Goal: Task Accomplishment & Management: Manage account settings

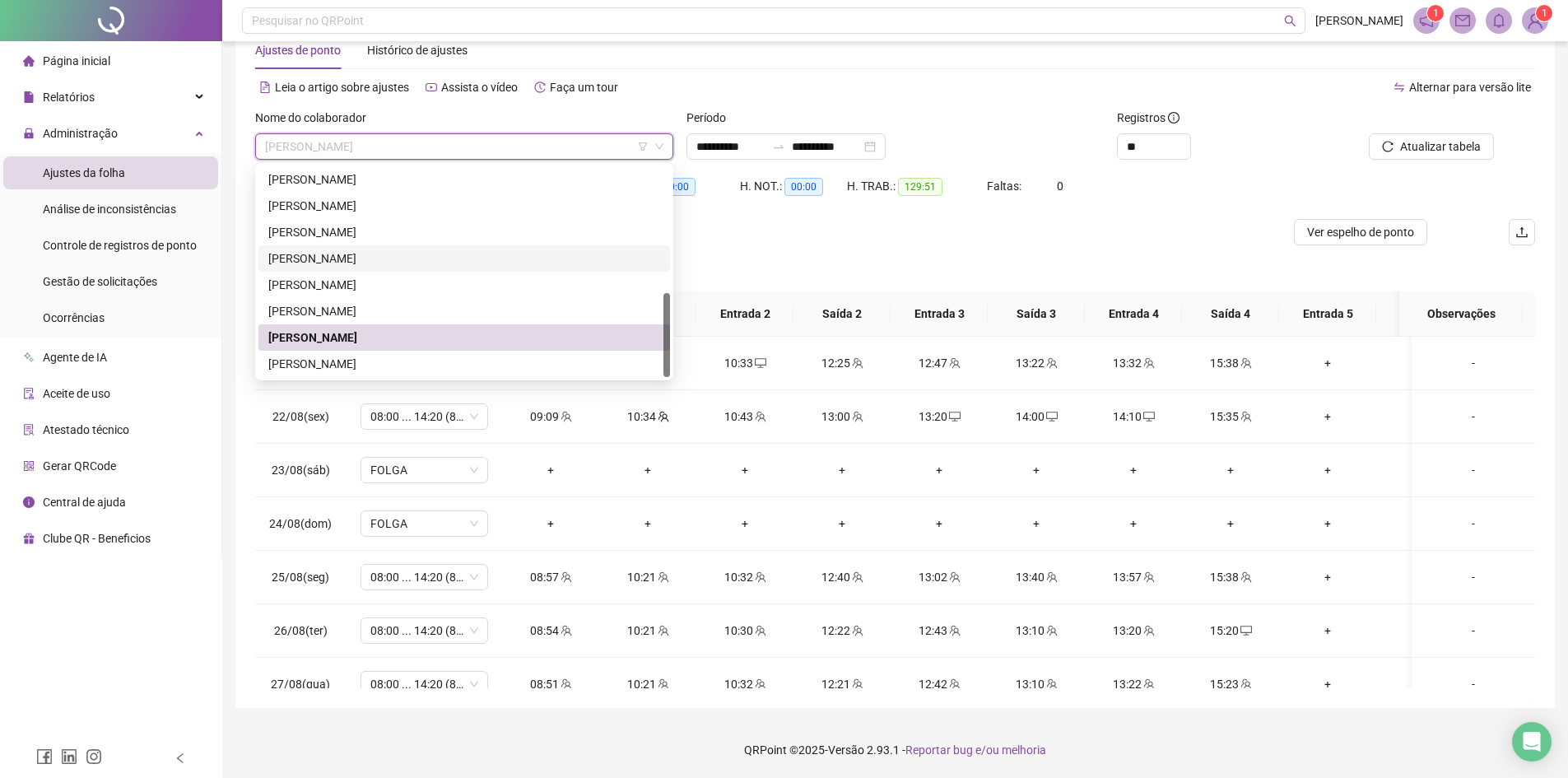
scroll to position [44, 0]
drag, startPoint x: 669, startPoint y: 335, endPoint x: 609, endPoint y: 356, distance: 63.6
click at [669, 350] on div at bounding box center [666, 334] width 6 height 84
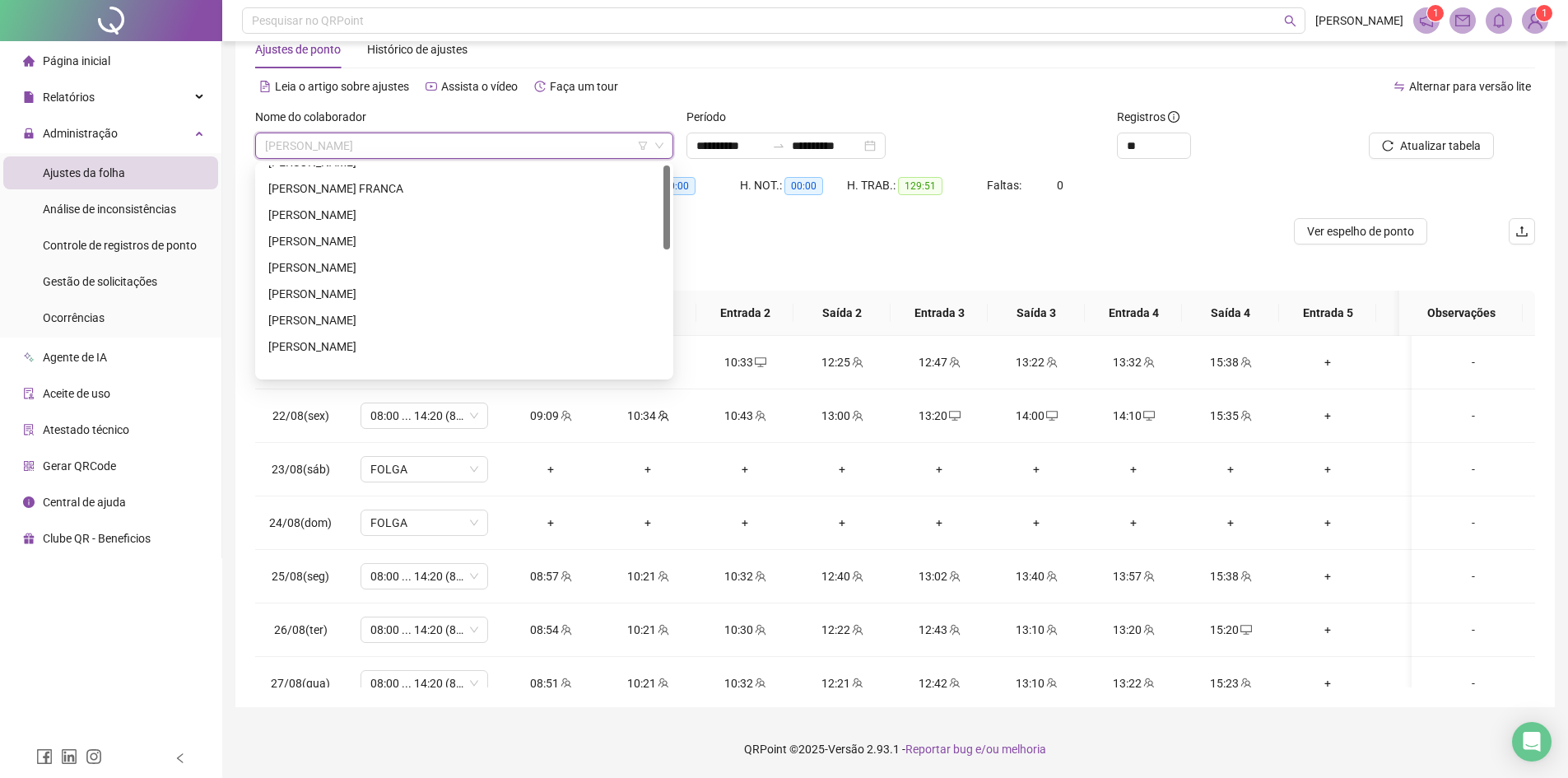
scroll to position [0, 0]
click at [322, 258] on div "[PERSON_NAME] FRANCA" at bounding box center [464, 258] width 392 height 18
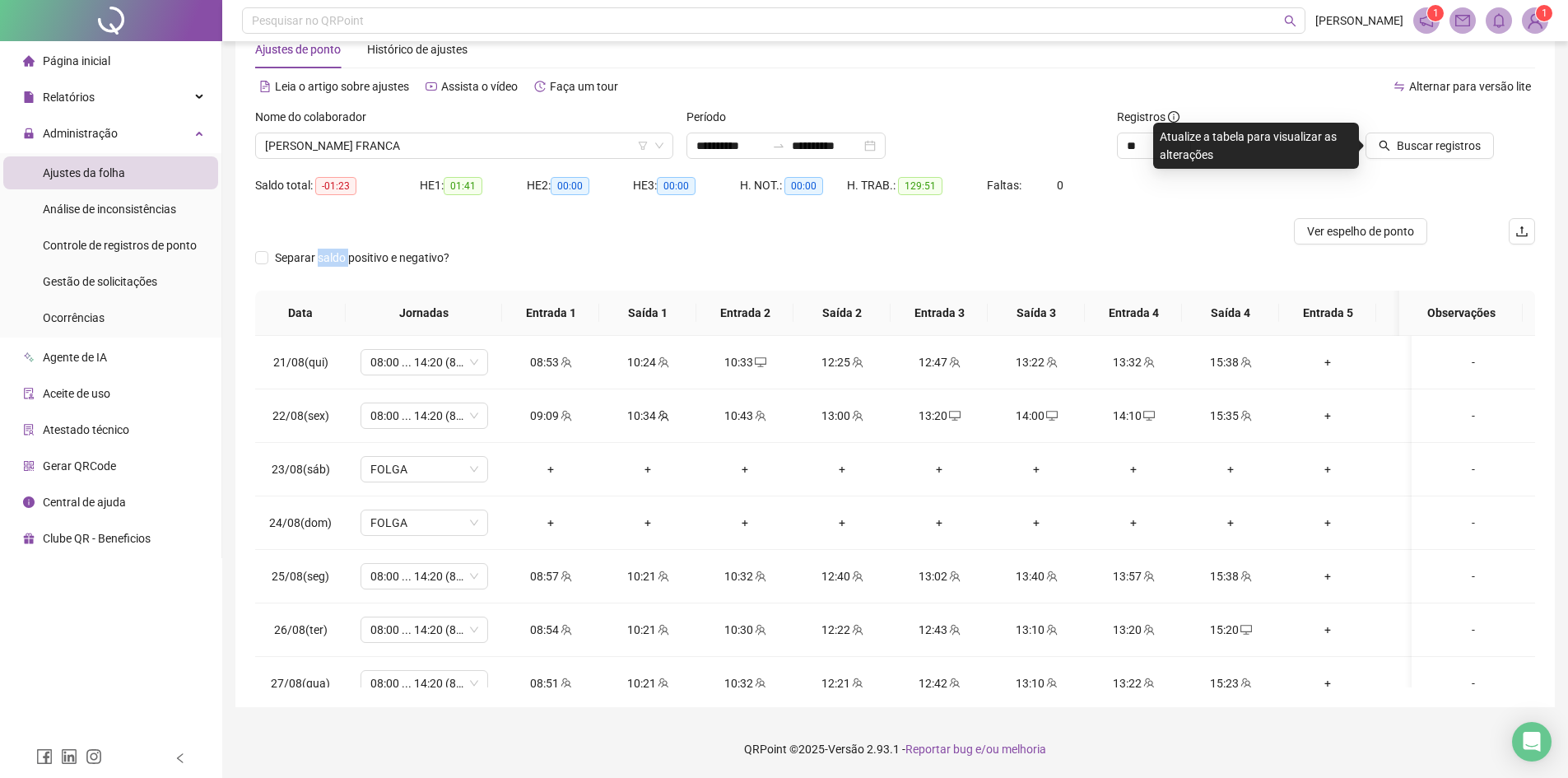
click at [322, 258] on span "Separar saldo positivo e negativo?" at bounding box center [362, 258] width 188 height 18
click at [1465, 140] on span "Buscar registros" at bounding box center [1439, 145] width 84 height 18
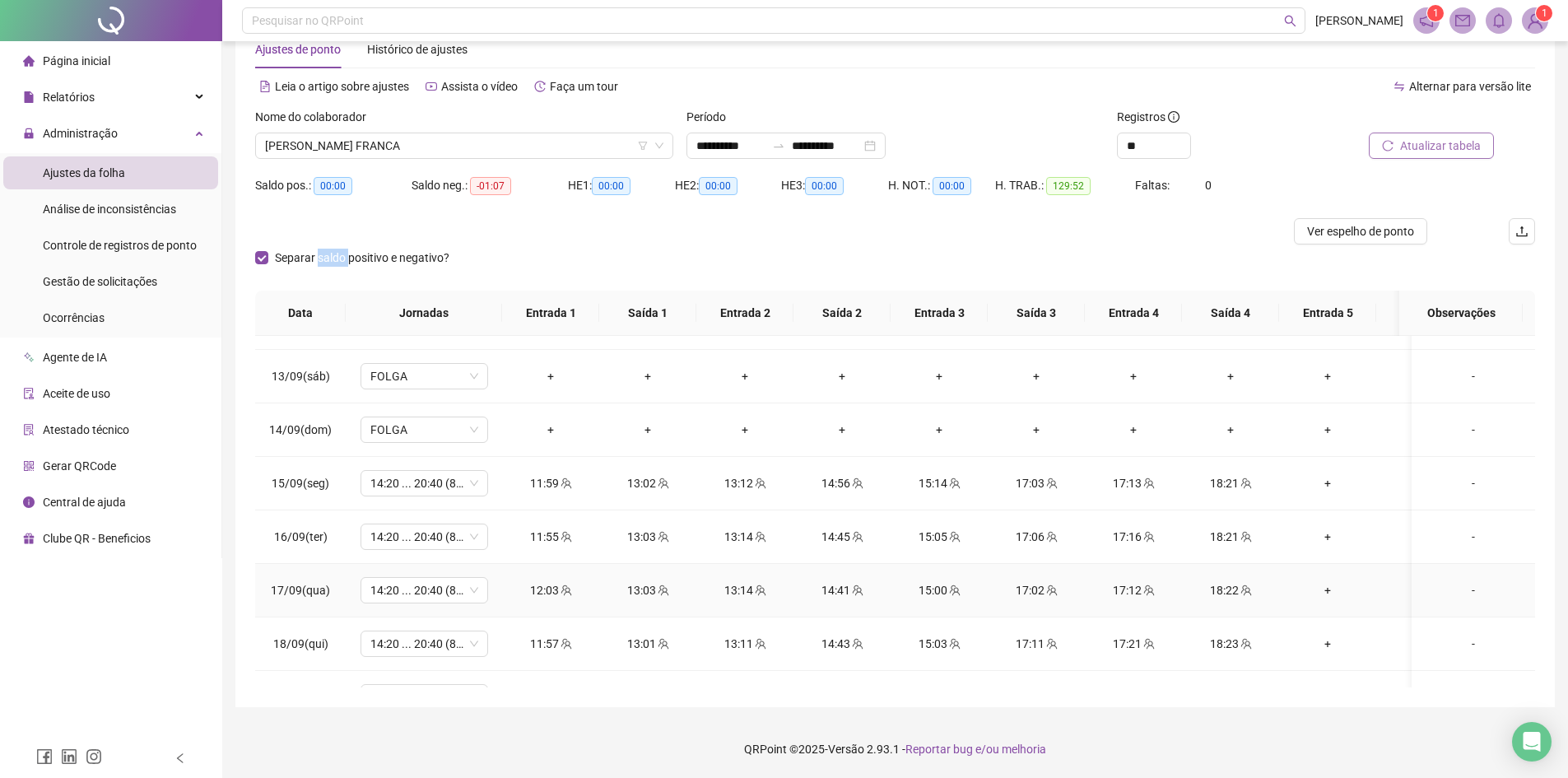
scroll to position [1265, 0]
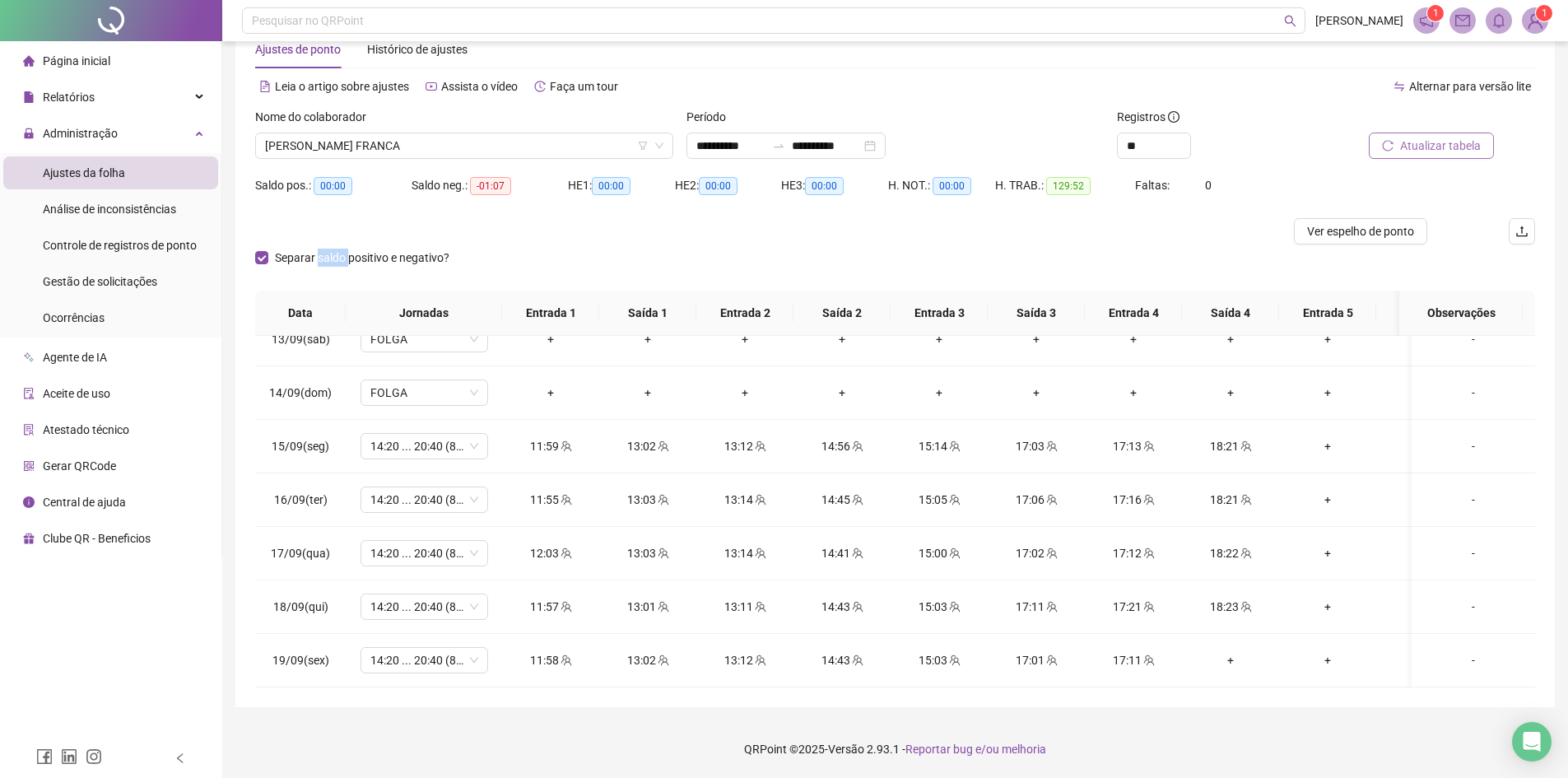
click at [1459, 149] on span "Atualizar tabela" at bounding box center [1441, 145] width 81 height 18
click at [368, 142] on span "[PERSON_NAME] FRANCA" at bounding box center [464, 146] width 398 height 25
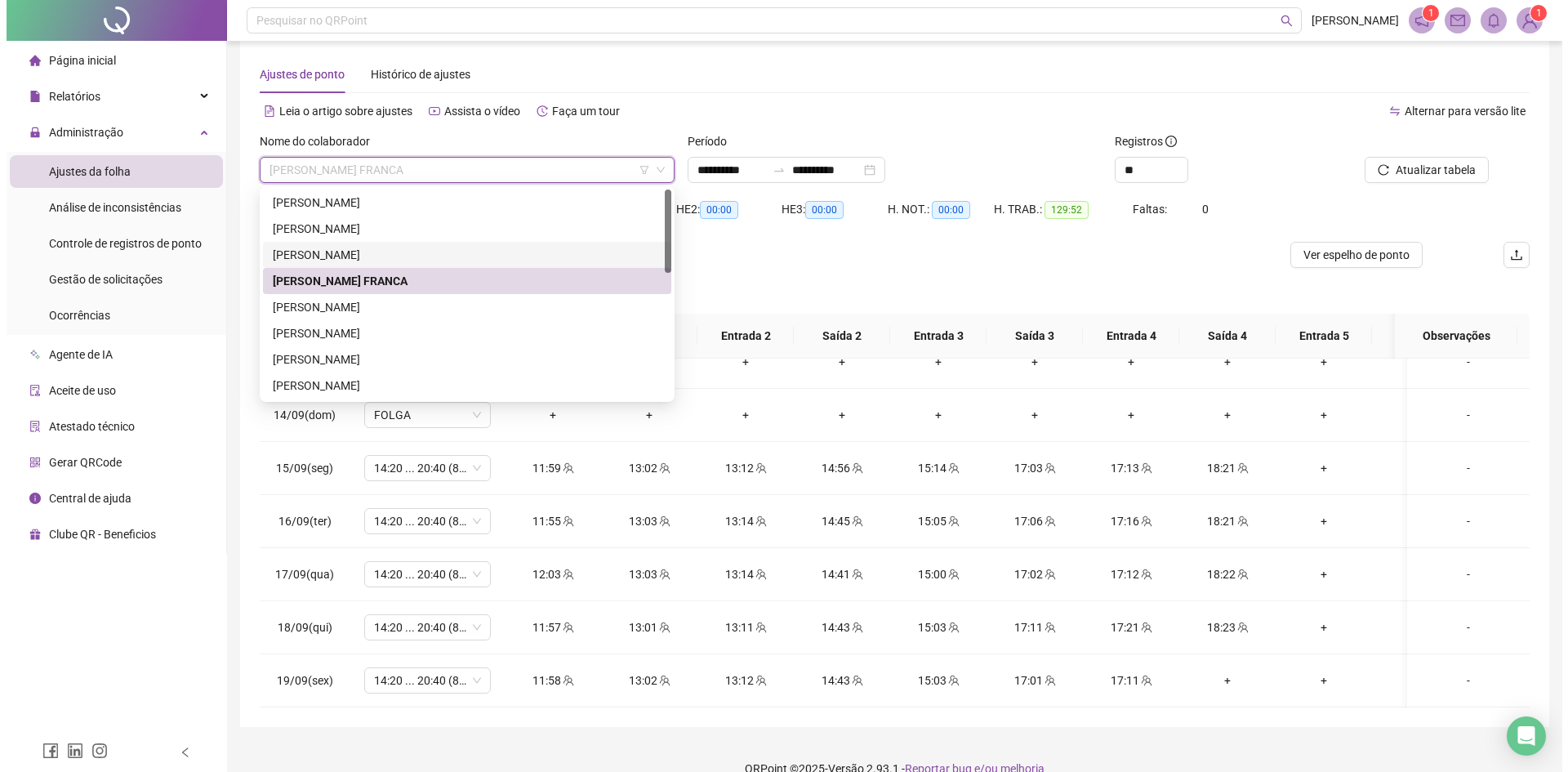
scroll to position [0, 0]
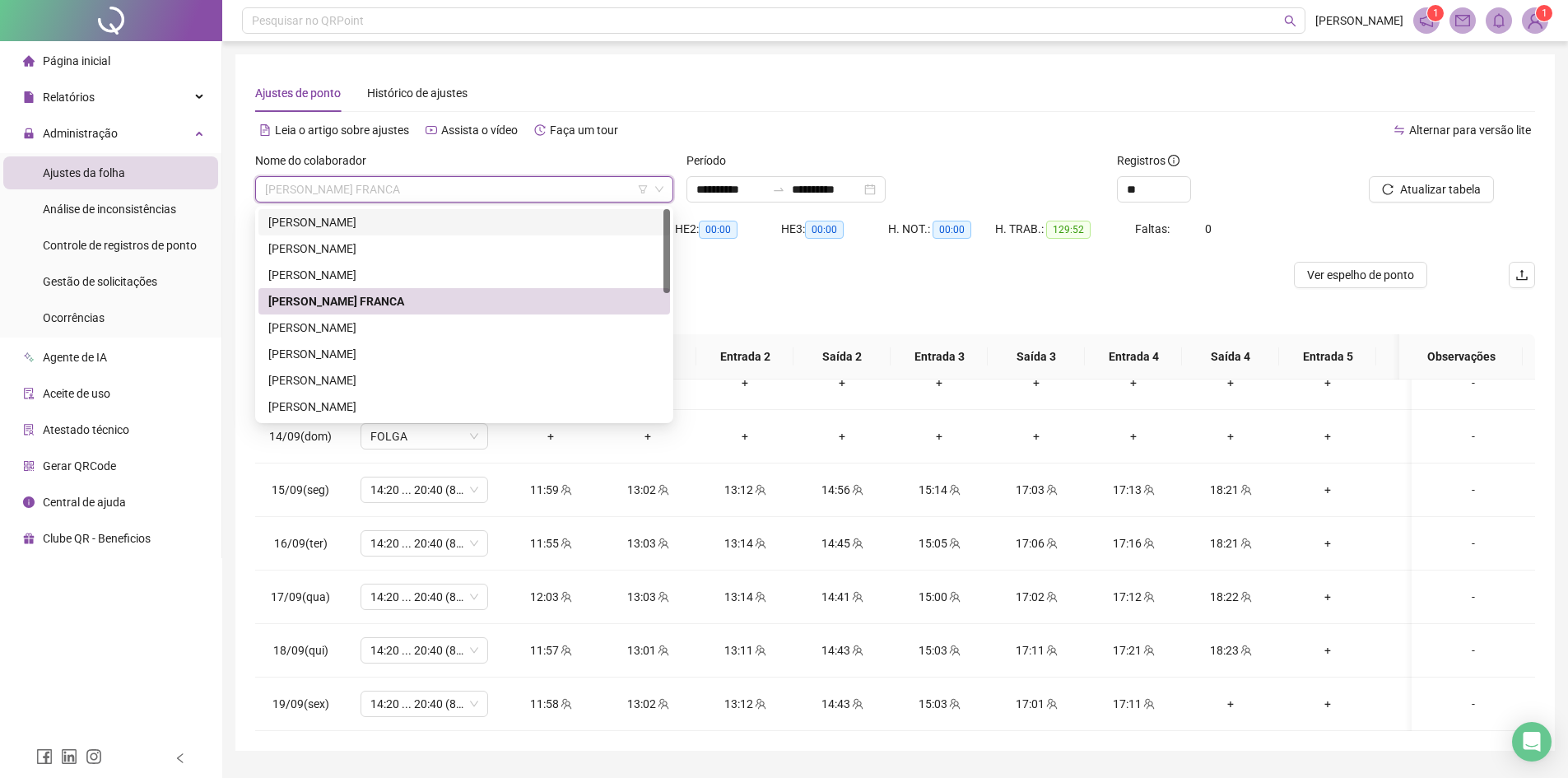
click at [405, 221] on div "[PERSON_NAME]" at bounding box center [464, 222] width 392 height 18
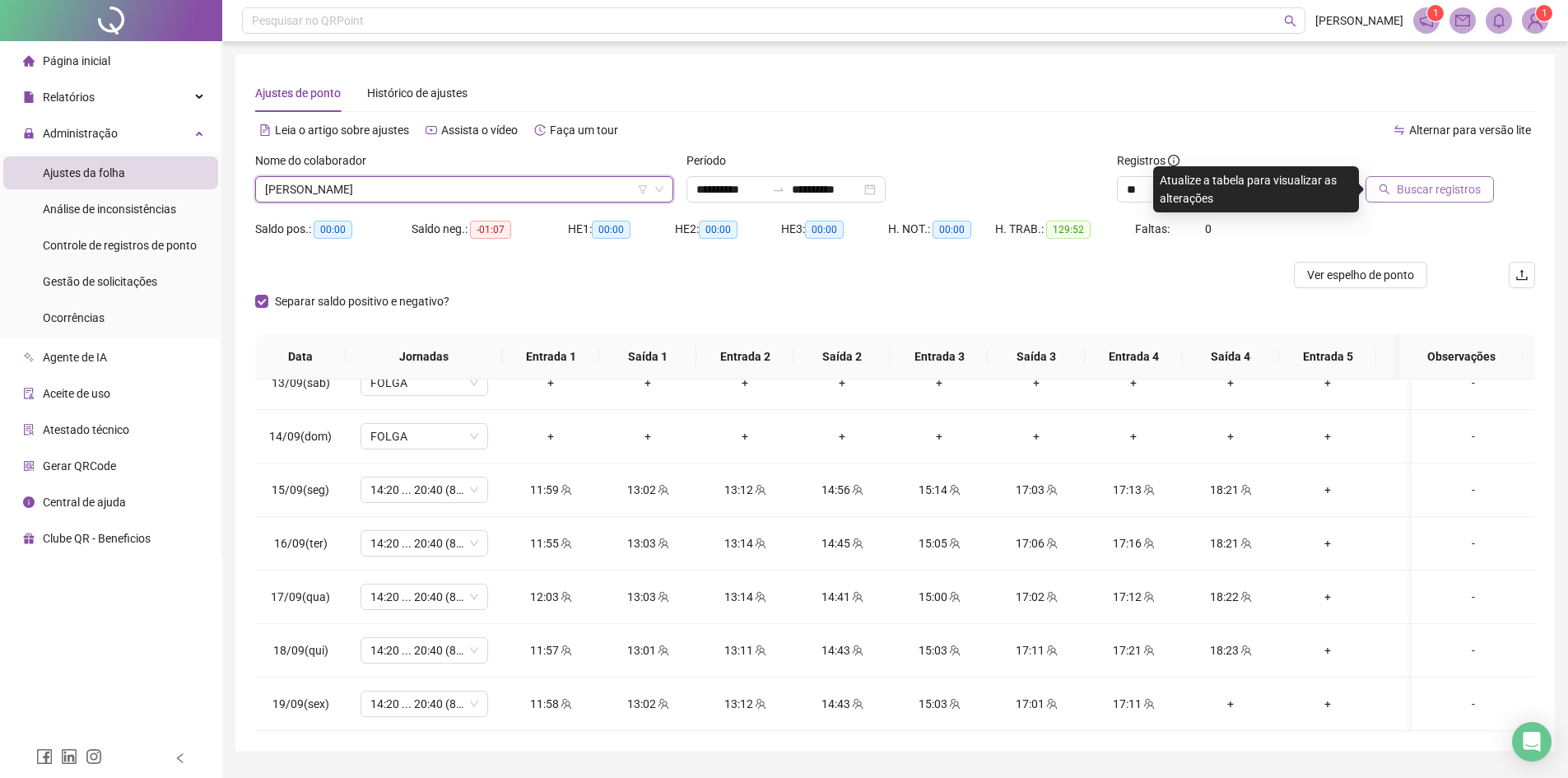
click at [1411, 198] on span "Buscar registros" at bounding box center [1439, 189] width 84 height 18
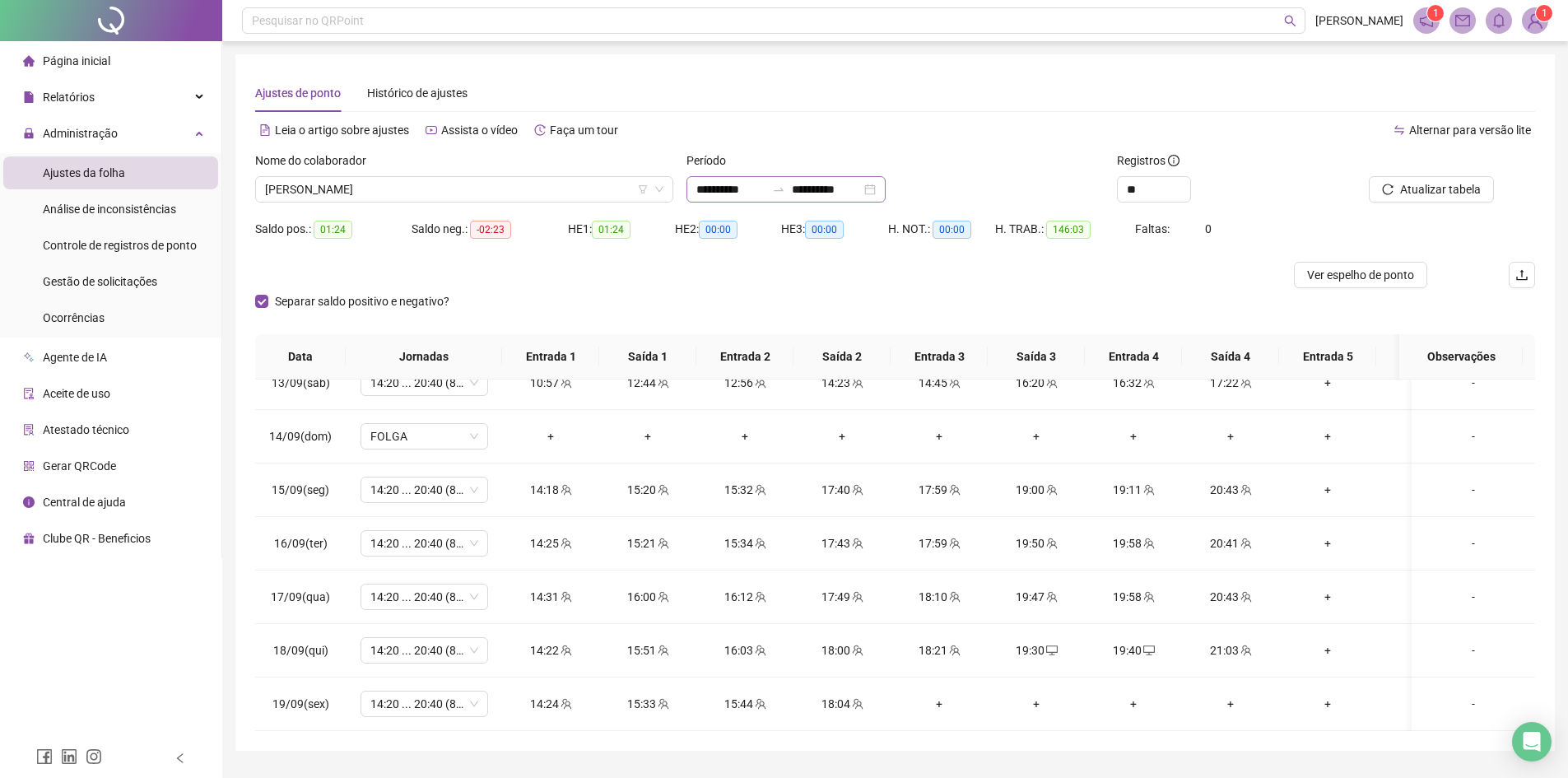
click at [886, 188] on div "**********" at bounding box center [786, 190] width 200 height 27
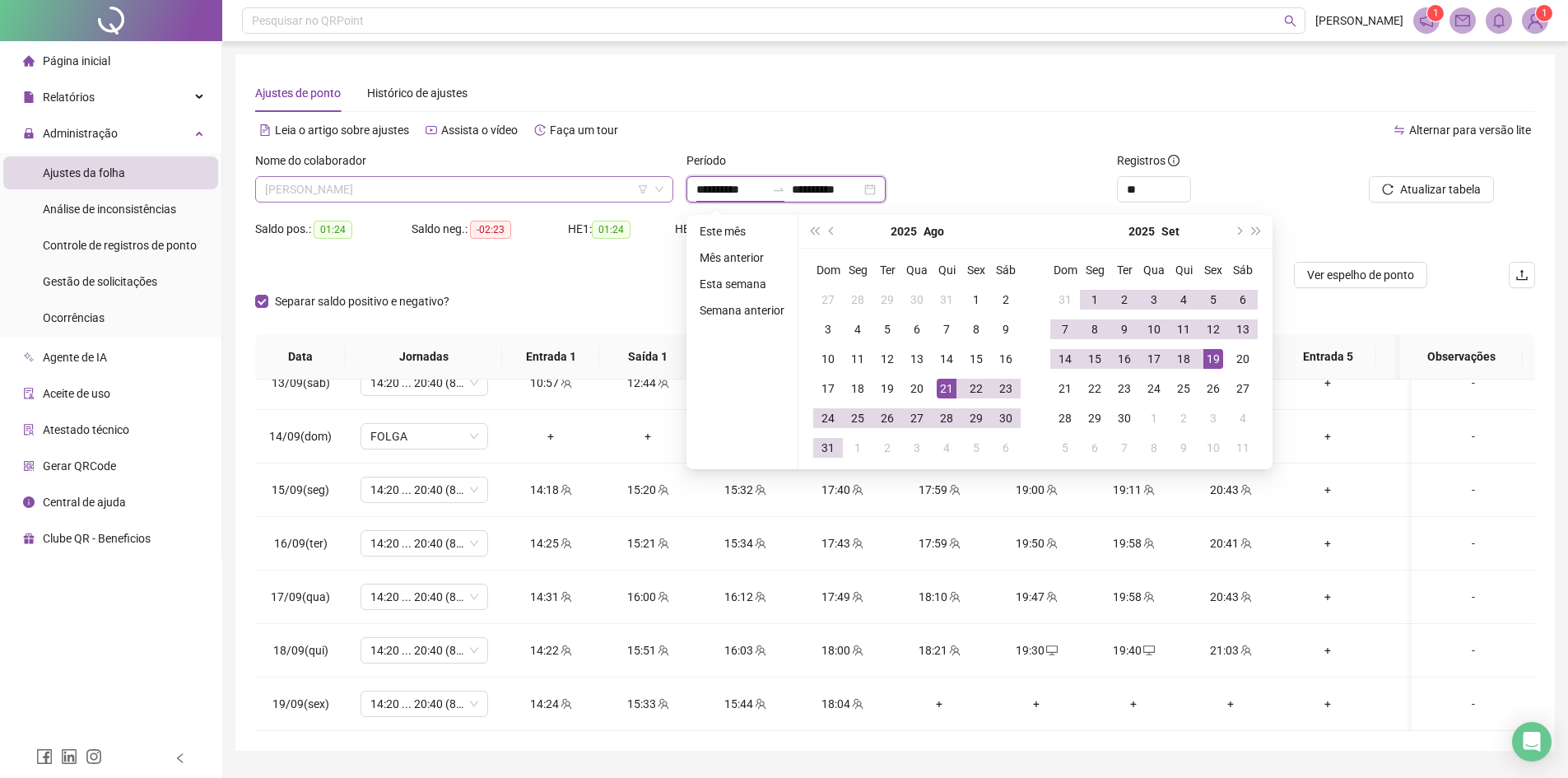
click at [376, 196] on span "[PERSON_NAME]" at bounding box center [464, 190] width 398 height 25
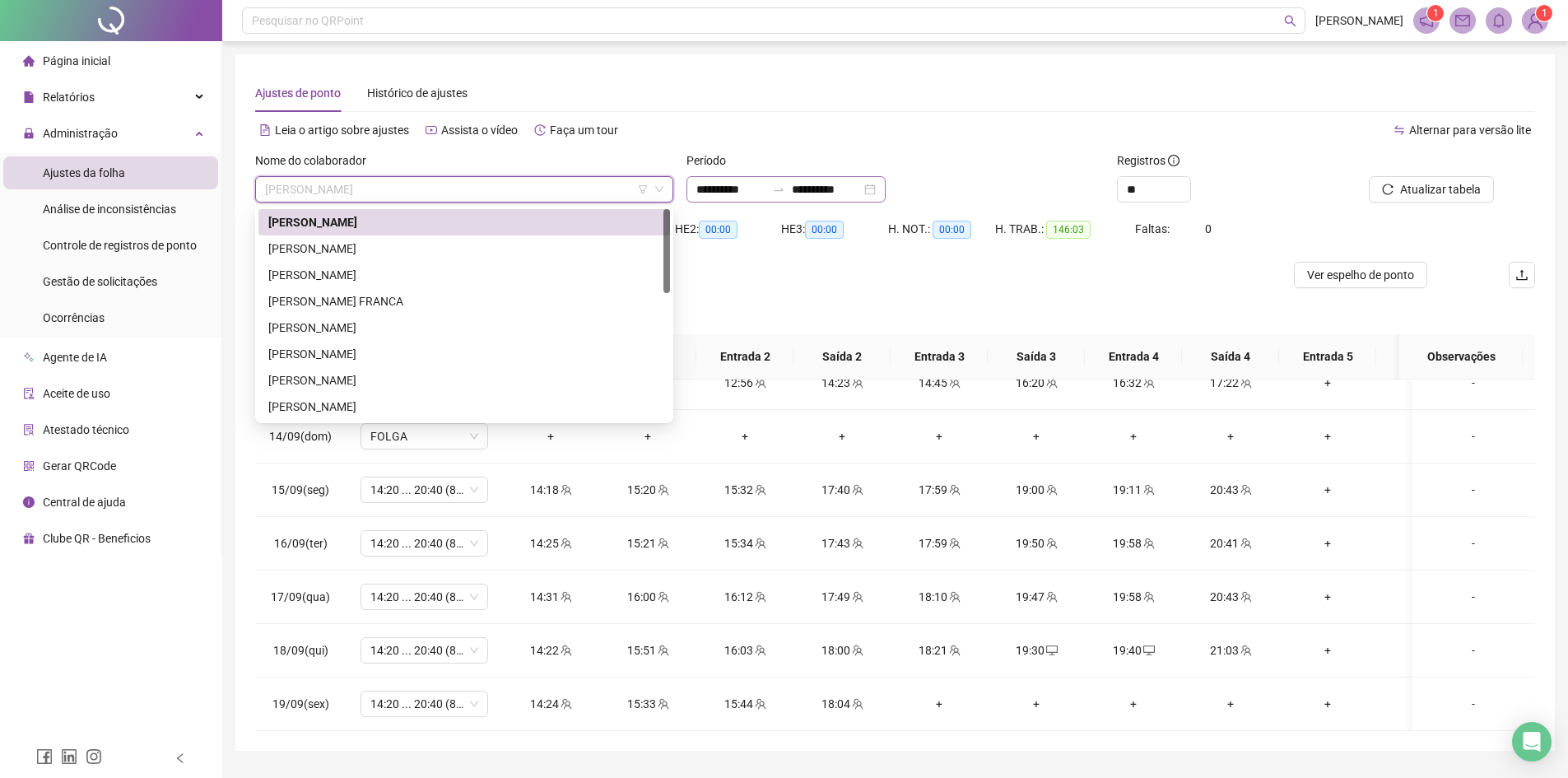
click at [886, 197] on div "**********" at bounding box center [786, 190] width 200 height 27
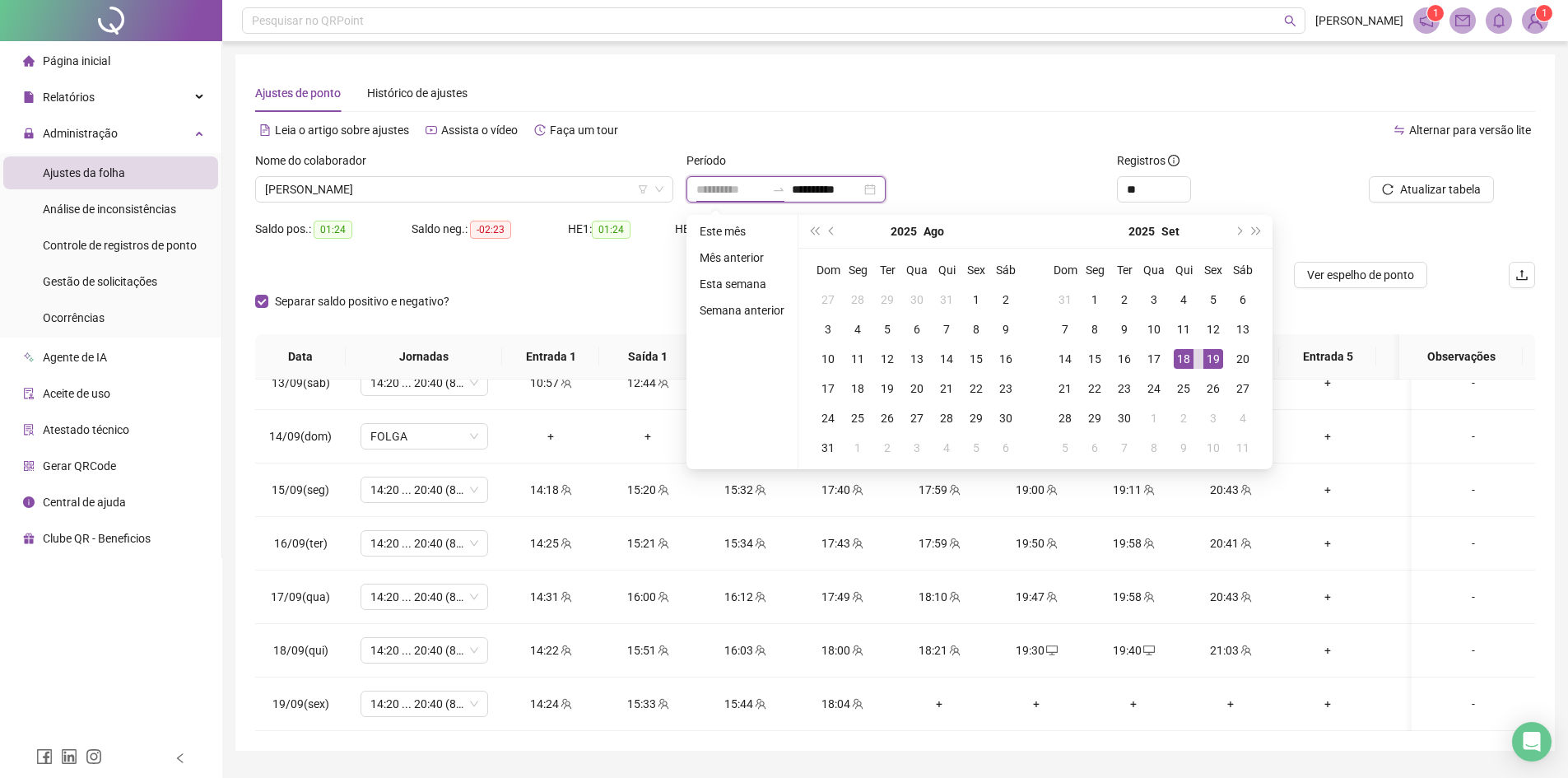
type input "**********"
click at [1189, 360] on div "18" at bounding box center [1184, 359] width 20 height 20
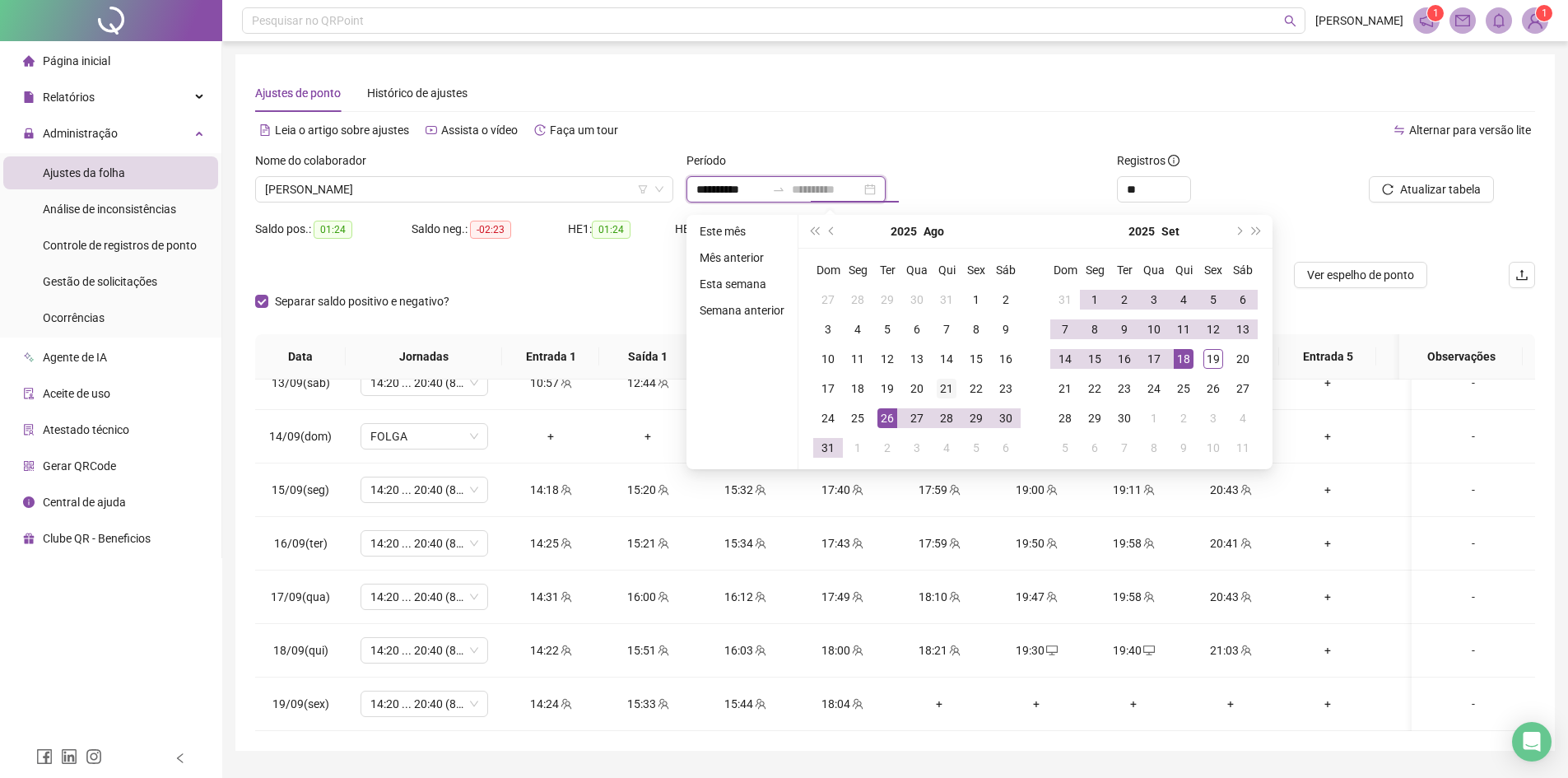
type input "**********"
click at [943, 389] on div "21" at bounding box center [947, 389] width 20 height 20
type input "**********"
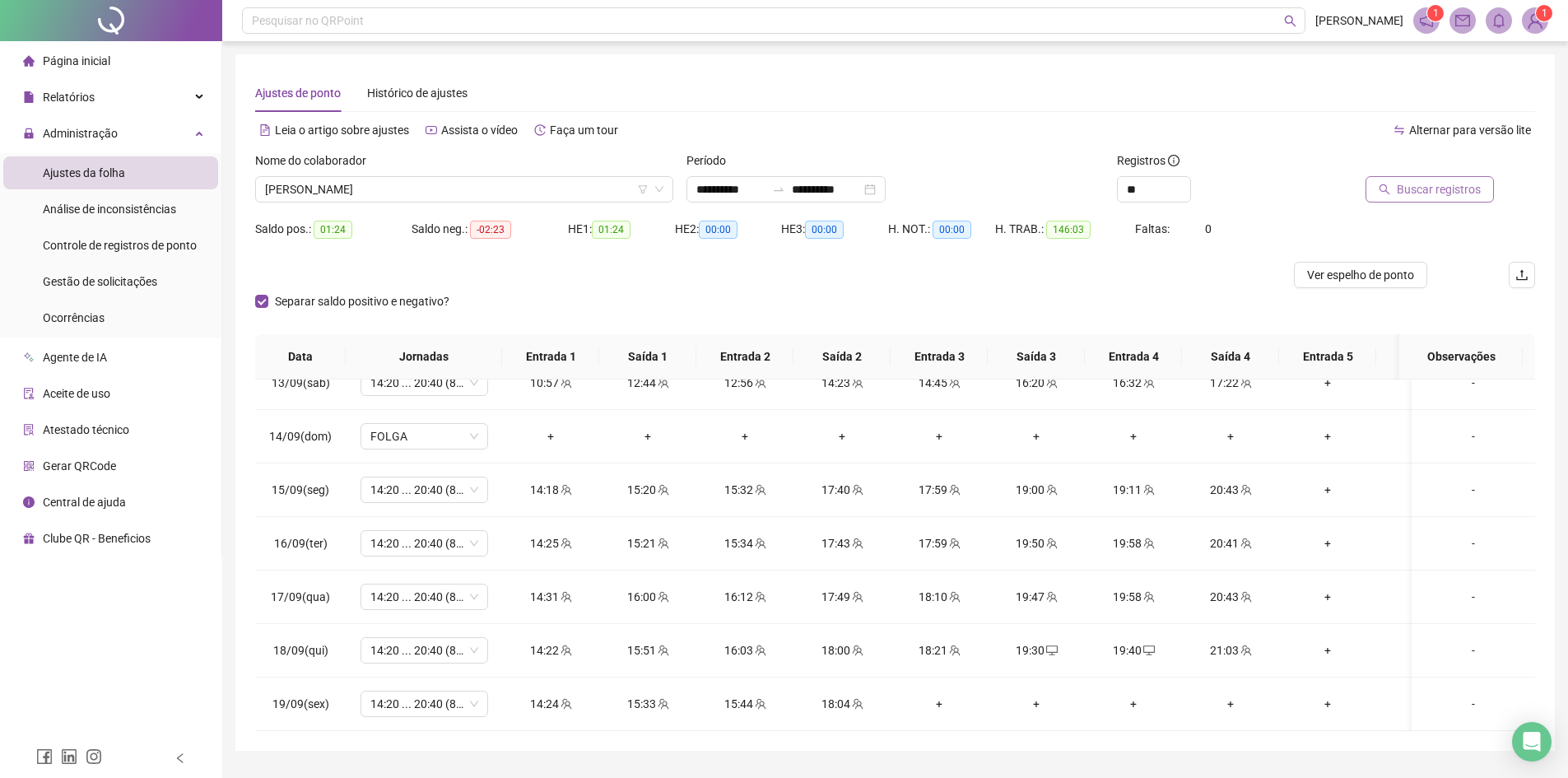
click at [1424, 192] on span "Buscar registros" at bounding box center [1439, 189] width 84 height 18
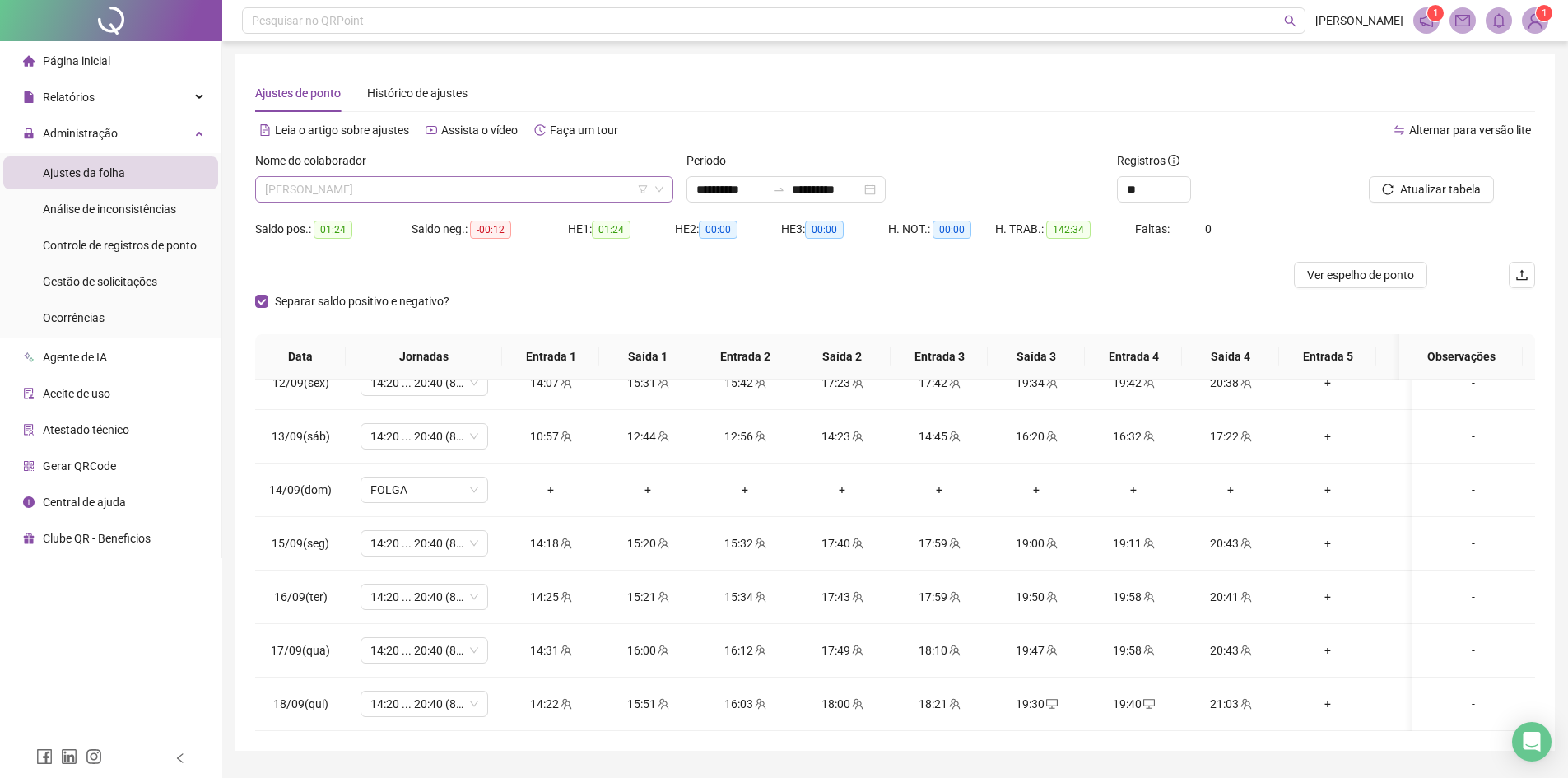
click at [373, 193] on span "[PERSON_NAME]" at bounding box center [464, 190] width 398 height 25
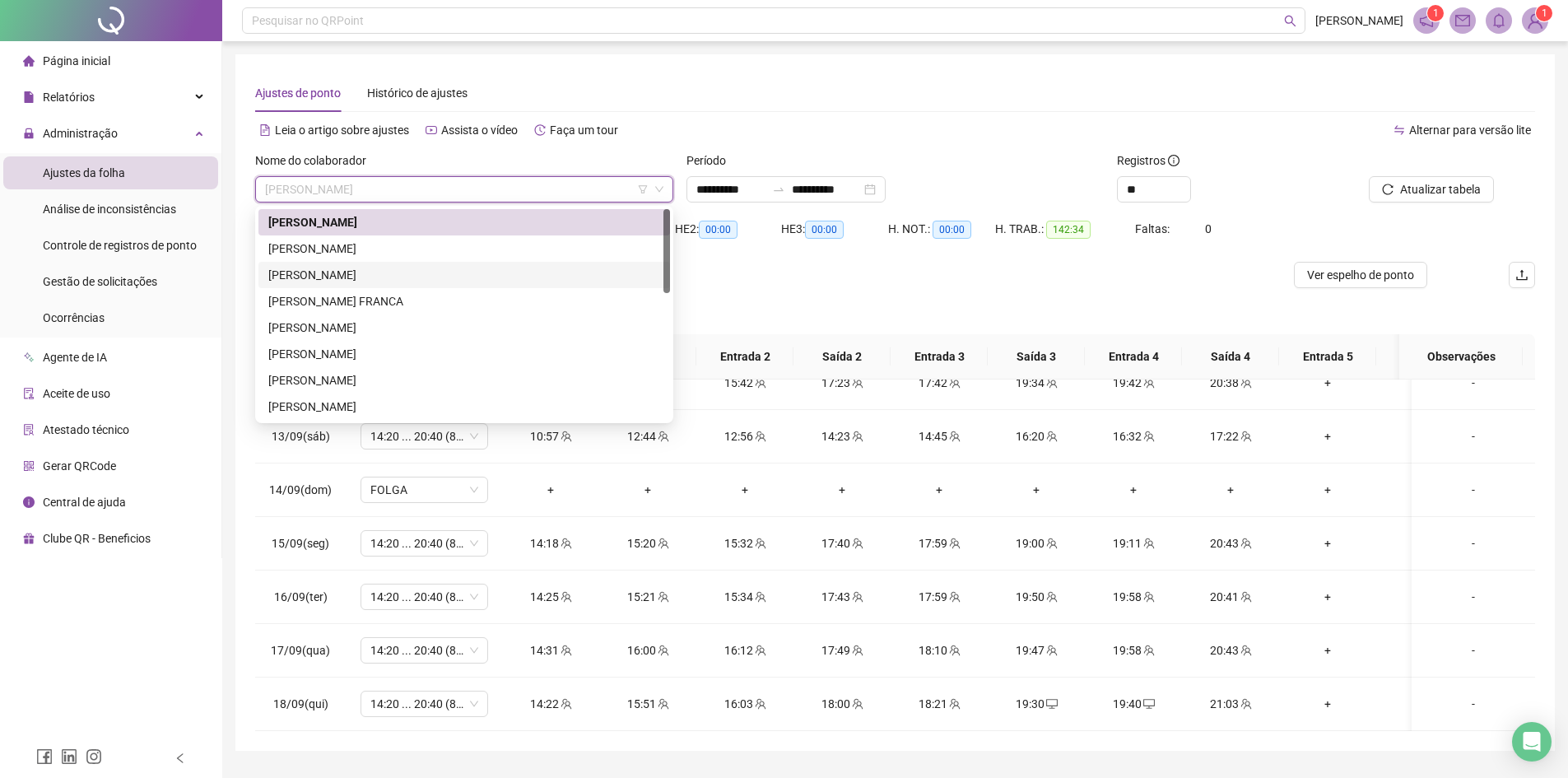
click at [320, 251] on div "[PERSON_NAME]" at bounding box center [464, 249] width 392 height 18
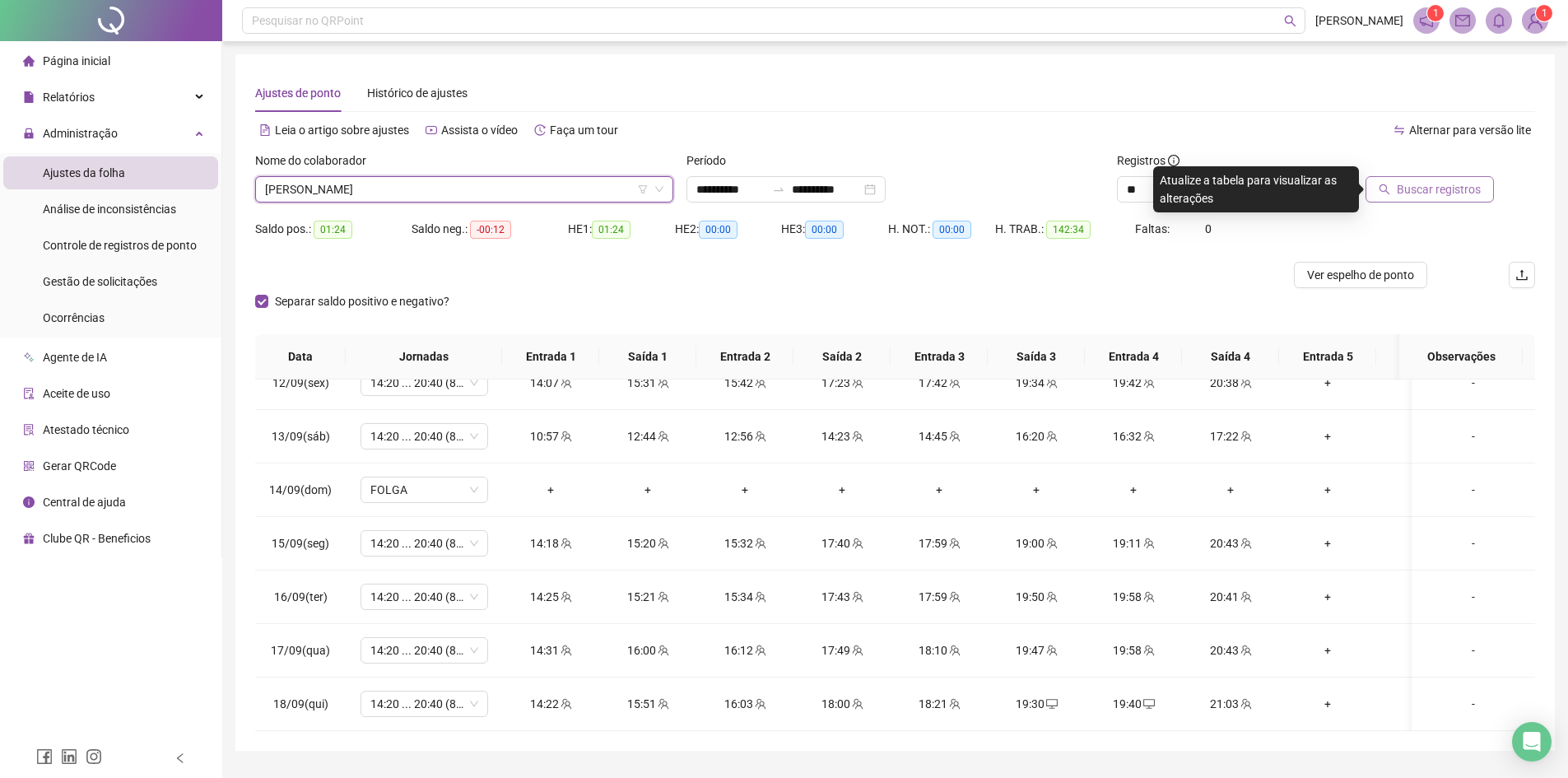
click at [1471, 188] on span "Buscar registros" at bounding box center [1439, 189] width 84 height 18
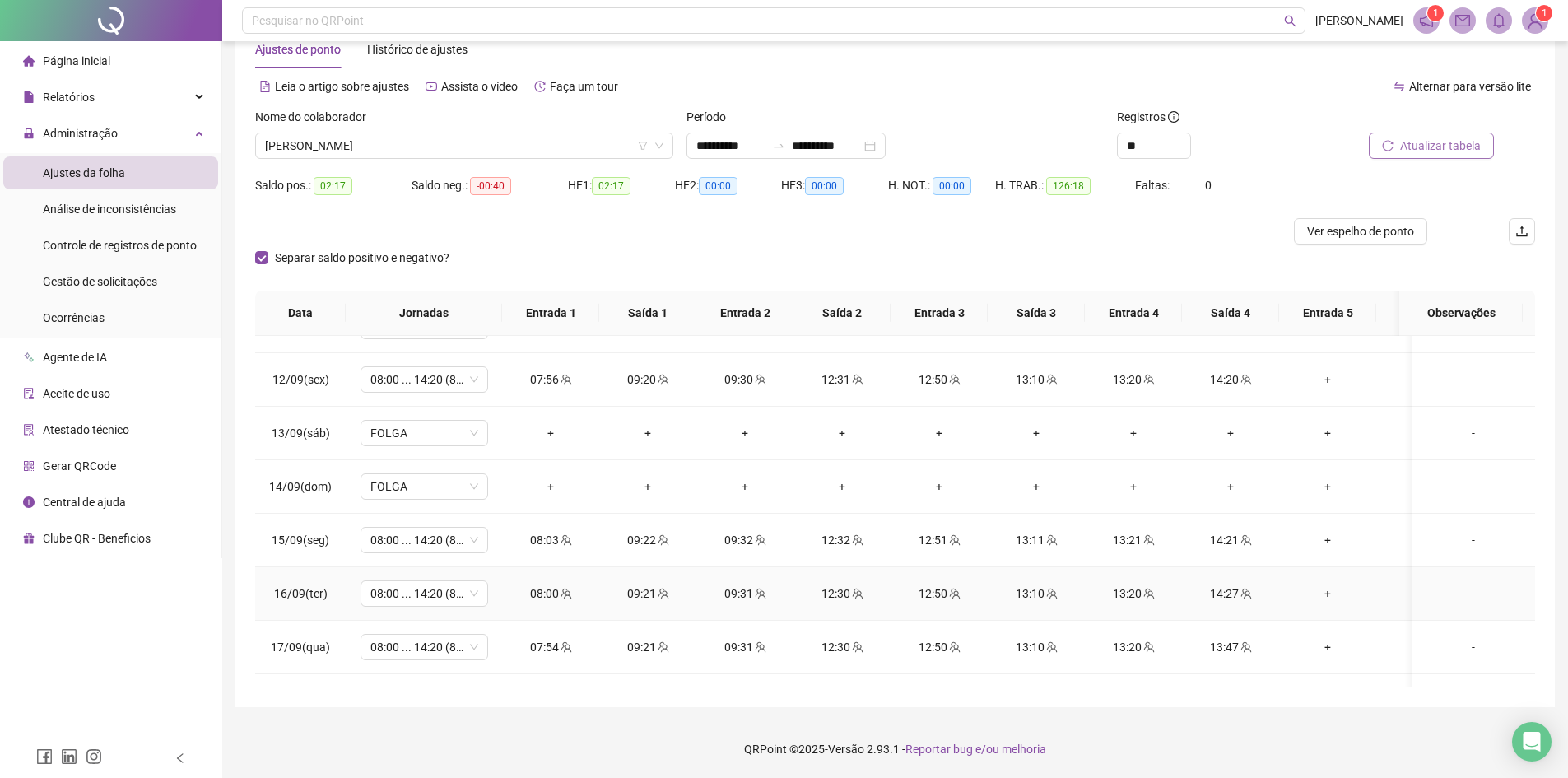
scroll to position [1212, 0]
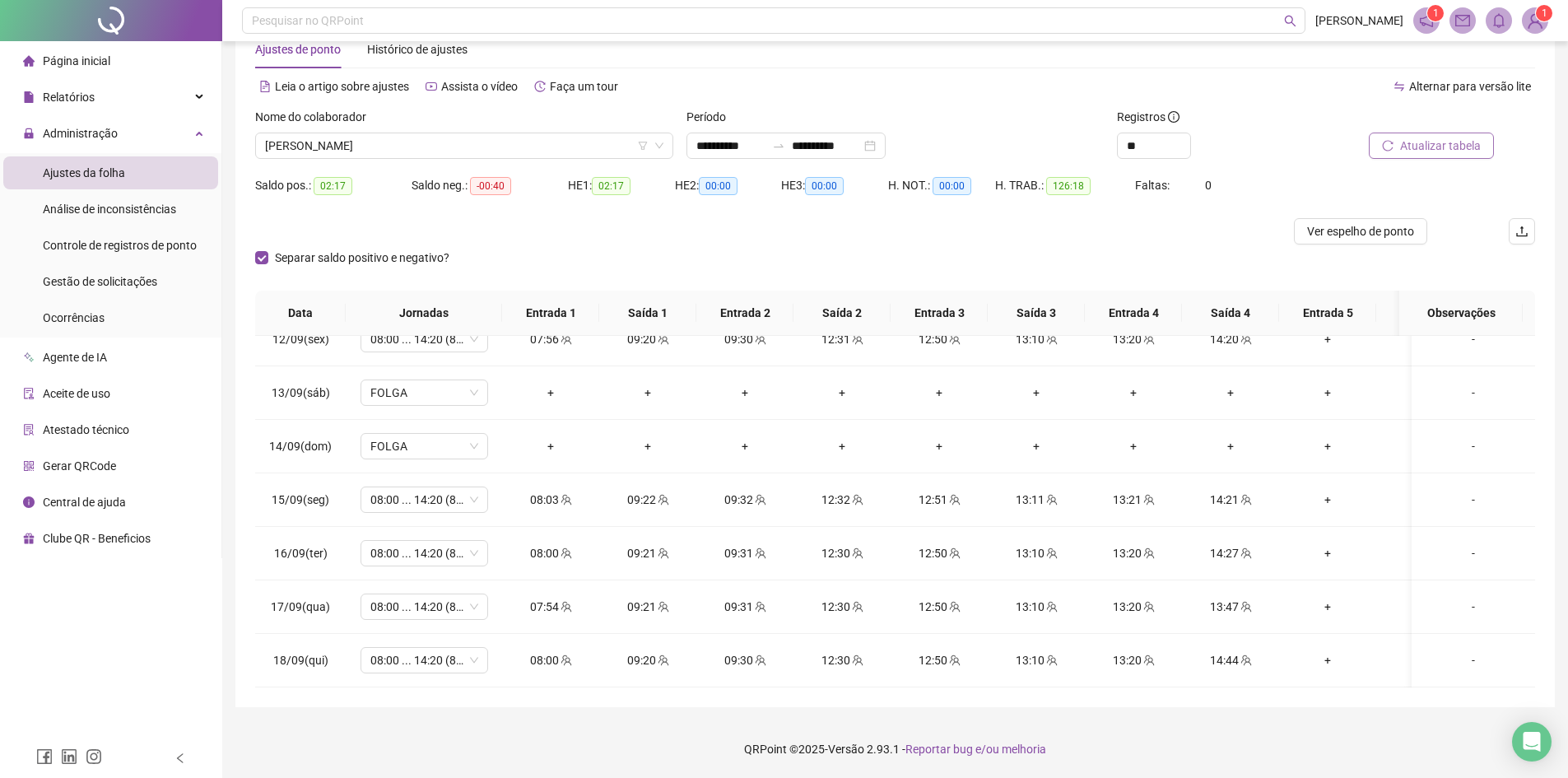
click at [1440, 149] on span "Atualizar tabela" at bounding box center [1441, 145] width 81 height 18
click at [844, 149] on input "**********" at bounding box center [826, 145] width 70 height 18
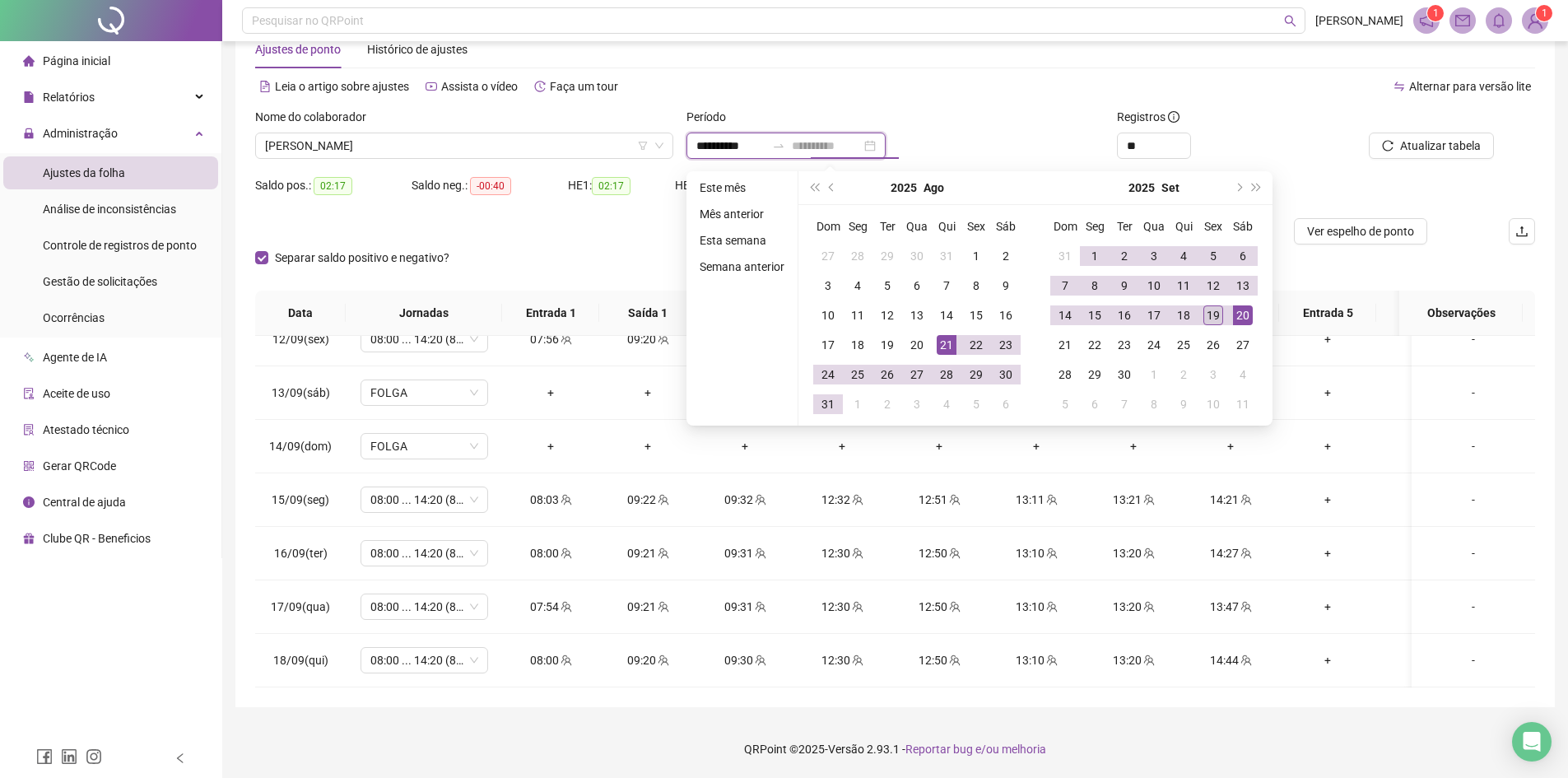
type input "**********"
click at [1214, 315] on div "19" at bounding box center [1213, 315] width 20 height 20
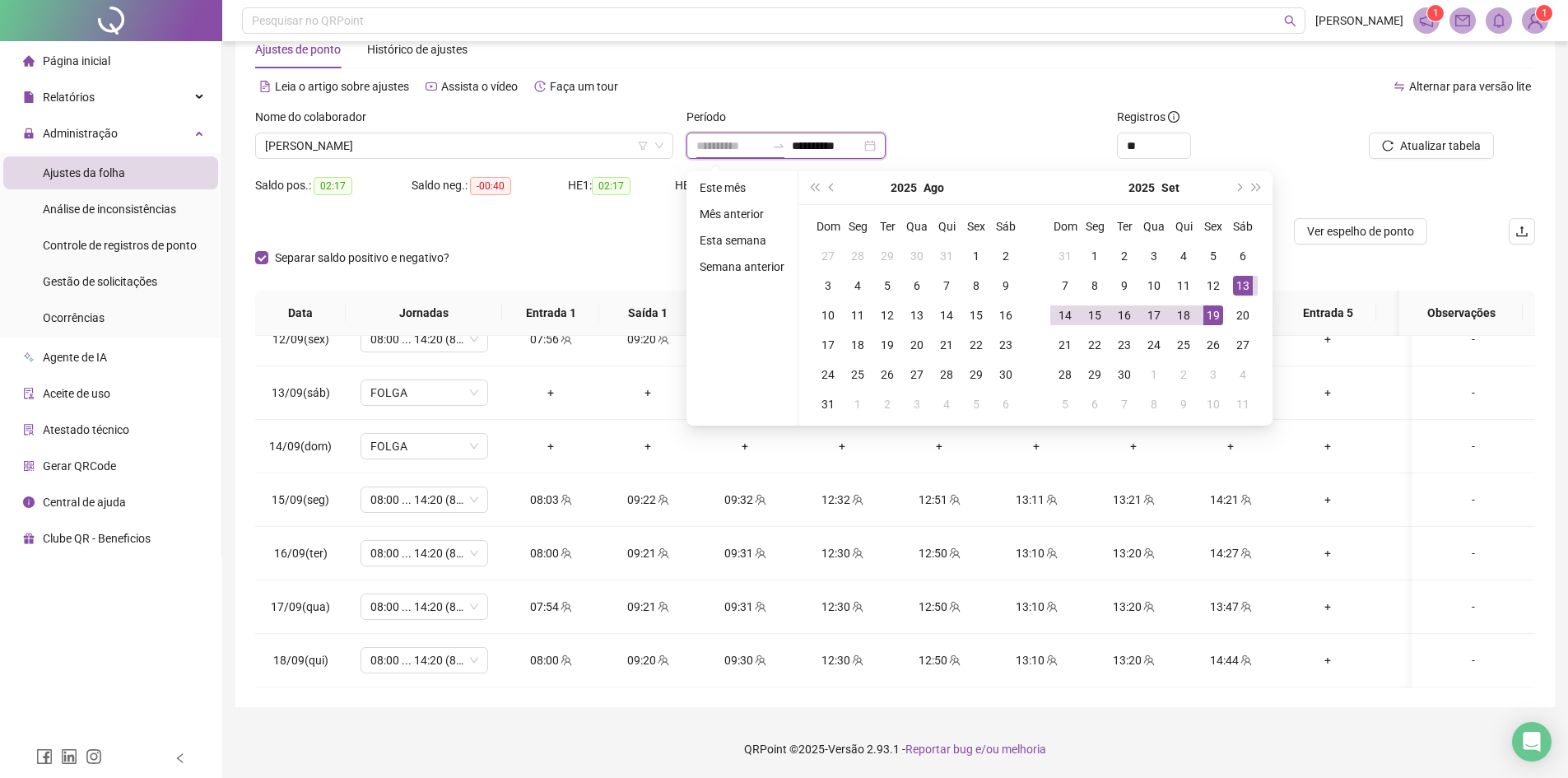
type input "**********"
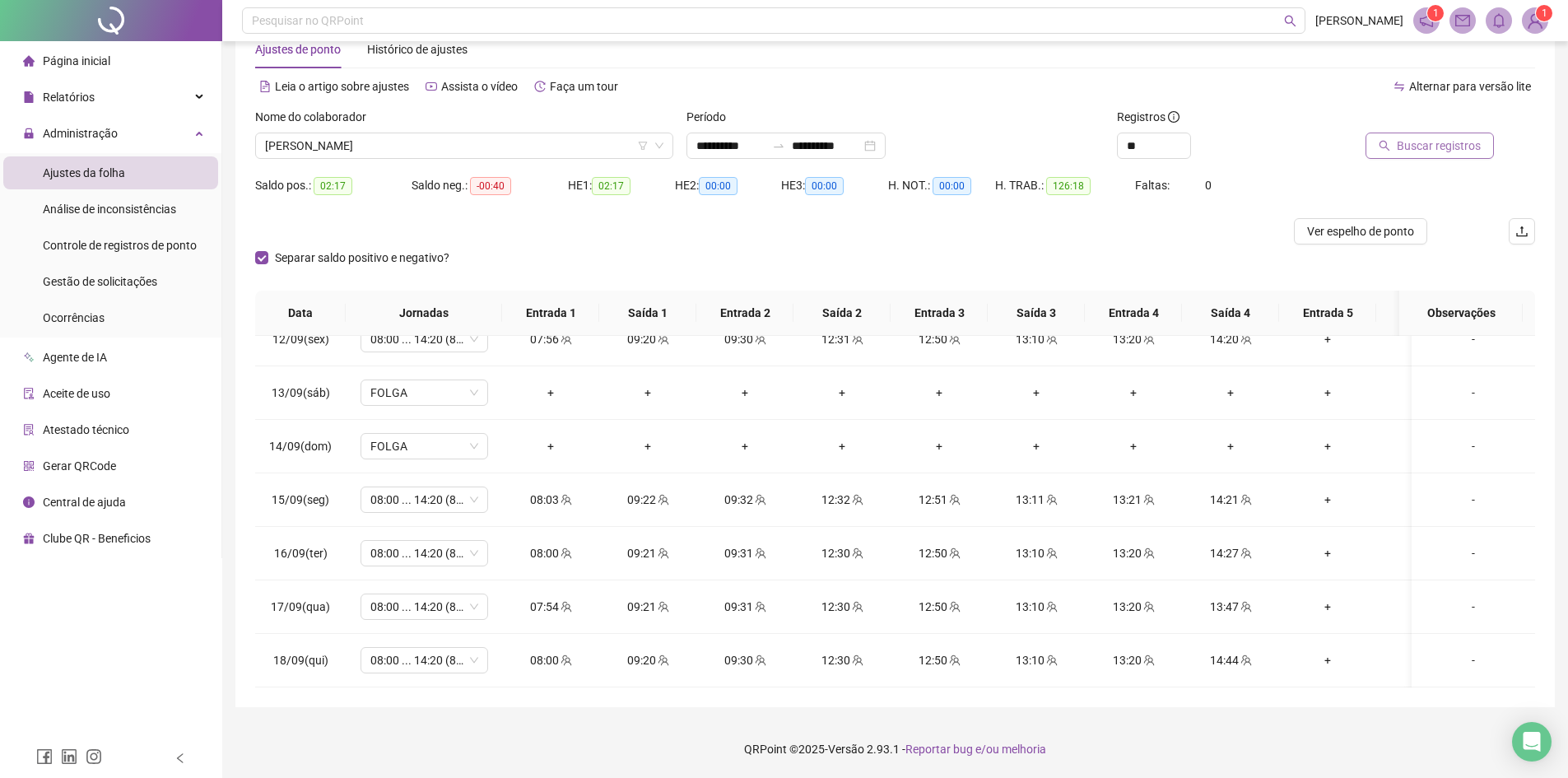
click at [1438, 145] on span "Buscar registros" at bounding box center [1439, 145] width 84 height 18
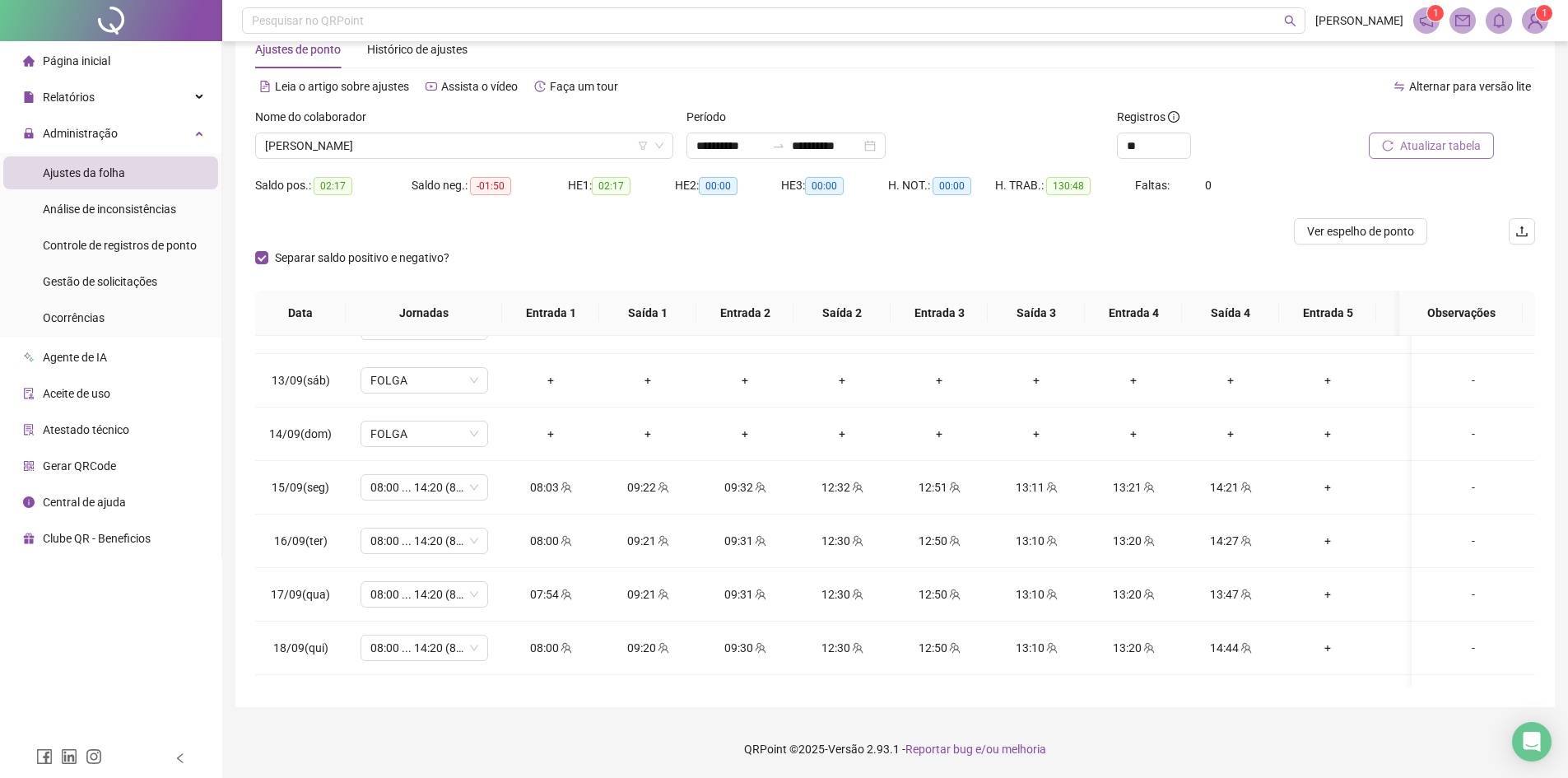
click at [1434, 140] on span "Atualizar tabela" at bounding box center [1441, 145] width 81 height 18
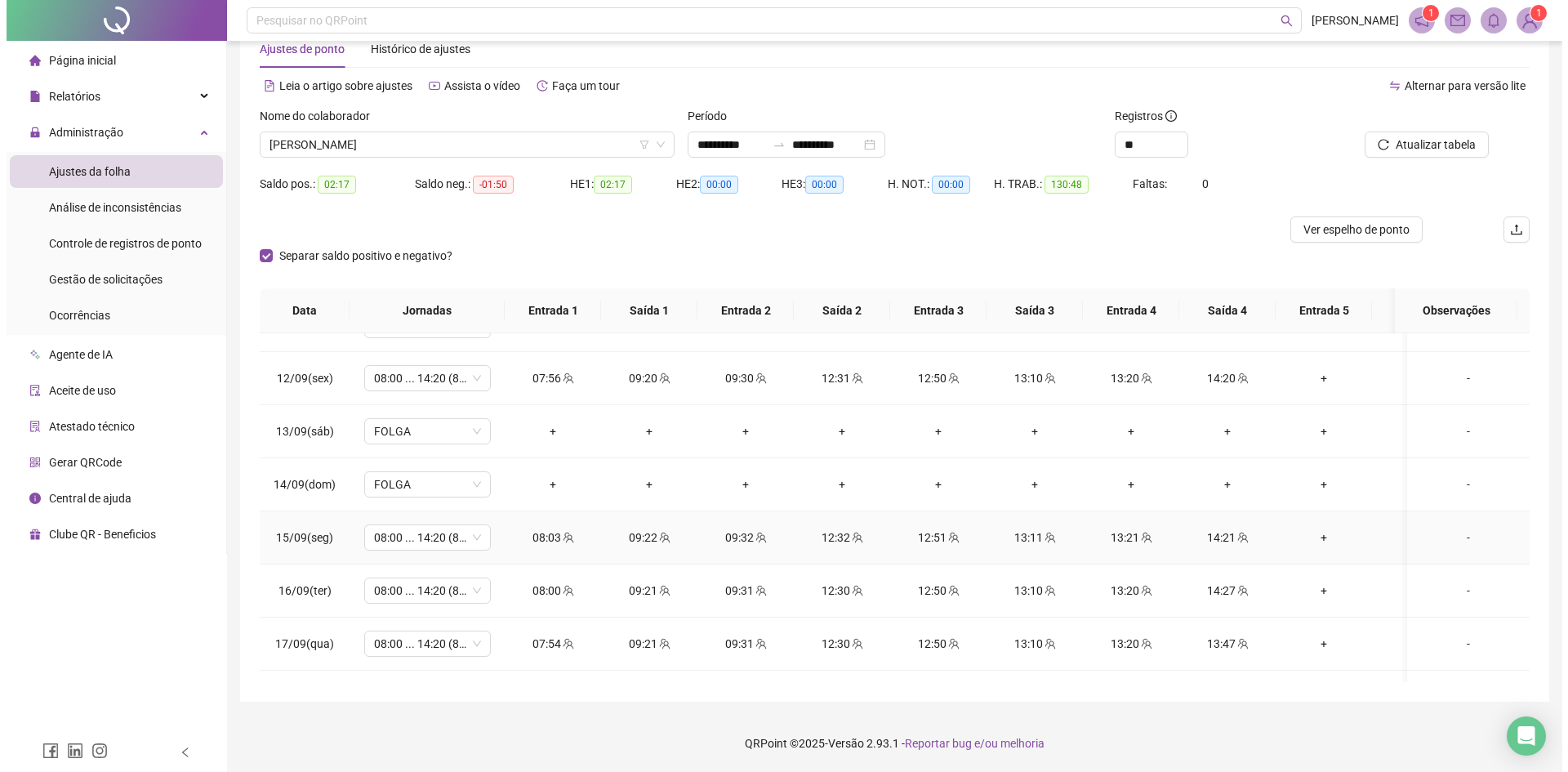
scroll to position [1256, 0]
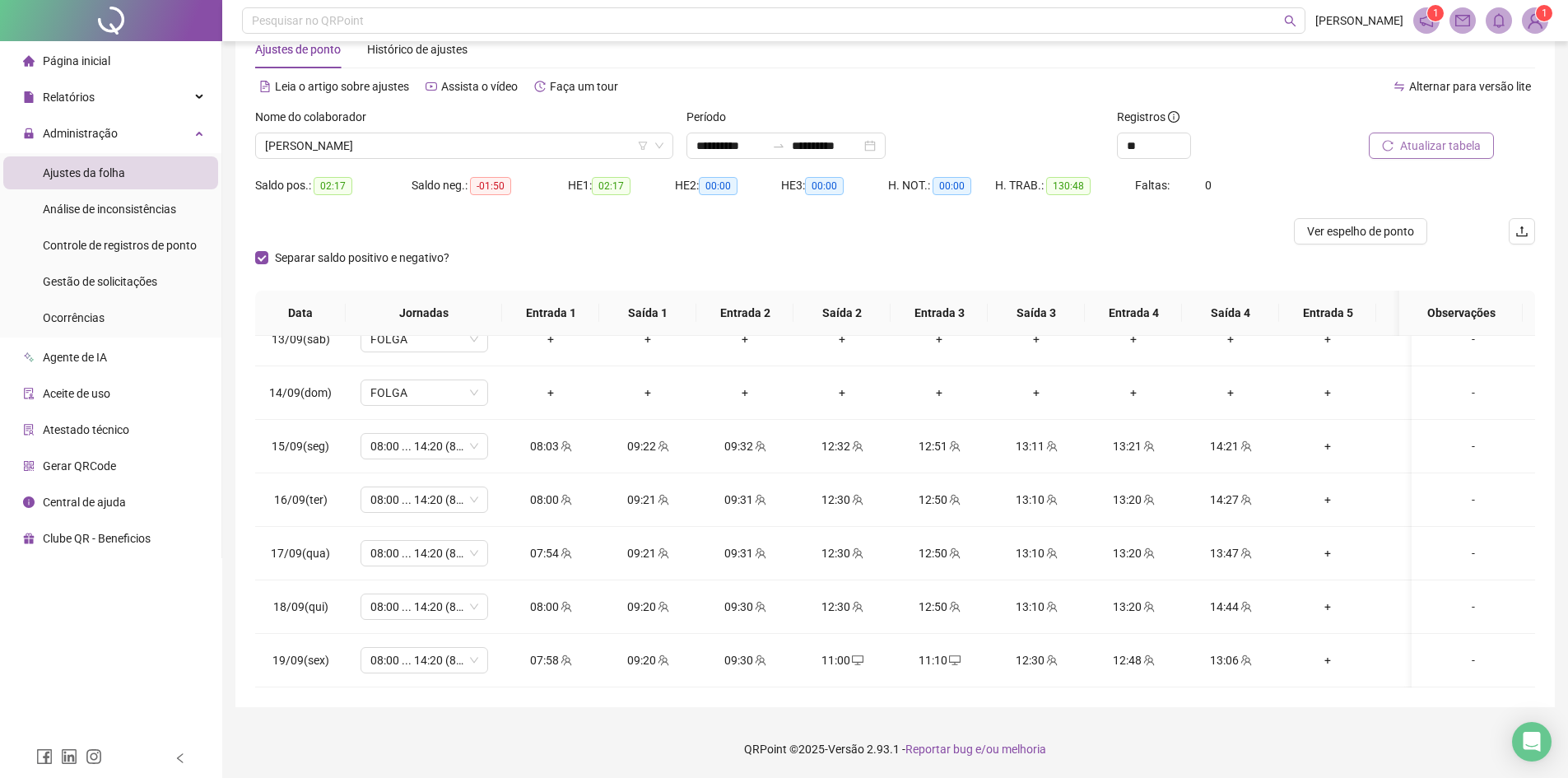
click at [1462, 141] on span "Atualizar tabela" at bounding box center [1441, 145] width 81 height 18
click at [1448, 135] on button "Atualizar tabela" at bounding box center [1432, 146] width 125 height 27
click at [425, 135] on span "[PERSON_NAME]" at bounding box center [464, 146] width 398 height 25
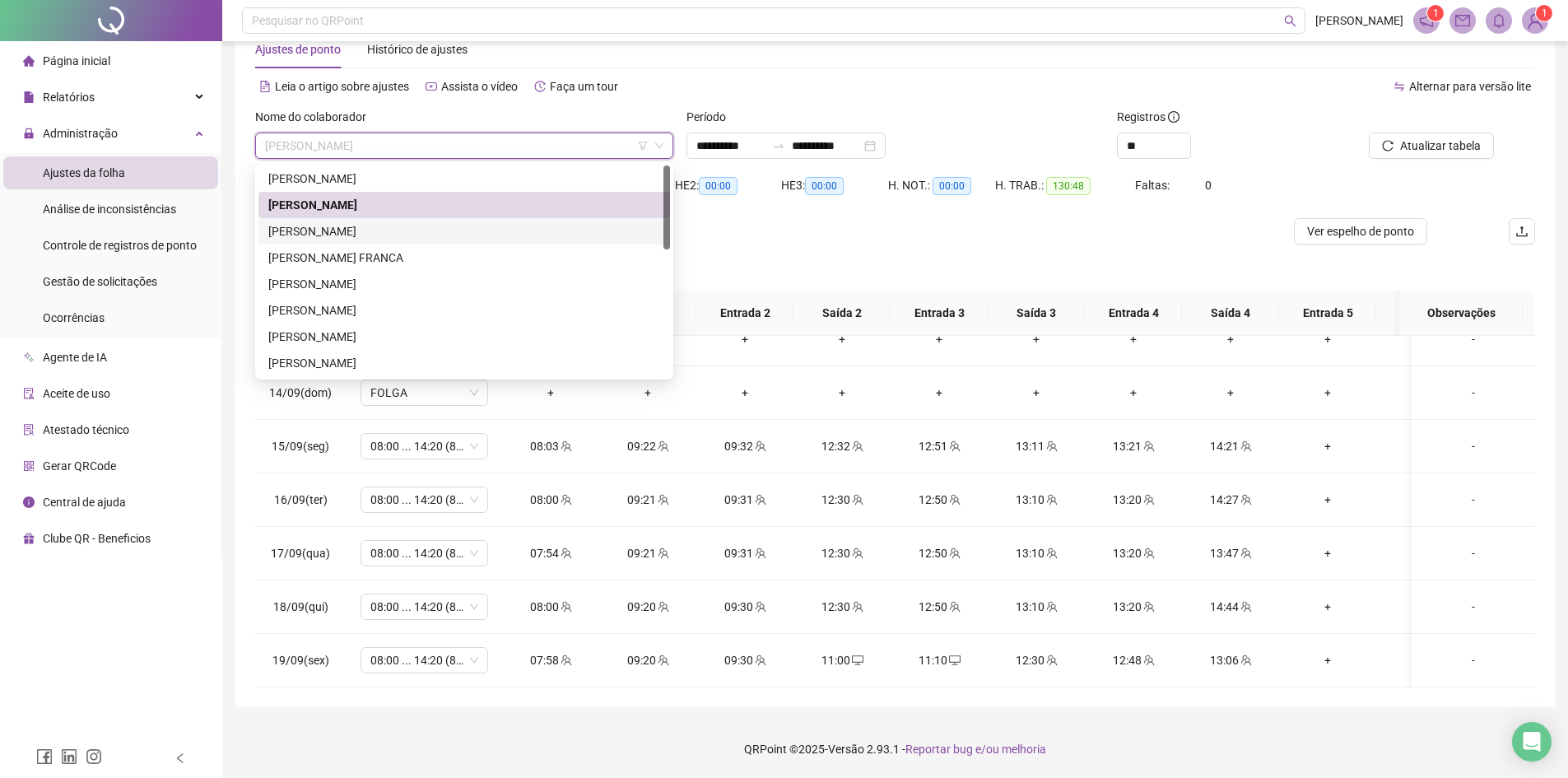
click at [364, 229] on div "[PERSON_NAME]" at bounding box center [464, 231] width 392 height 18
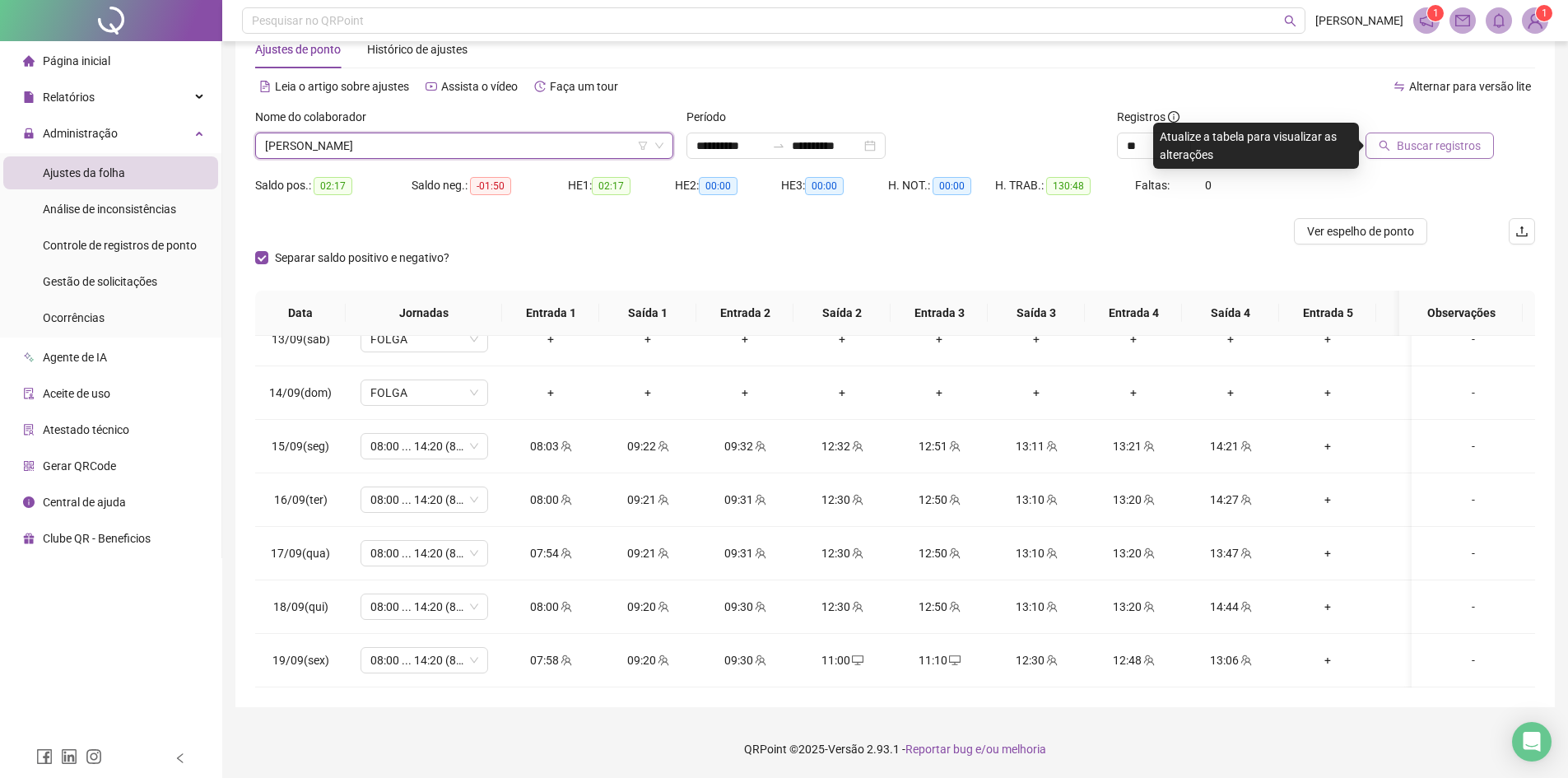
click at [1430, 136] on button "Buscar registros" at bounding box center [1430, 146] width 128 height 27
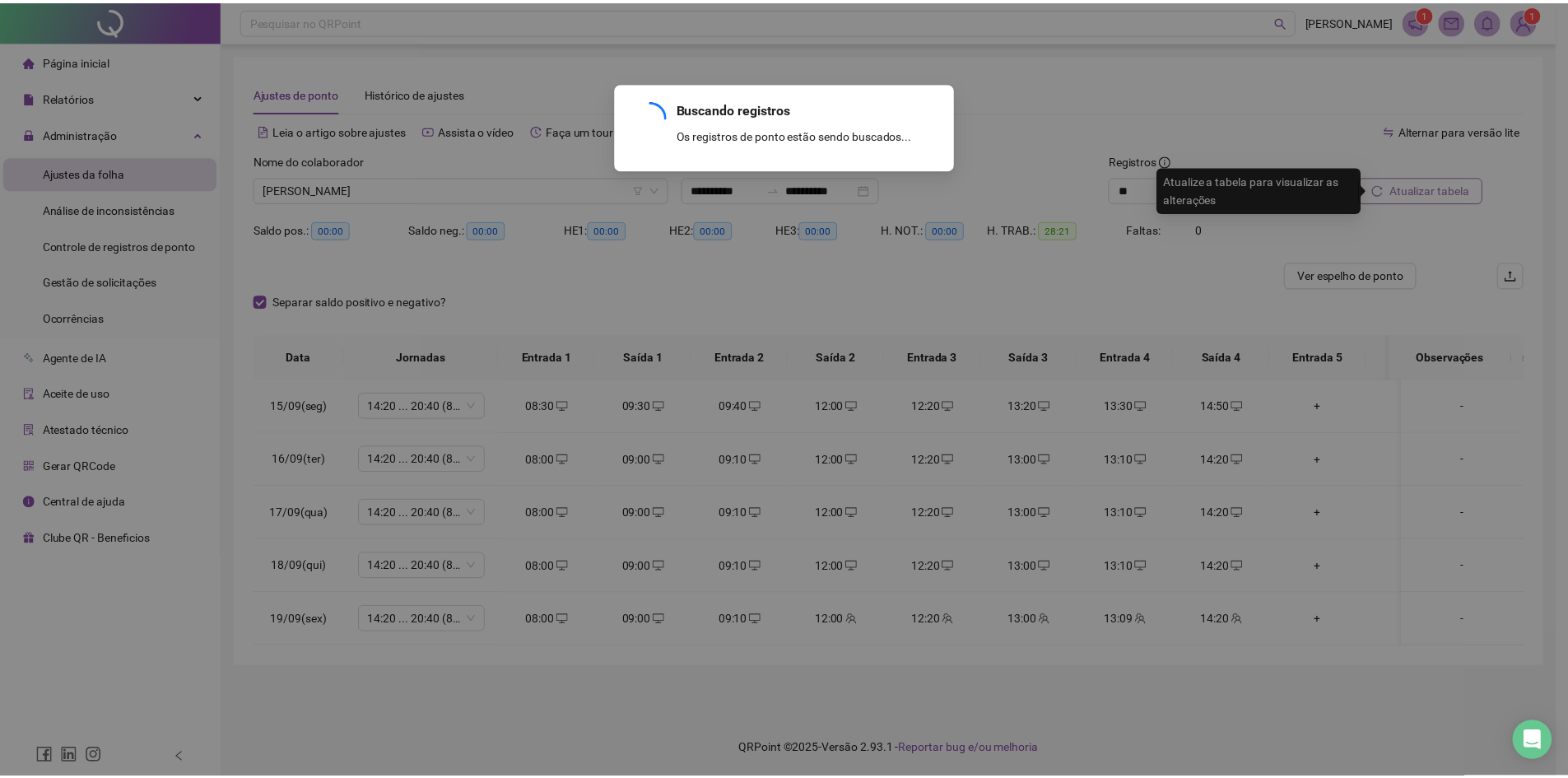
scroll to position [0, 0]
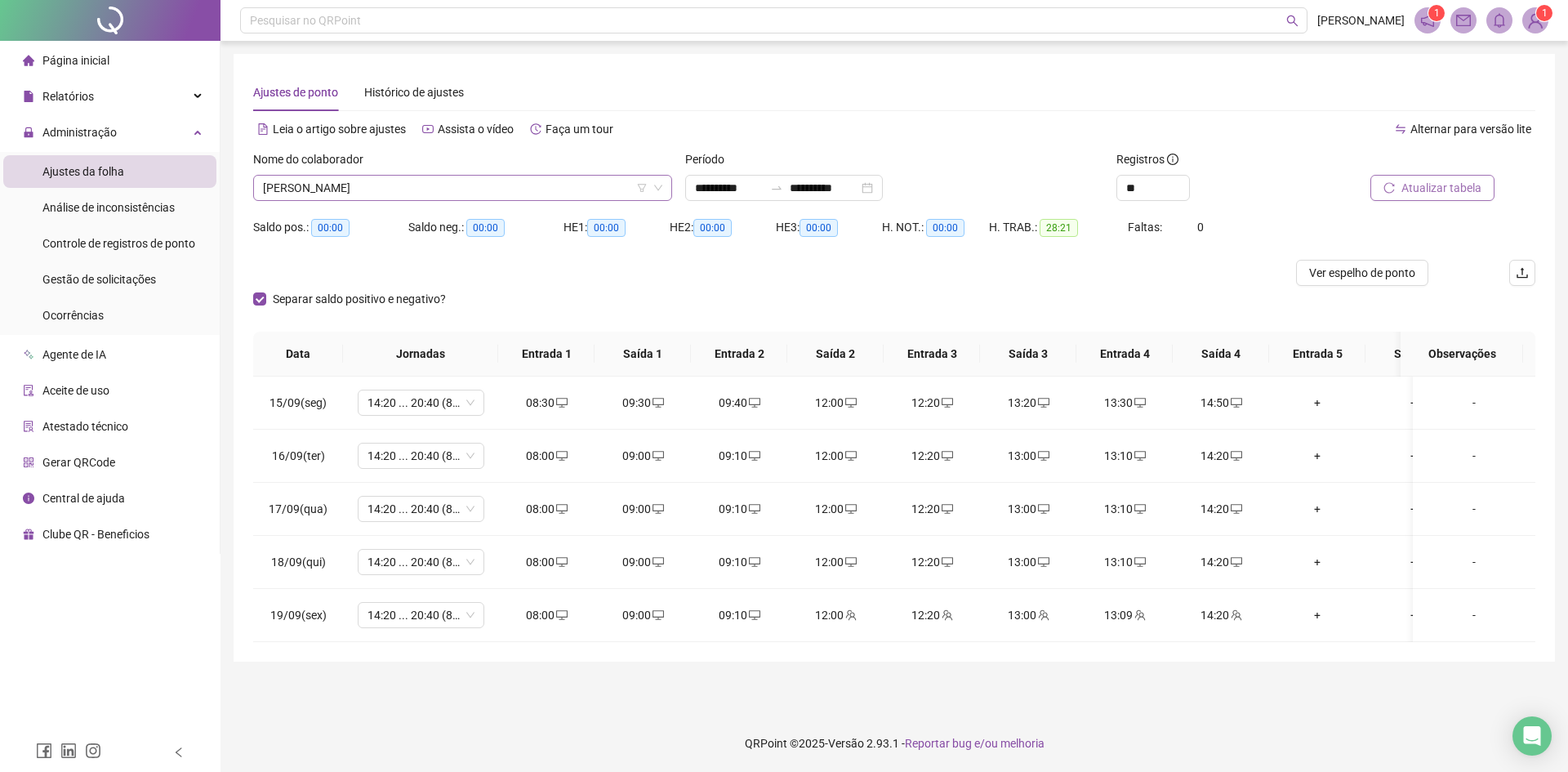
click at [473, 184] on span "[PERSON_NAME]" at bounding box center [463, 188] width 400 height 25
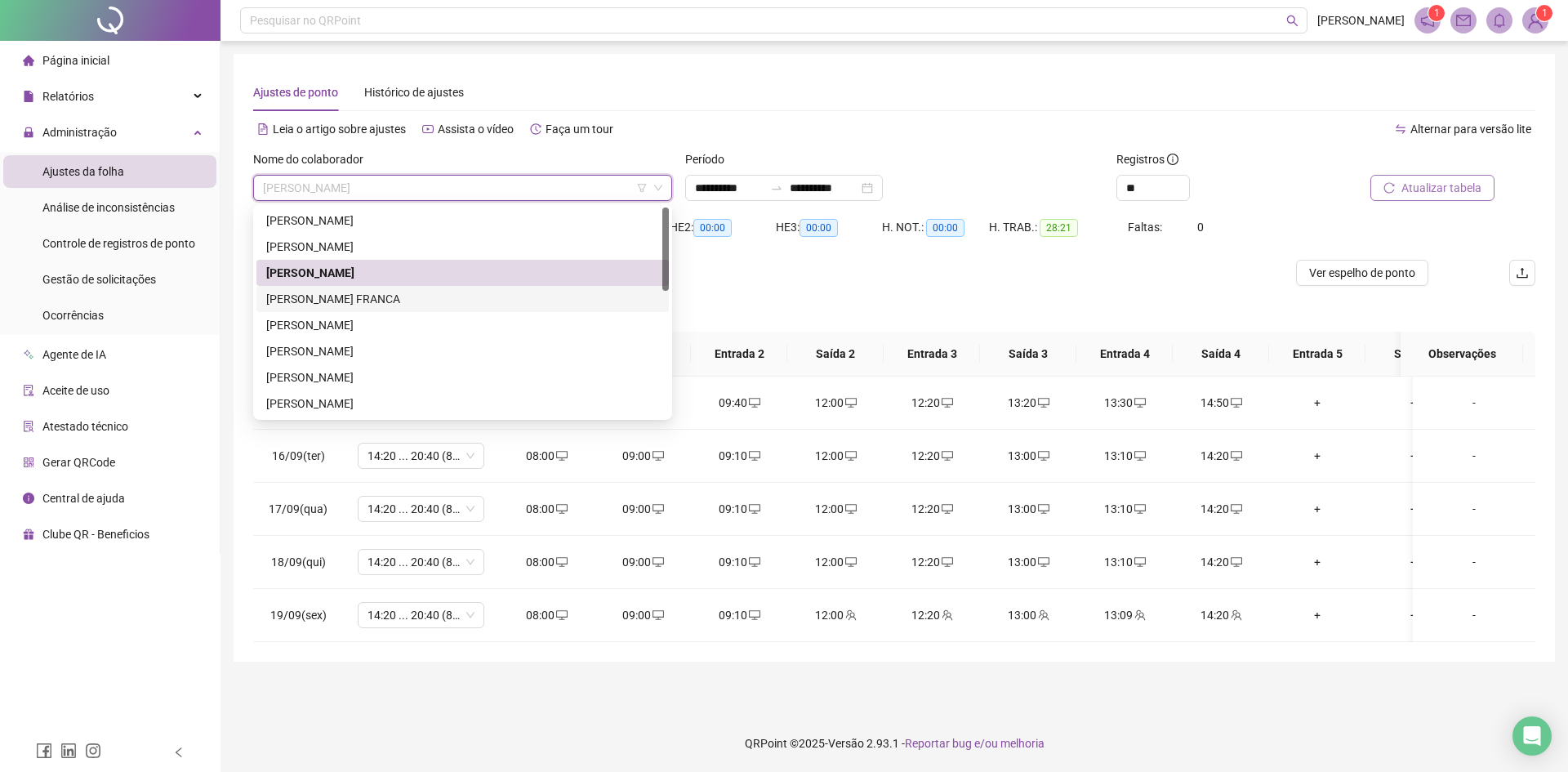
click at [329, 302] on div "[PERSON_NAME] FRANCA" at bounding box center [463, 299] width 393 height 18
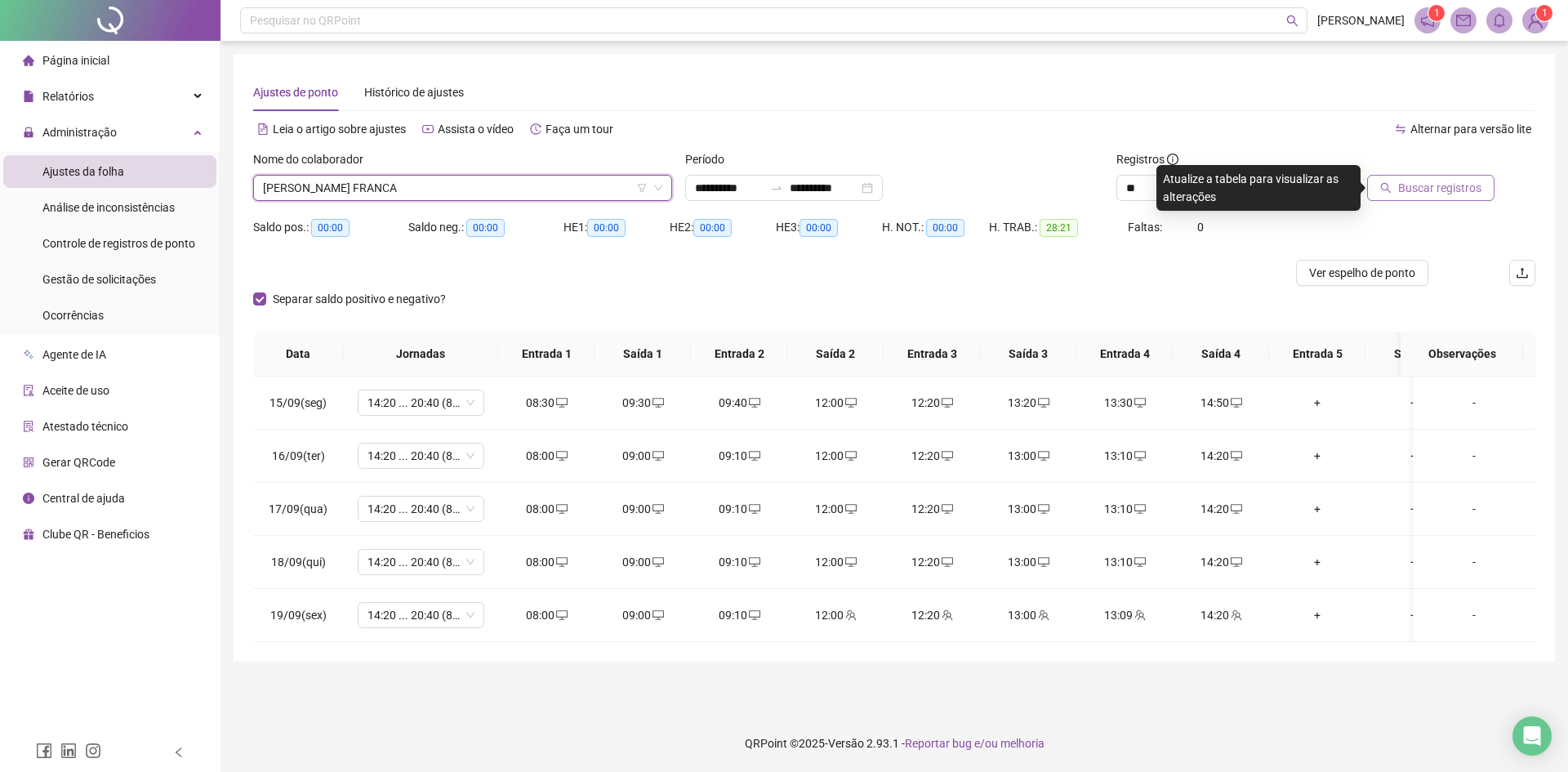
click at [1429, 196] on span "Buscar registros" at bounding box center [1440, 187] width 83 height 18
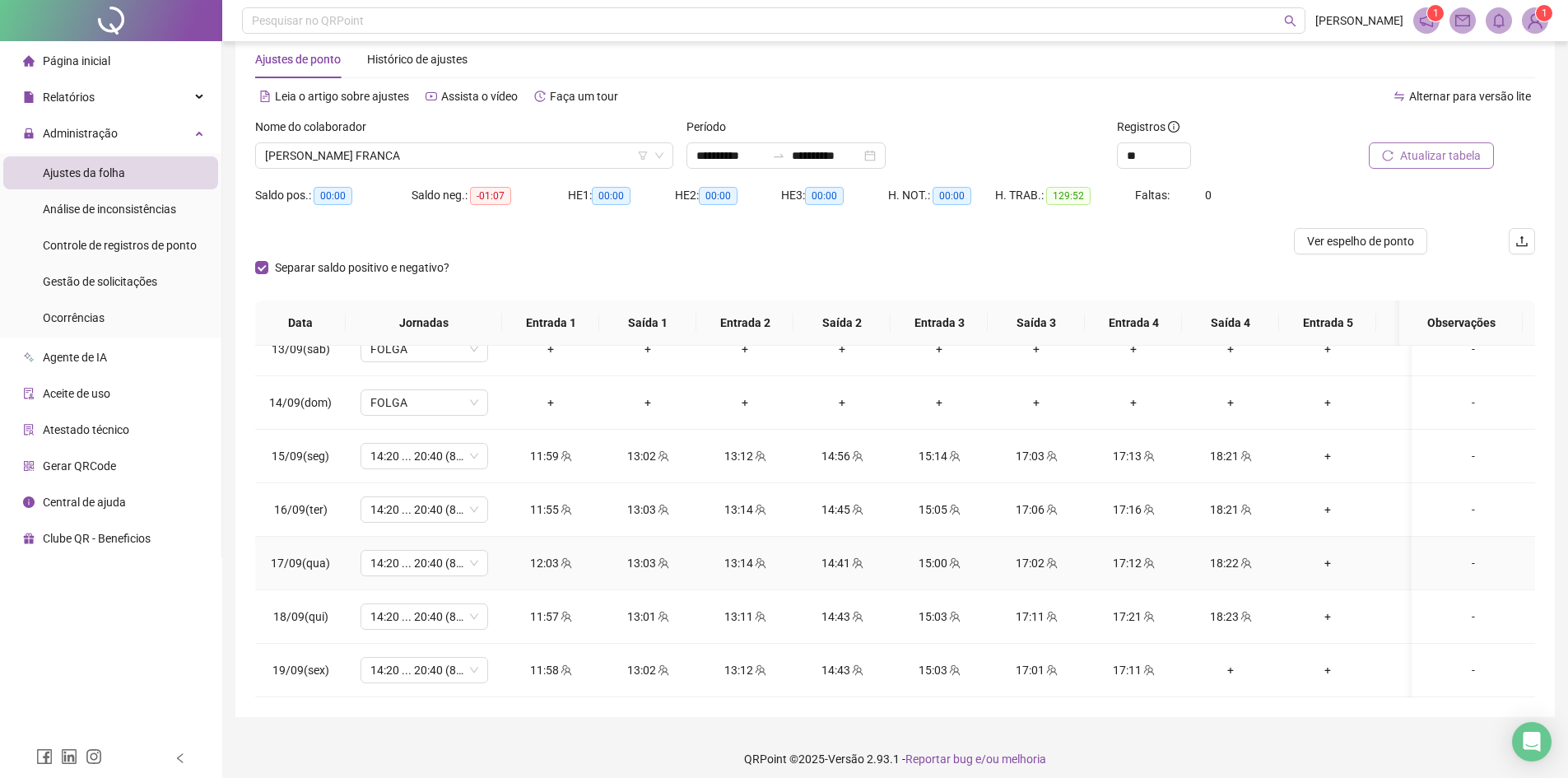
scroll to position [44, 0]
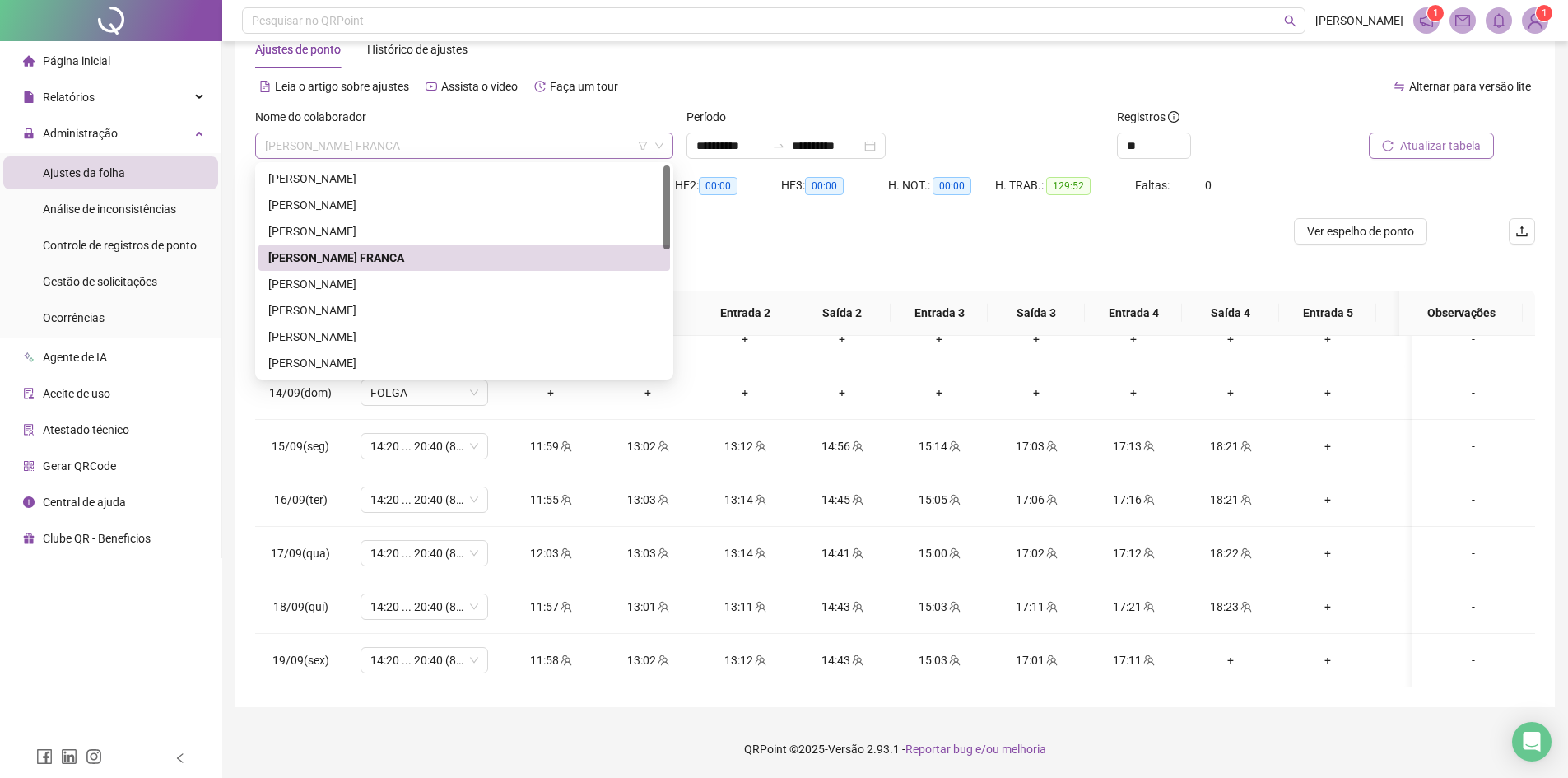
click at [328, 152] on span "[PERSON_NAME] FRANCA" at bounding box center [464, 146] width 398 height 25
click at [343, 283] on div "[PERSON_NAME]" at bounding box center [464, 283] width 392 height 18
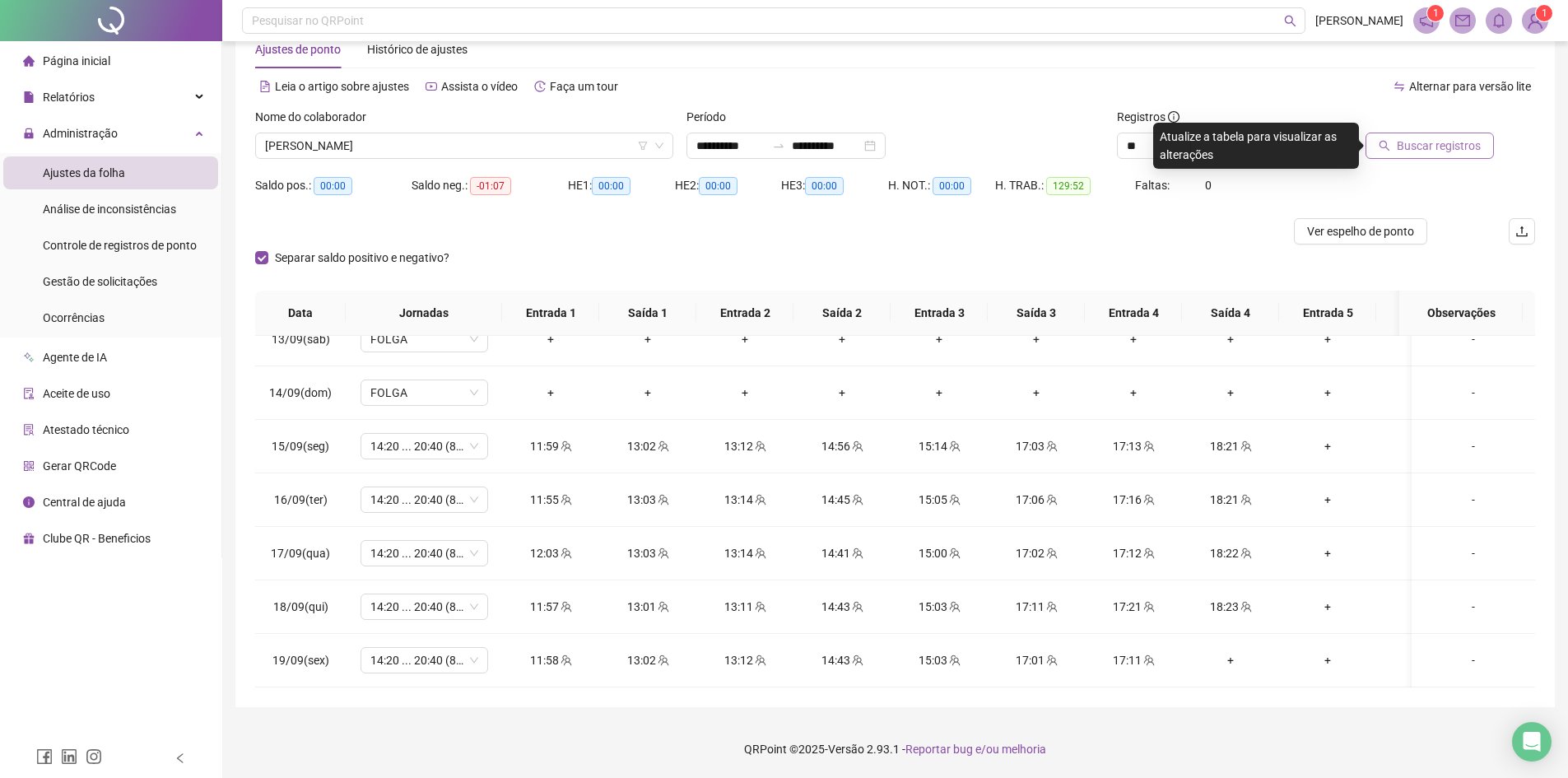
click at [1442, 145] on span "Buscar registros" at bounding box center [1439, 145] width 84 height 18
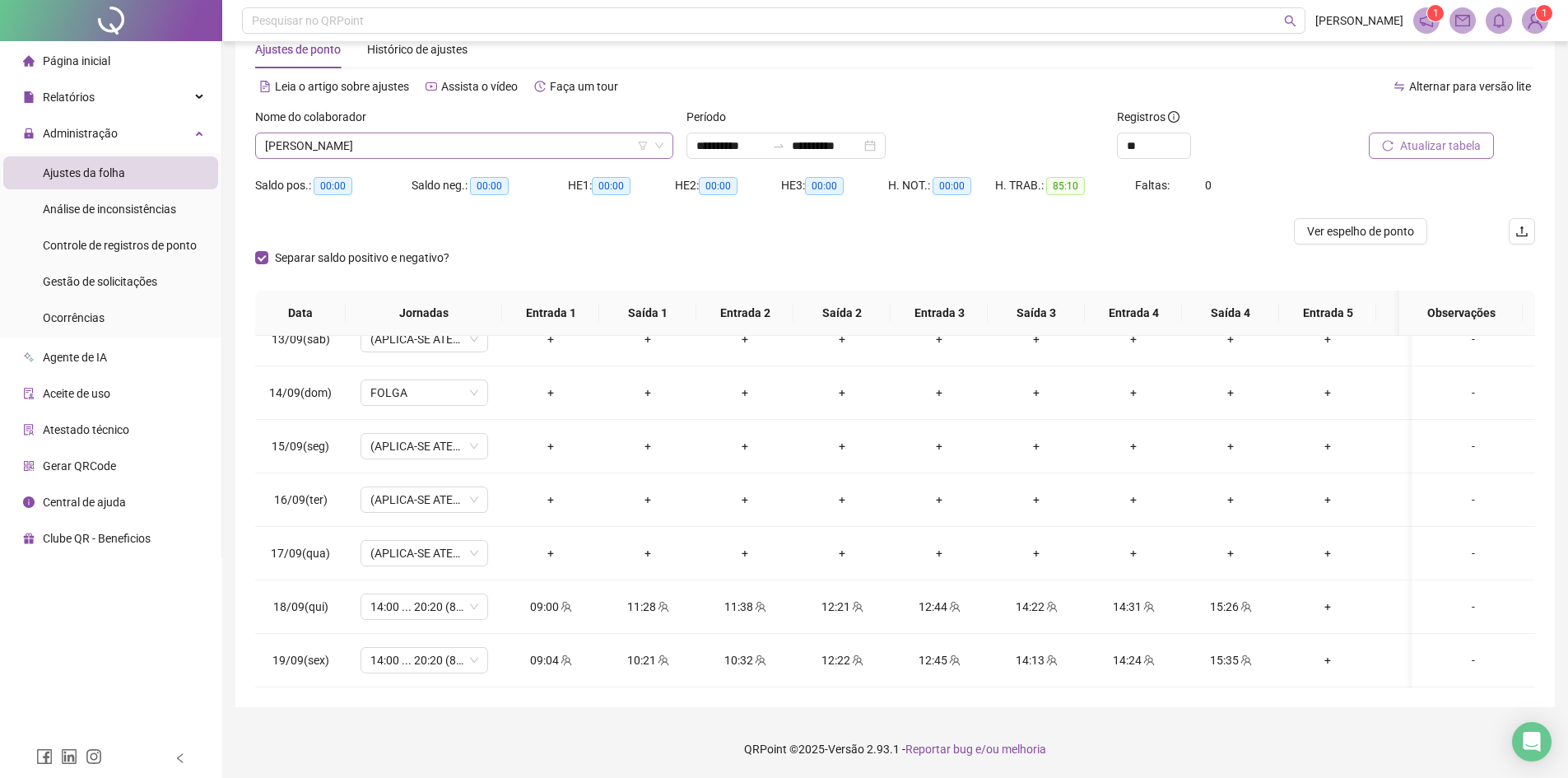
click at [355, 143] on span "[PERSON_NAME]" at bounding box center [464, 146] width 398 height 25
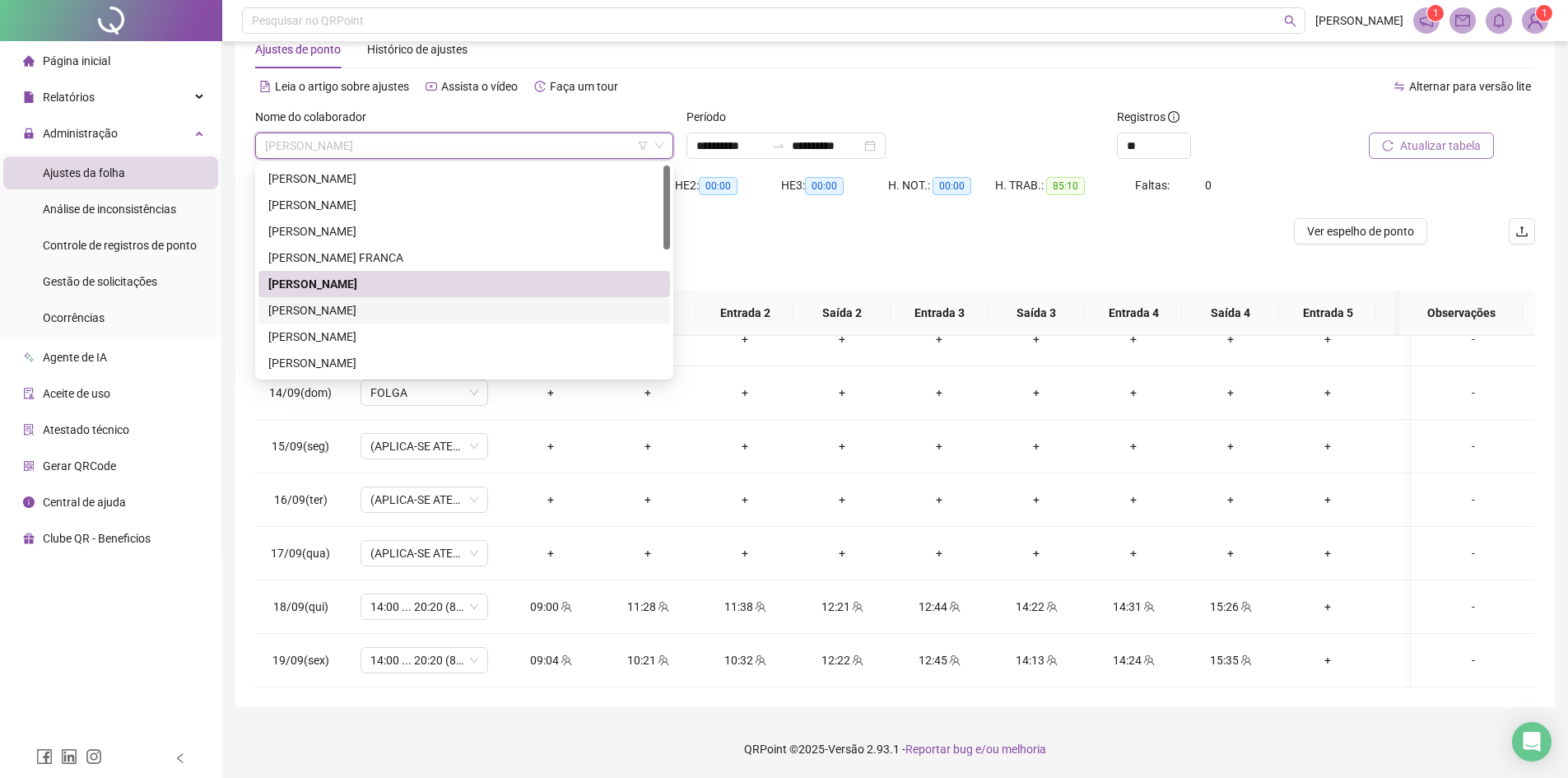
click at [362, 307] on div "[PERSON_NAME]" at bounding box center [464, 310] width 392 height 18
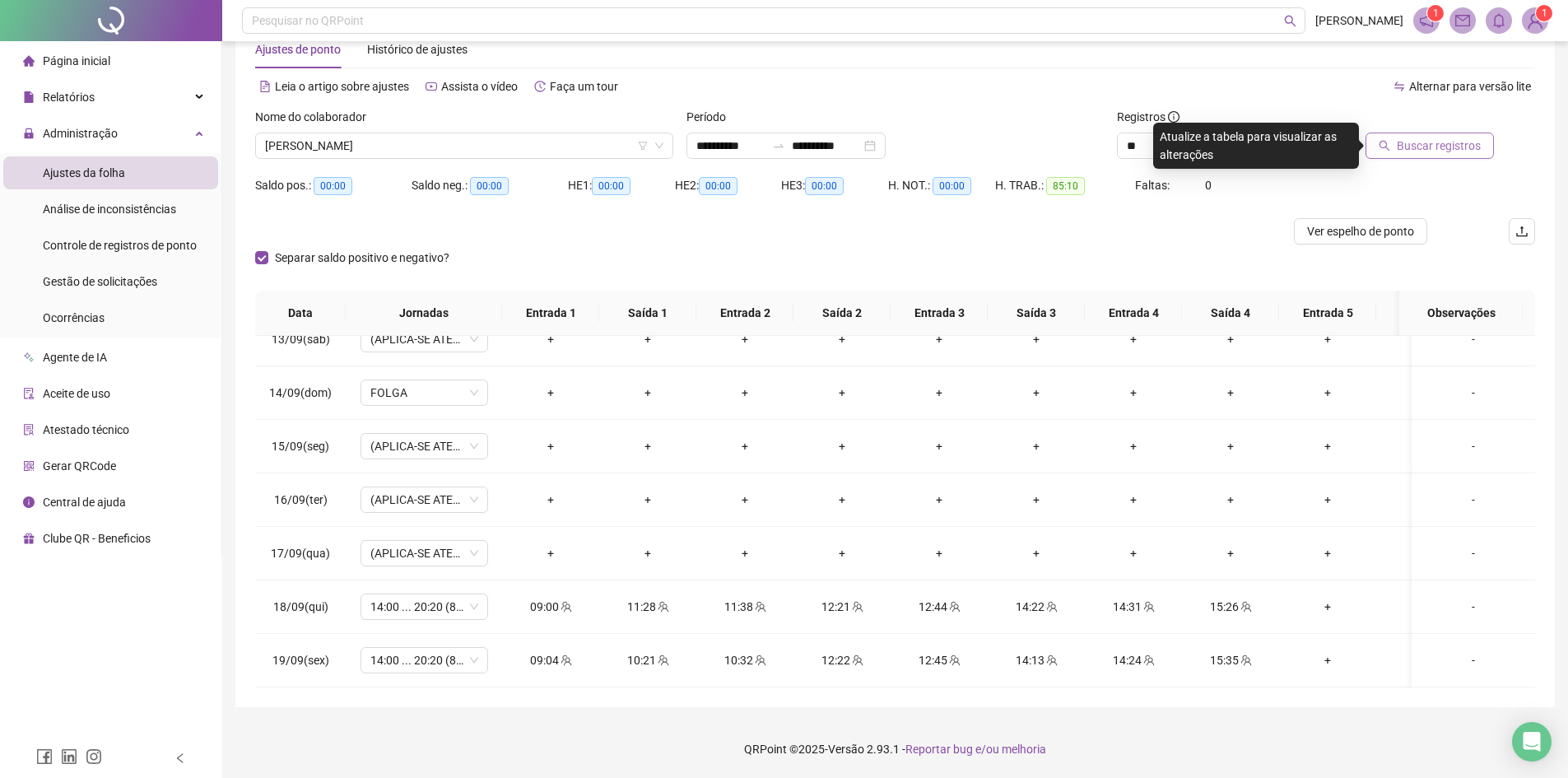
click at [1441, 145] on span "Buscar registros" at bounding box center [1439, 145] width 84 height 18
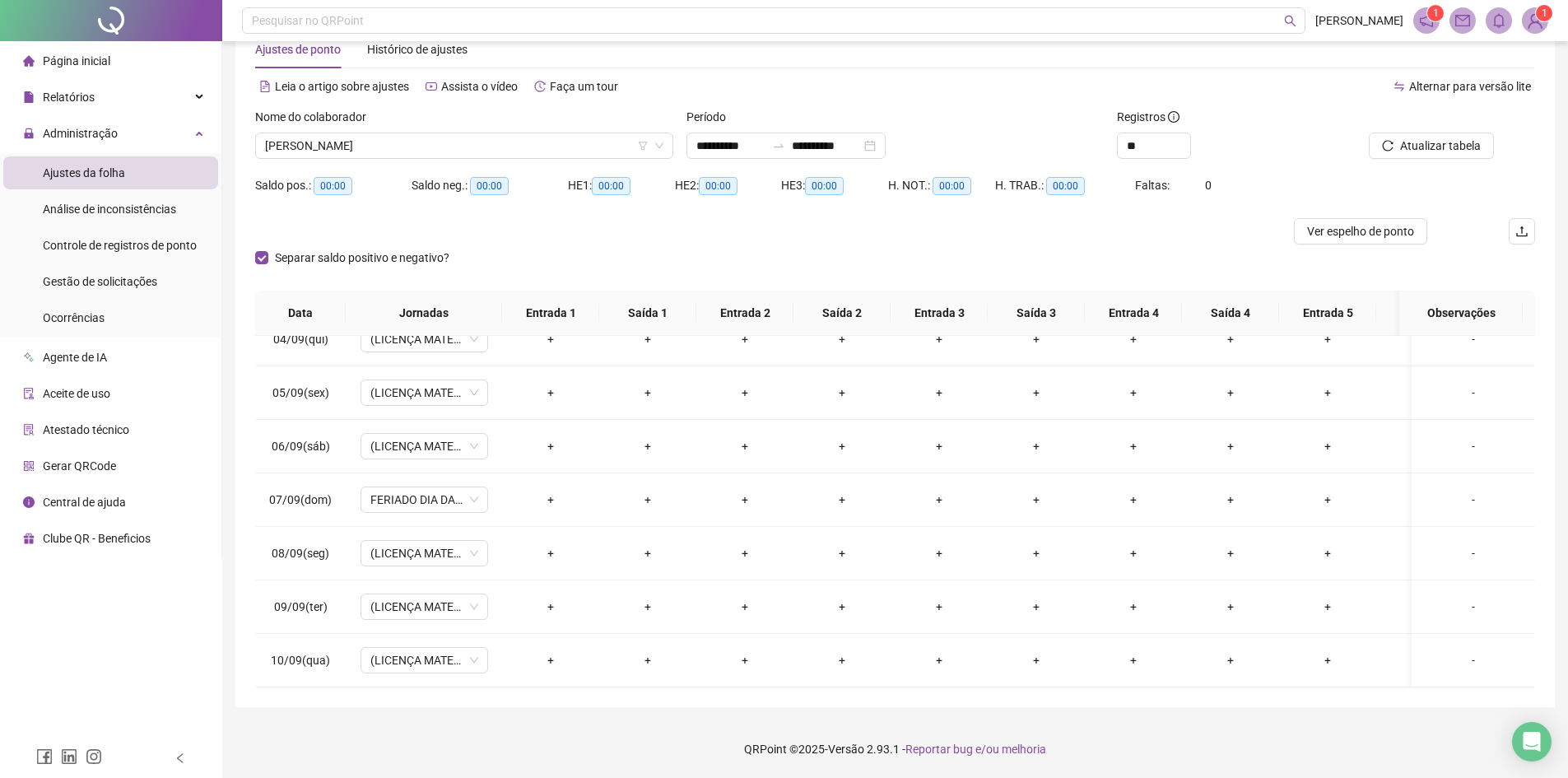
scroll to position [1265, 0]
click at [304, 156] on span "[PERSON_NAME]" at bounding box center [464, 146] width 398 height 25
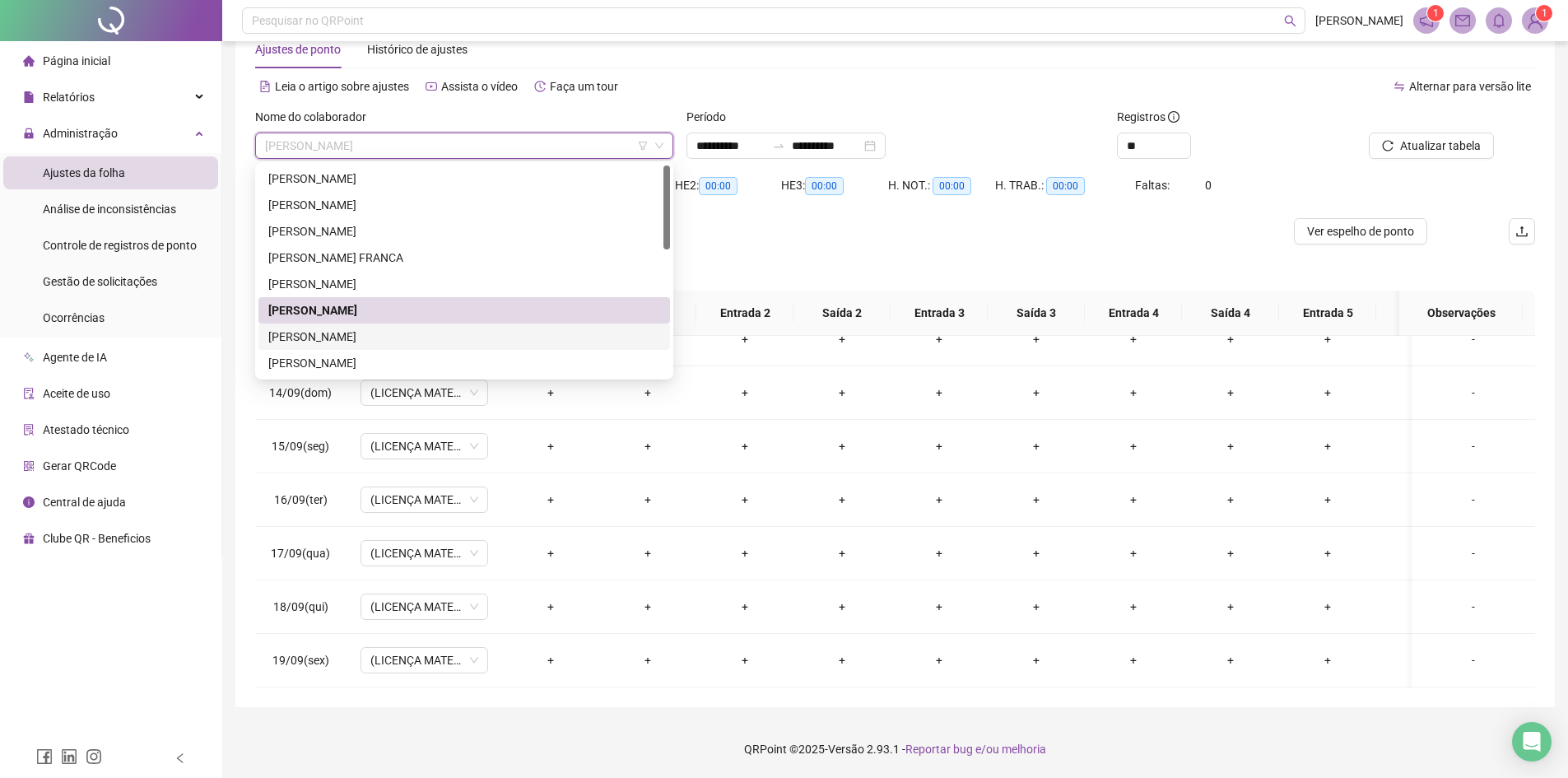
click at [296, 344] on div "[PERSON_NAME]" at bounding box center [464, 337] width 392 height 18
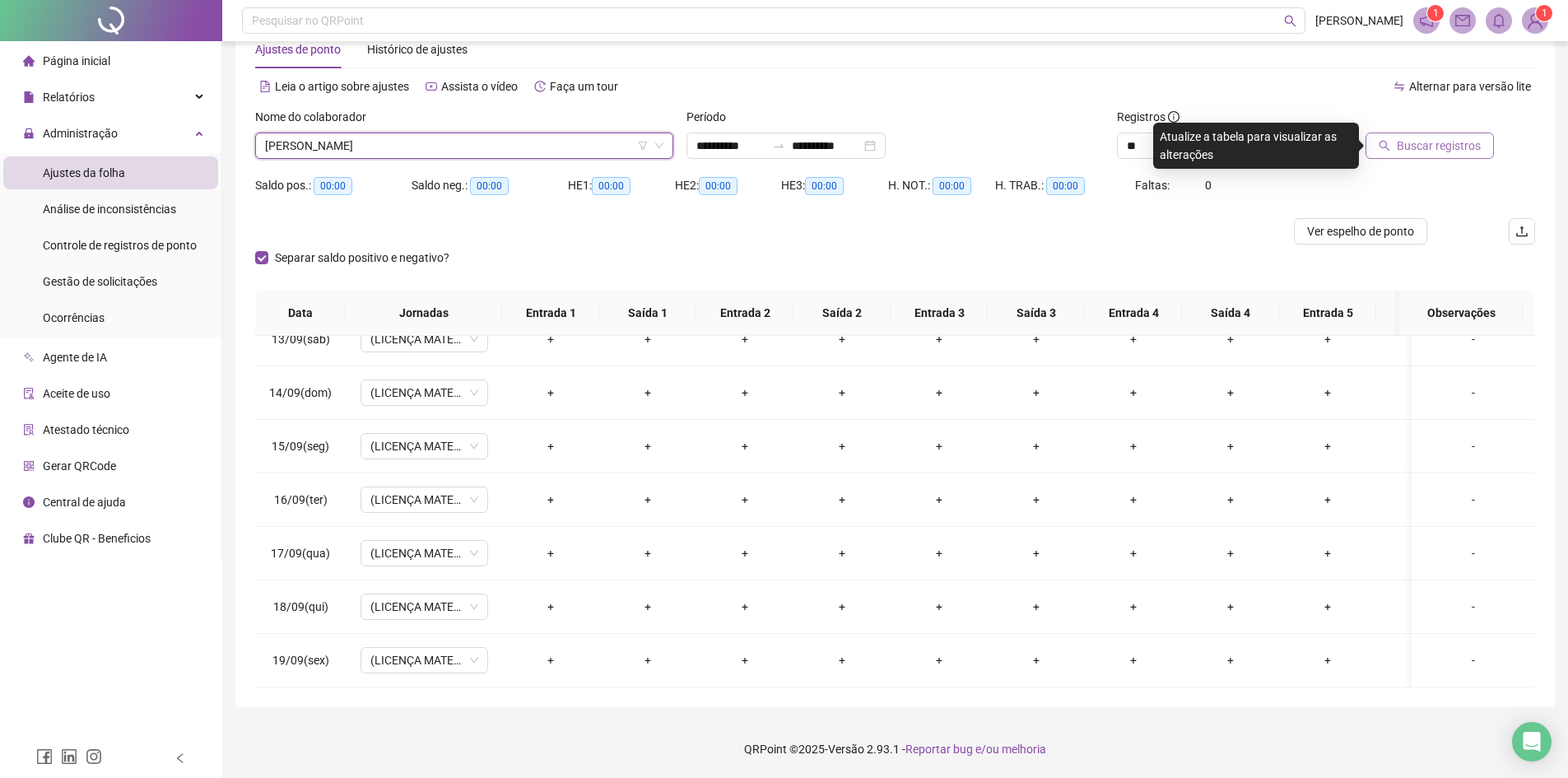
click at [1417, 145] on span "Buscar registros" at bounding box center [1439, 145] width 84 height 18
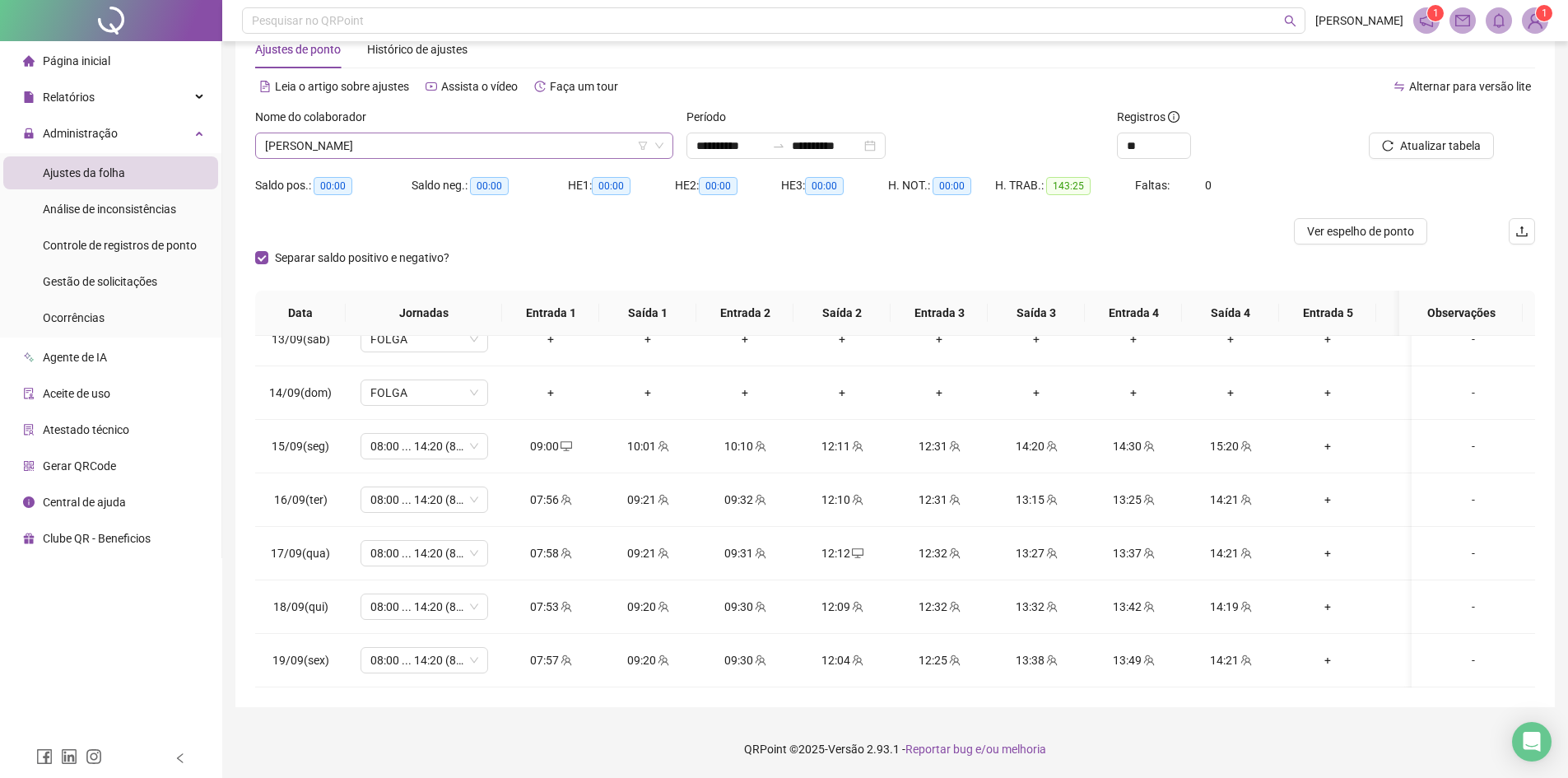
click at [344, 139] on span "[PERSON_NAME]" at bounding box center [464, 146] width 398 height 25
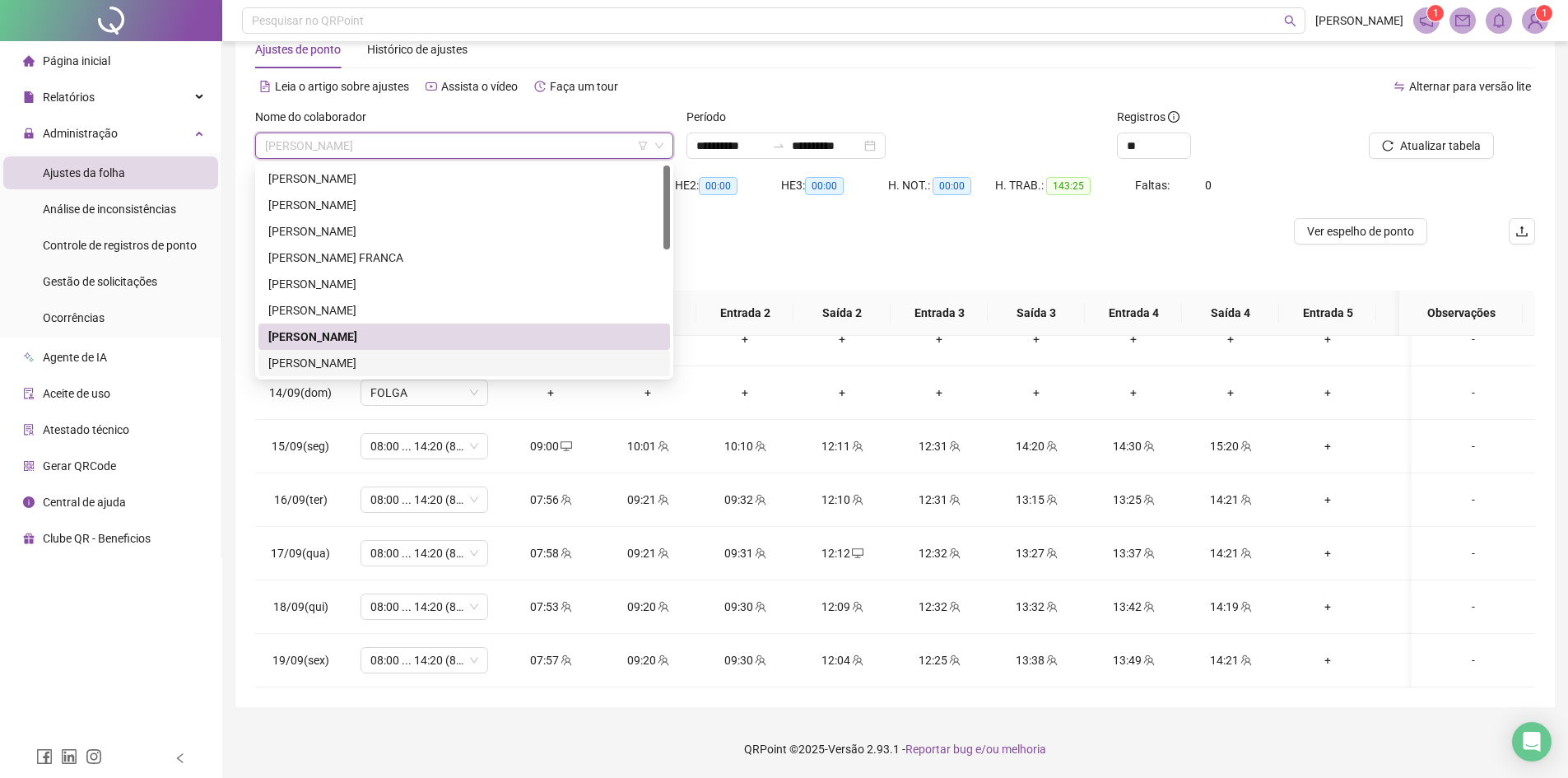
click at [334, 361] on div "[PERSON_NAME]" at bounding box center [464, 363] width 392 height 18
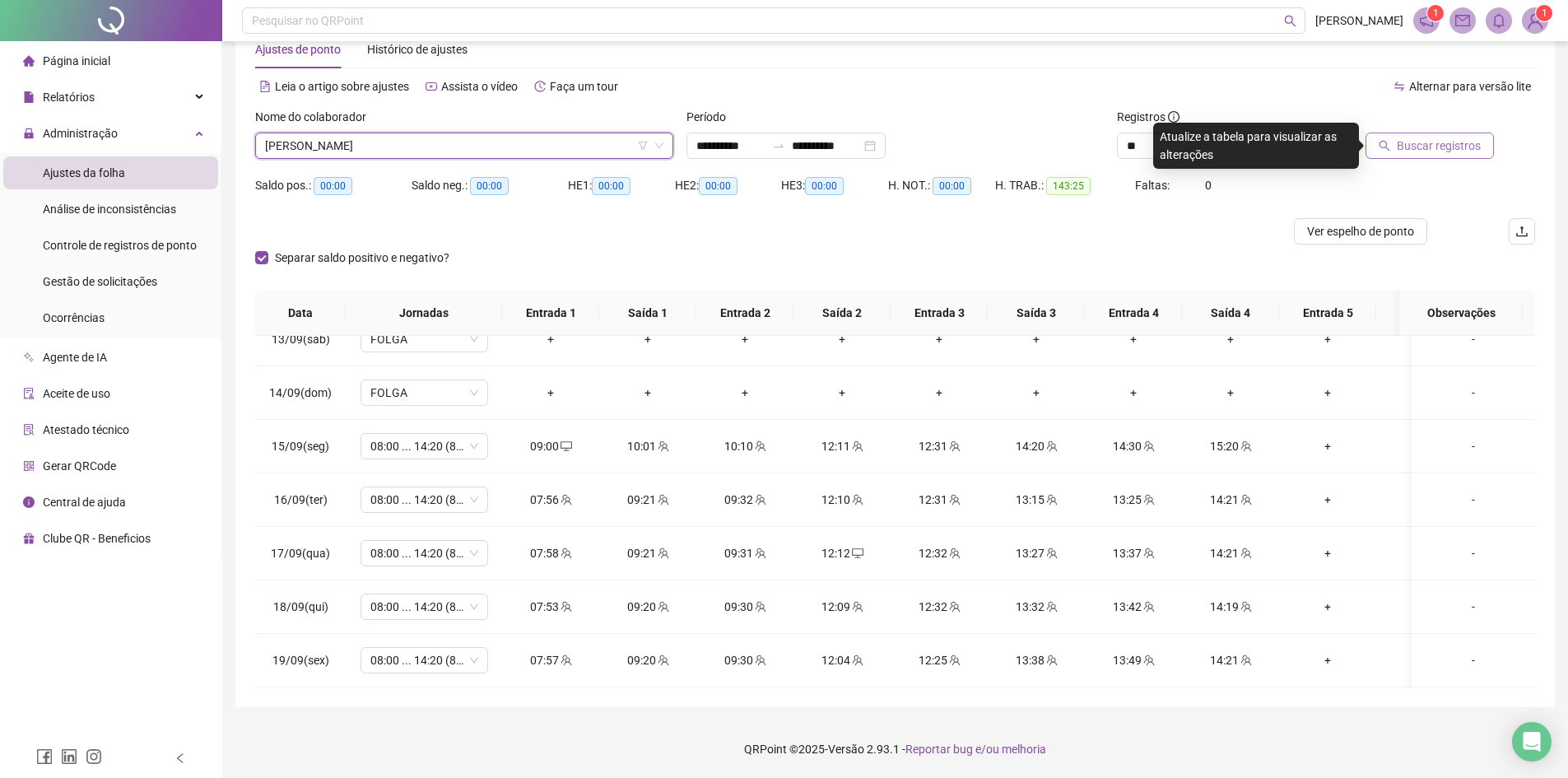
click at [1418, 143] on span "Buscar registros" at bounding box center [1439, 145] width 84 height 18
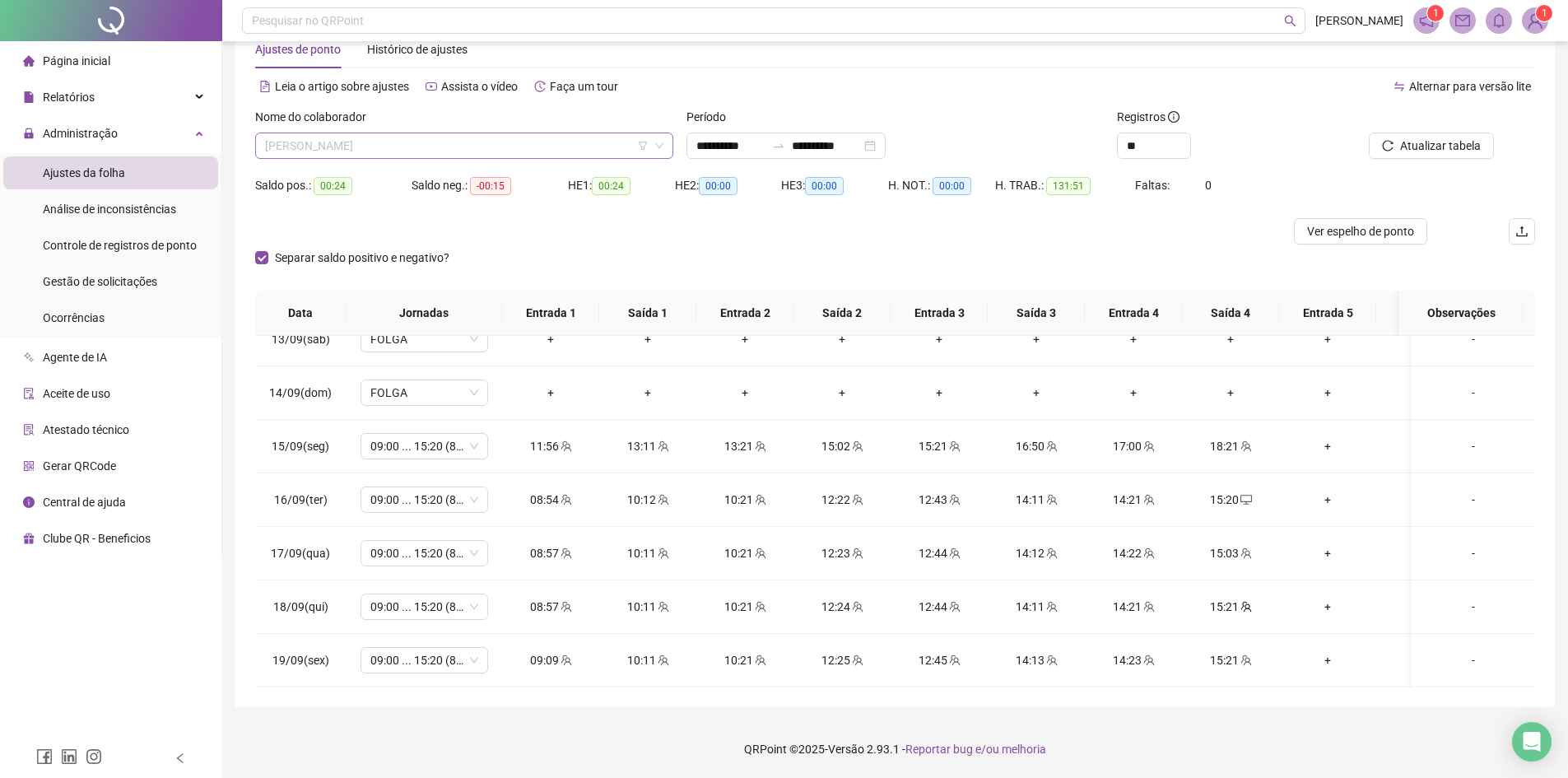
click at [352, 145] on span "[PERSON_NAME]" at bounding box center [464, 146] width 398 height 25
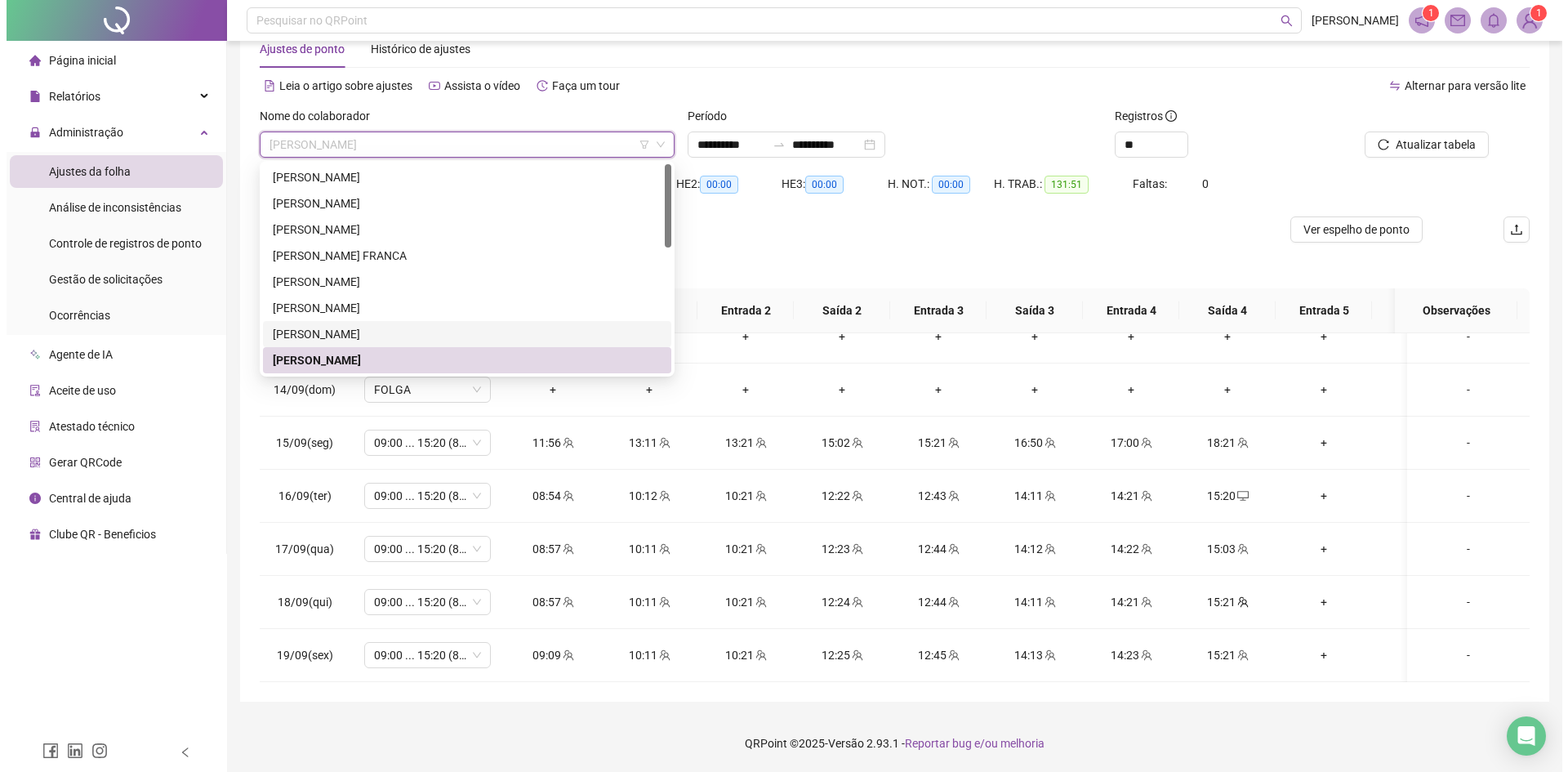
scroll to position [81, 0]
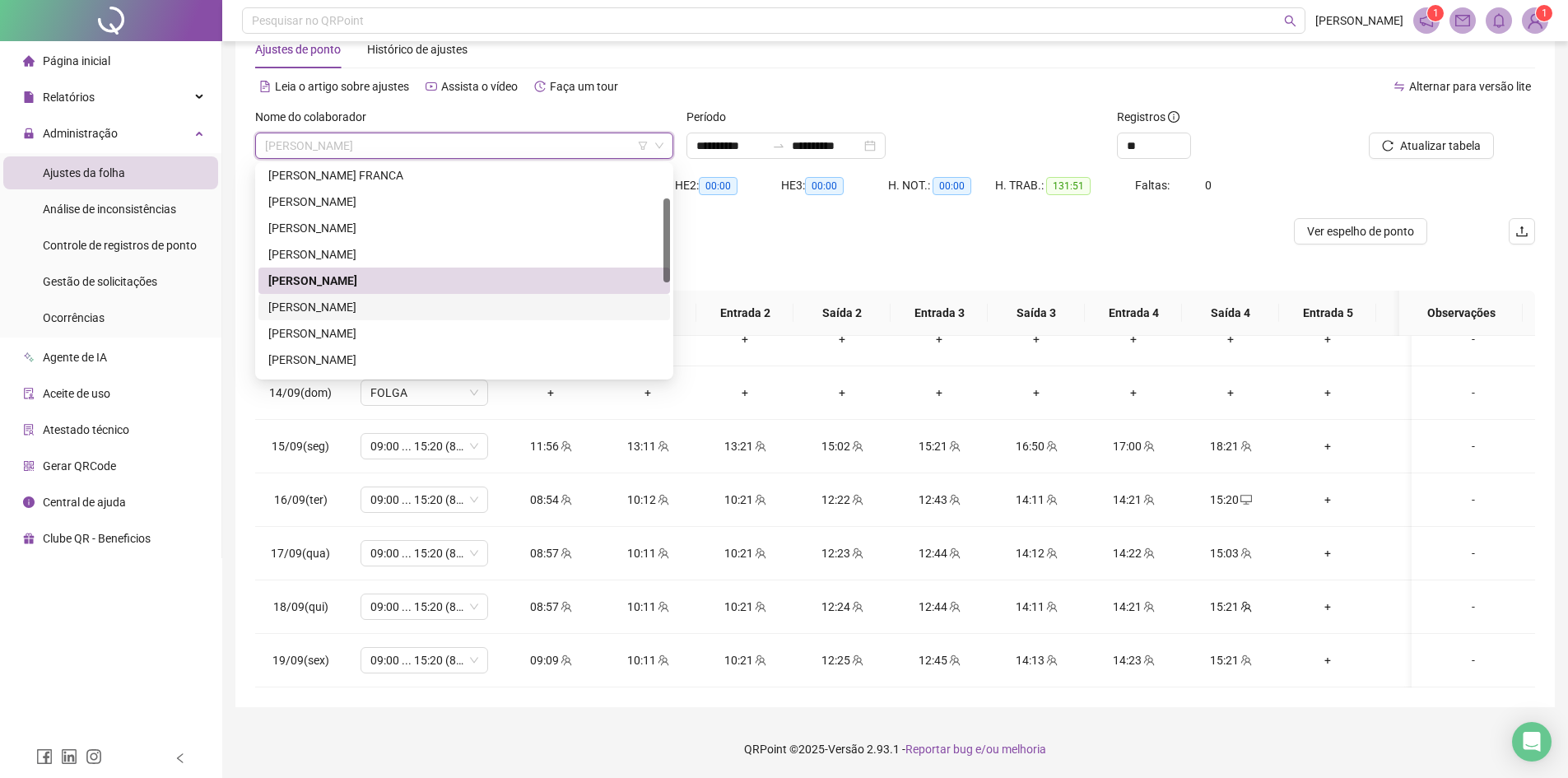
click at [326, 304] on div "[PERSON_NAME]" at bounding box center [464, 307] width 392 height 18
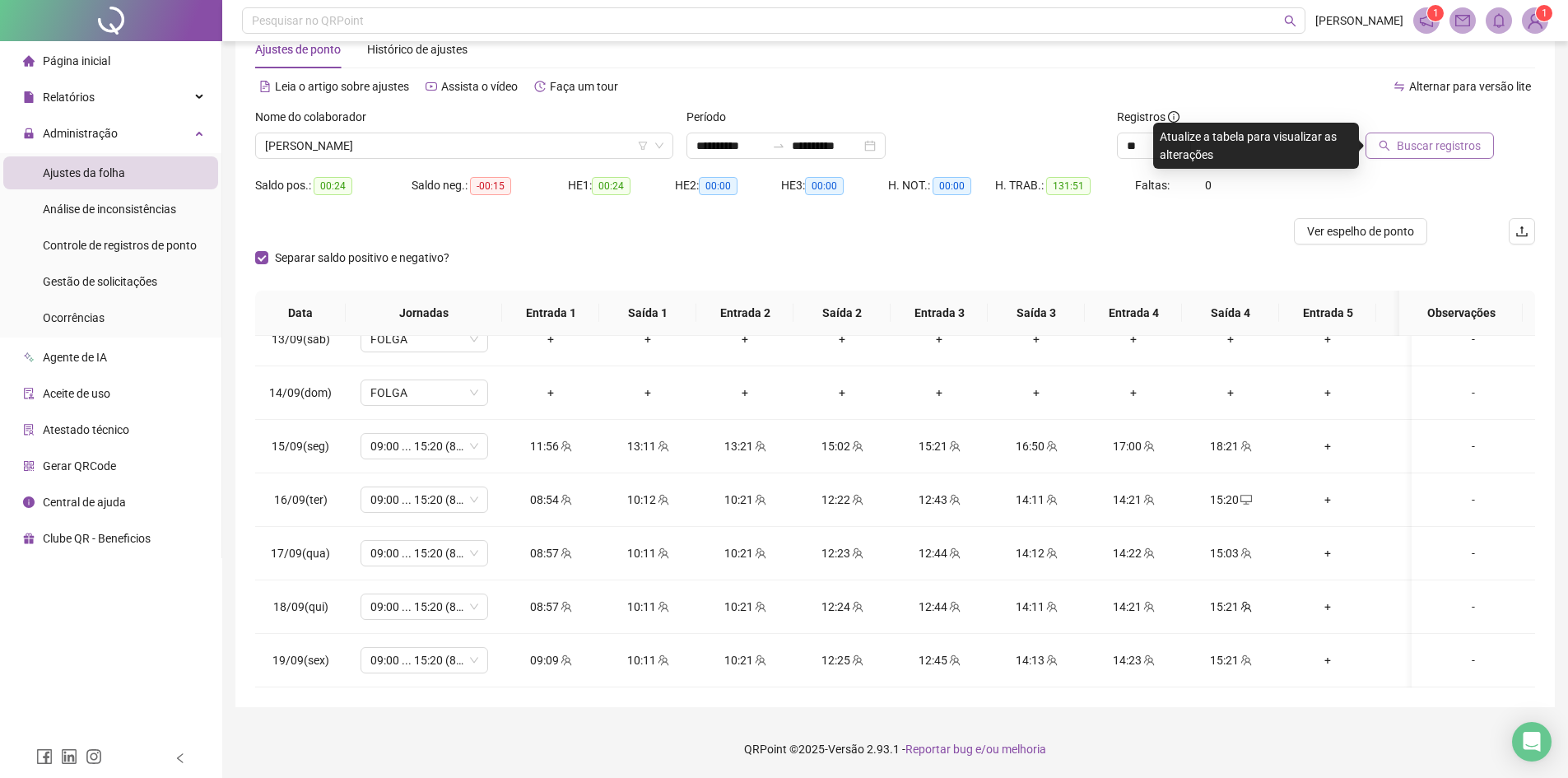
click at [1433, 141] on span "Buscar registros" at bounding box center [1439, 145] width 84 height 18
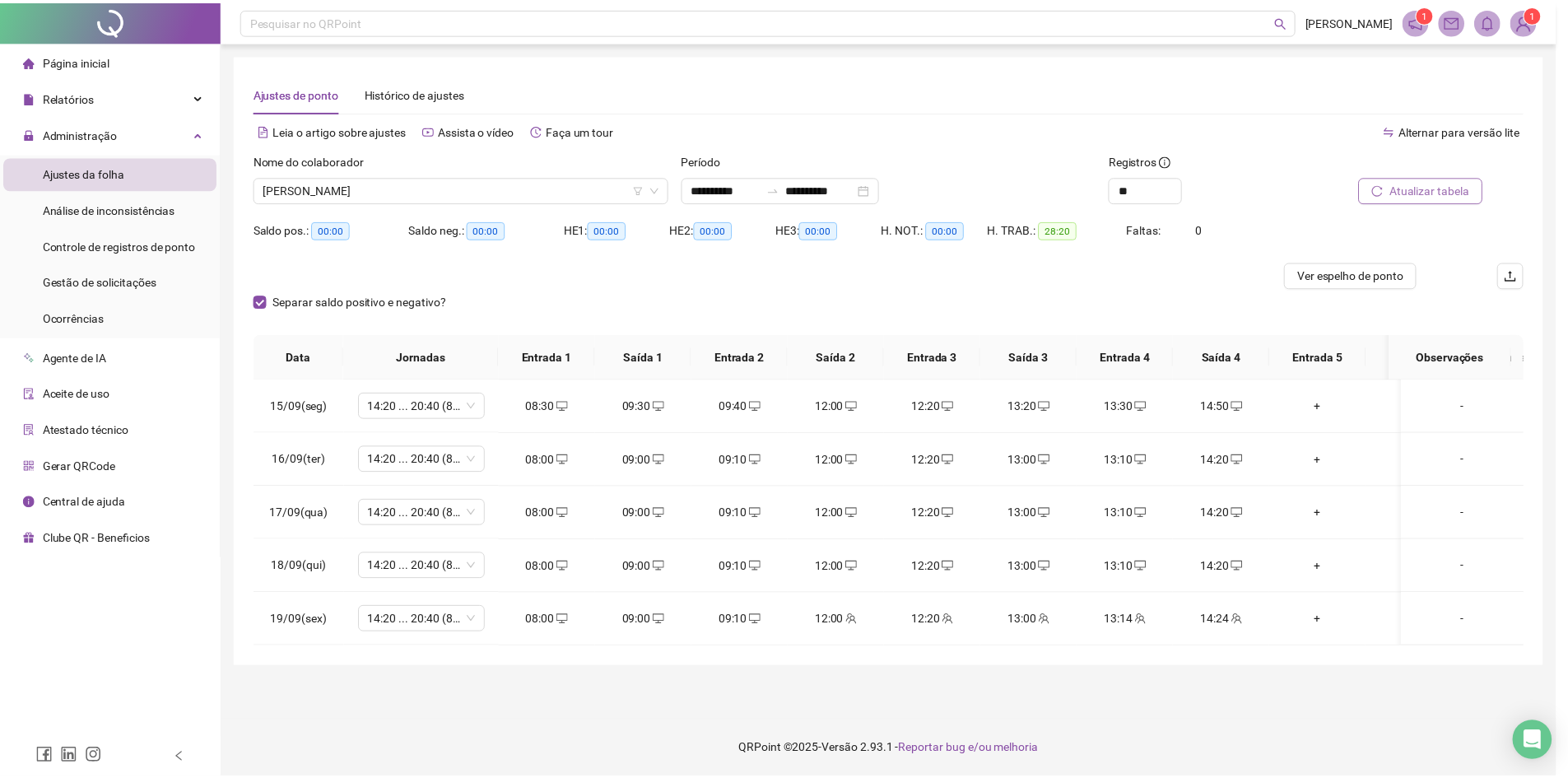
scroll to position [0, 0]
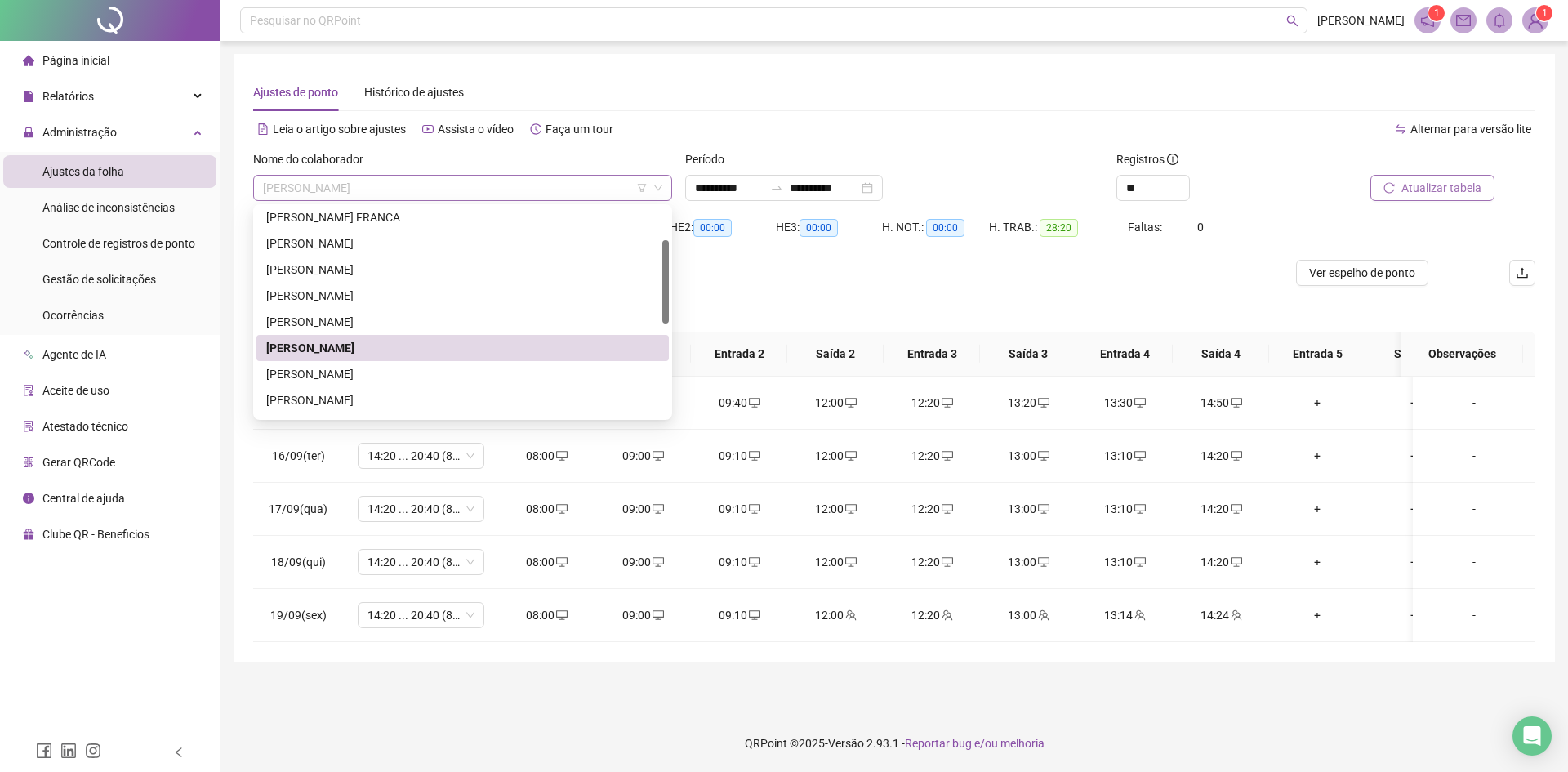
click at [333, 184] on span "[PERSON_NAME]" at bounding box center [463, 188] width 400 height 25
click at [345, 371] on div "[PERSON_NAME]" at bounding box center [463, 374] width 393 height 18
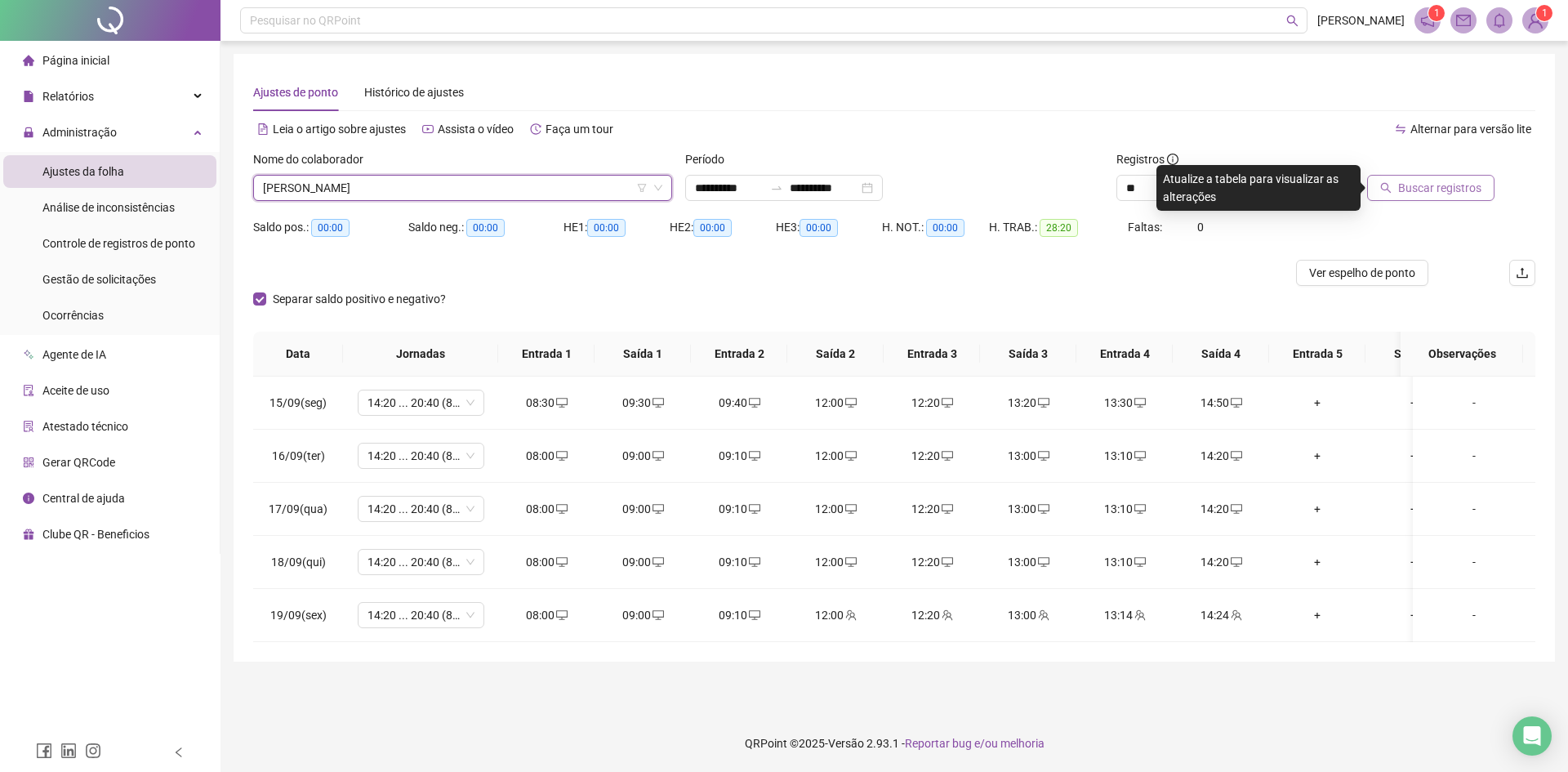
click at [1436, 176] on button "Buscar registros" at bounding box center [1431, 188] width 127 height 27
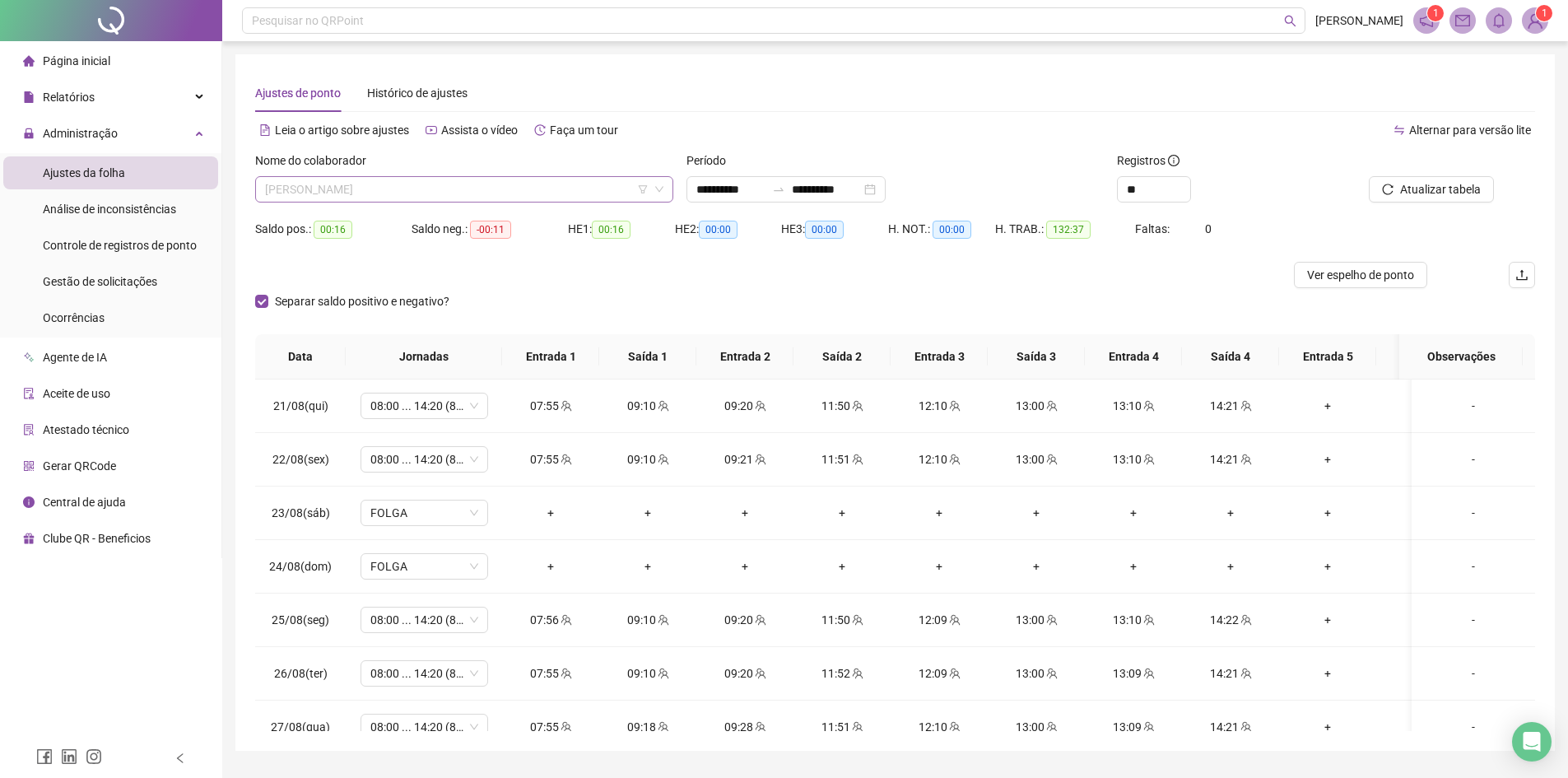
click at [332, 186] on span "[PERSON_NAME]" at bounding box center [464, 190] width 398 height 25
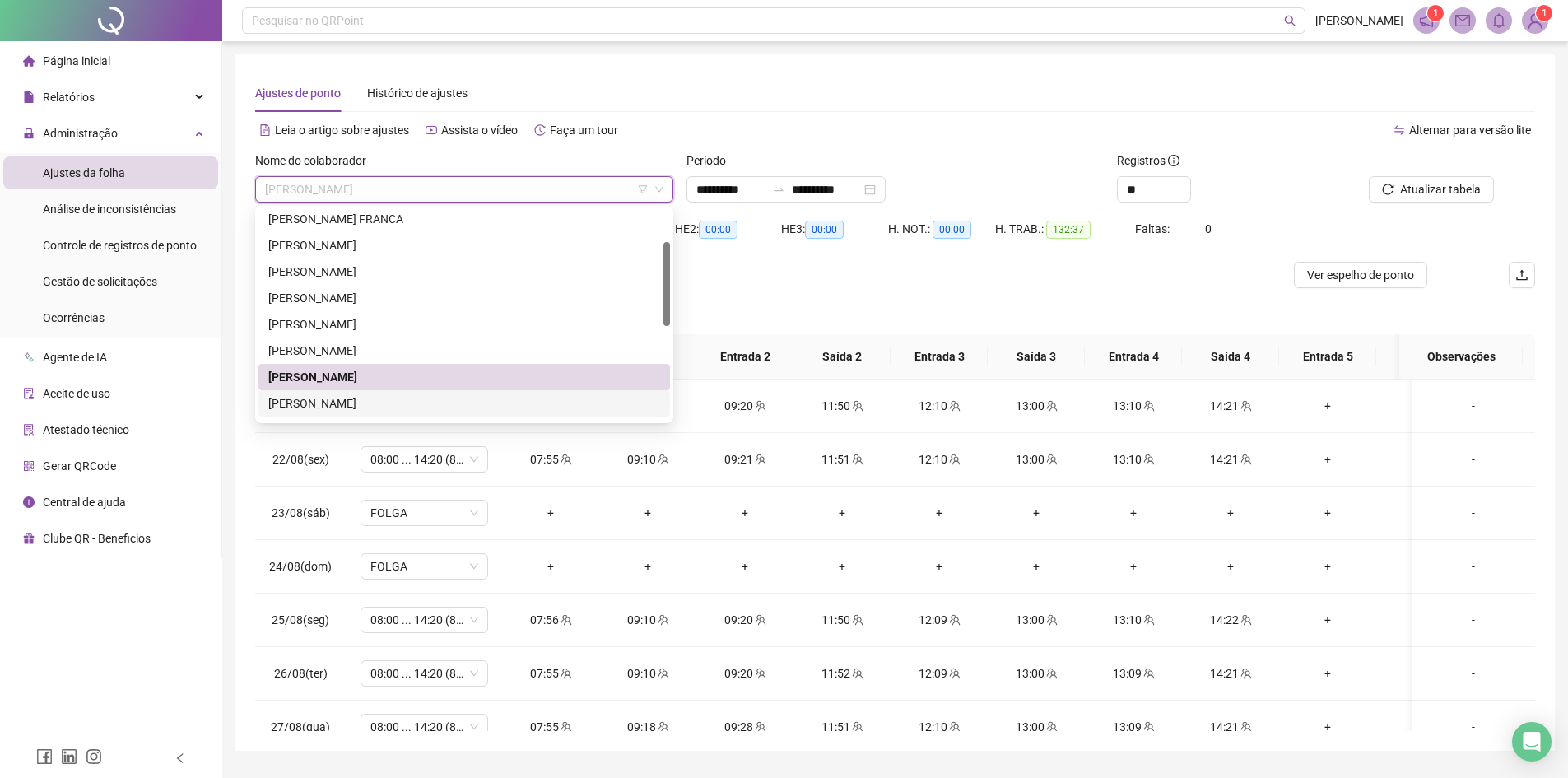
click at [322, 402] on div "[PERSON_NAME]" at bounding box center [464, 403] width 392 height 18
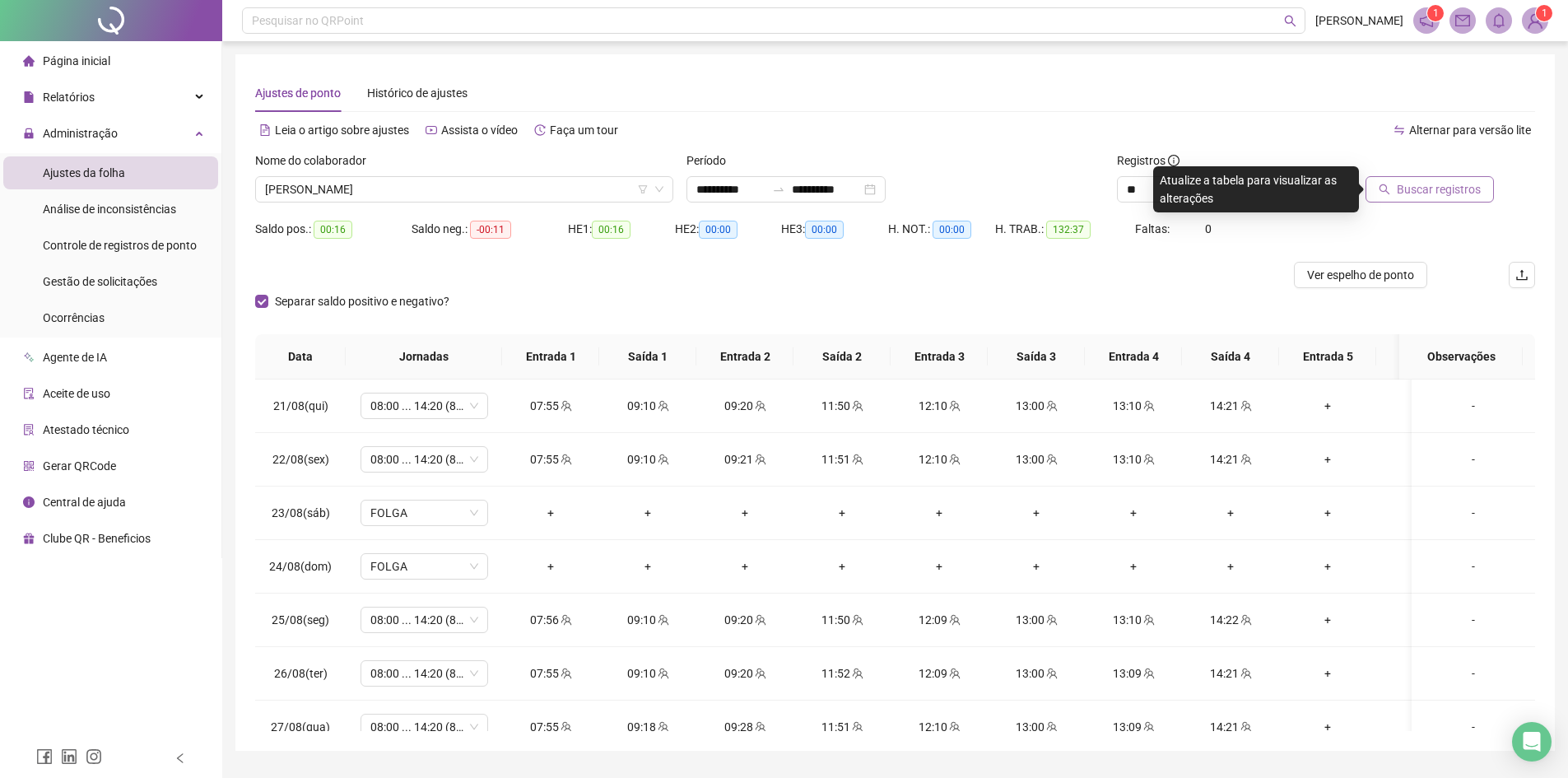
click at [1447, 185] on span "Buscar registros" at bounding box center [1439, 189] width 84 height 18
click at [451, 194] on span "[PERSON_NAME]" at bounding box center [464, 190] width 398 height 25
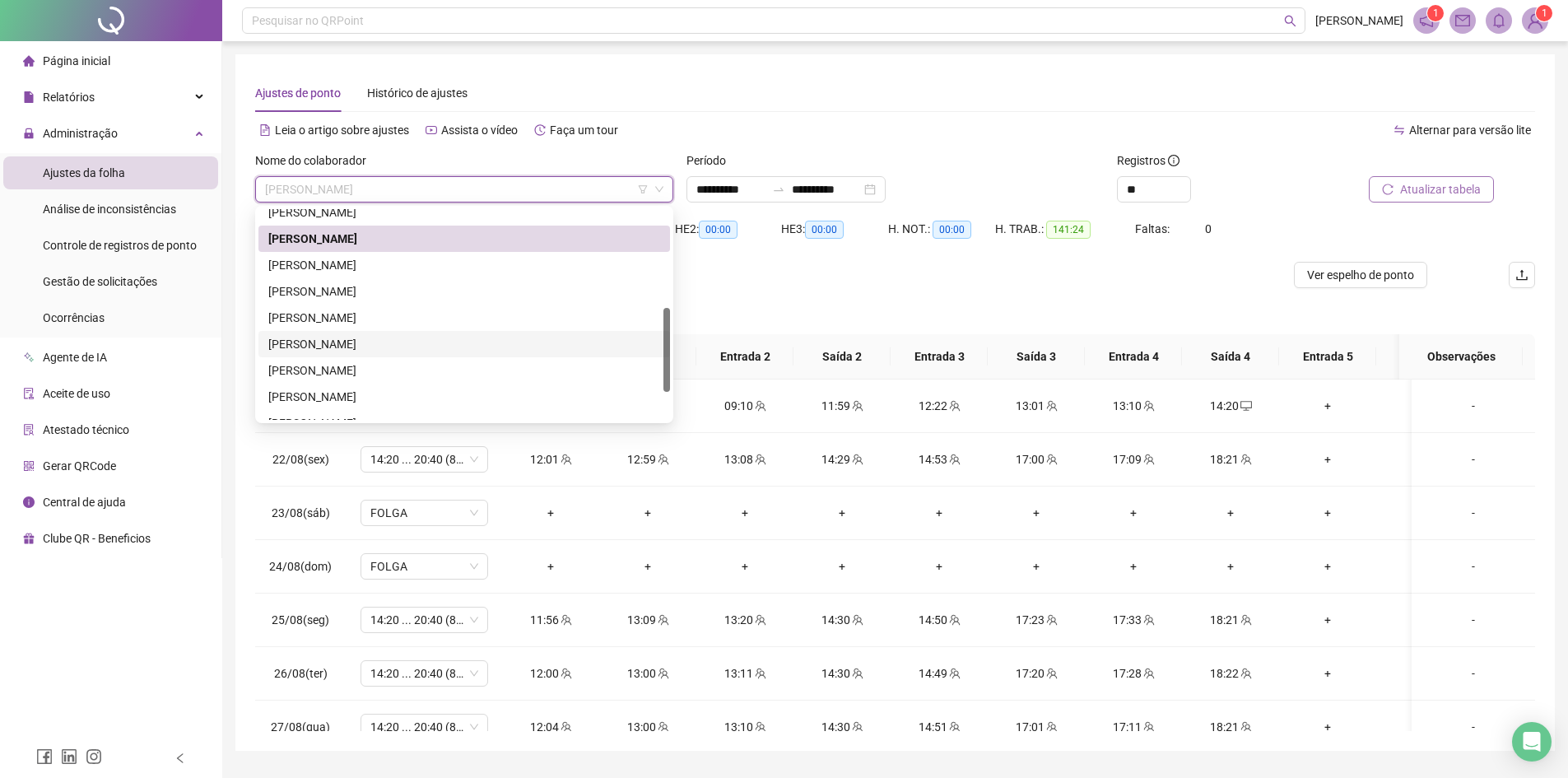
scroll to position [165, 0]
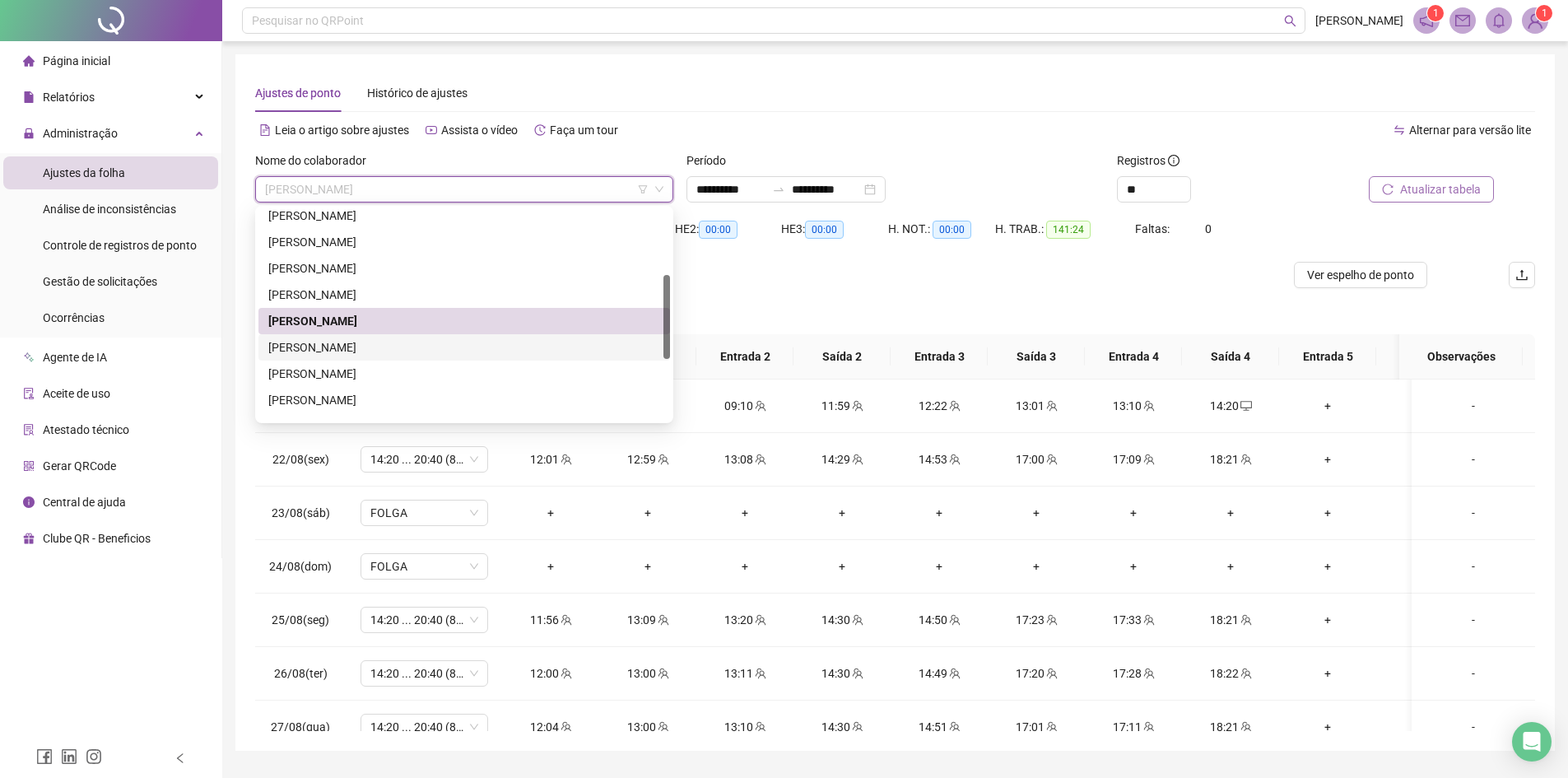
click at [364, 346] on div "[PERSON_NAME]" at bounding box center [464, 348] width 392 height 18
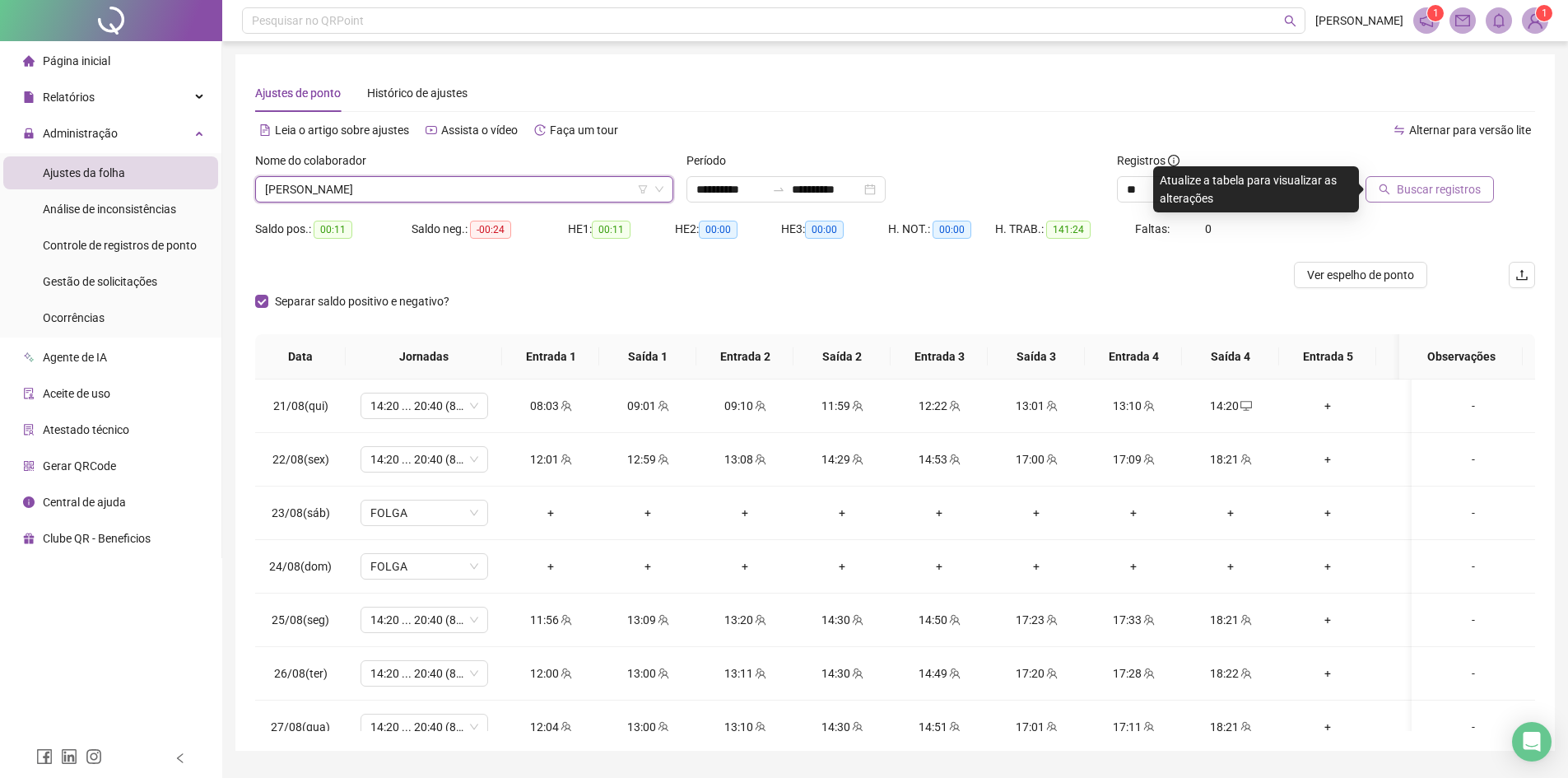
click at [1416, 184] on span "Buscar registros" at bounding box center [1439, 189] width 84 height 18
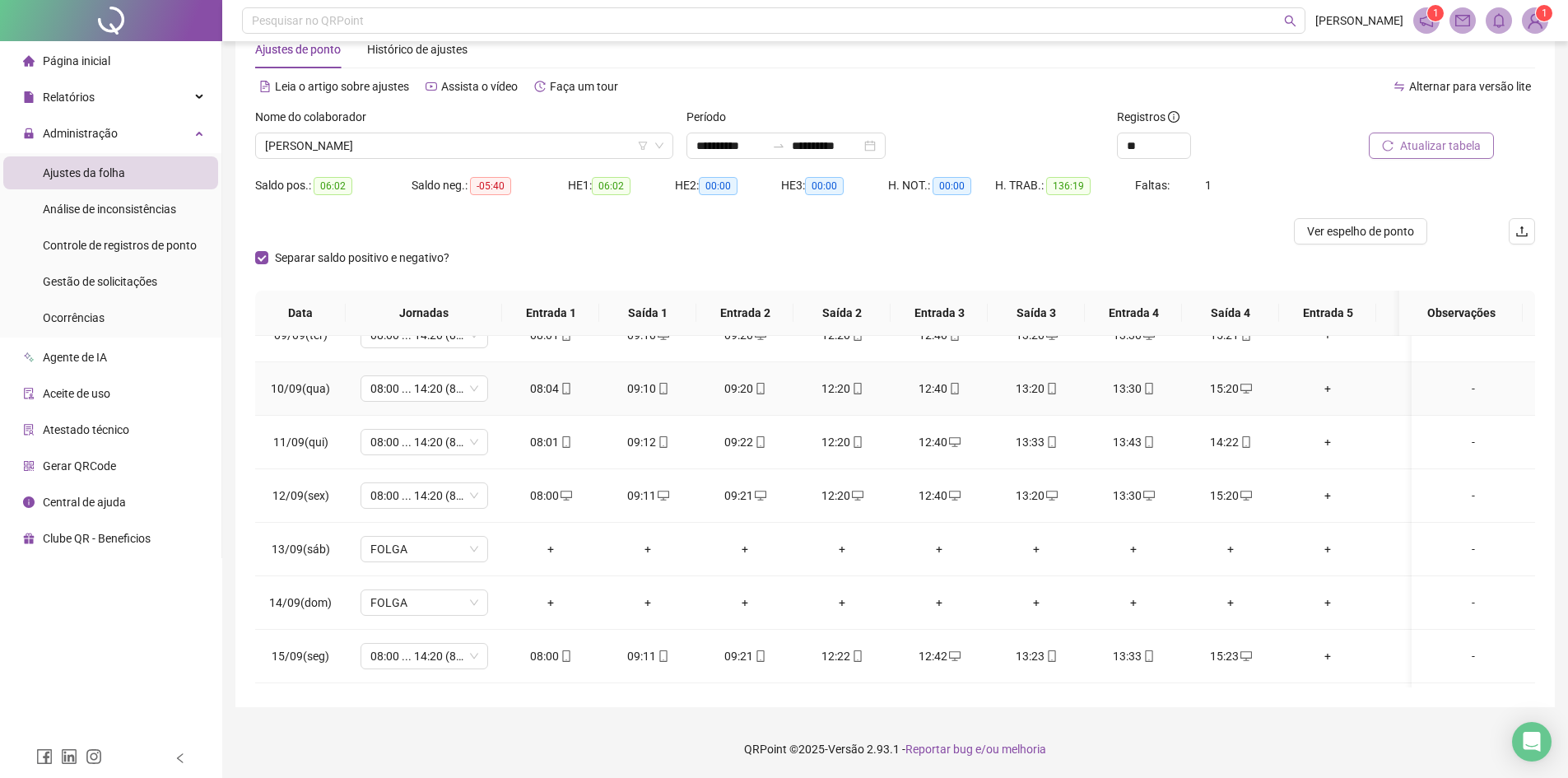
scroll to position [1265, 0]
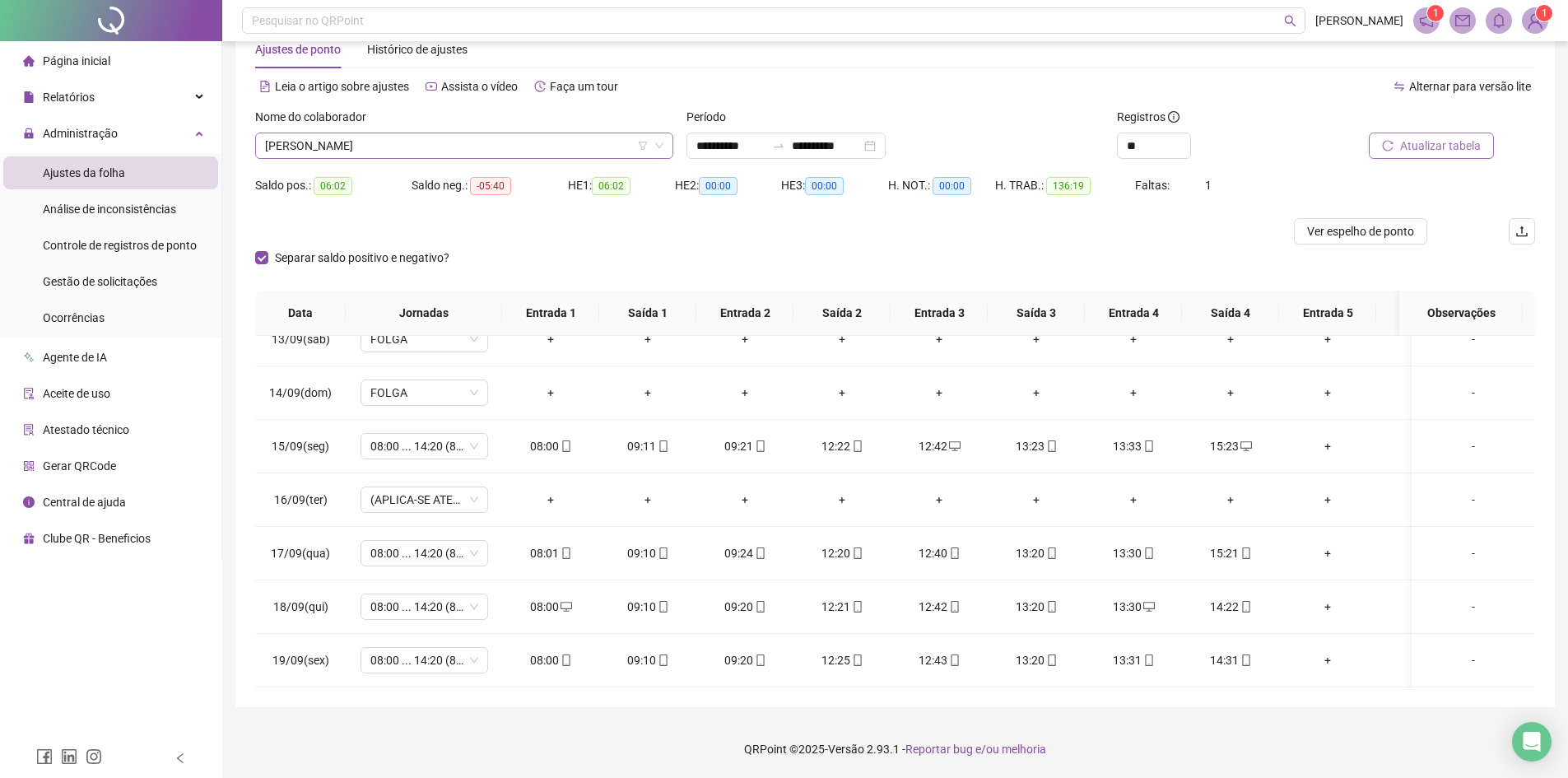
click at [326, 148] on span "[PERSON_NAME]" at bounding box center [464, 146] width 398 height 25
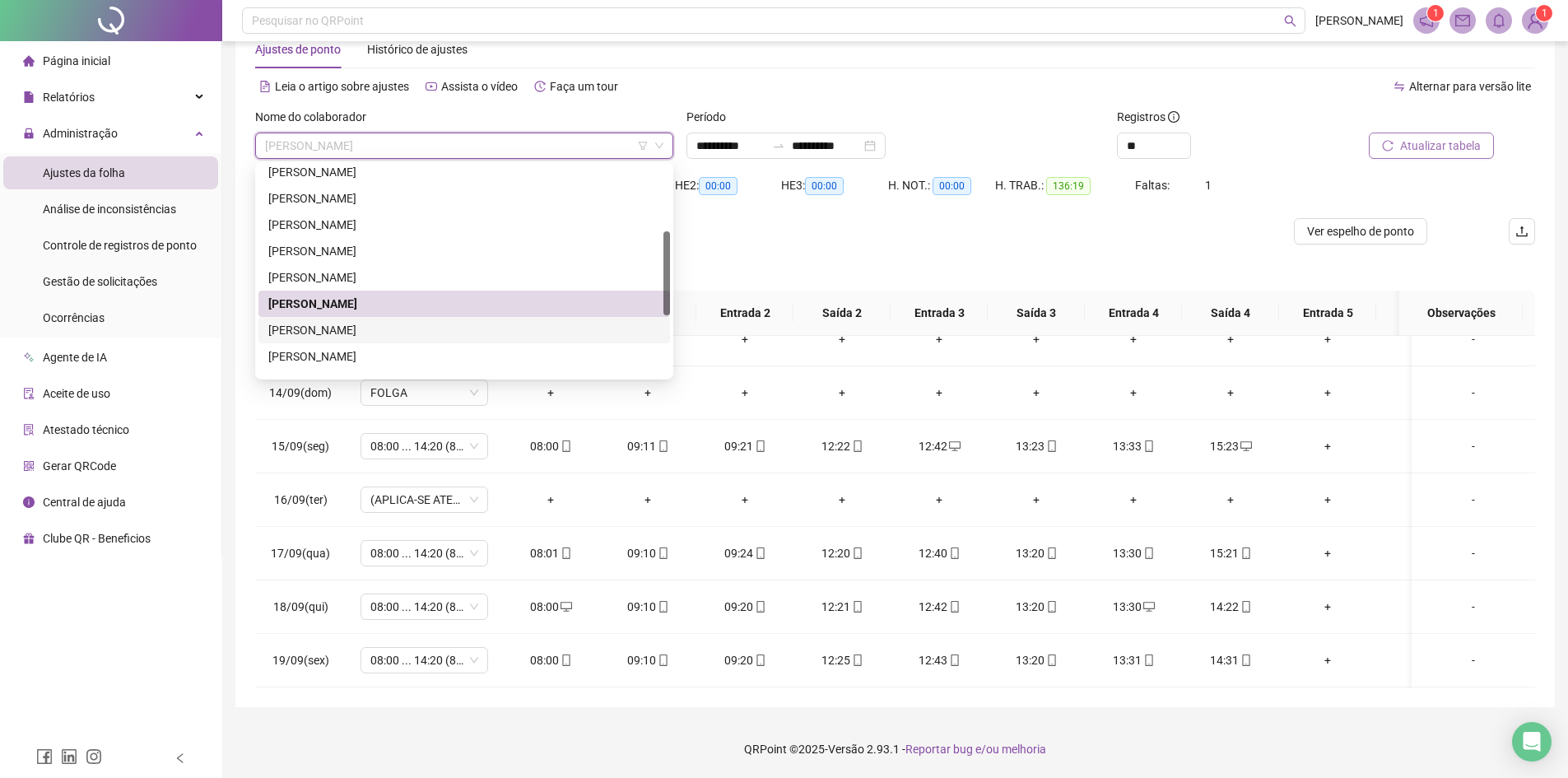
click at [332, 329] on div "[PERSON_NAME]" at bounding box center [464, 330] width 392 height 18
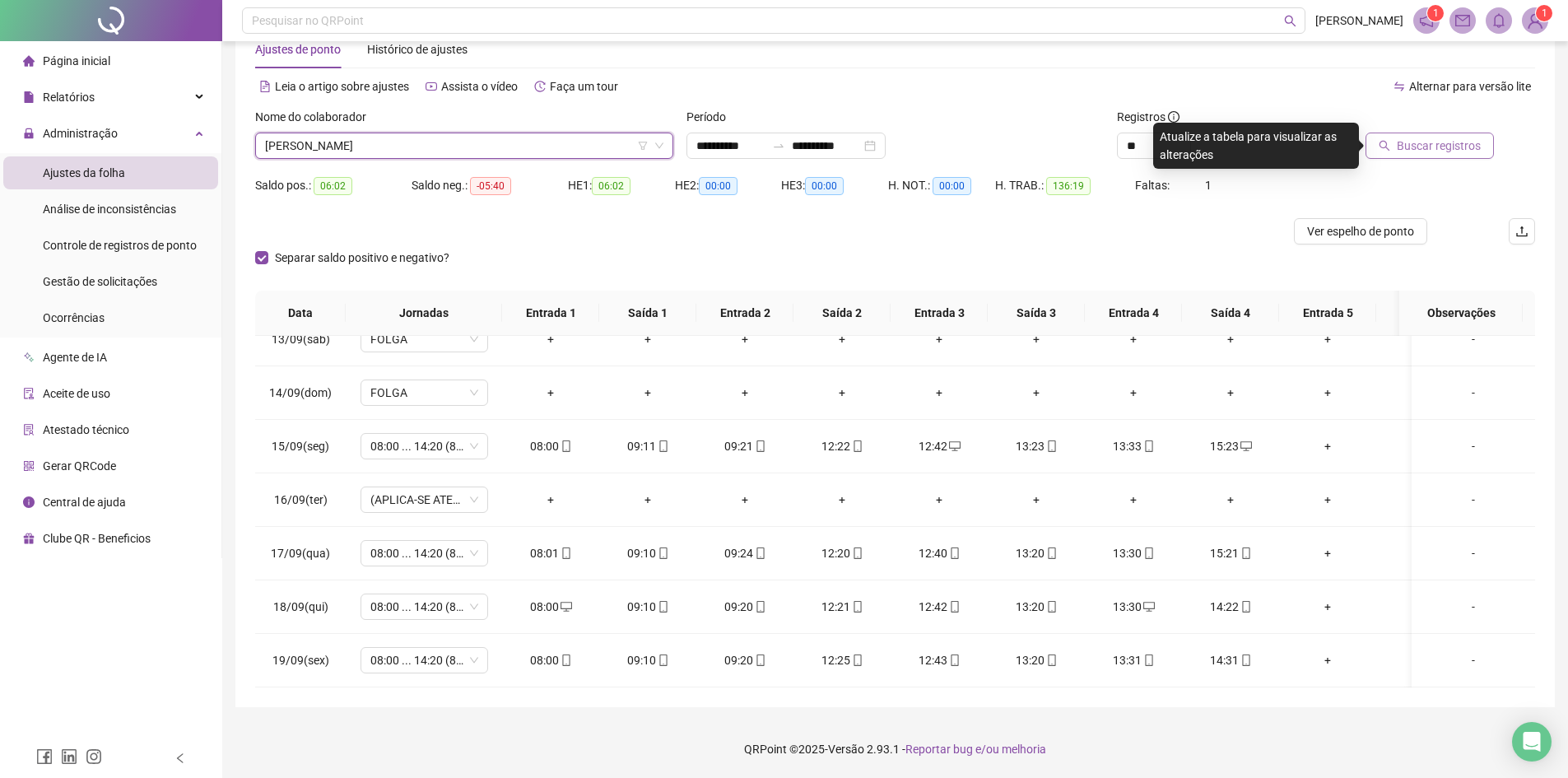
click at [1415, 138] on span "Buscar registros" at bounding box center [1439, 145] width 84 height 18
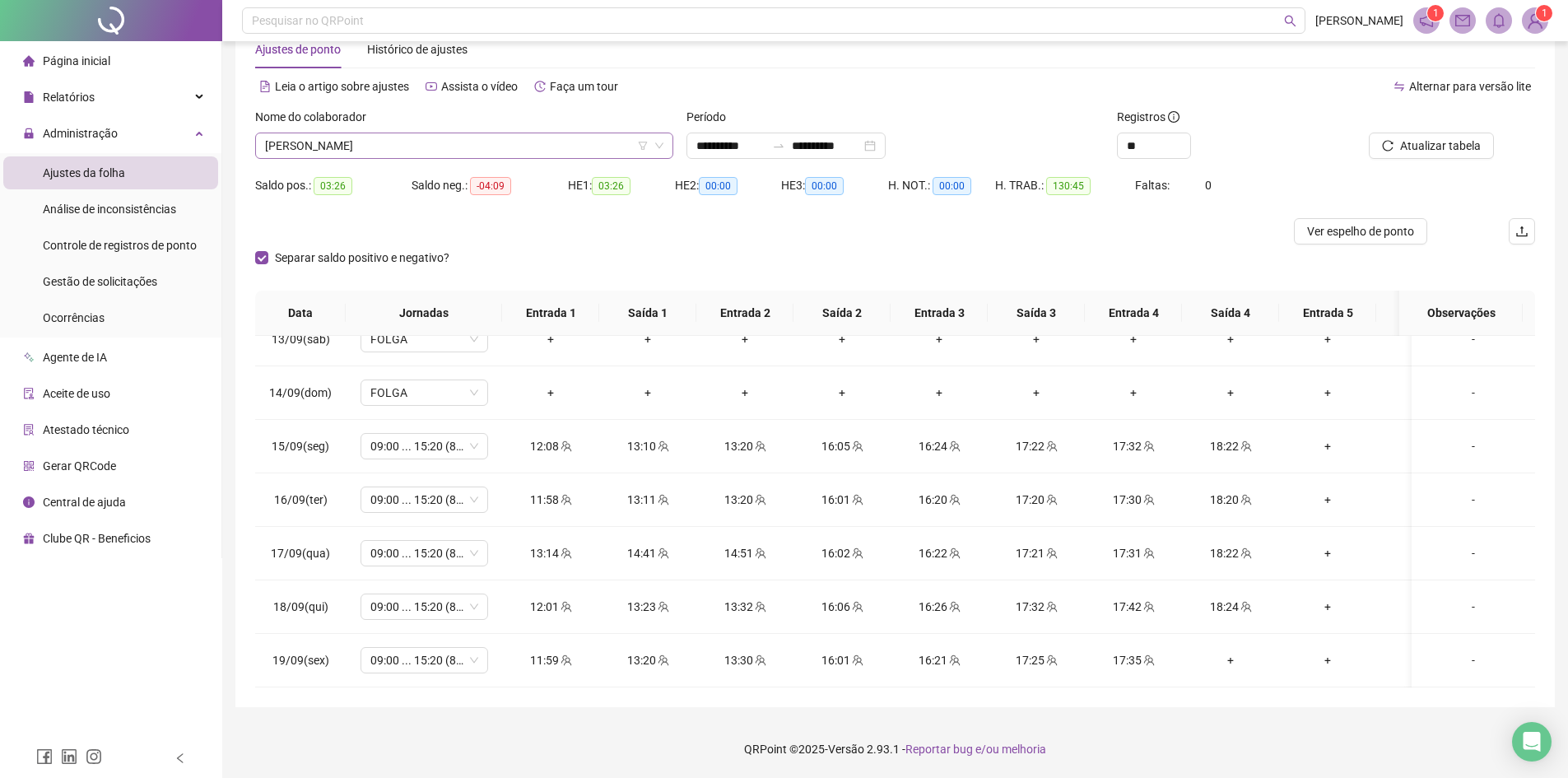
click at [414, 150] on span "[PERSON_NAME]" at bounding box center [464, 146] width 398 height 25
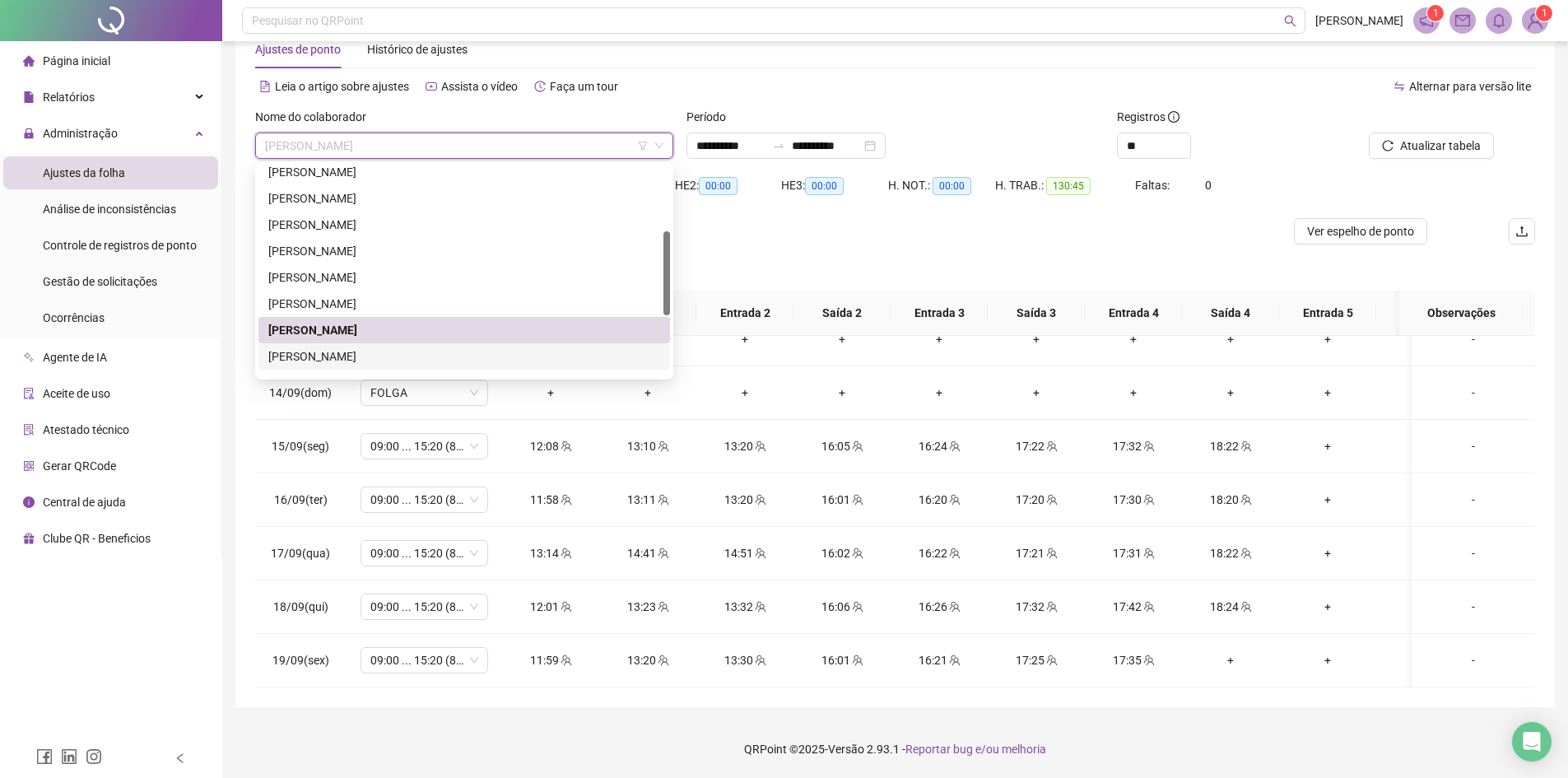
click at [324, 359] on div "[PERSON_NAME]" at bounding box center [464, 356] width 392 height 18
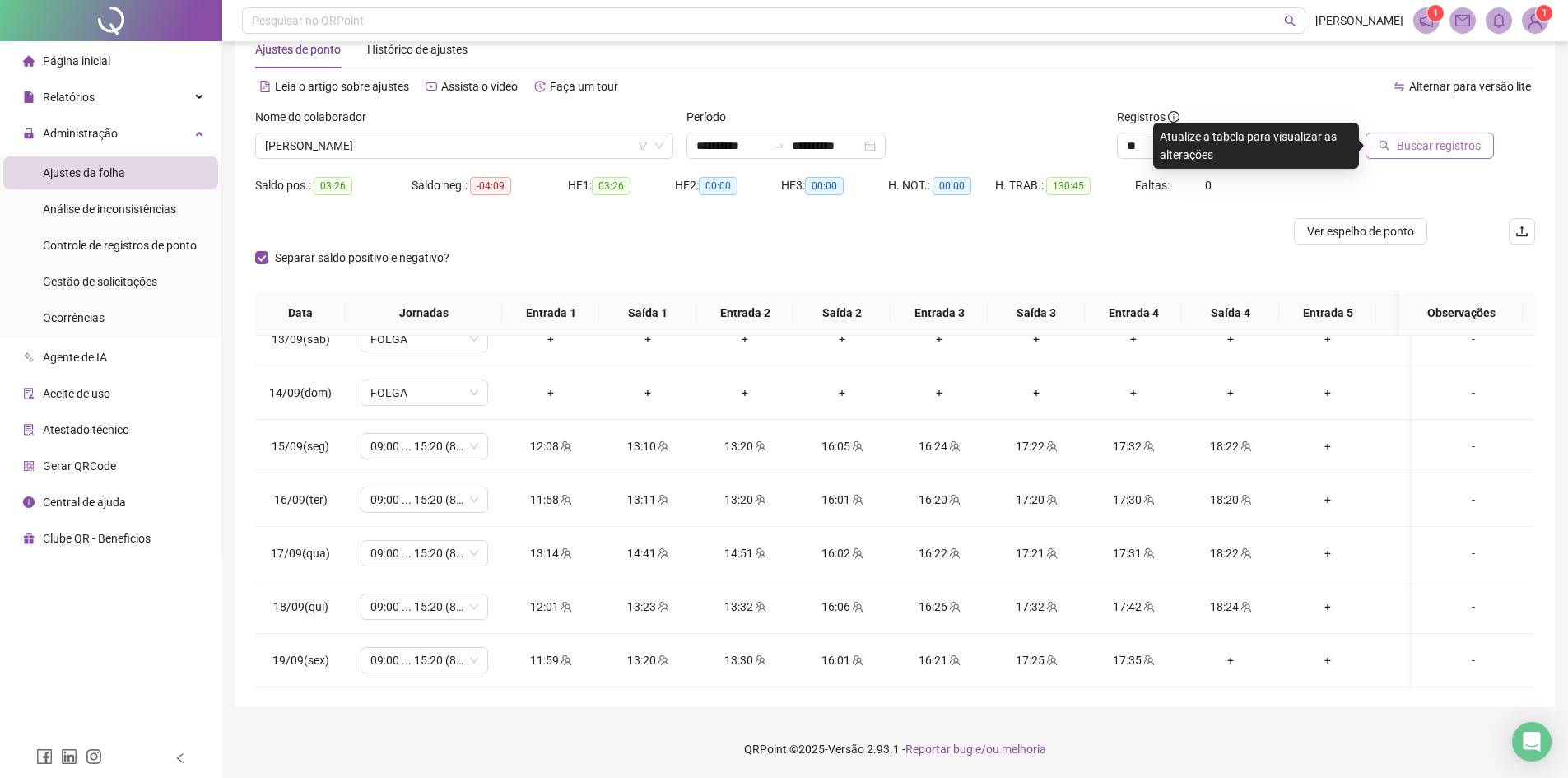
click at [1409, 155] on button "Buscar registros" at bounding box center [1430, 146] width 128 height 27
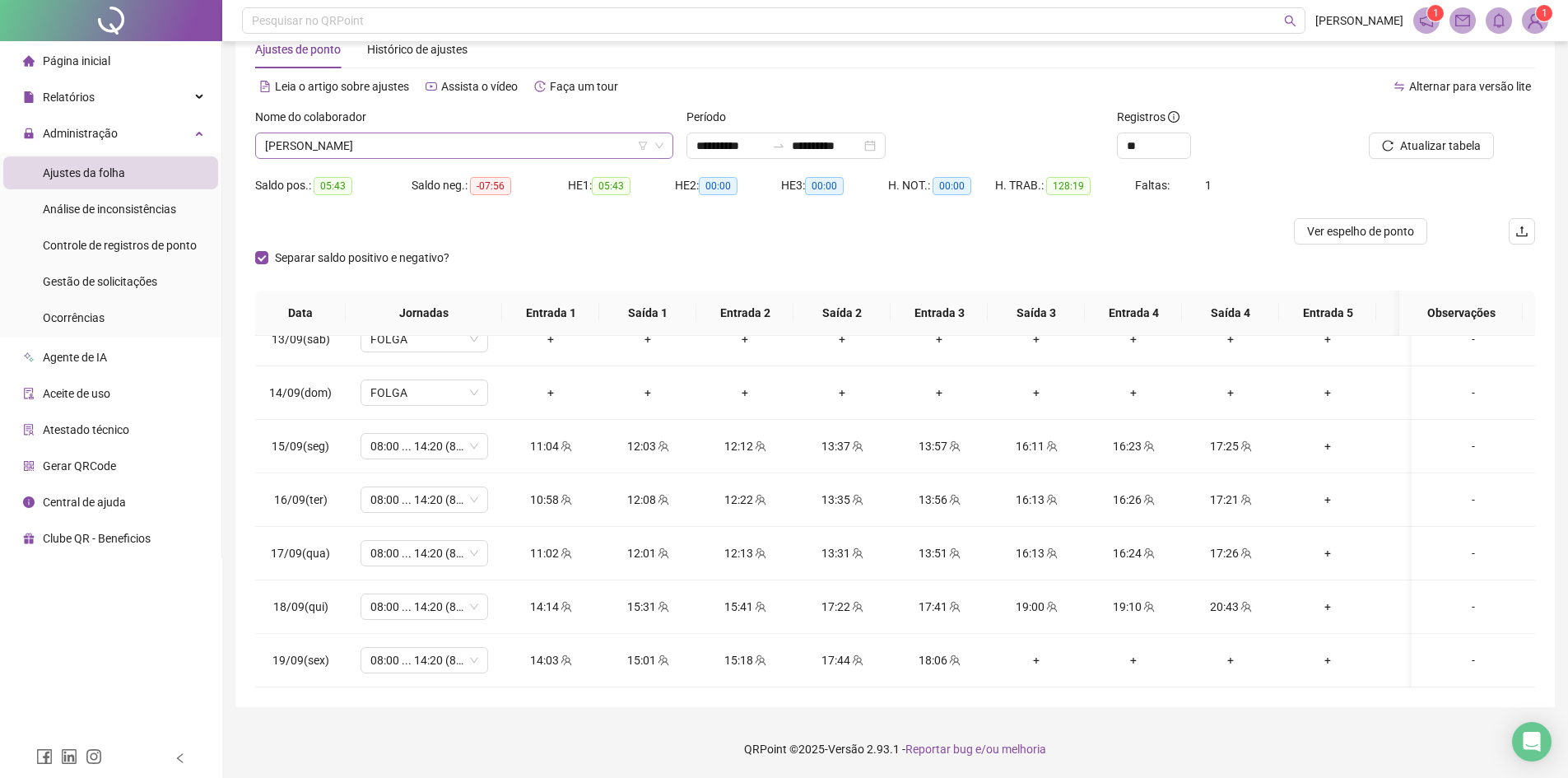
click at [365, 152] on span "[PERSON_NAME]" at bounding box center [464, 146] width 398 height 25
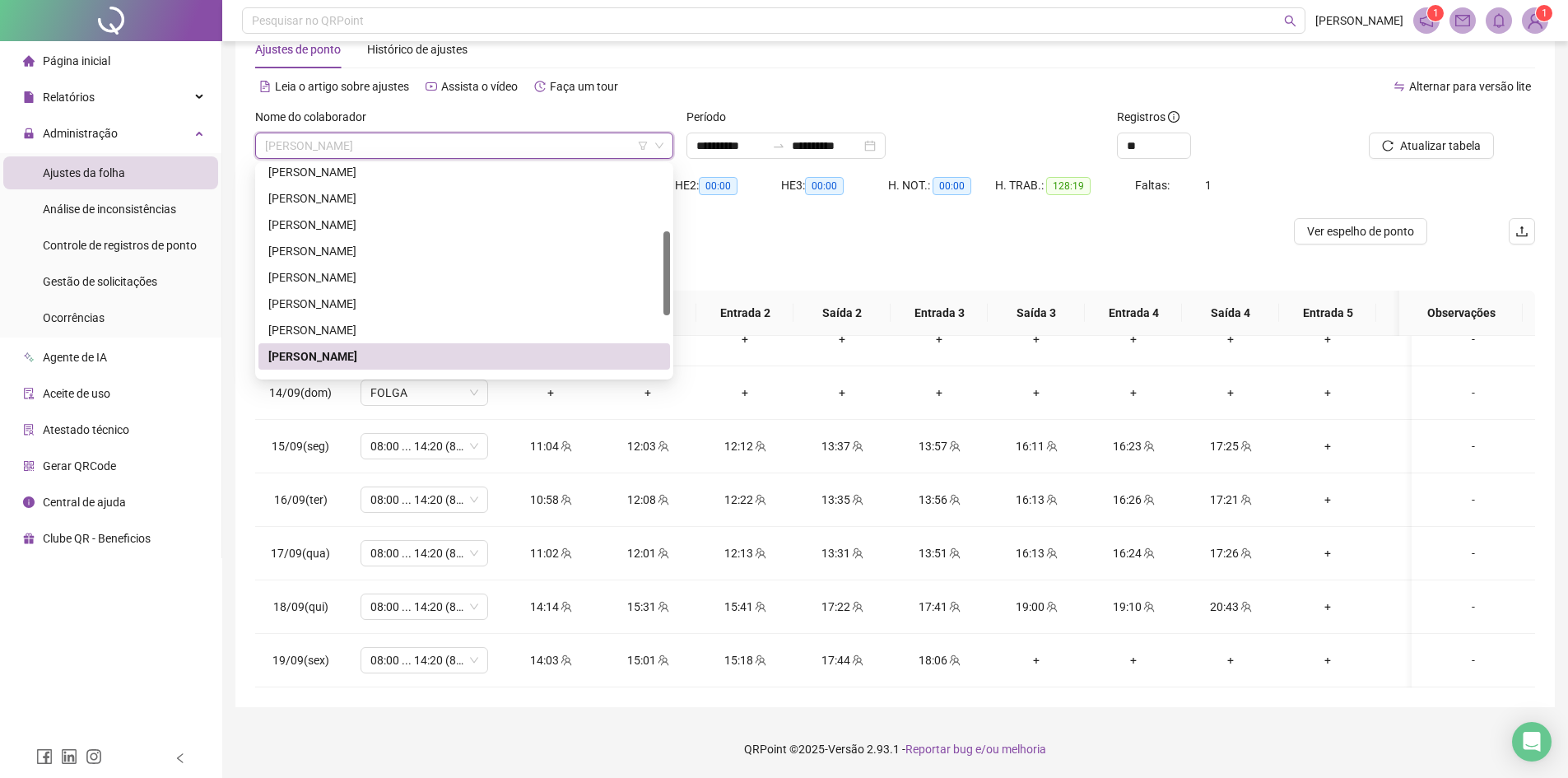
scroll to position [316, 0]
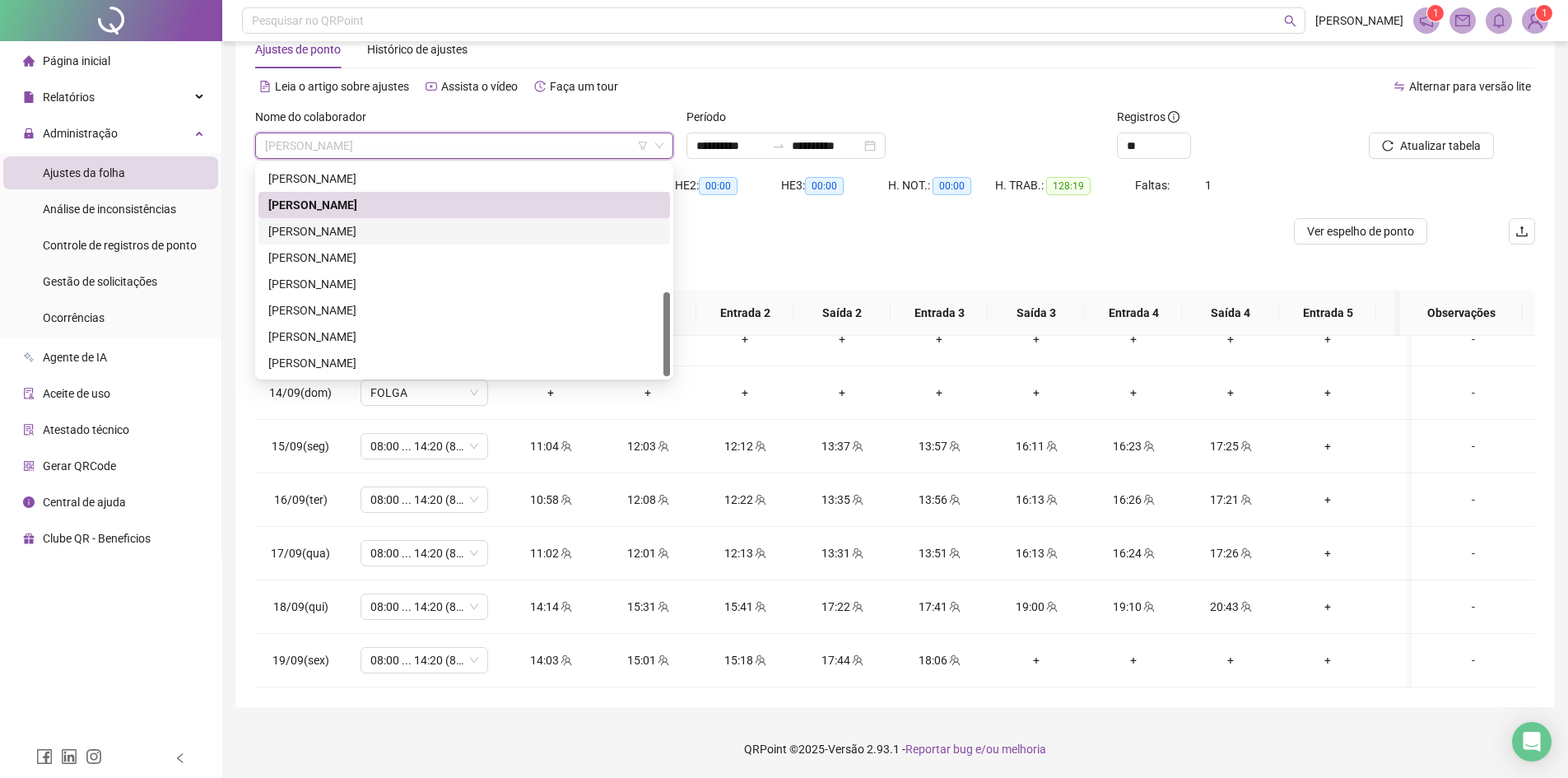
click at [379, 229] on div "[PERSON_NAME]" at bounding box center [464, 231] width 392 height 18
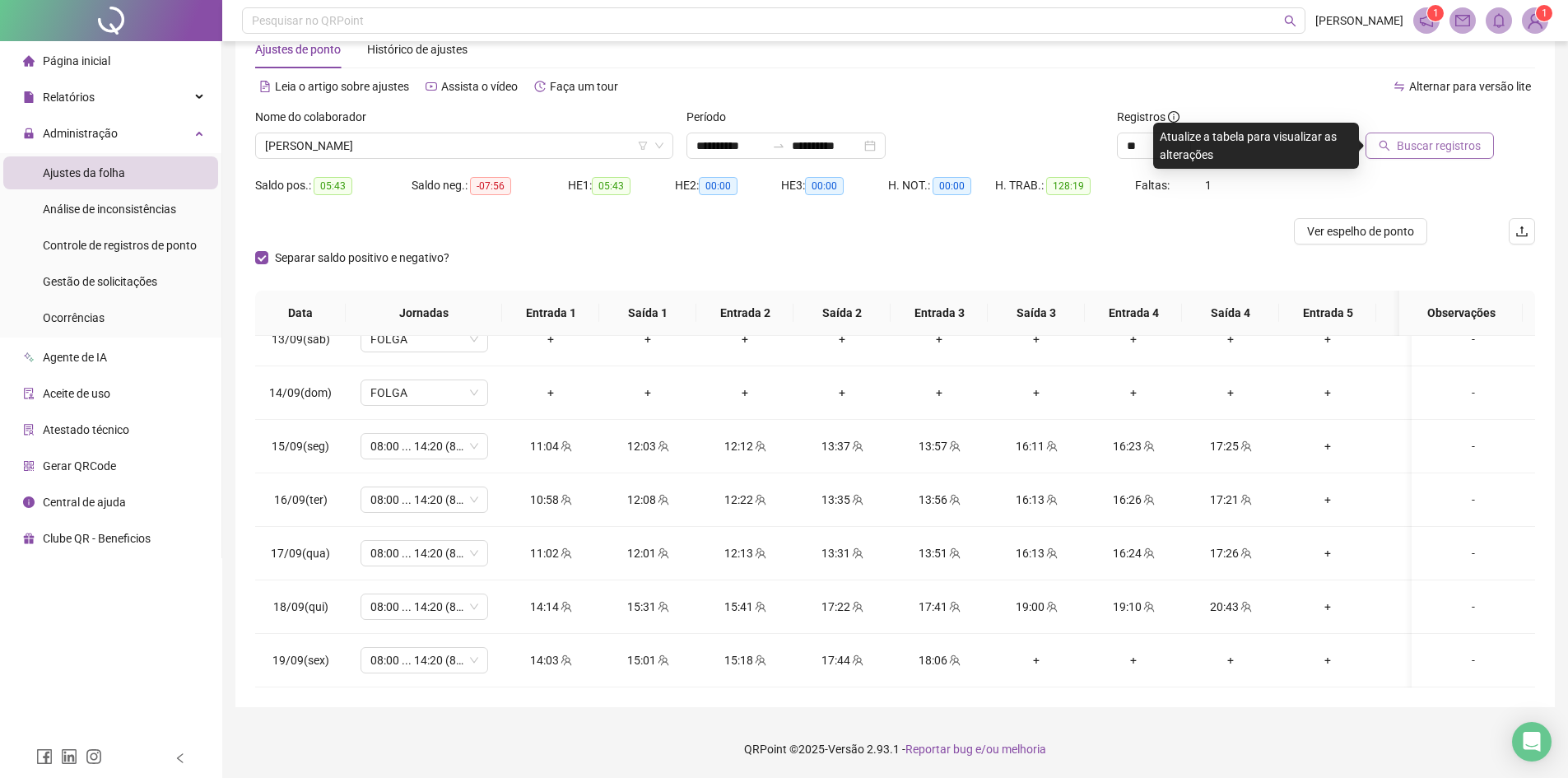
click at [1460, 150] on span "Buscar registros" at bounding box center [1439, 145] width 84 height 18
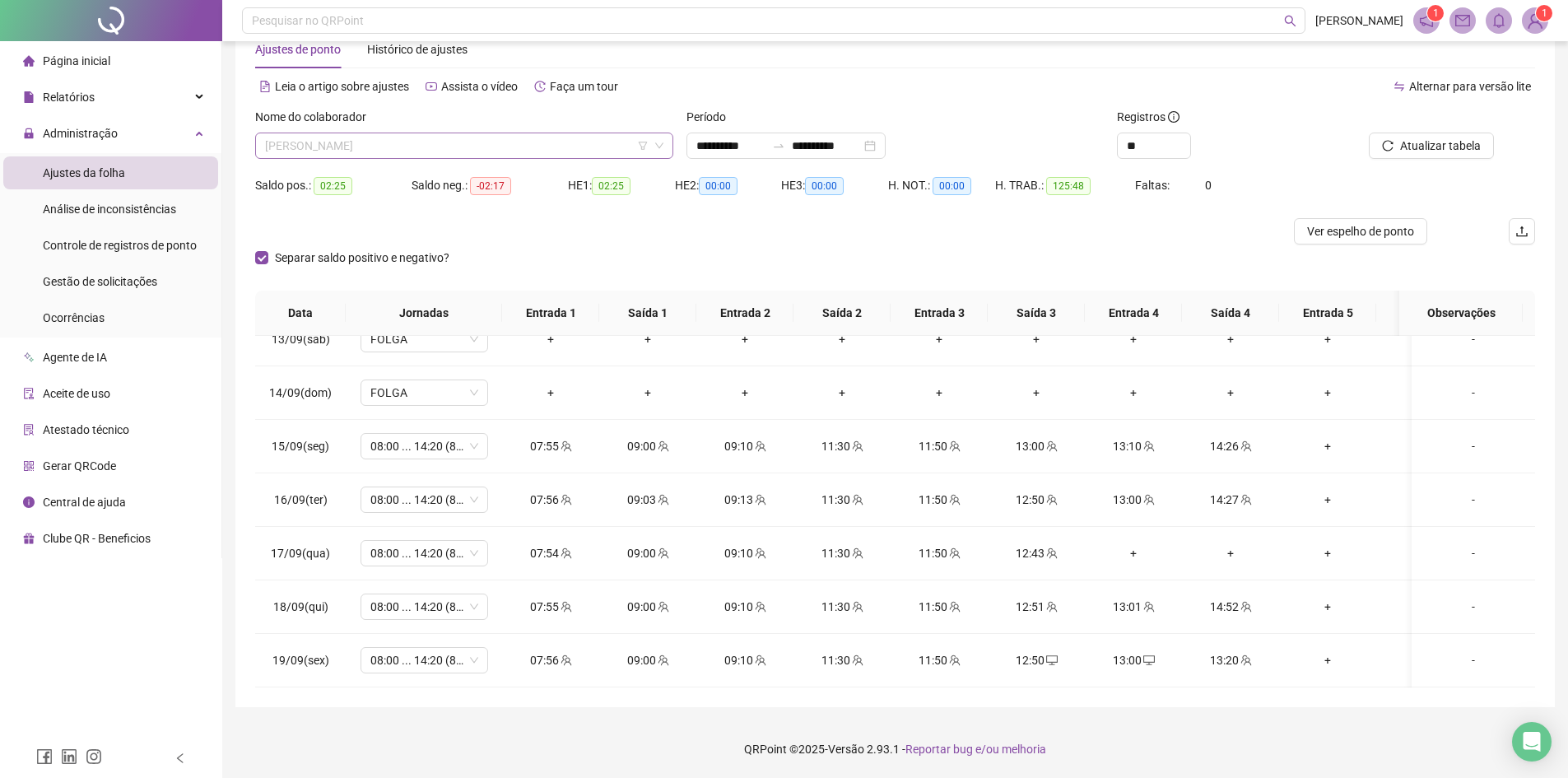
click at [298, 145] on span "[PERSON_NAME]" at bounding box center [464, 146] width 398 height 25
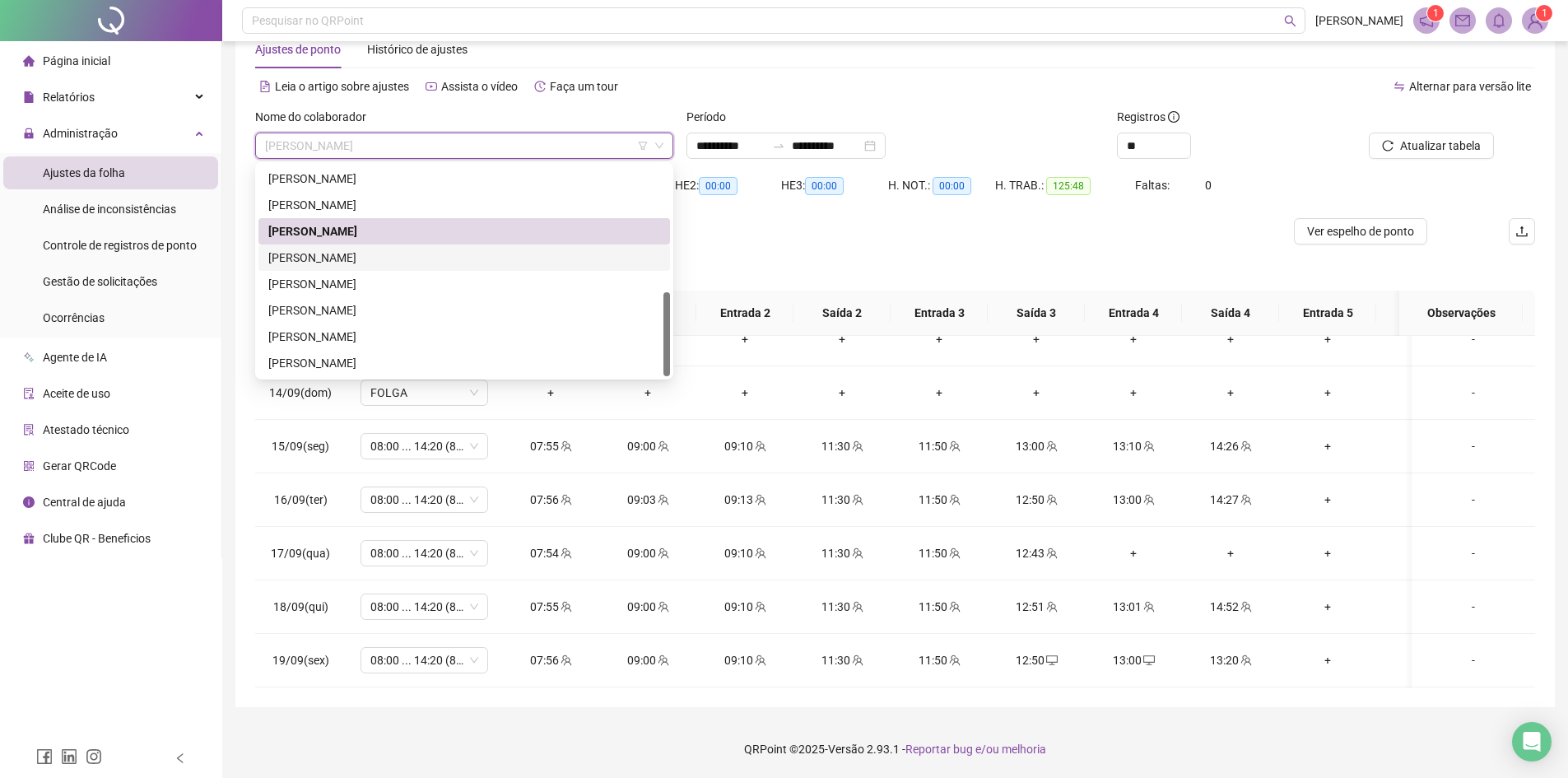
click at [318, 262] on div "[PERSON_NAME]" at bounding box center [464, 258] width 392 height 18
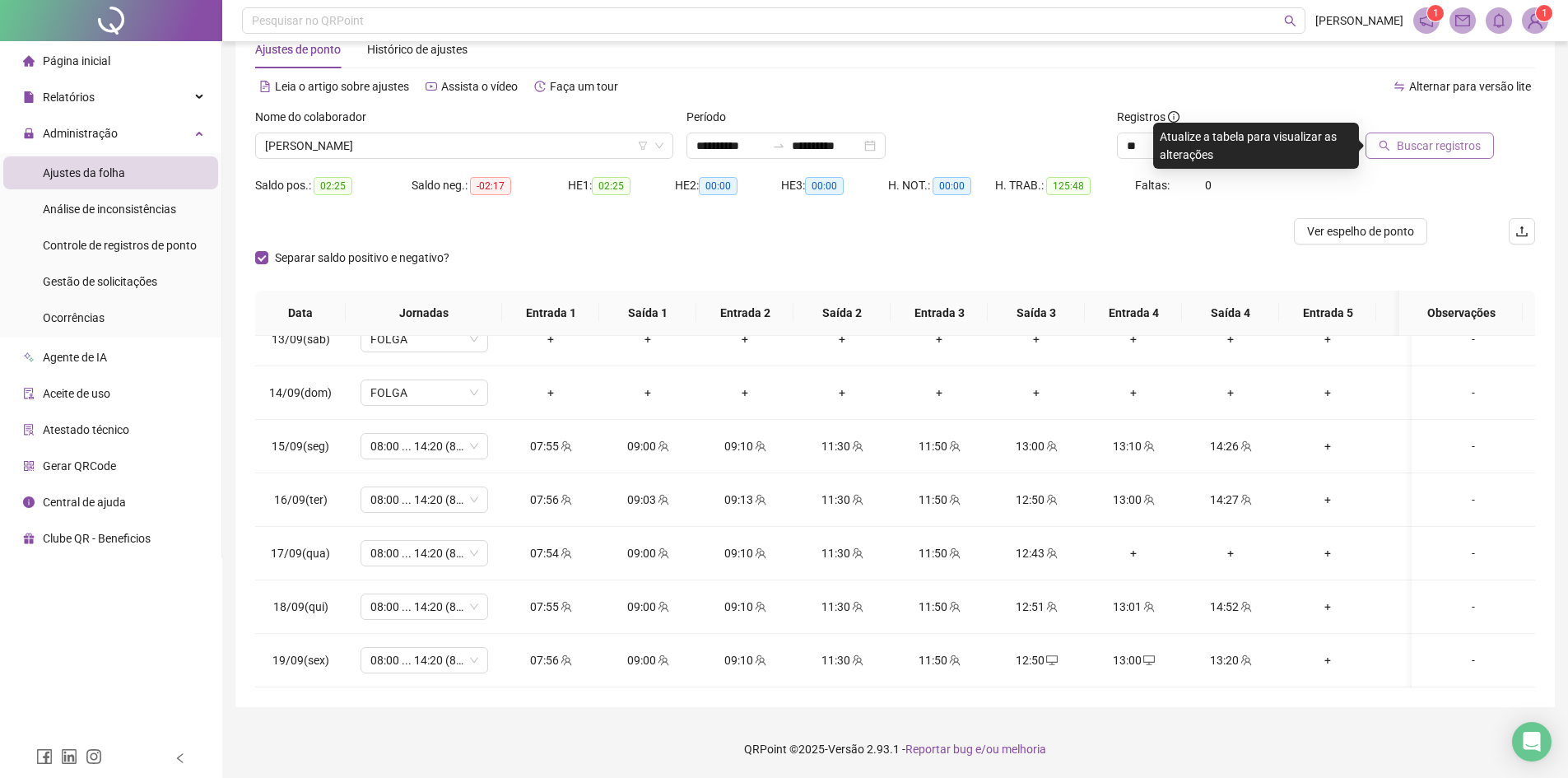
click at [1431, 155] on button "Buscar registros" at bounding box center [1430, 146] width 128 height 27
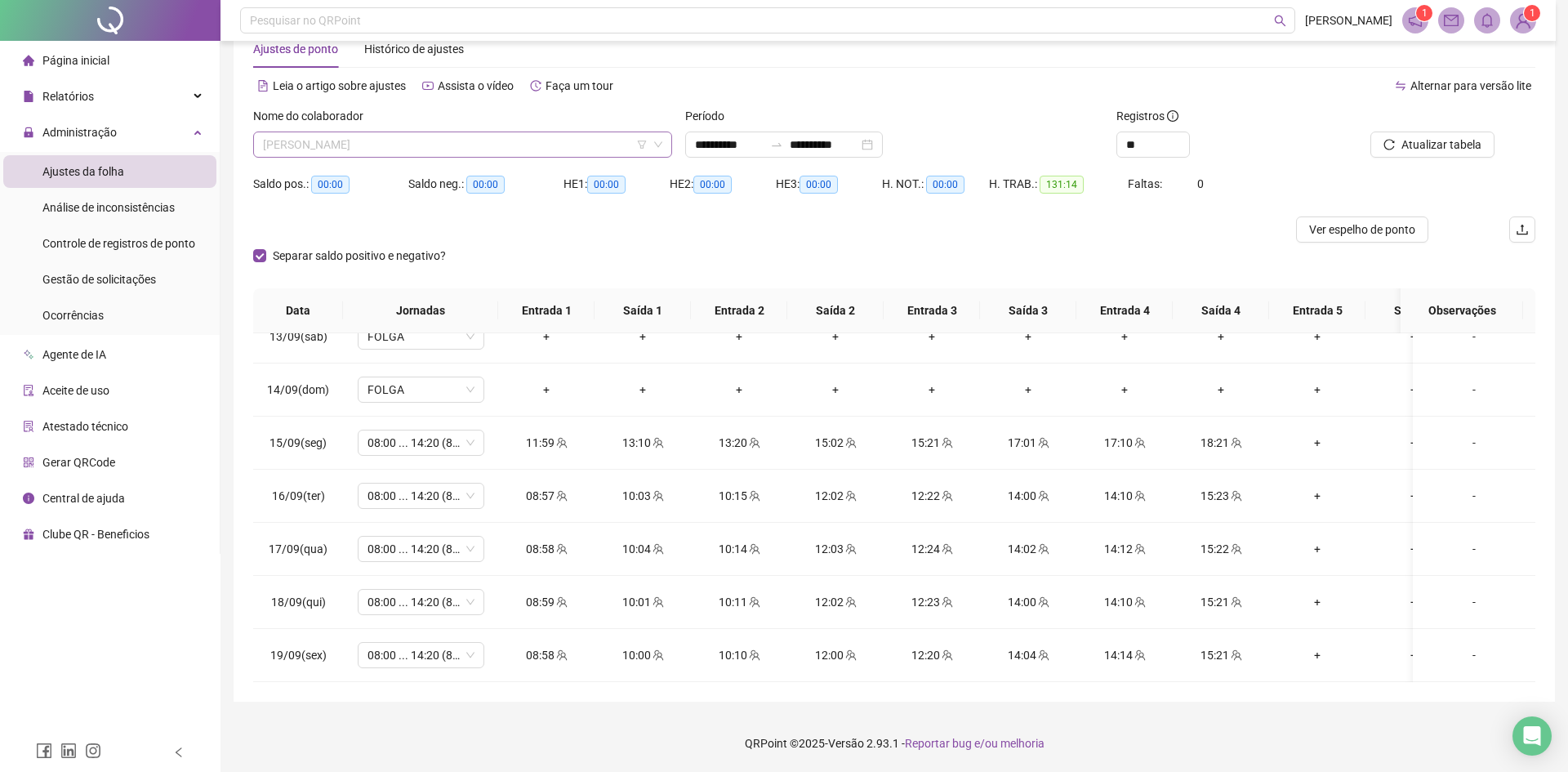
click at [330, 146] on span "[PERSON_NAME]" at bounding box center [463, 145] width 400 height 25
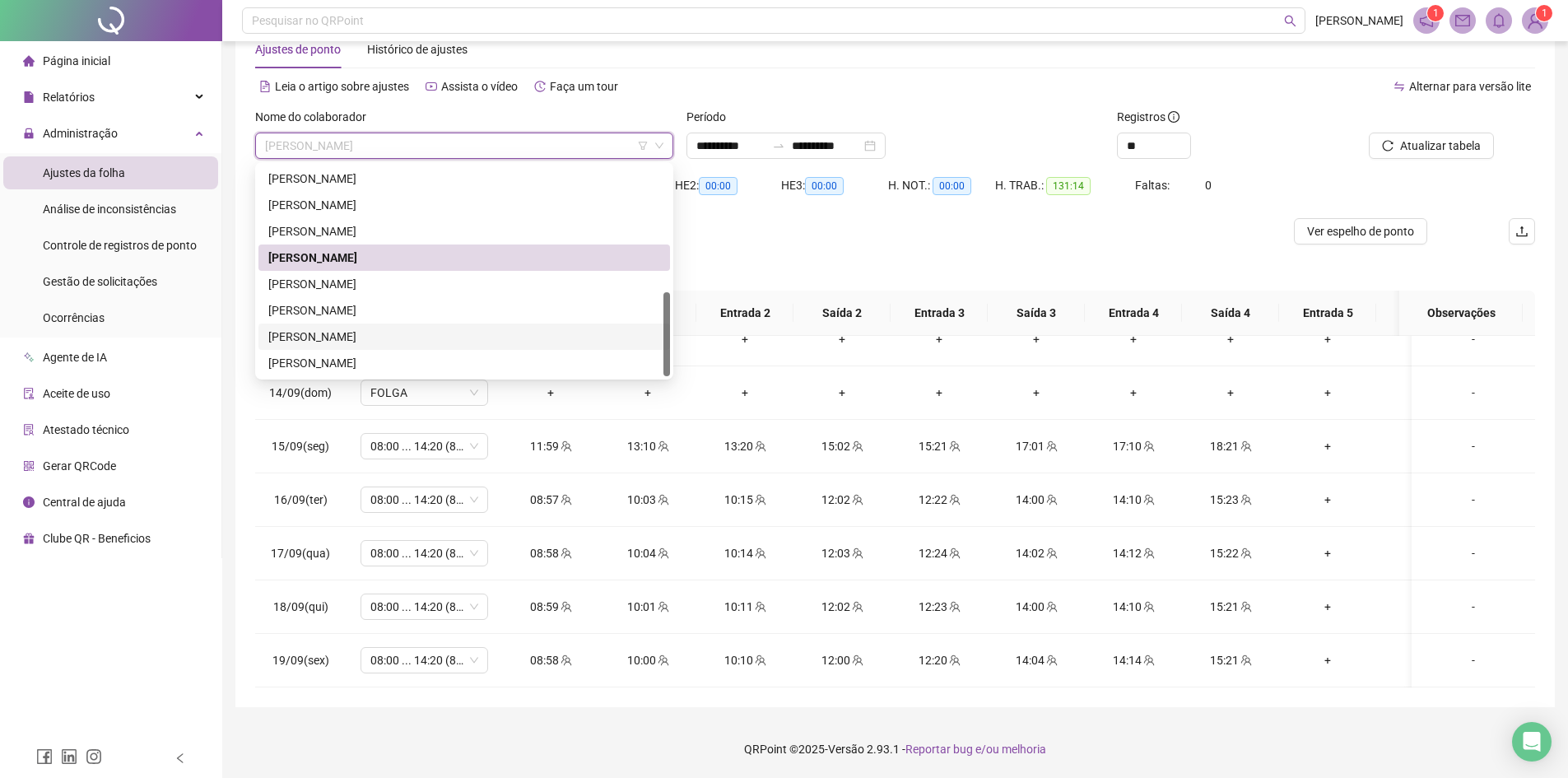
click at [316, 289] on div "[PERSON_NAME]" at bounding box center [464, 283] width 392 height 18
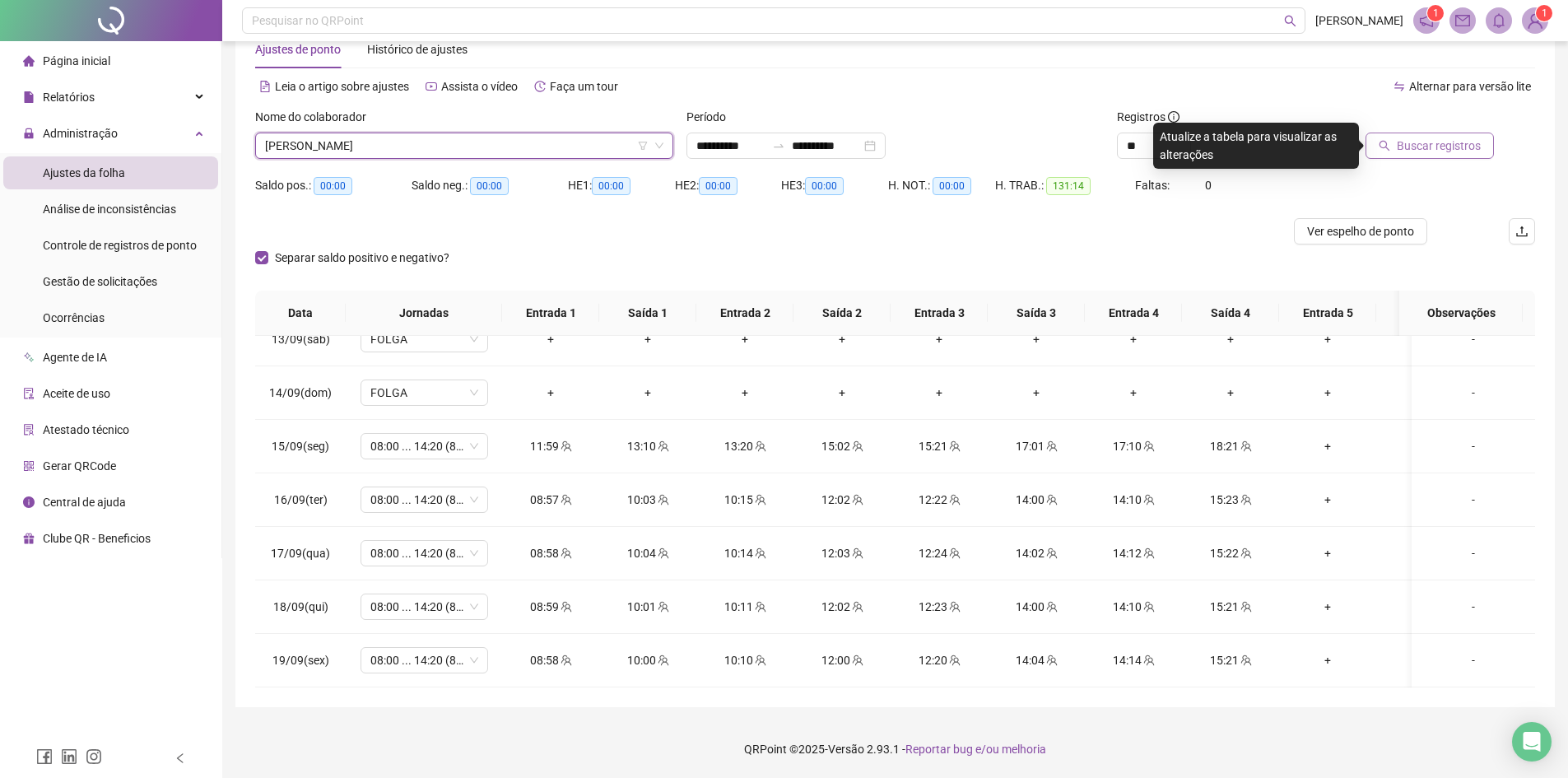
click at [1459, 132] on div at bounding box center [1413, 120] width 161 height 25
click at [1449, 154] on span "Buscar registros" at bounding box center [1439, 145] width 84 height 18
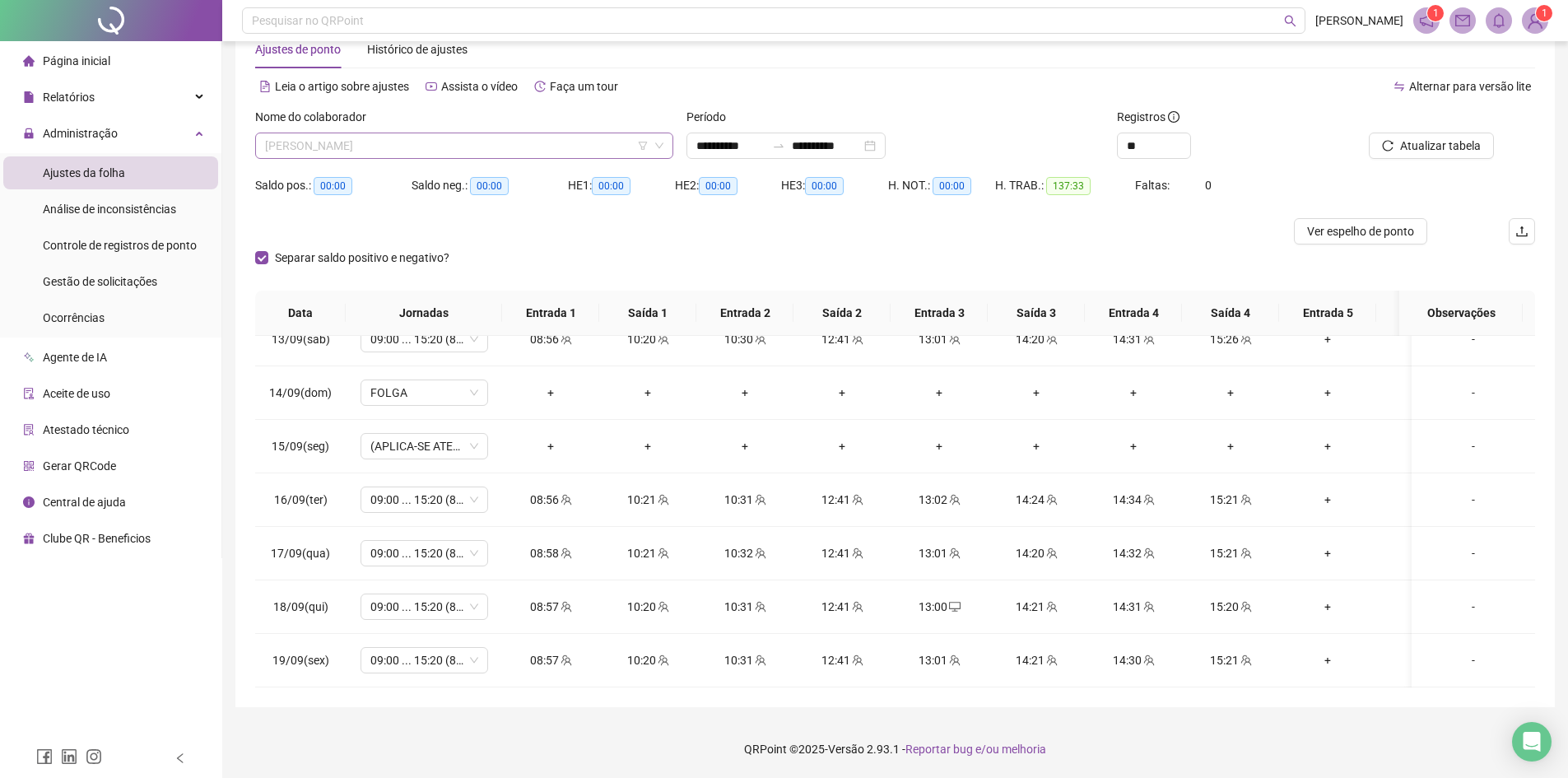
click at [341, 155] on span "[PERSON_NAME]" at bounding box center [464, 146] width 398 height 25
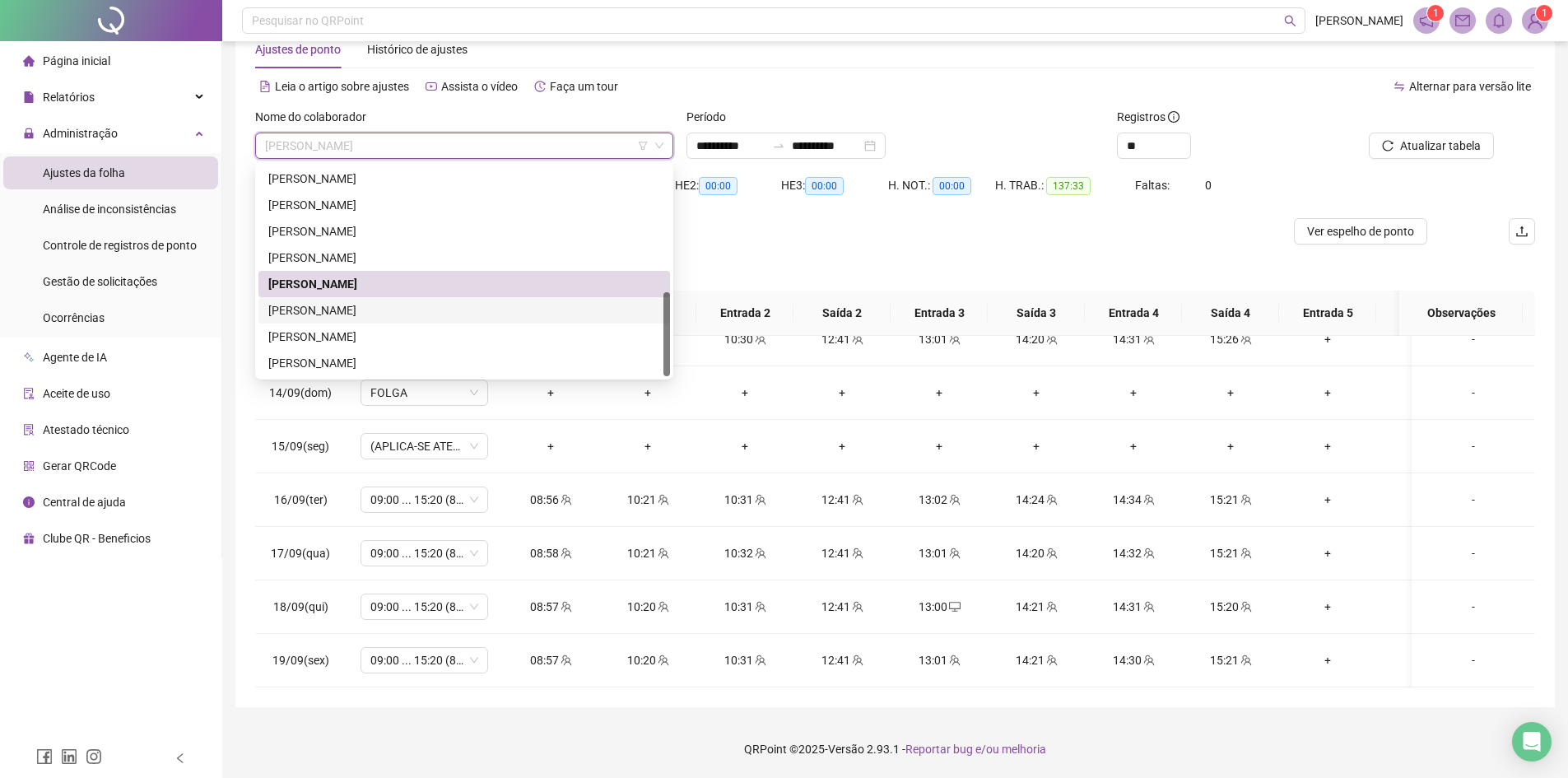
click at [309, 314] on div "[PERSON_NAME]" at bounding box center [464, 310] width 392 height 18
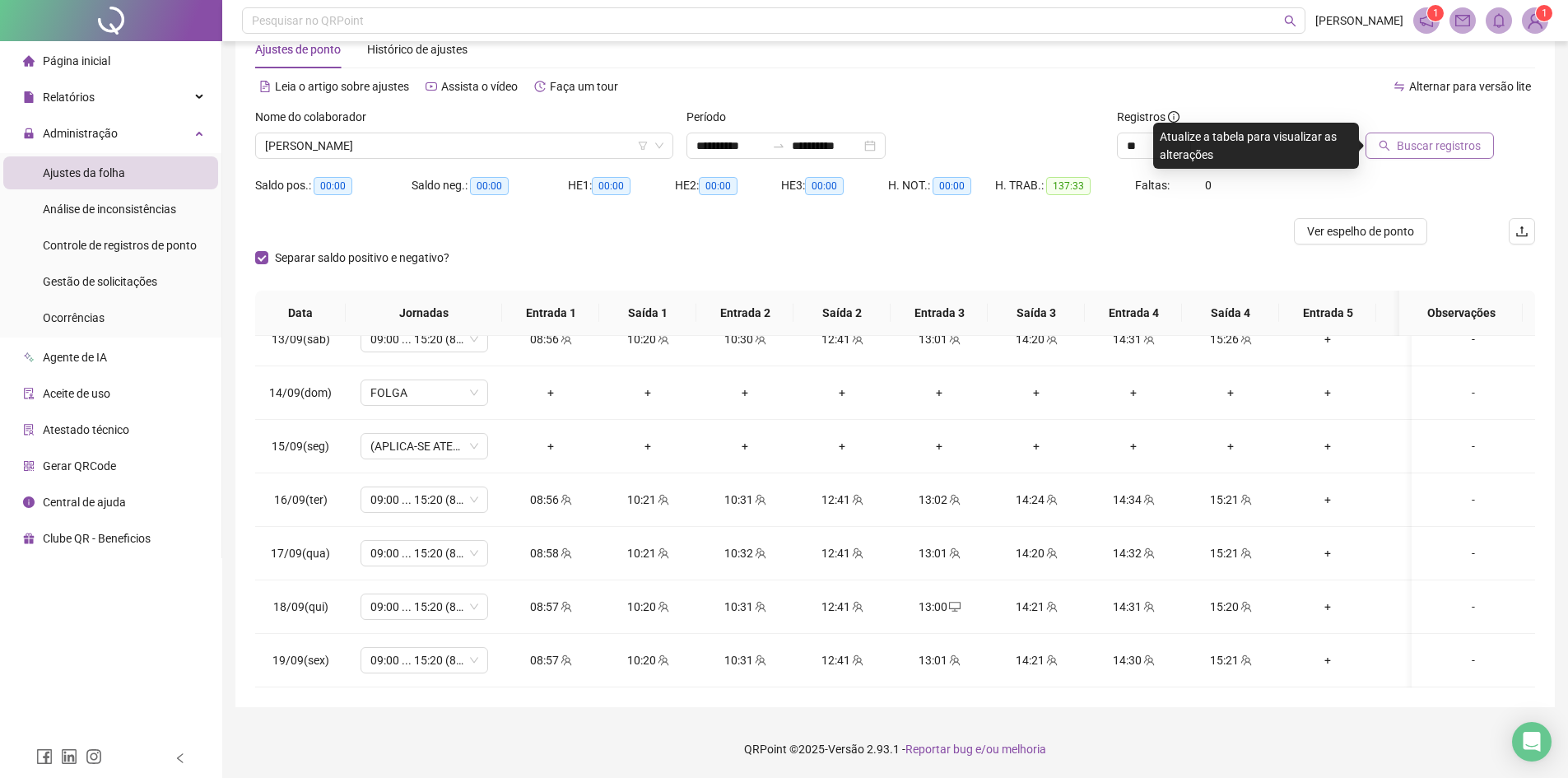
click at [1418, 151] on span "Buscar registros" at bounding box center [1439, 145] width 84 height 18
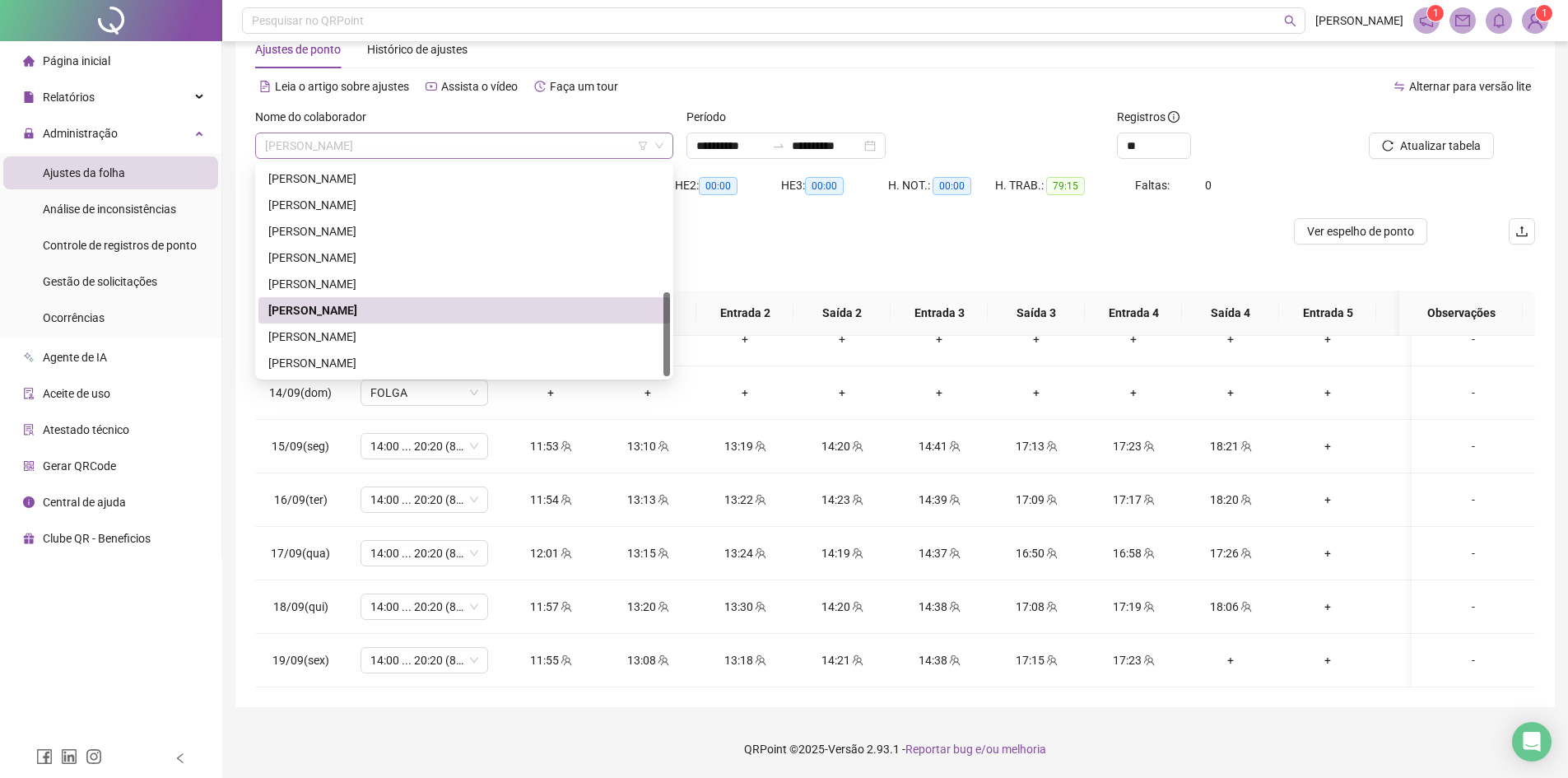
click at [332, 140] on span "[PERSON_NAME]" at bounding box center [464, 146] width 398 height 25
click at [328, 332] on div "[PERSON_NAME]" at bounding box center [464, 337] width 392 height 18
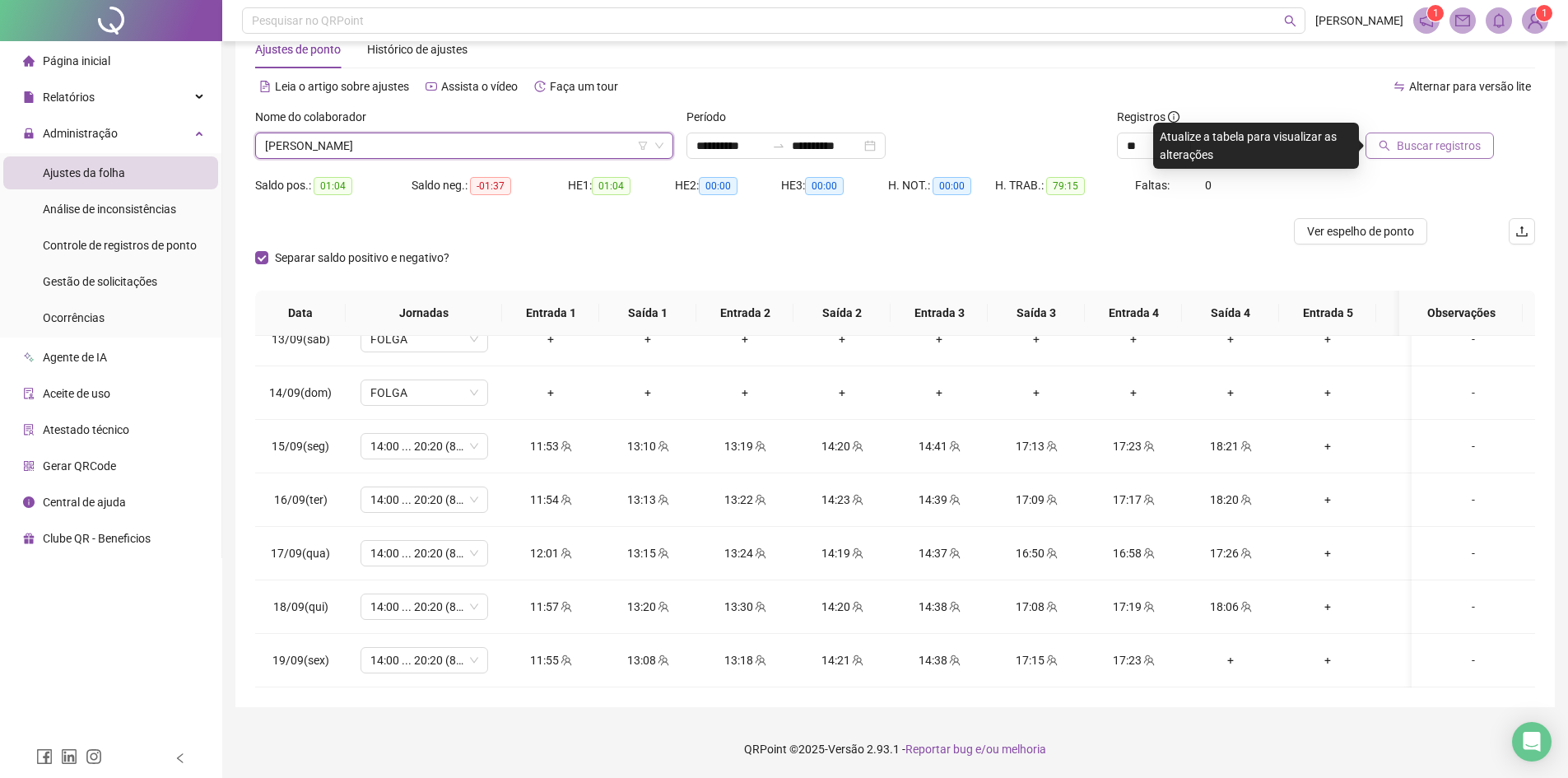
click at [1441, 141] on span "Buscar registros" at bounding box center [1439, 145] width 84 height 18
click at [308, 143] on span "[PERSON_NAME]" at bounding box center [464, 146] width 398 height 25
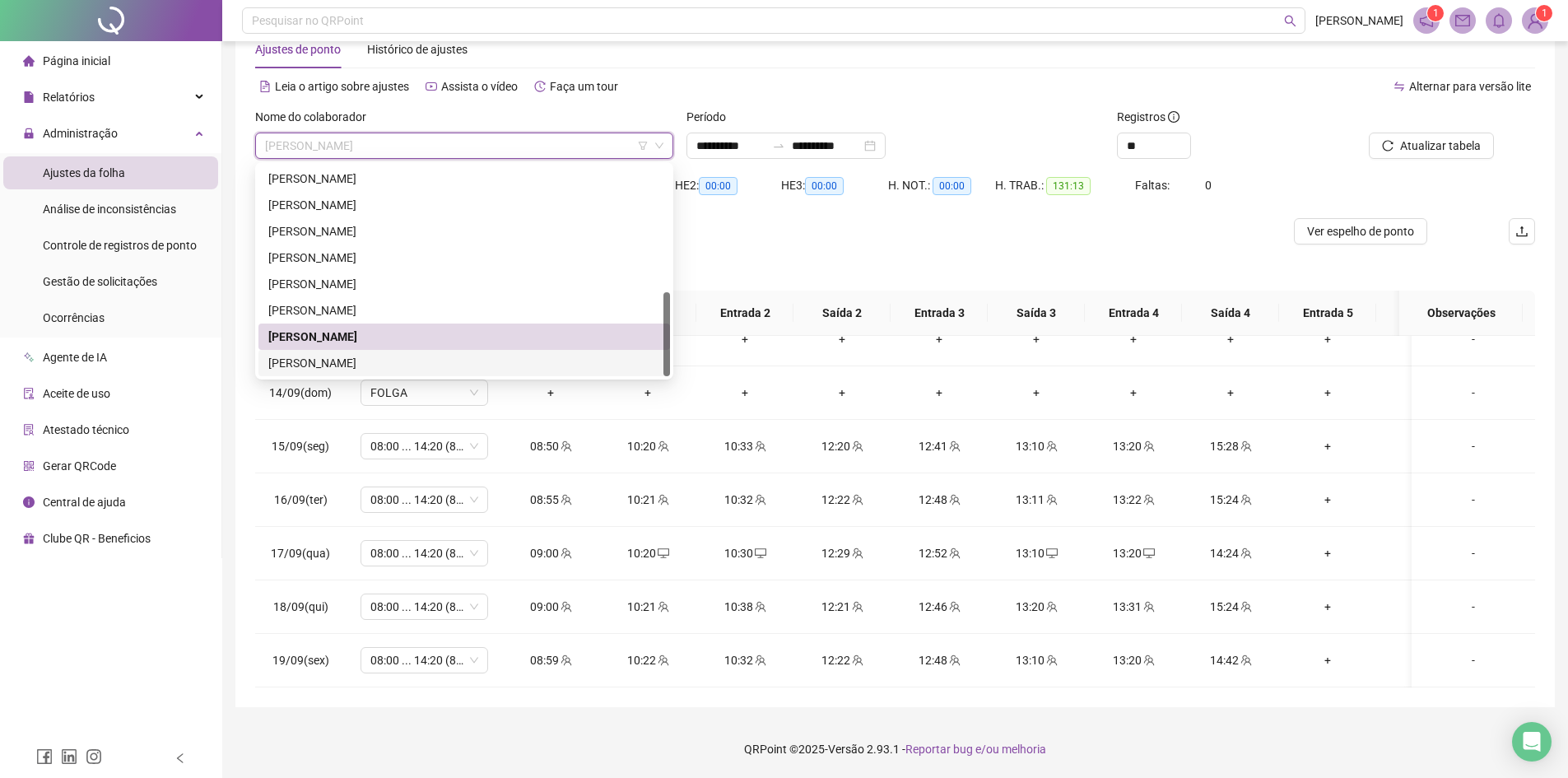
click at [317, 361] on div "[PERSON_NAME]" at bounding box center [464, 363] width 392 height 18
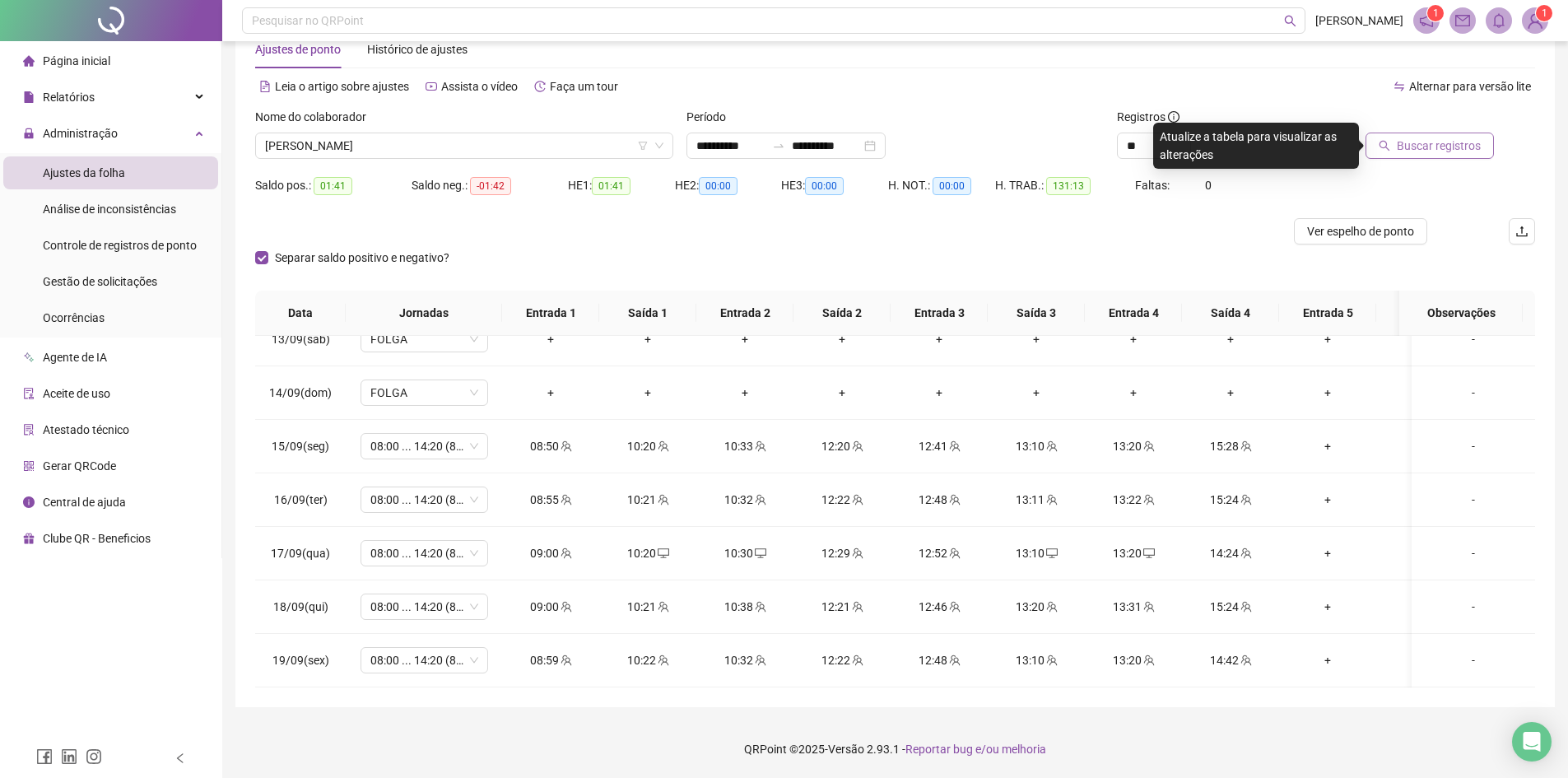
click at [1441, 145] on span "Buscar registros" at bounding box center [1439, 145] width 84 height 18
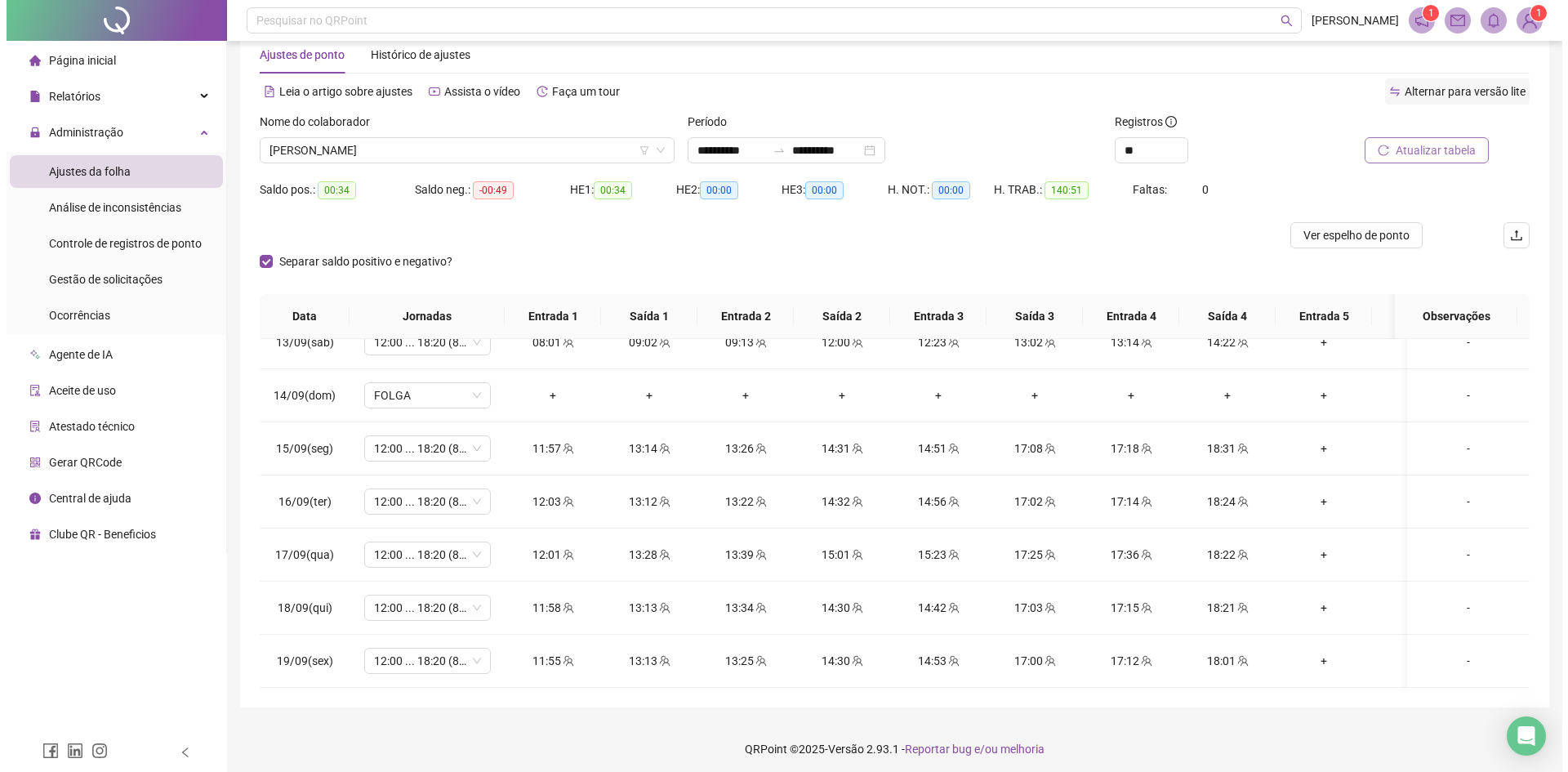
scroll to position [0, 0]
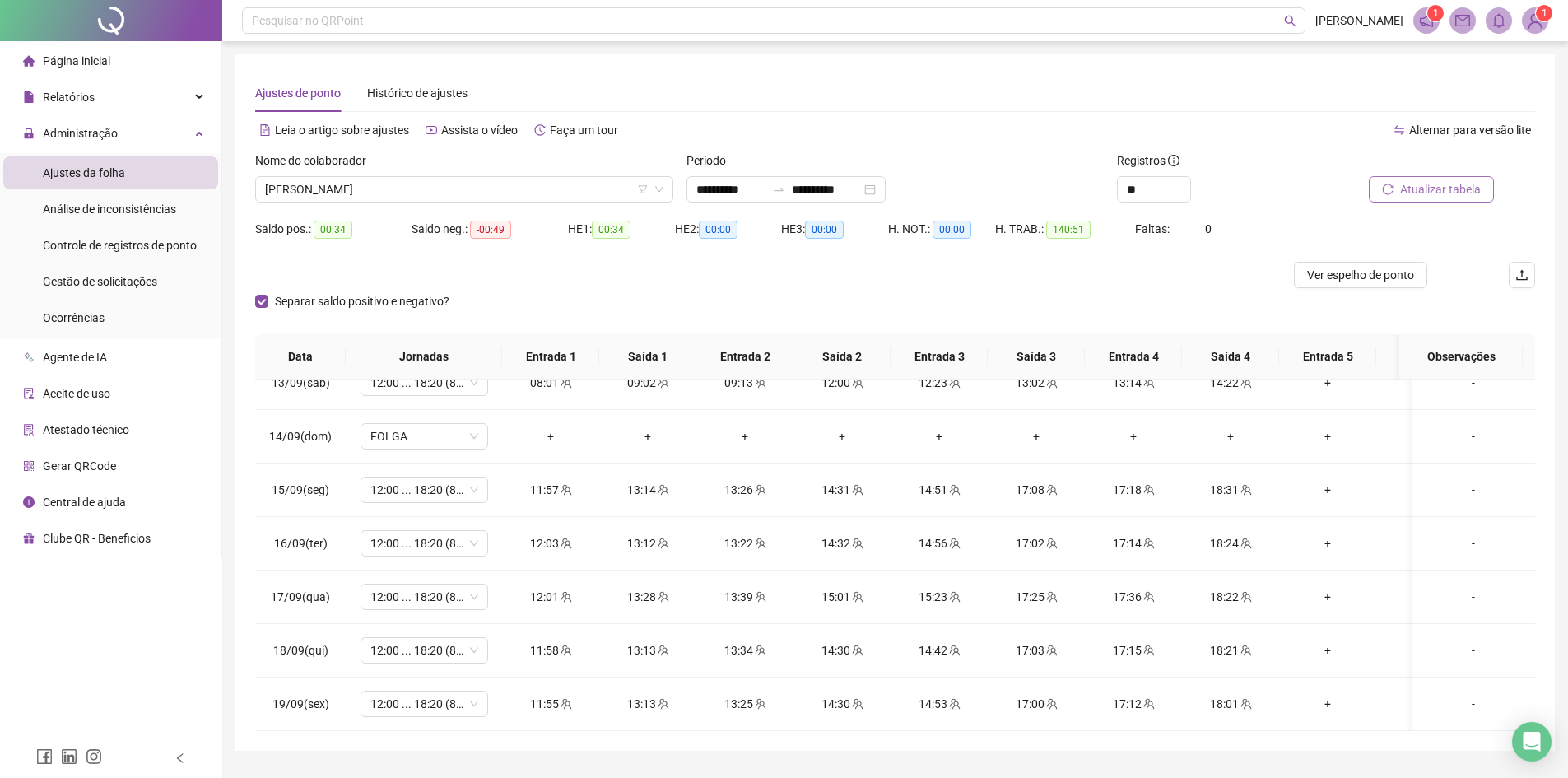
click at [1537, 27] on img at bounding box center [1536, 20] width 25 height 25
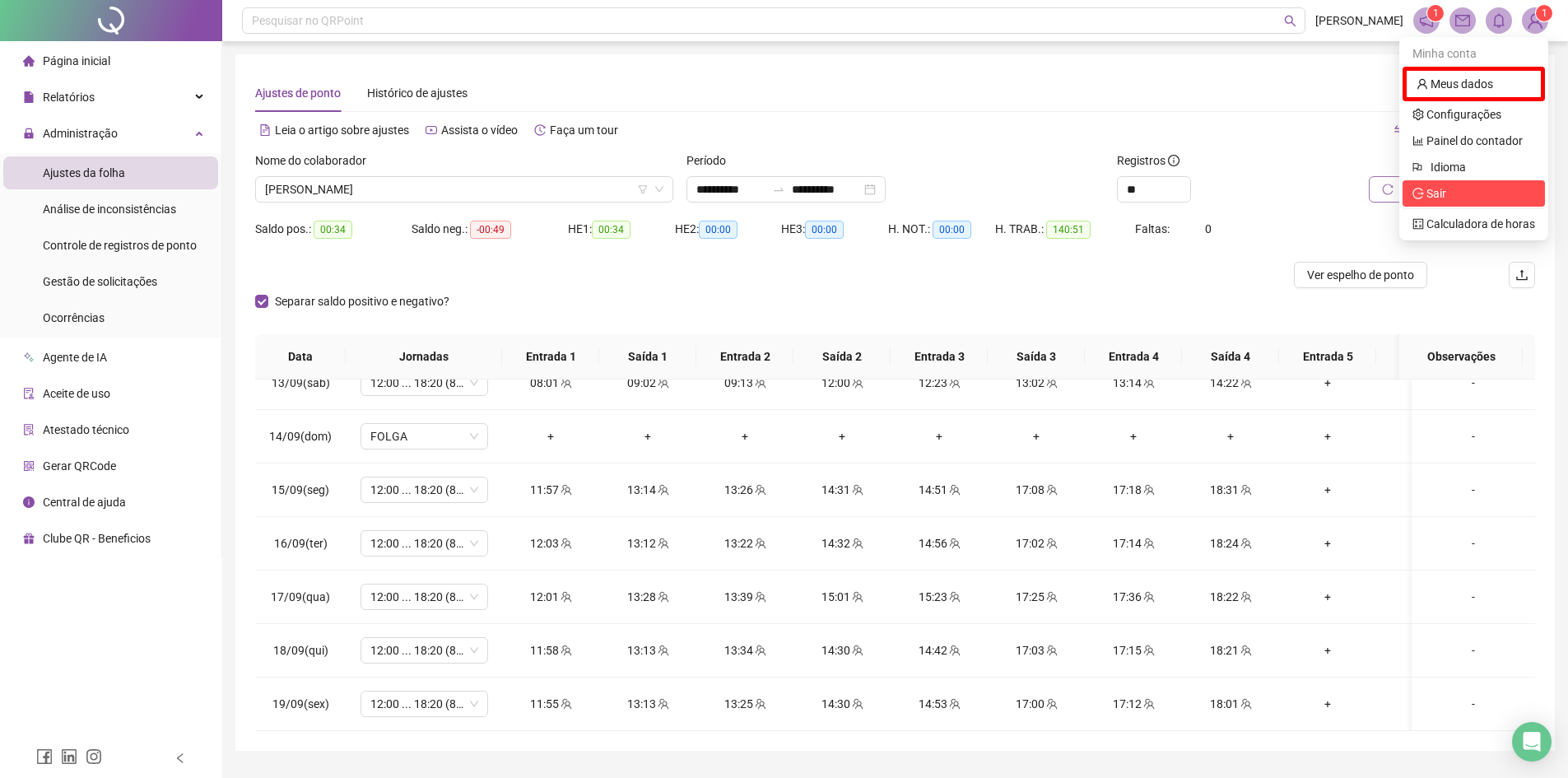
click at [1440, 196] on span "Sair" at bounding box center [1437, 193] width 20 height 13
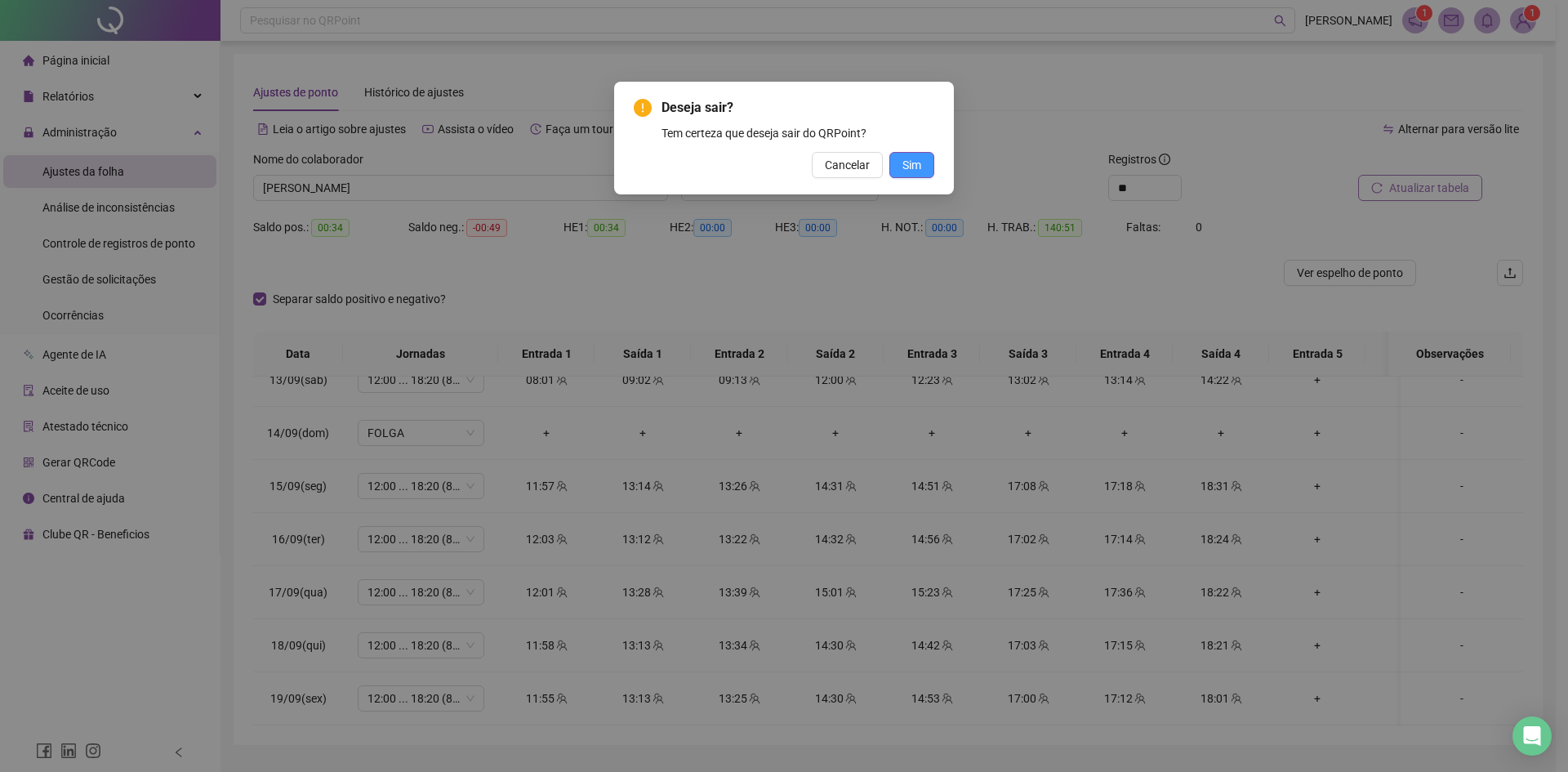
click at [917, 164] on span "Sim" at bounding box center [912, 164] width 19 height 18
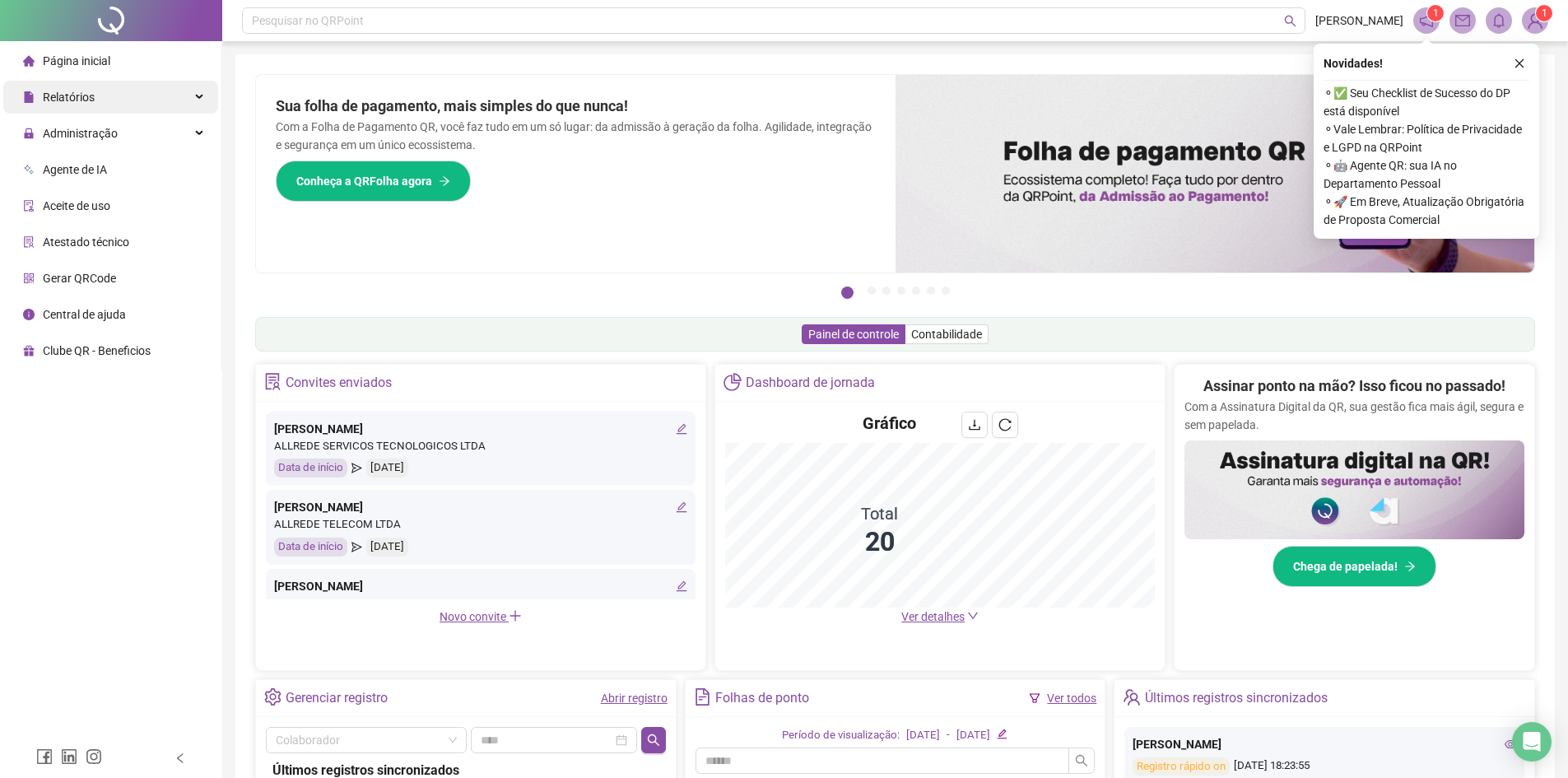
click at [114, 99] on div "Relatórios" at bounding box center [111, 97] width 215 height 33
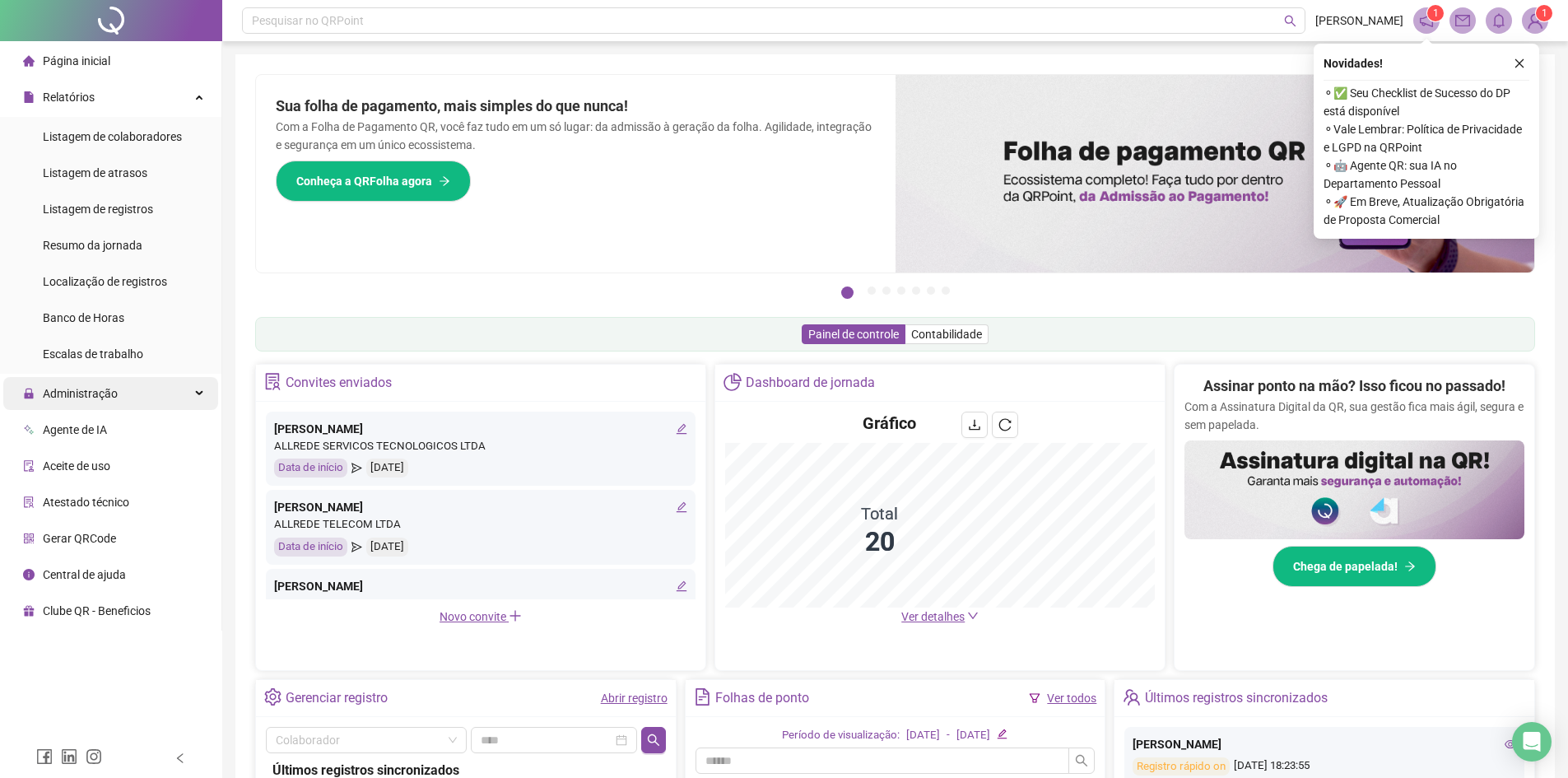
click at [73, 398] on span "Administração" at bounding box center [80, 393] width 75 height 13
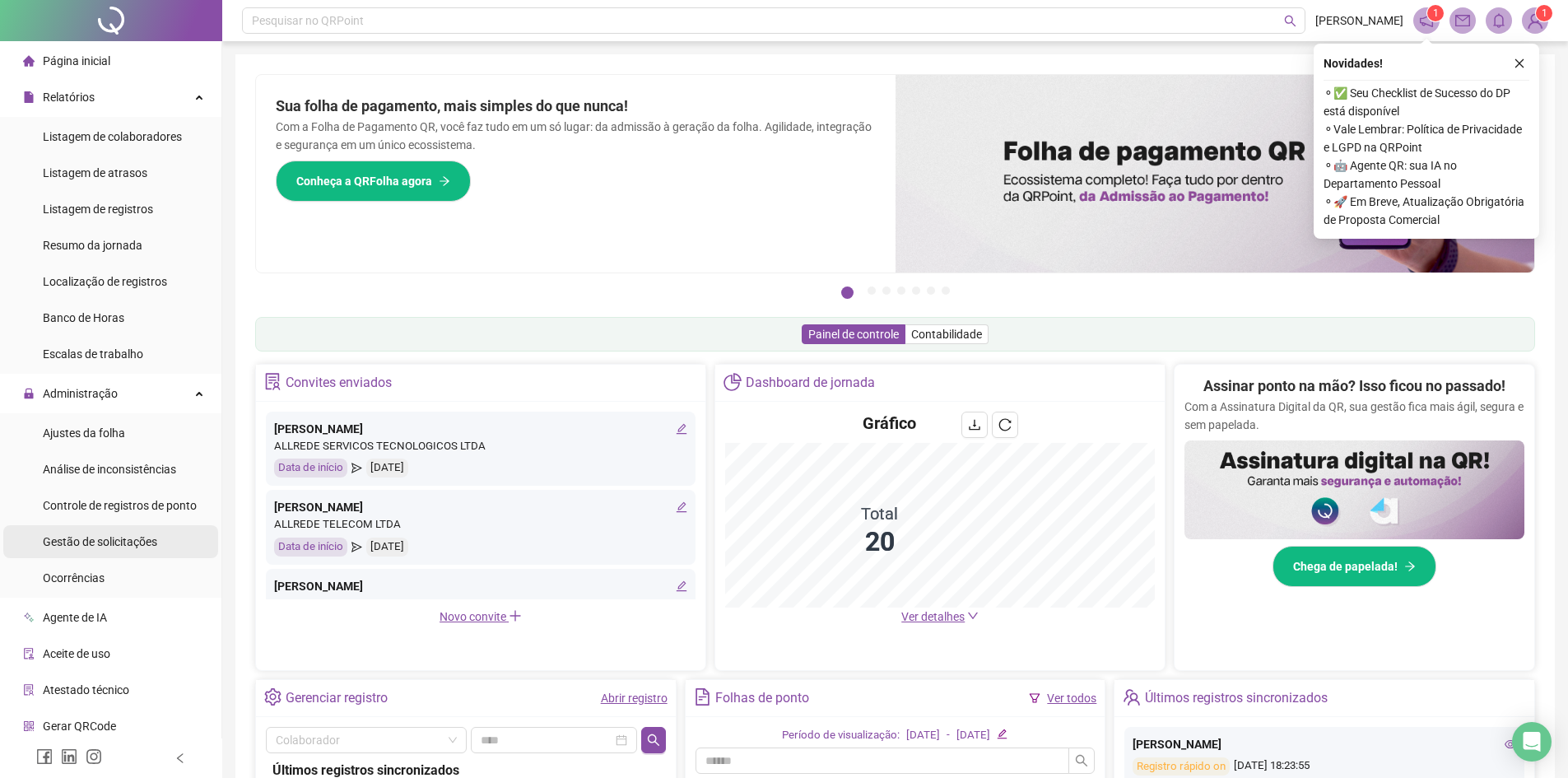
click at [80, 550] on div "Gestão de solicitações" at bounding box center [100, 541] width 114 height 33
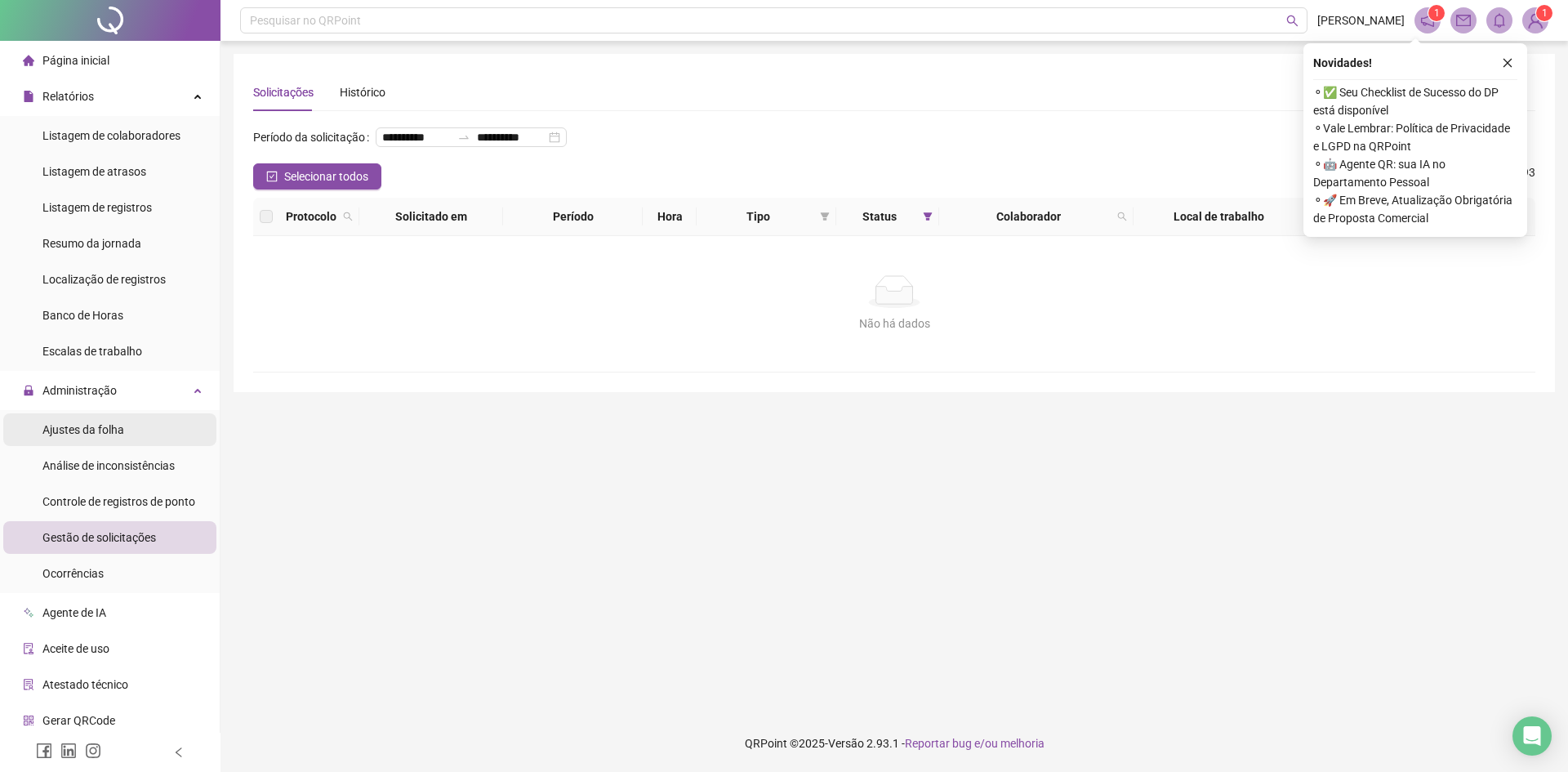
click at [76, 432] on span "Ajustes da folha" at bounding box center [83, 429] width 81 height 13
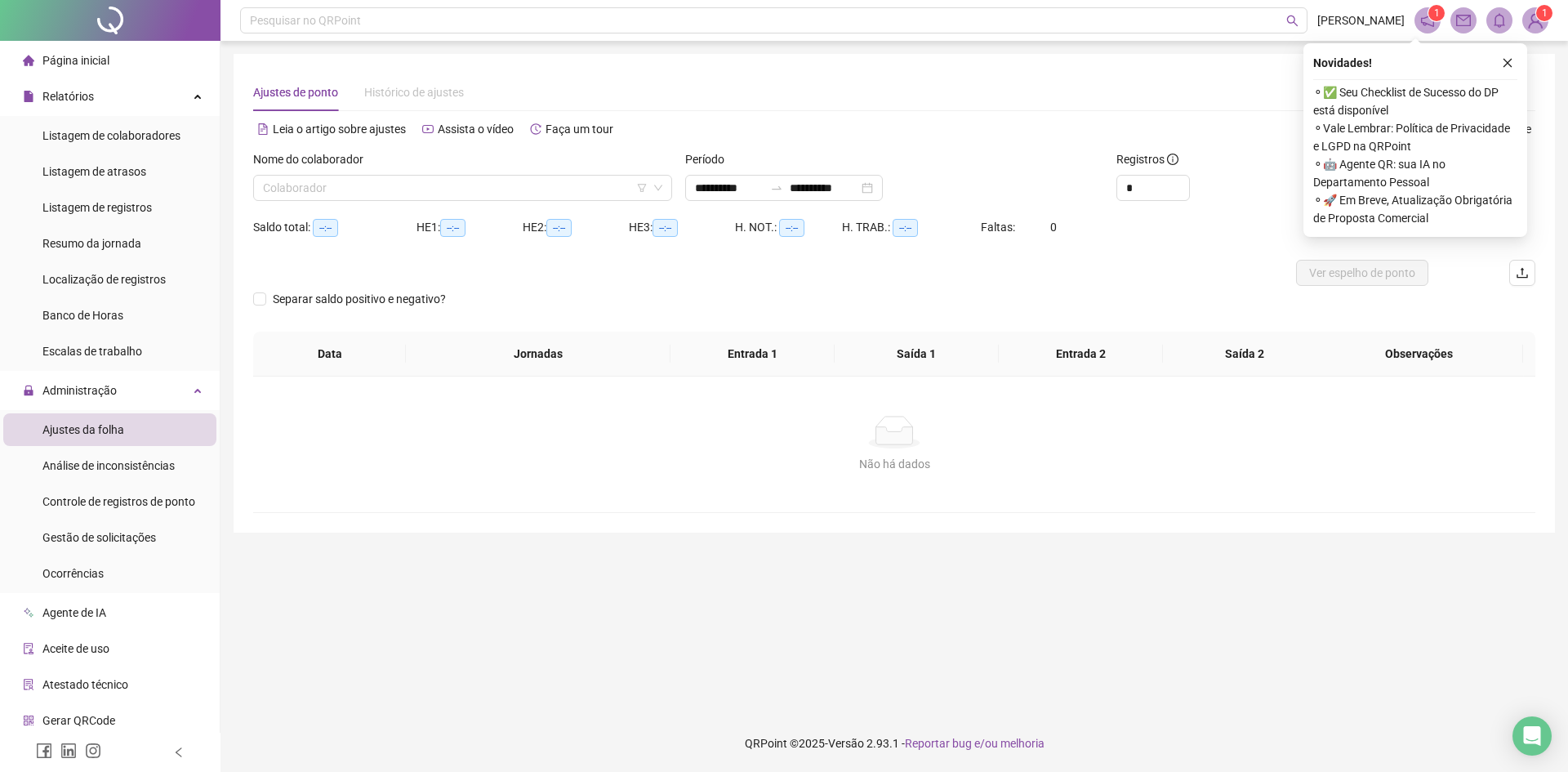
type input "**********"
click at [749, 189] on input "**********" at bounding box center [730, 187] width 69 height 18
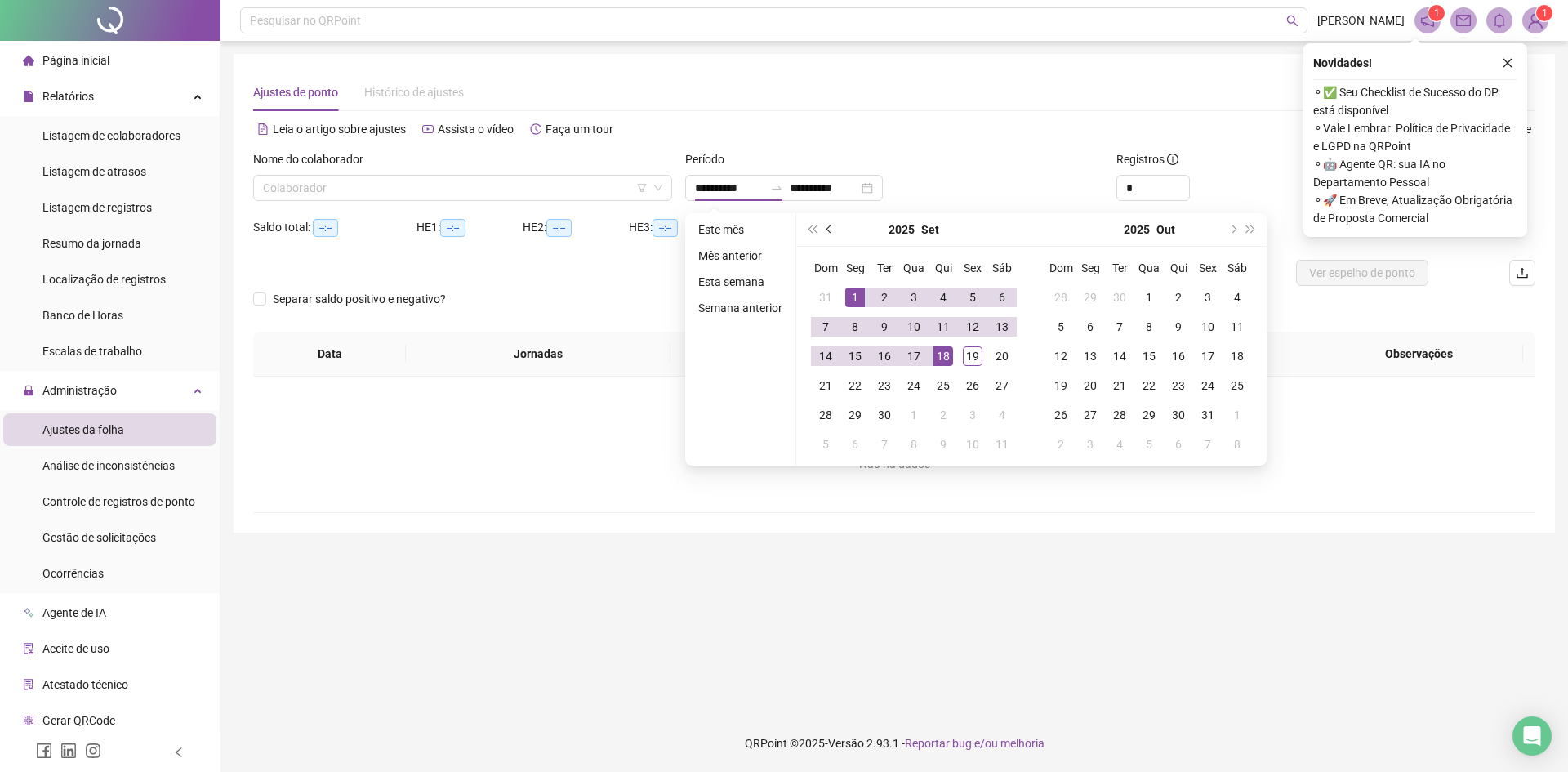
click at [823, 230] on button "prev-year" at bounding box center [830, 229] width 18 height 33
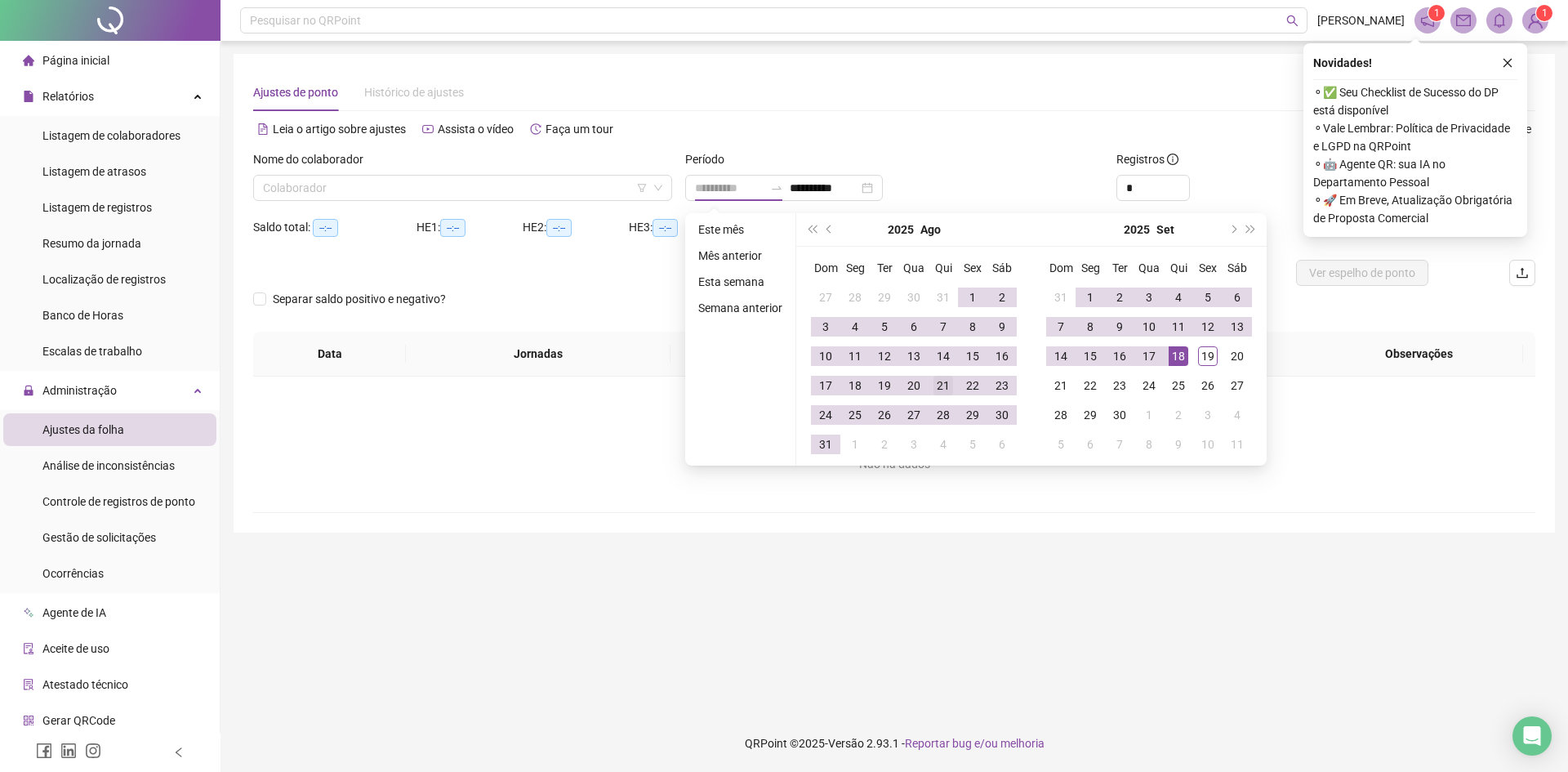
type input "**********"
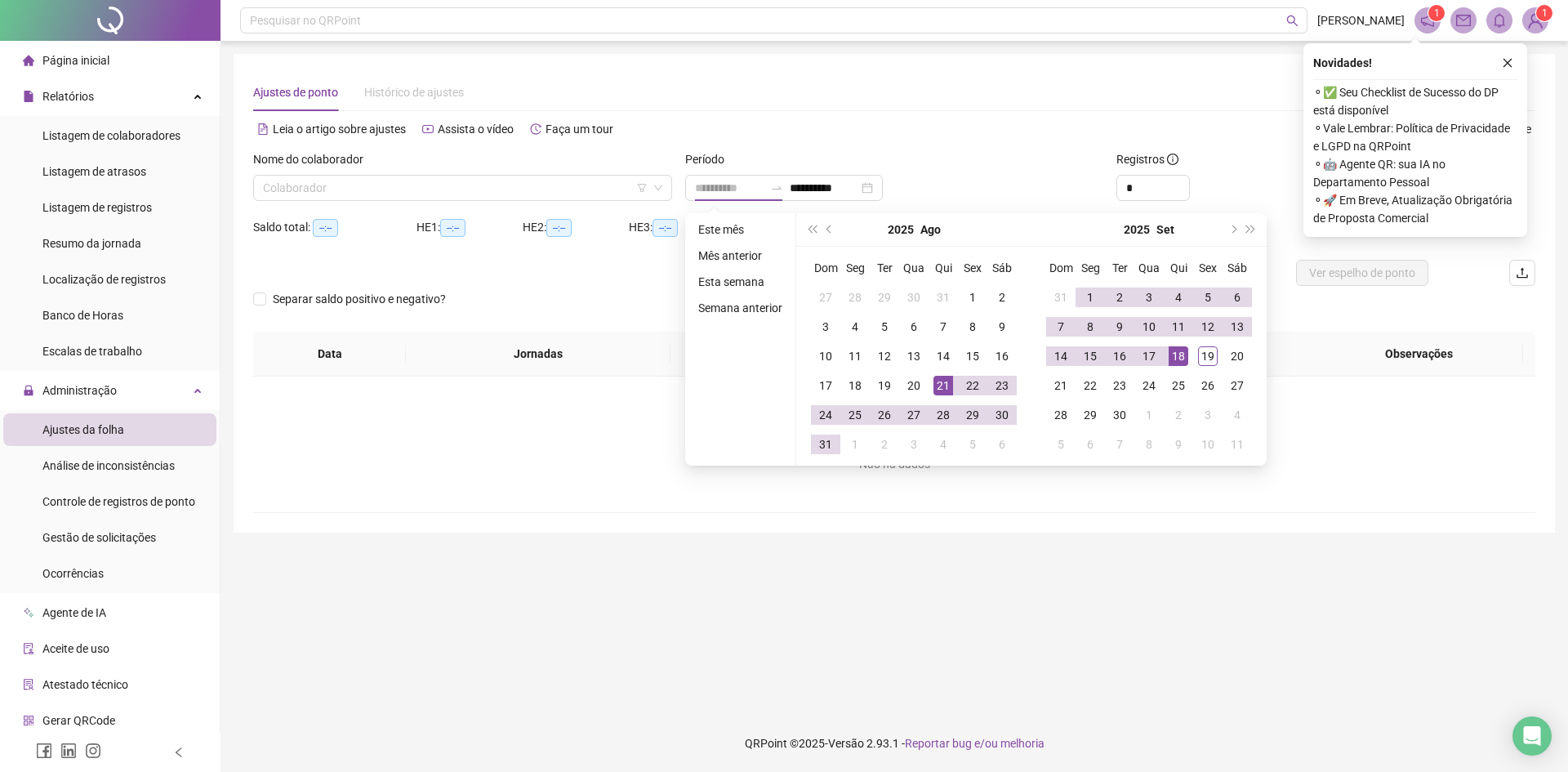
click at [942, 392] on div "21" at bounding box center [944, 386] width 19 height 19
type input "**********"
click at [1203, 357] on div "19" at bounding box center [1208, 356] width 19 height 19
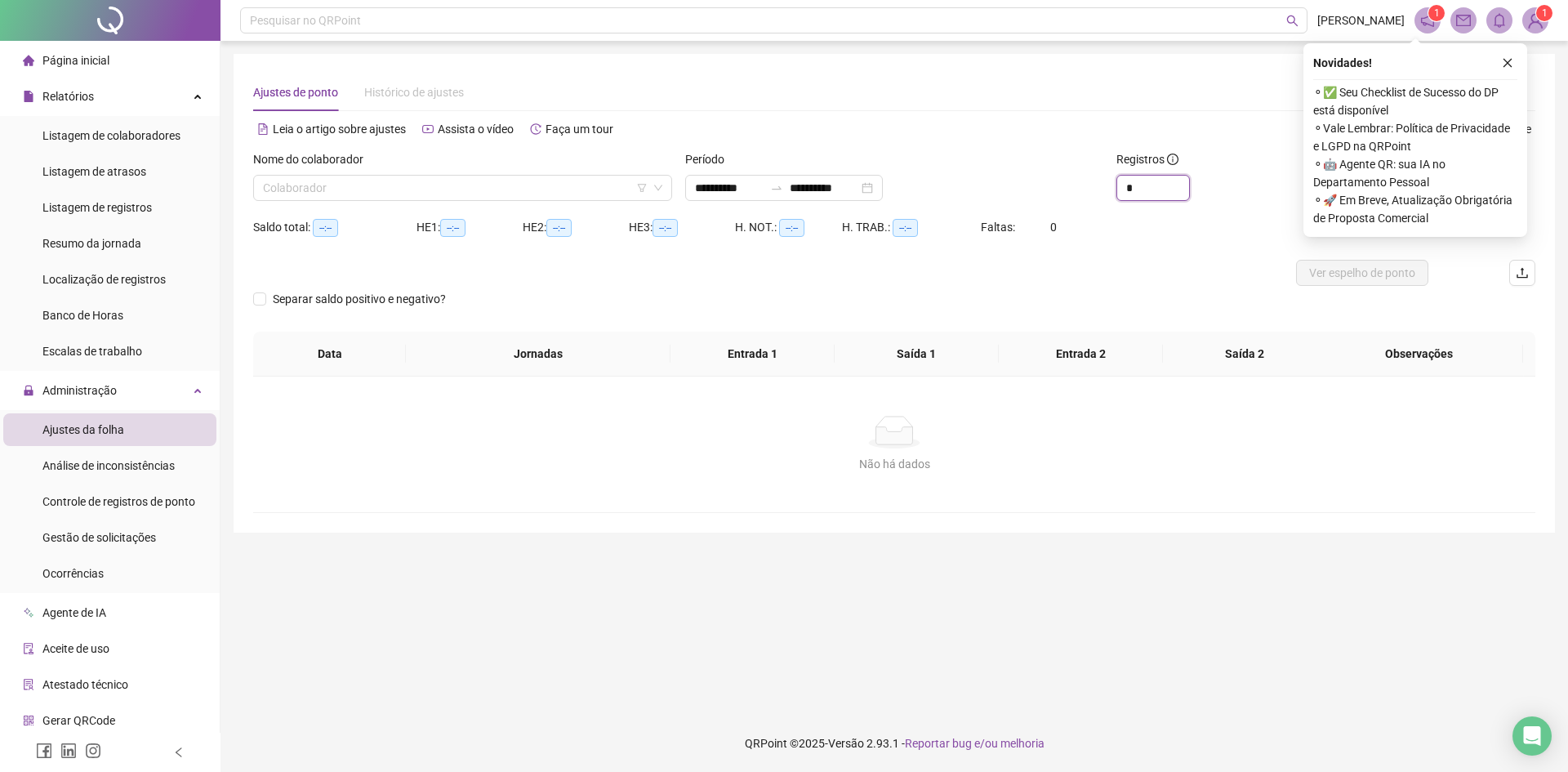
drag, startPoint x: 1173, startPoint y: 186, endPoint x: 1078, endPoint y: 172, distance: 96.0
click at [1078, 186] on div "**********" at bounding box center [894, 182] width 1296 height 64
type input "**"
click at [1512, 63] on icon "close" at bounding box center [1507, 63] width 11 height 11
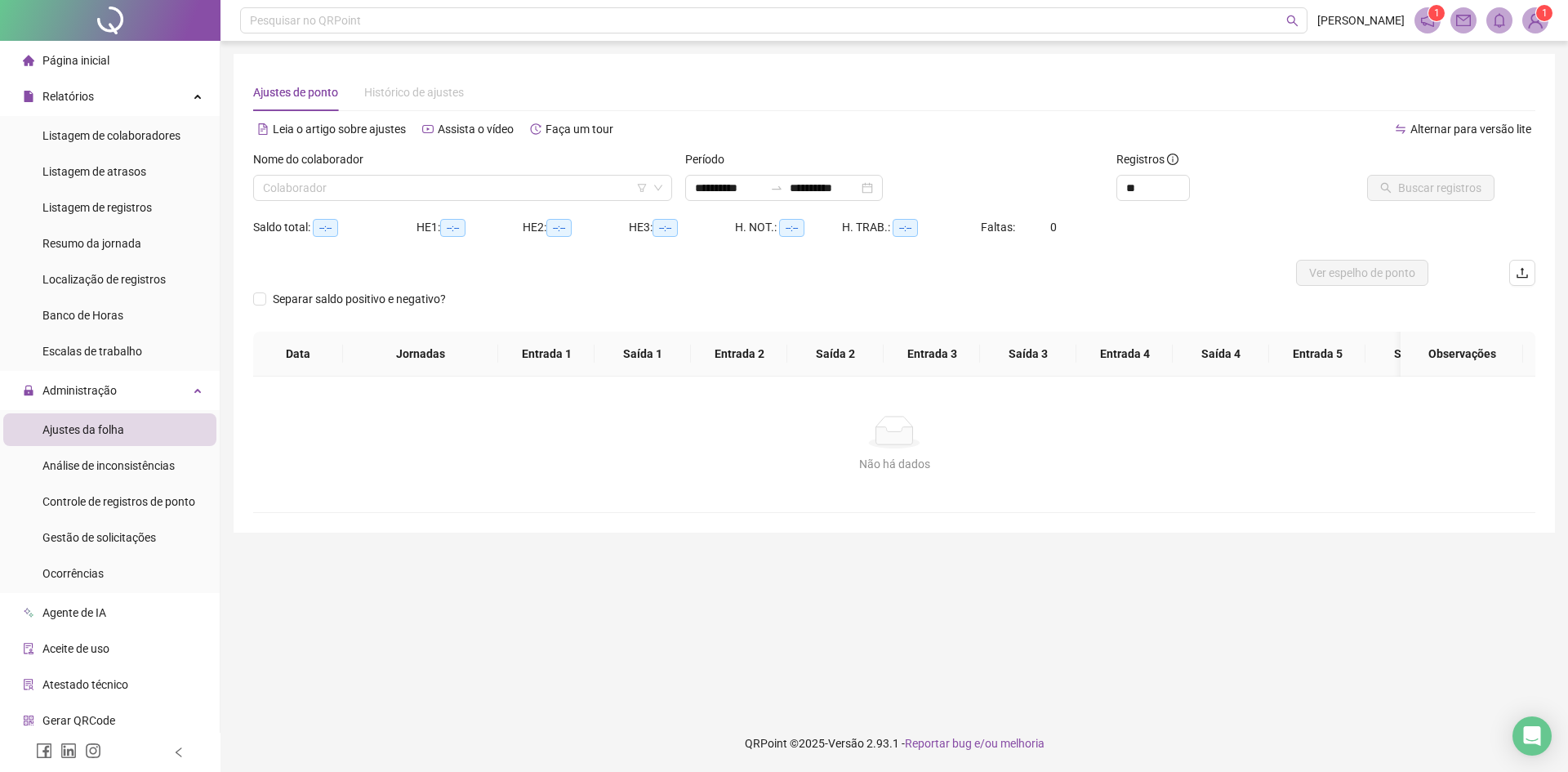
click at [1186, 236] on div "Saldo total: --:-- HE 1: --:-- HE 2: --:-- HE 3: --:-- H. NOT.: --:-- H. TRAB.:…" at bounding box center [894, 237] width 1282 height 46
click at [524, 168] on div "Nome do colaborador" at bounding box center [463, 163] width 419 height 25
click at [369, 195] on input "search" at bounding box center [455, 188] width 385 height 25
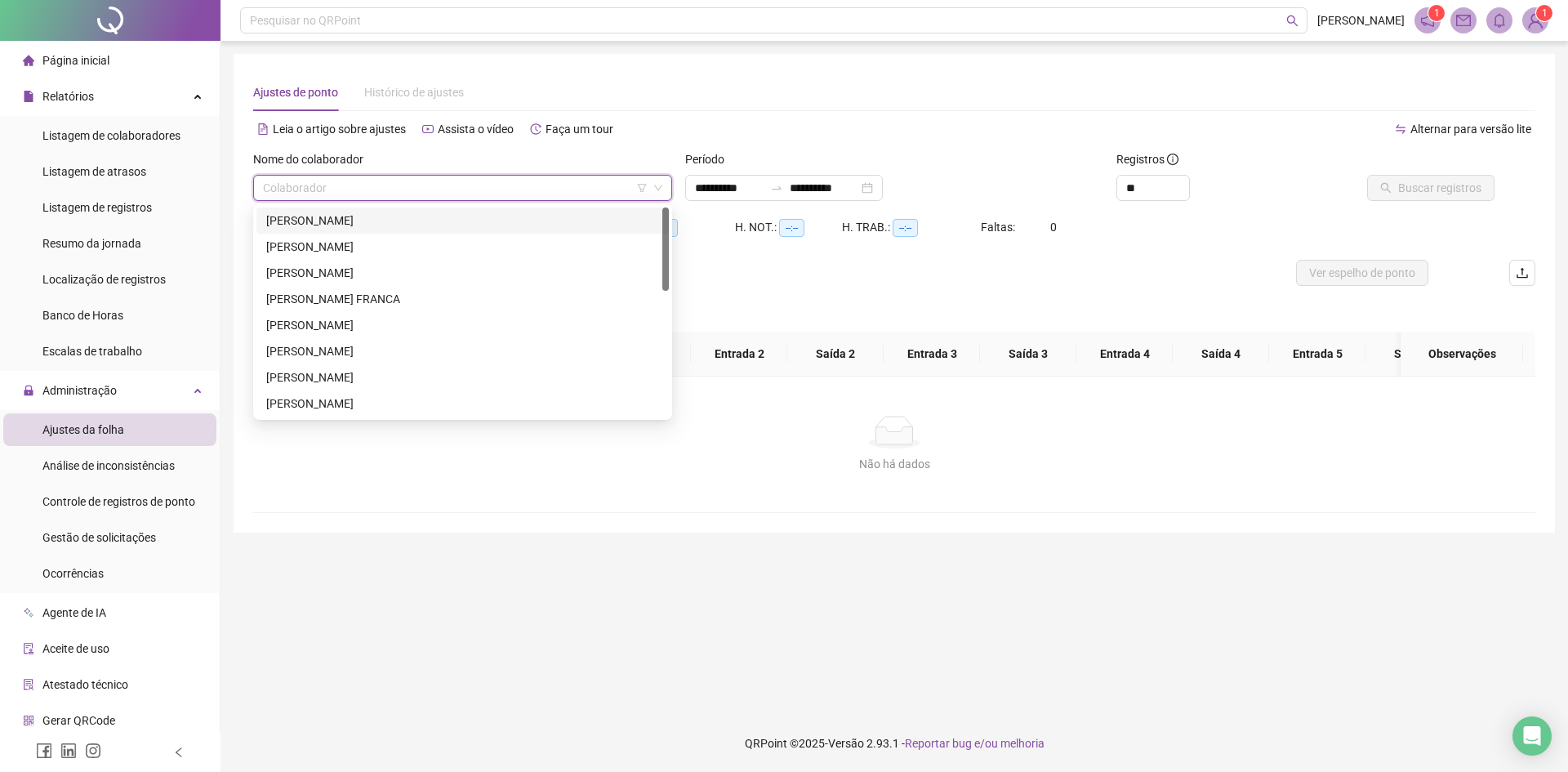
click at [357, 221] on div "[PERSON_NAME]" at bounding box center [463, 220] width 393 height 18
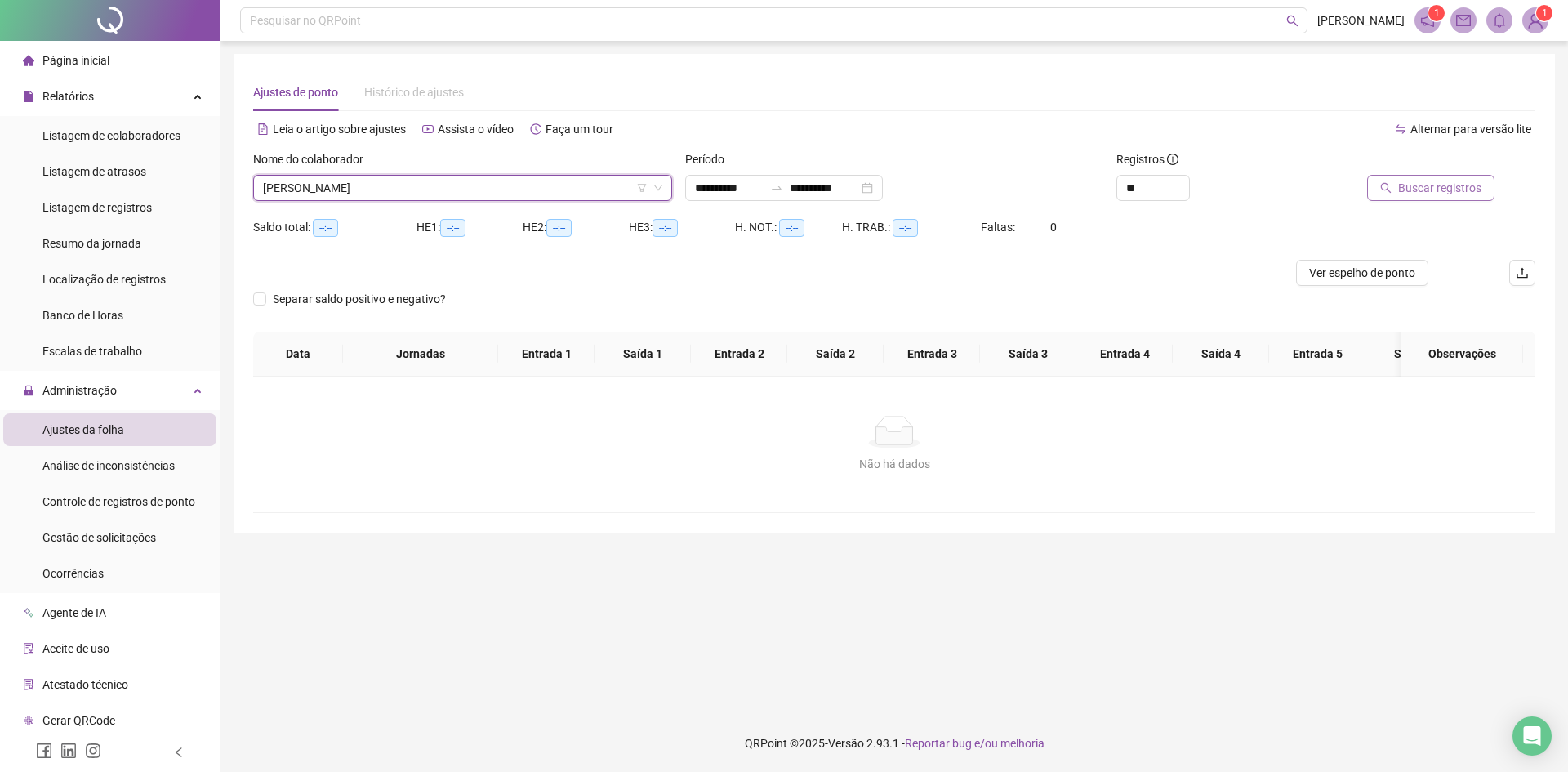
click at [1427, 191] on span "Buscar registros" at bounding box center [1440, 187] width 83 height 18
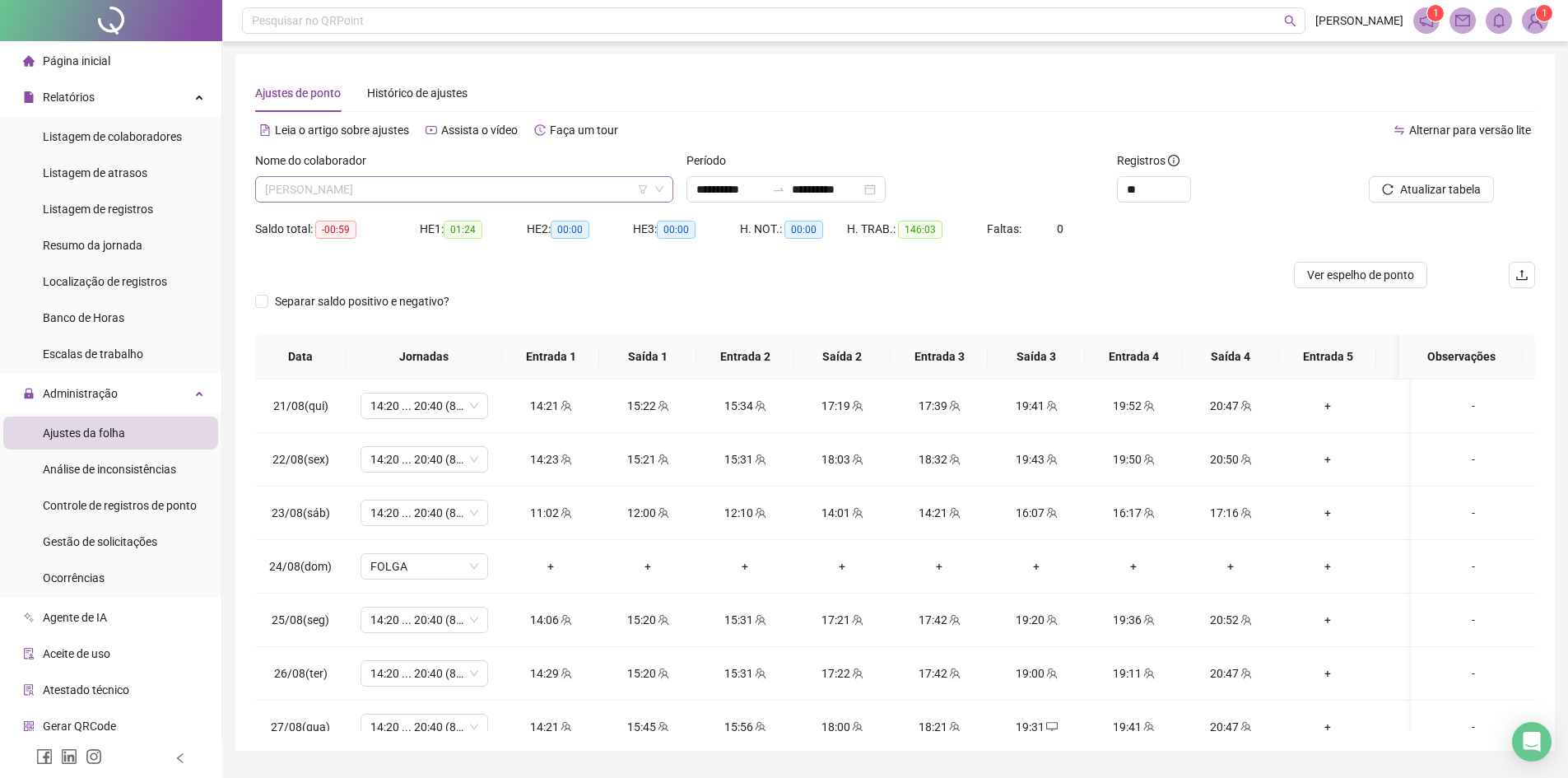
click at [328, 191] on span "[PERSON_NAME]" at bounding box center [464, 190] width 398 height 25
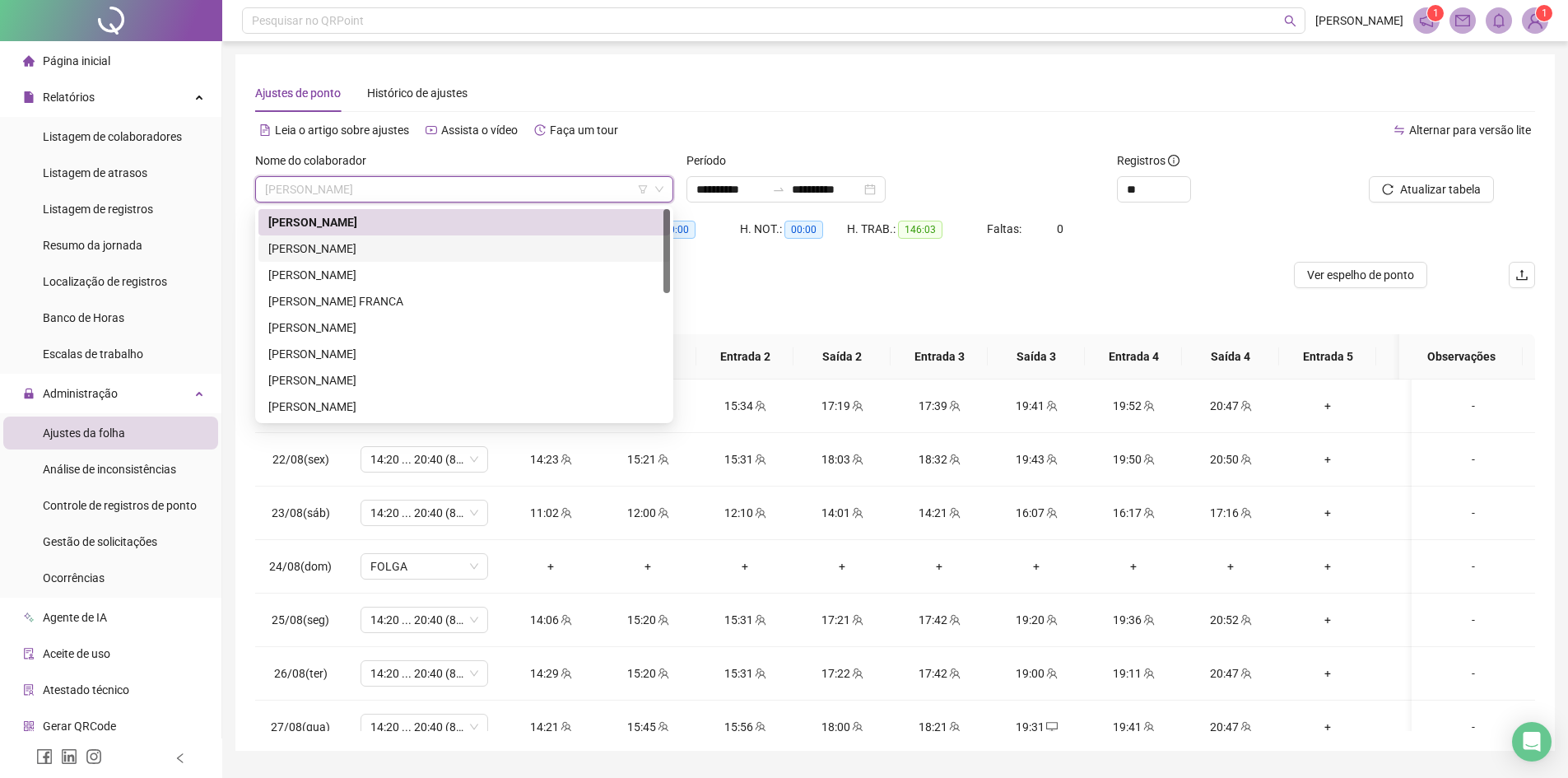
click at [327, 248] on div "[PERSON_NAME]" at bounding box center [464, 249] width 392 height 18
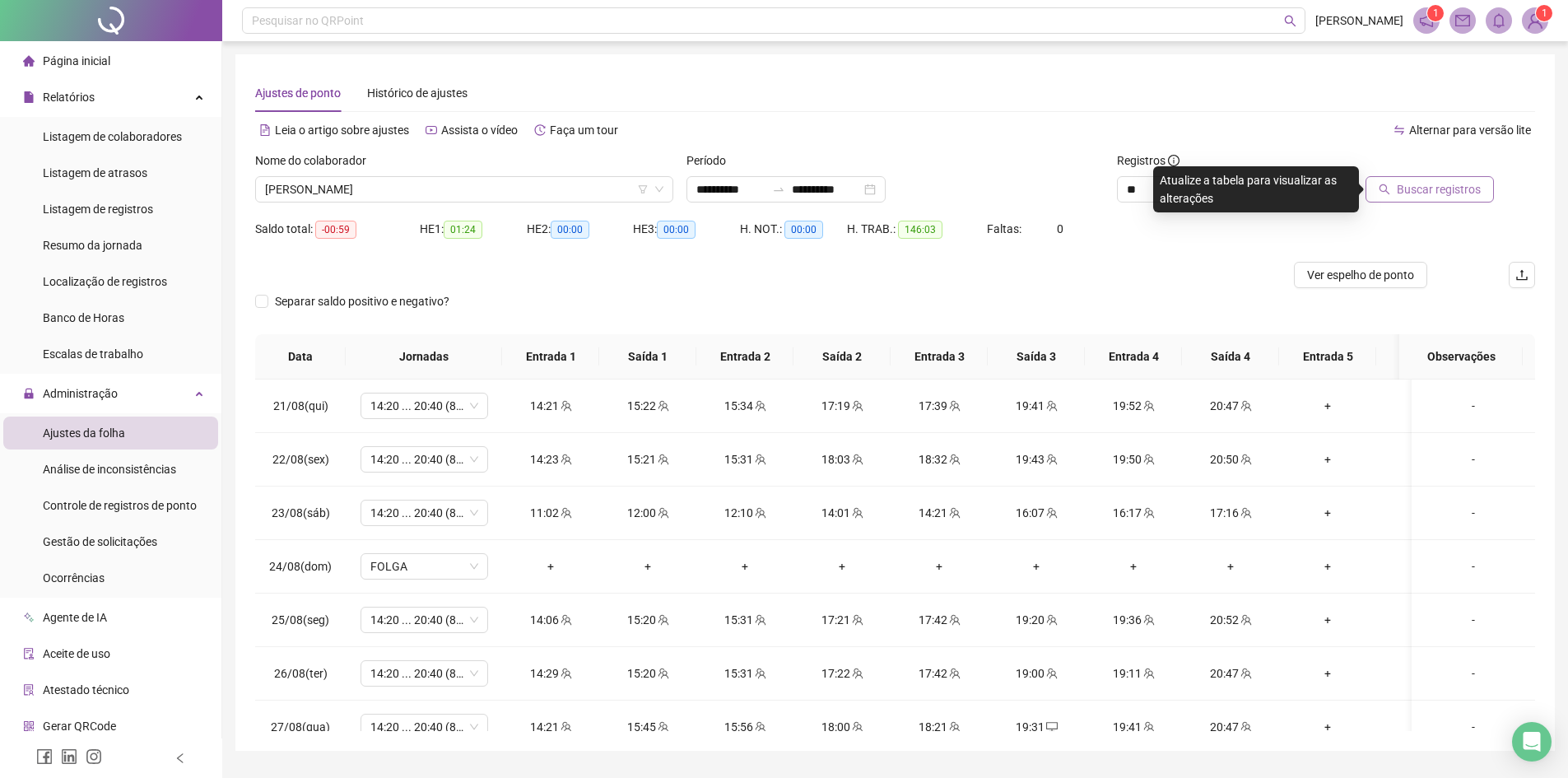
click at [1444, 183] on span "Buscar registros" at bounding box center [1439, 189] width 84 height 18
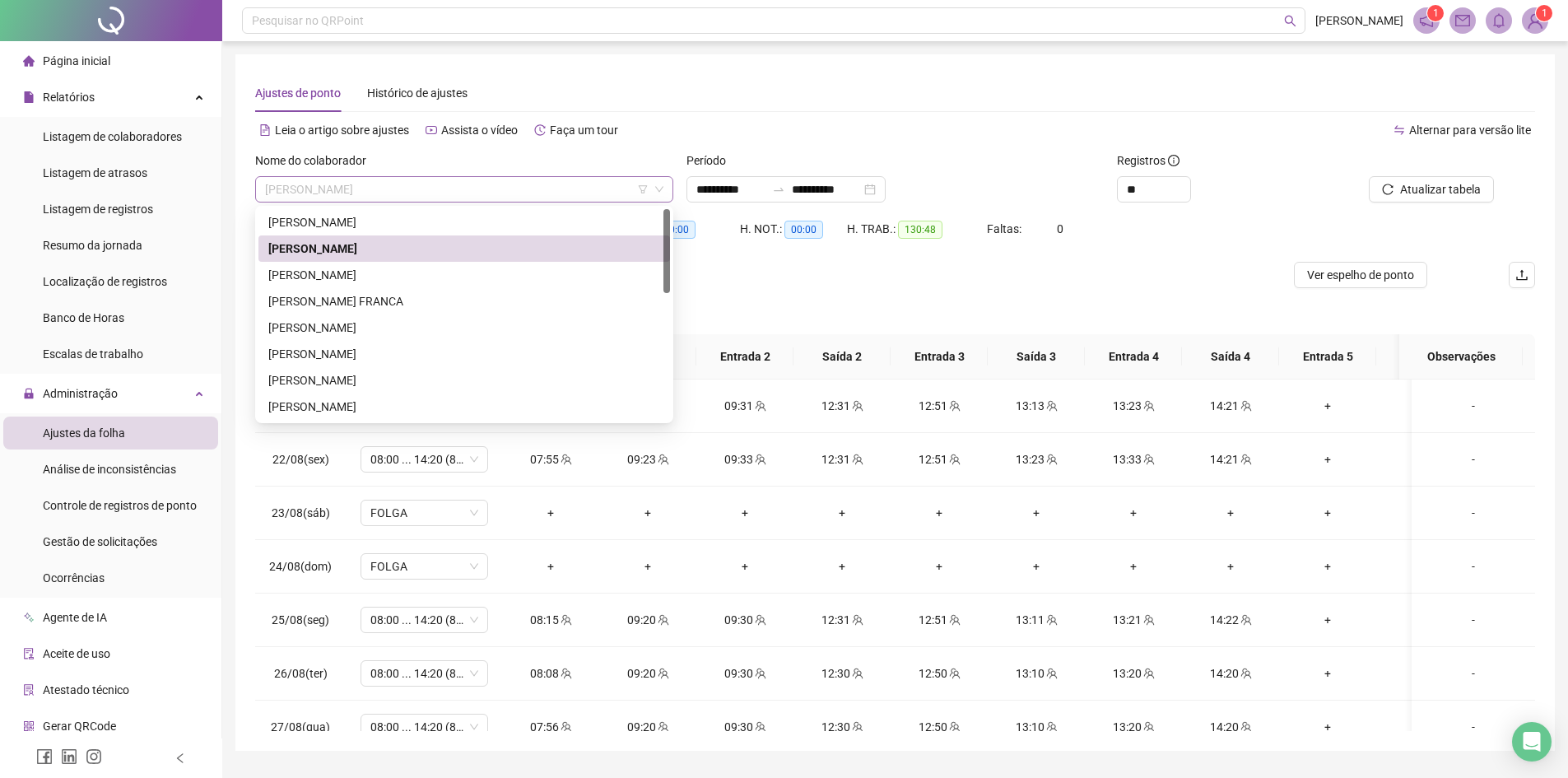
click at [385, 188] on span "[PERSON_NAME]" at bounding box center [464, 190] width 398 height 25
click at [356, 268] on div "[PERSON_NAME]" at bounding box center [464, 274] width 392 height 18
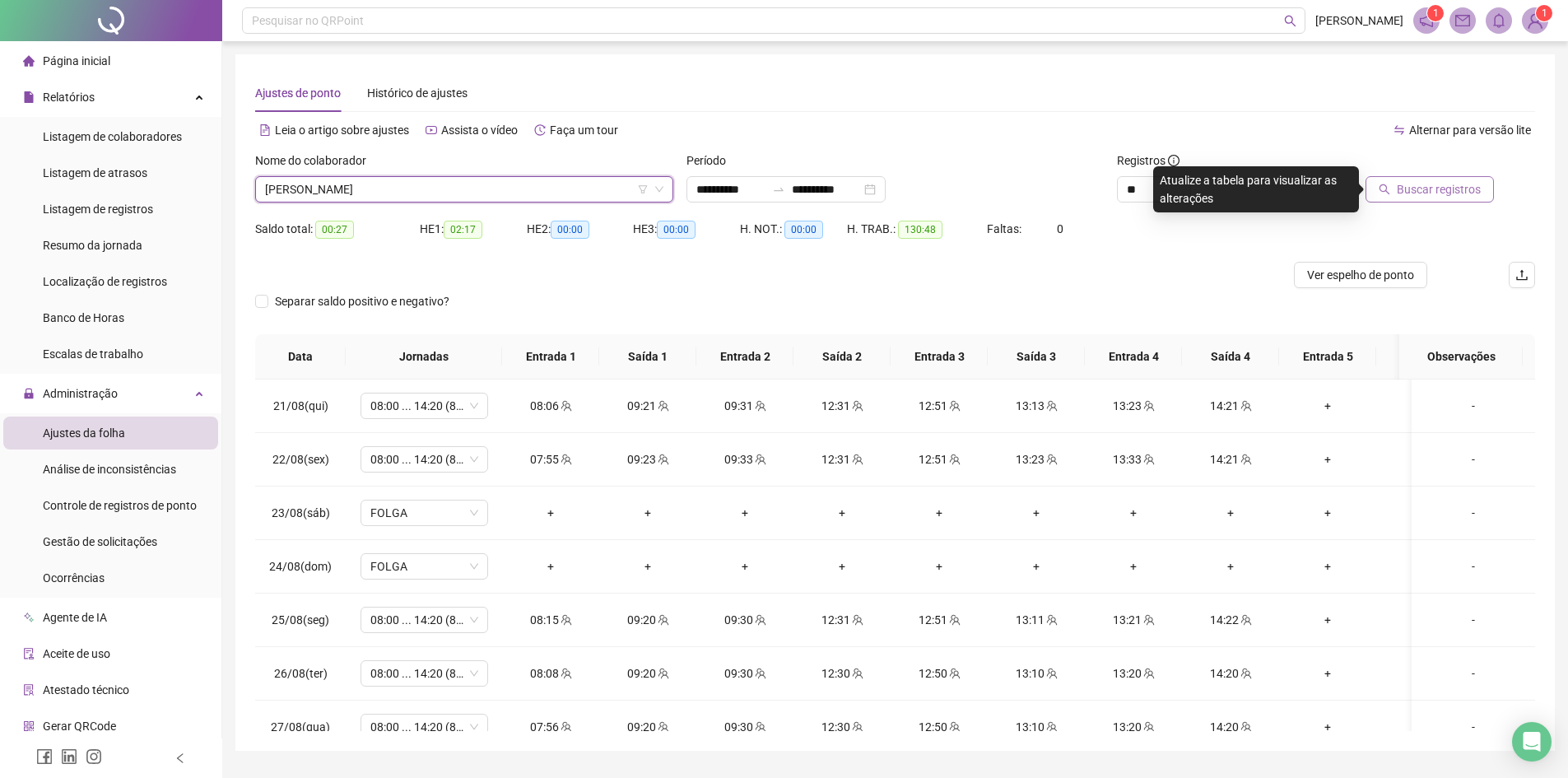
click at [1425, 187] on span "Buscar registros" at bounding box center [1439, 189] width 84 height 18
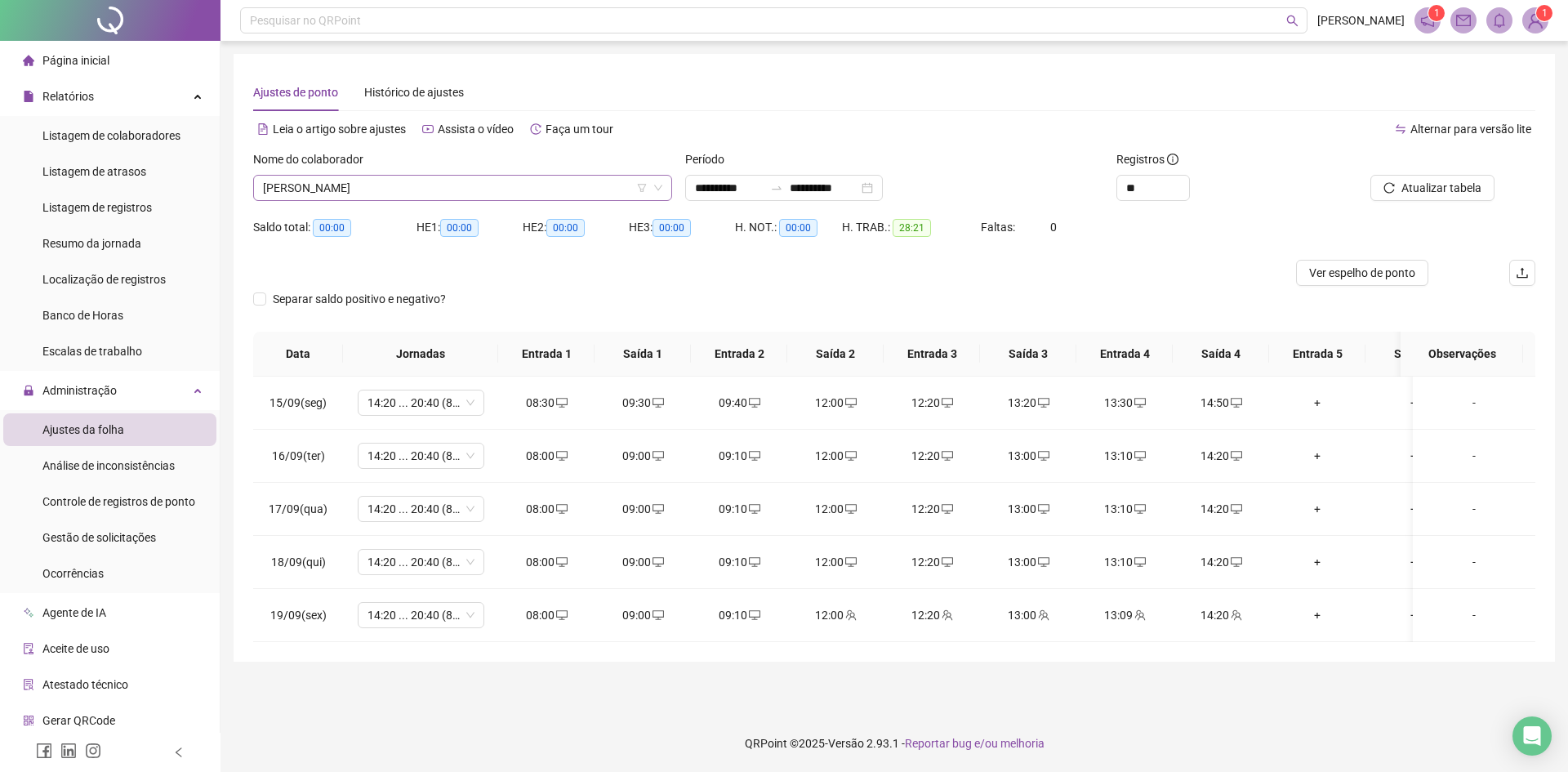
click at [303, 188] on span "[PERSON_NAME]" at bounding box center [463, 188] width 400 height 25
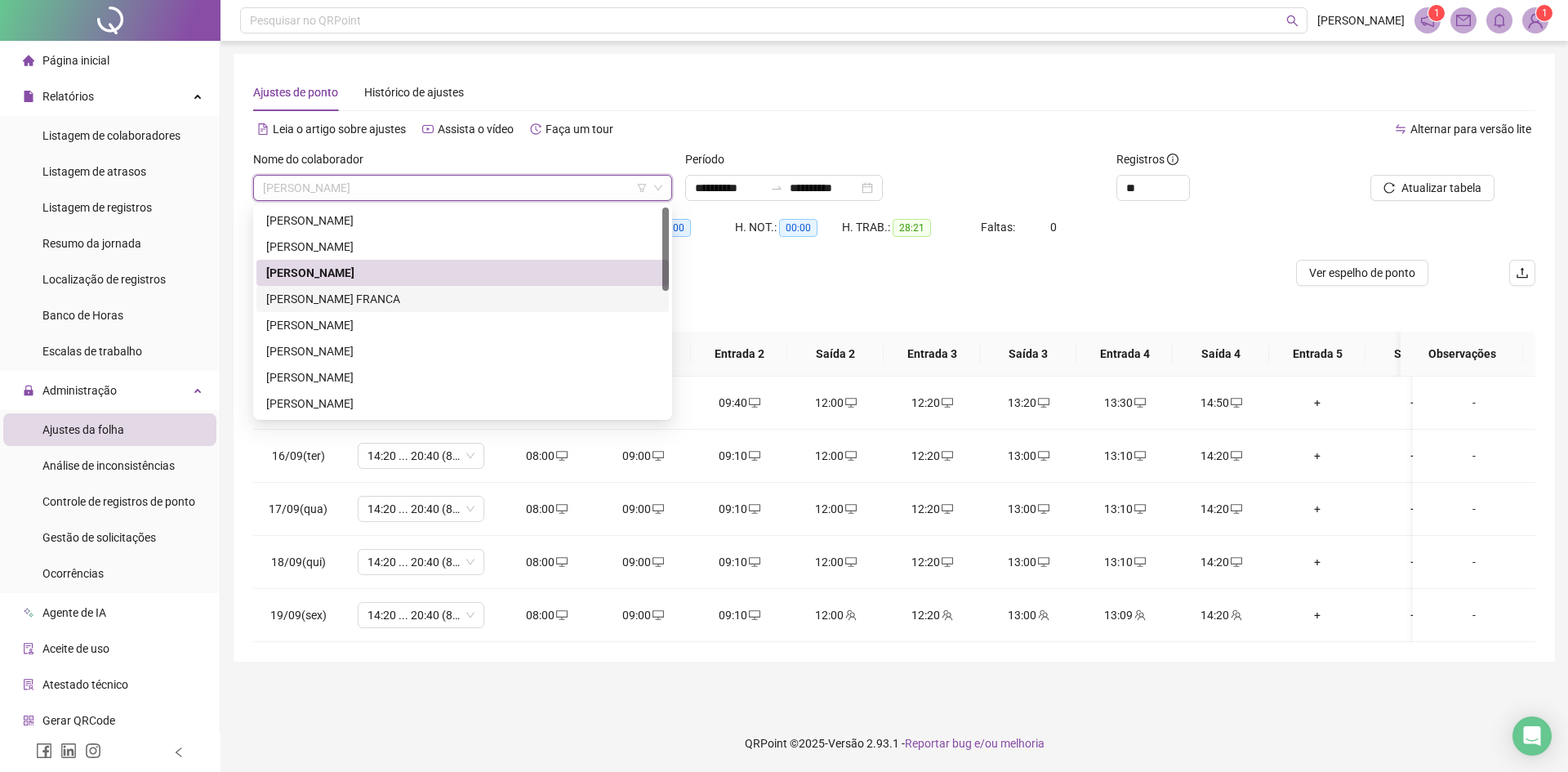
click at [339, 307] on div "[PERSON_NAME] FRANCA" at bounding box center [463, 299] width 393 height 18
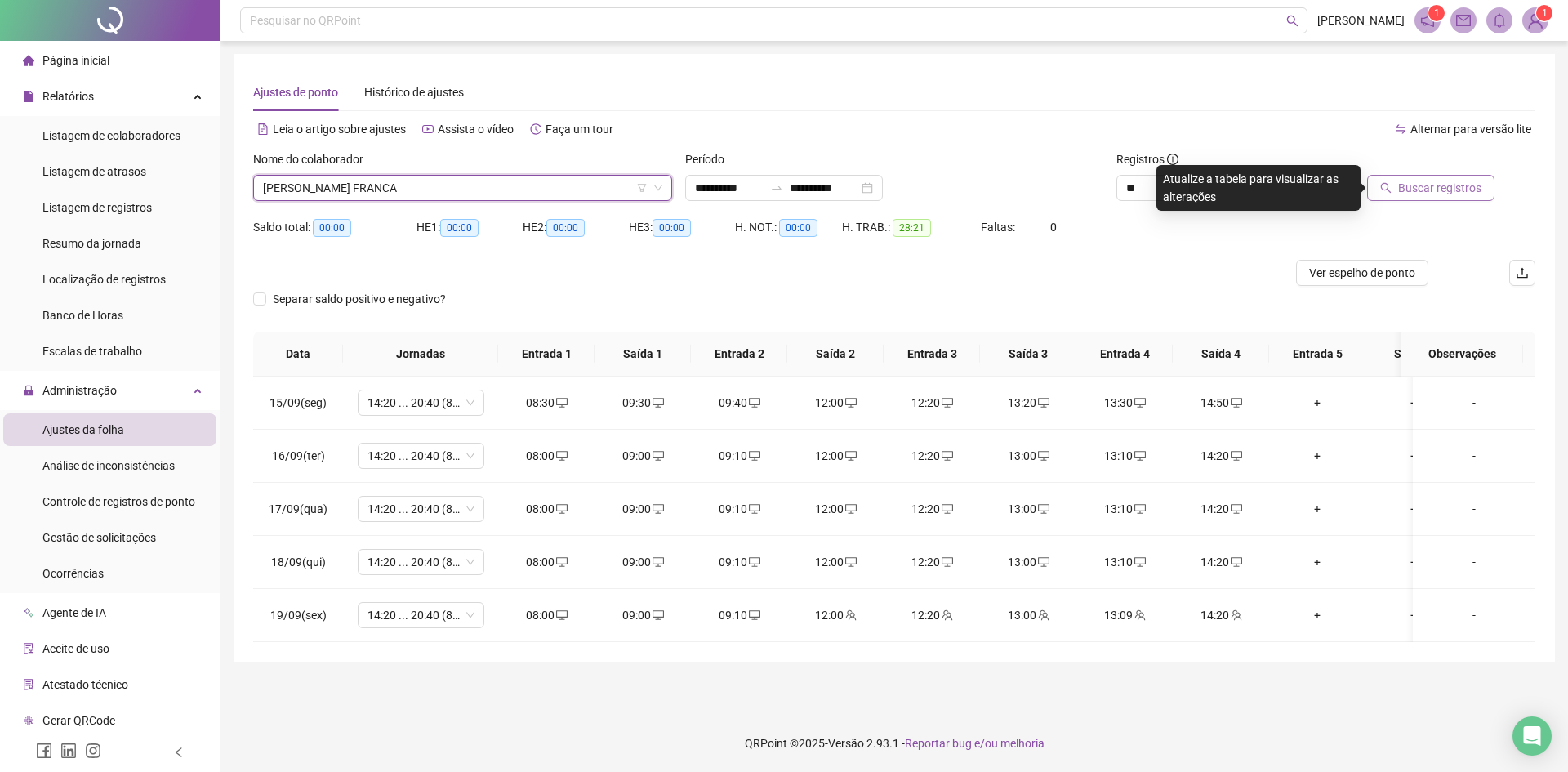
click at [1451, 183] on span "Buscar registros" at bounding box center [1440, 187] width 83 height 18
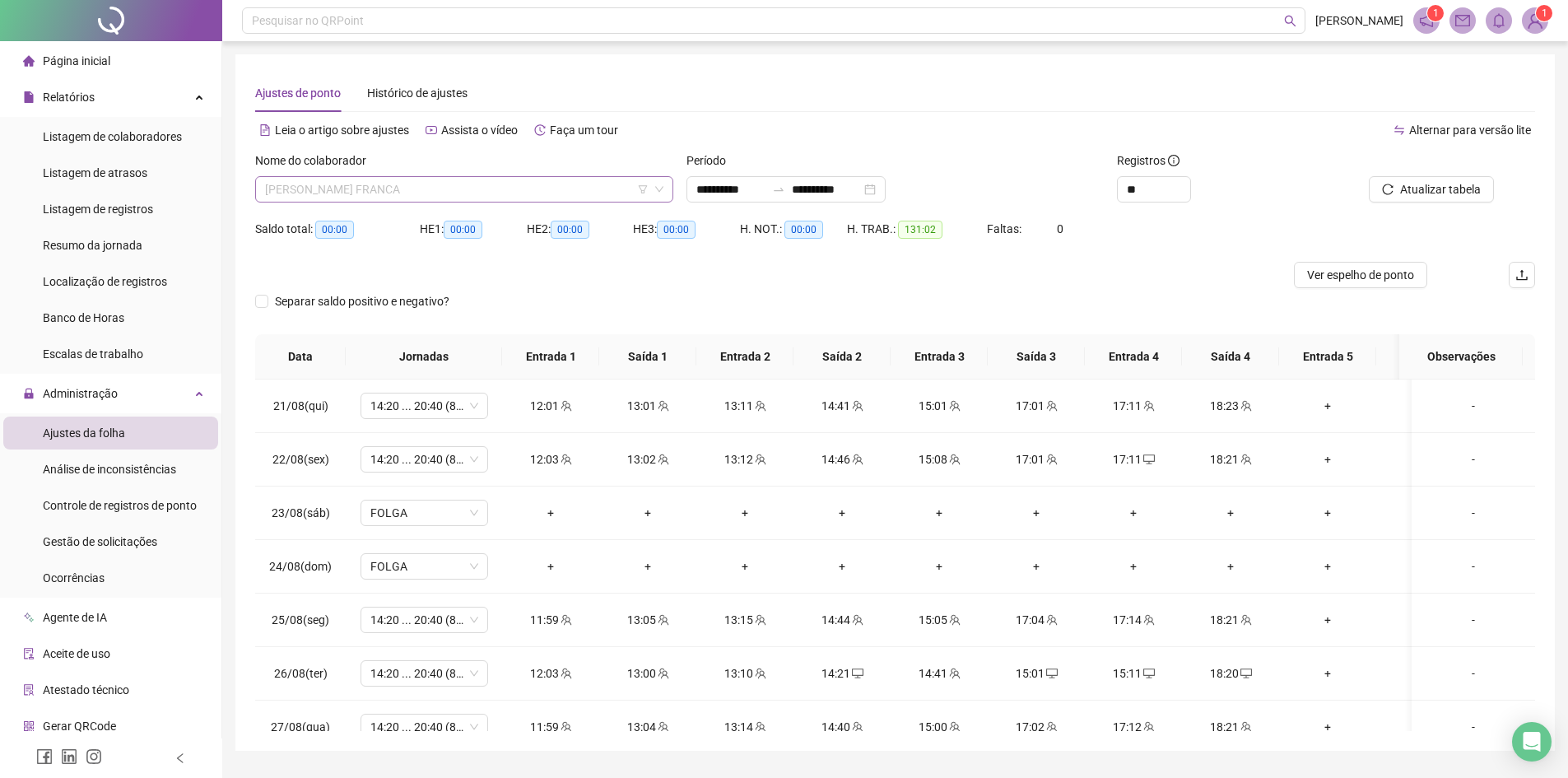
click at [413, 184] on span "[PERSON_NAME] FRANCA" at bounding box center [464, 190] width 398 height 25
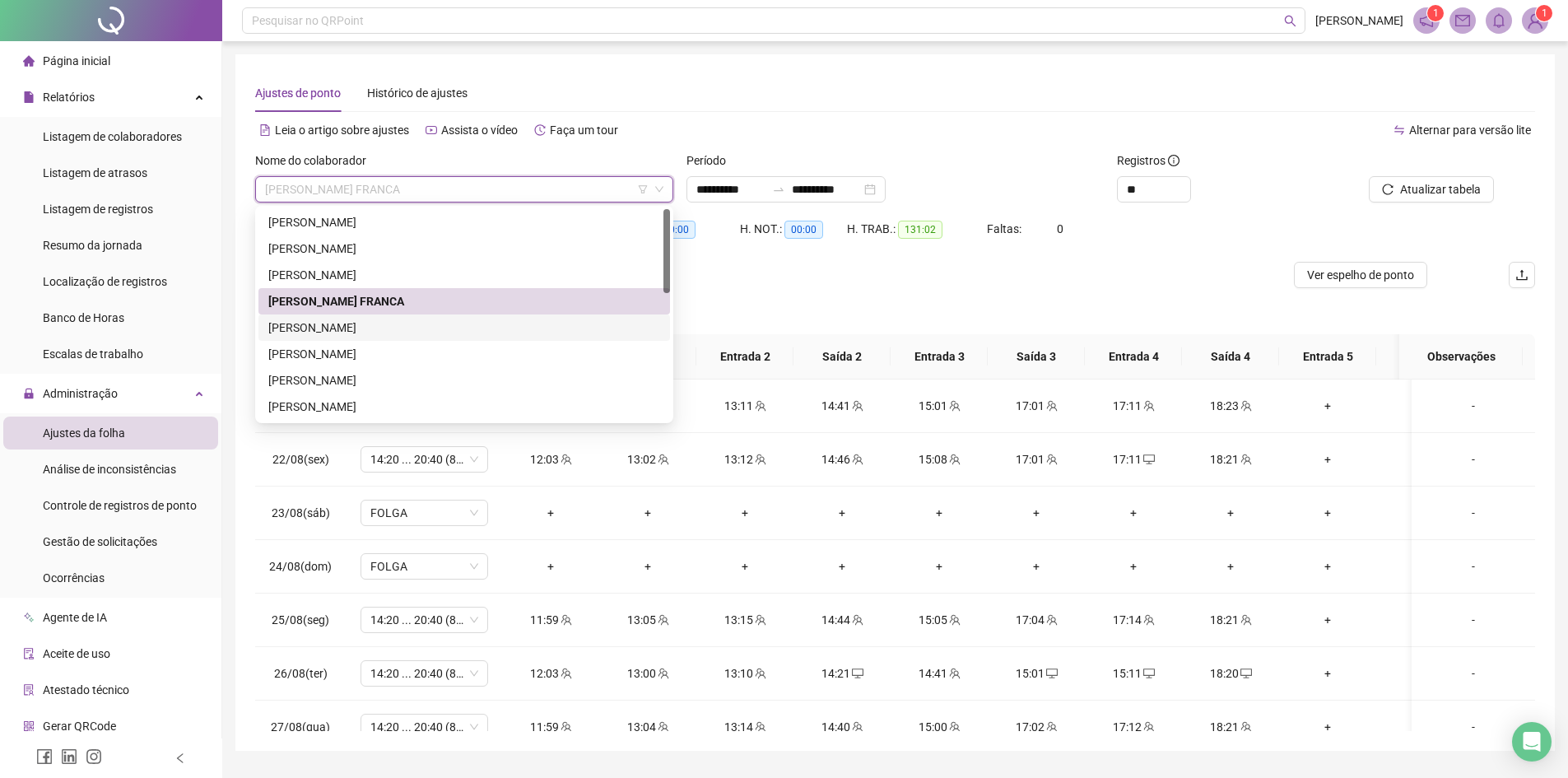
click at [357, 329] on div "[PERSON_NAME]" at bounding box center [464, 327] width 392 height 18
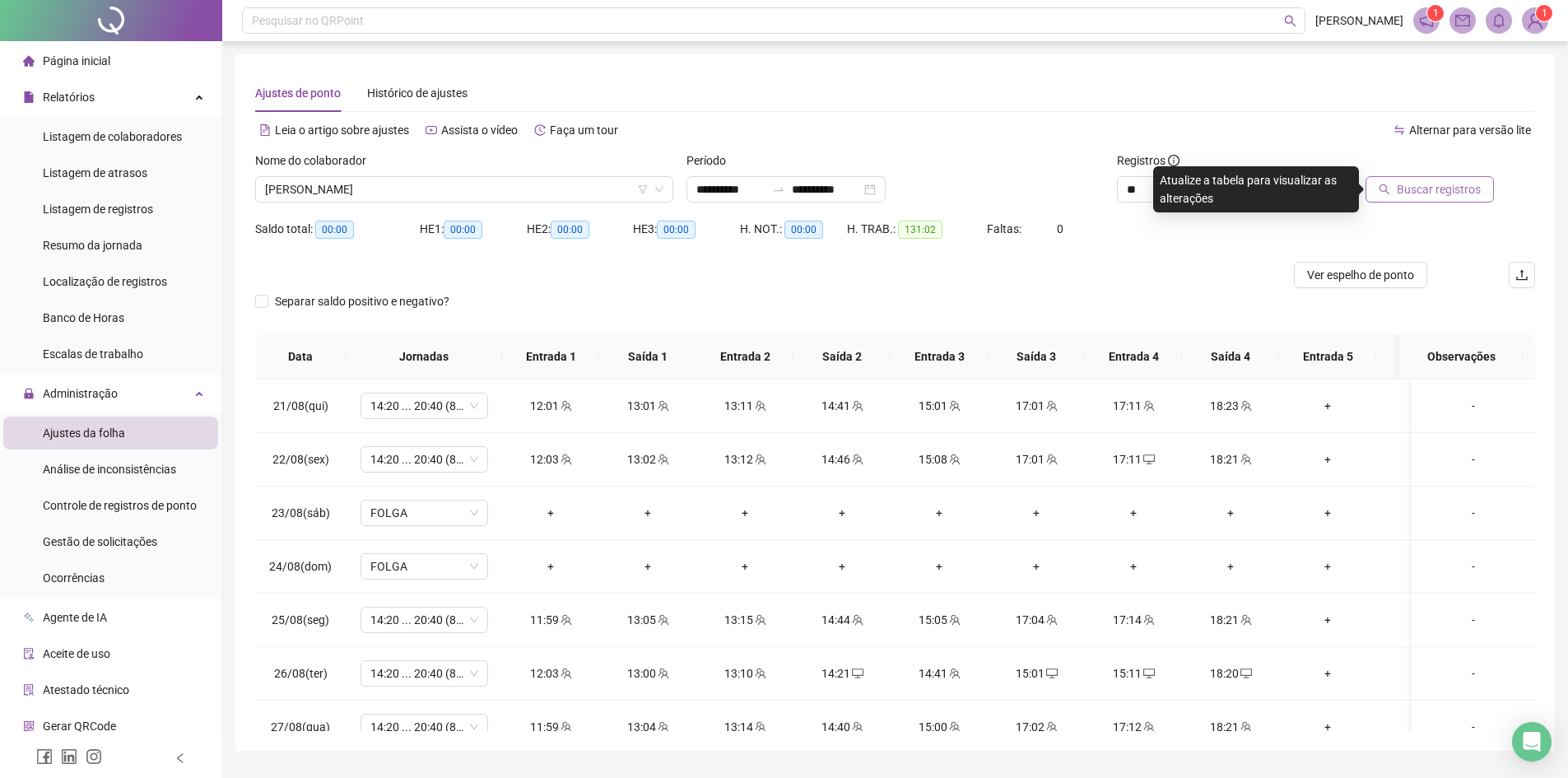
click at [1479, 188] on span "Buscar registros" at bounding box center [1439, 189] width 84 height 18
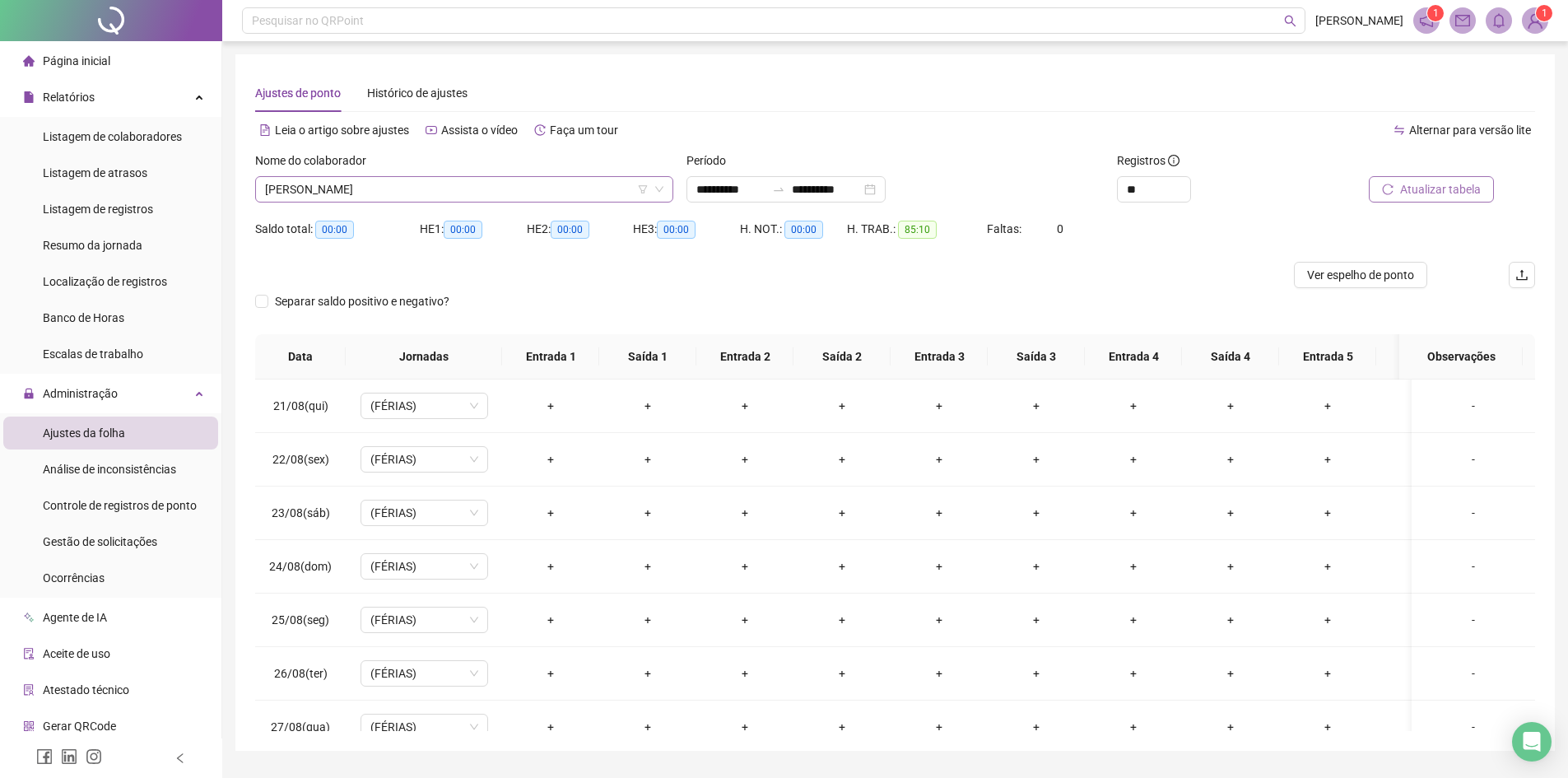
click at [326, 182] on span "[PERSON_NAME]" at bounding box center [464, 190] width 398 height 25
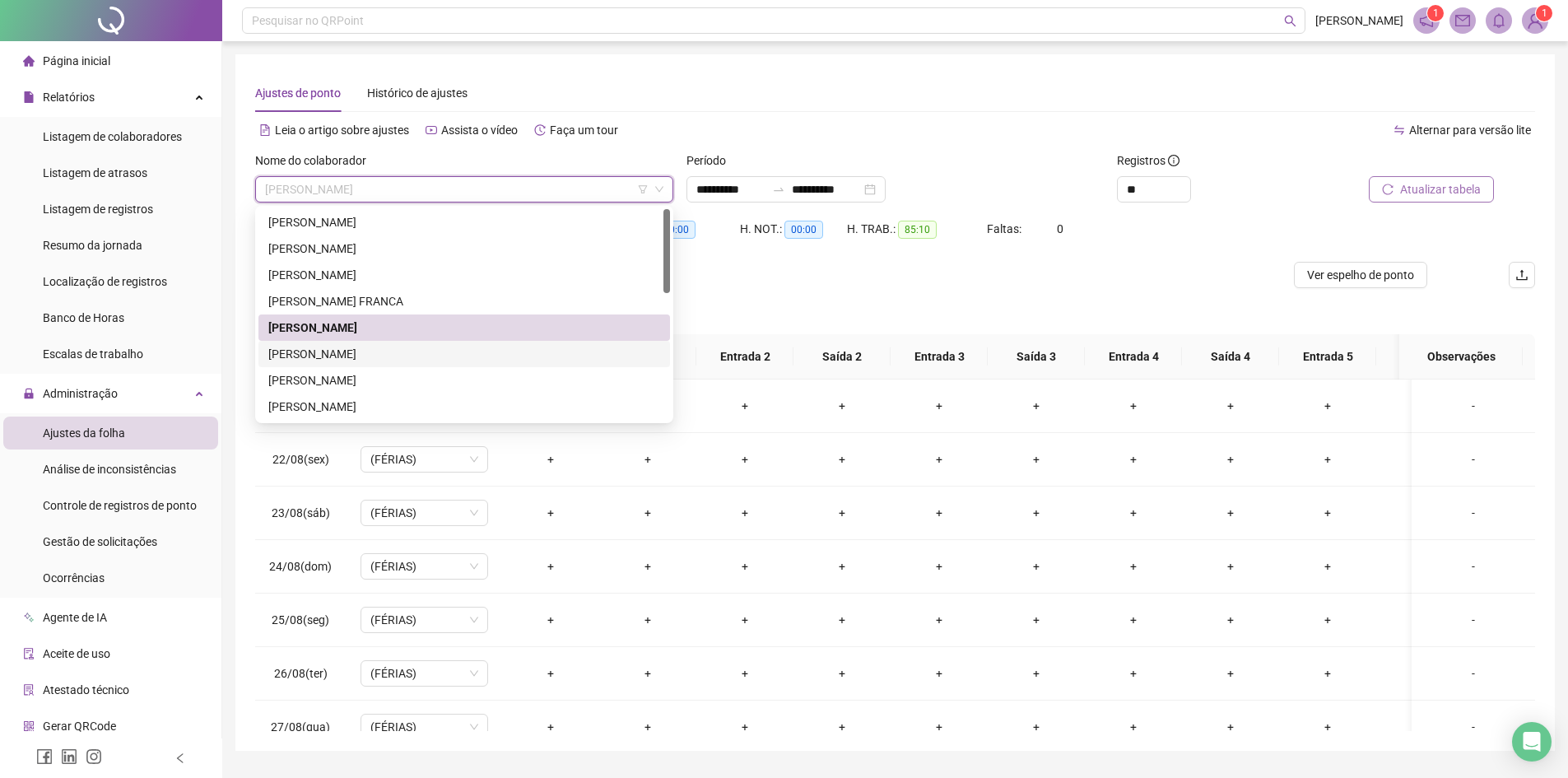
click at [314, 350] on div "[PERSON_NAME]" at bounding box center [464, 354] width 392 height 18
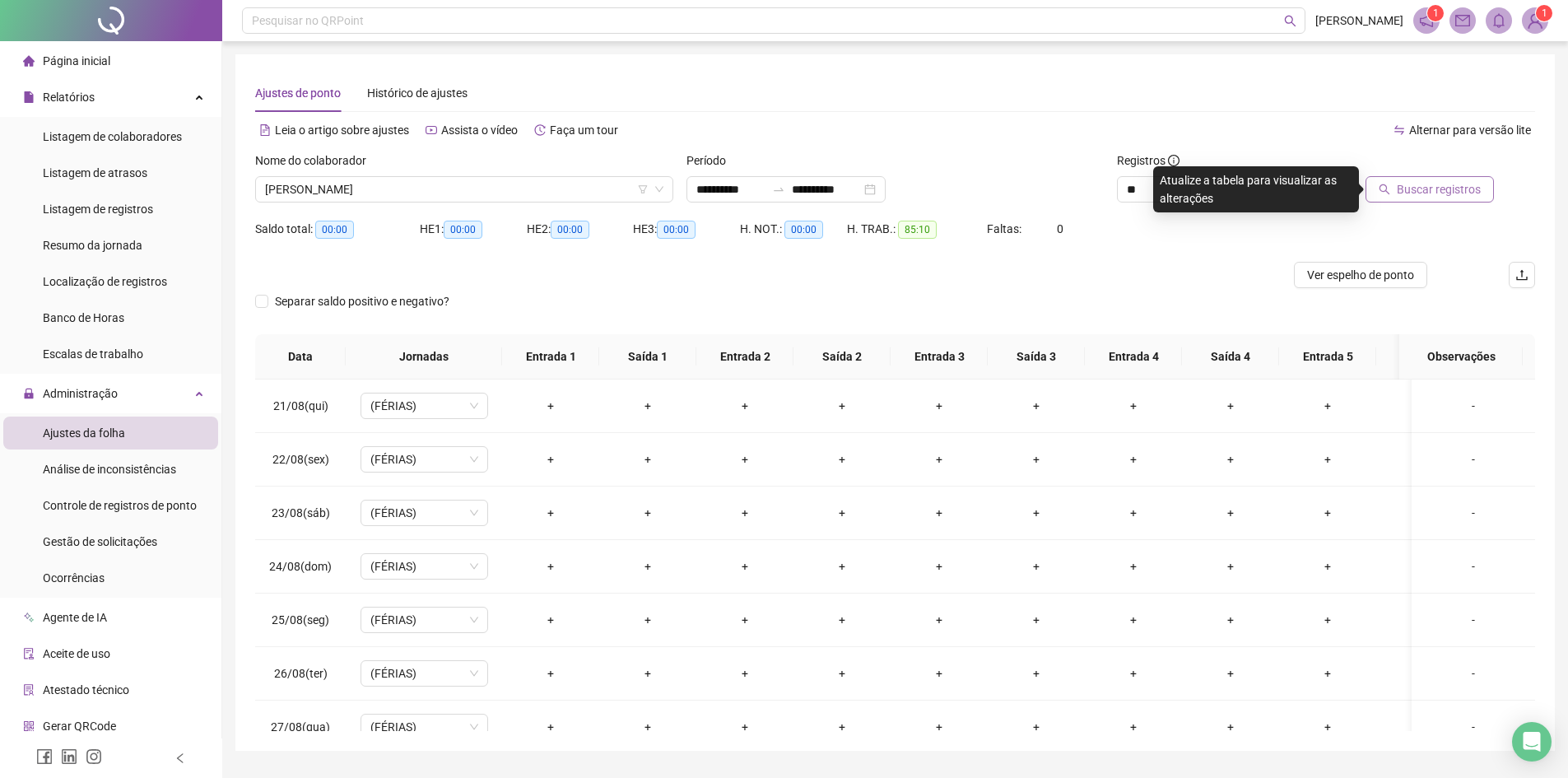
click at [1471, 185] on span "Buscar registros" at bounding box center [1439, 189] width 84 height 18
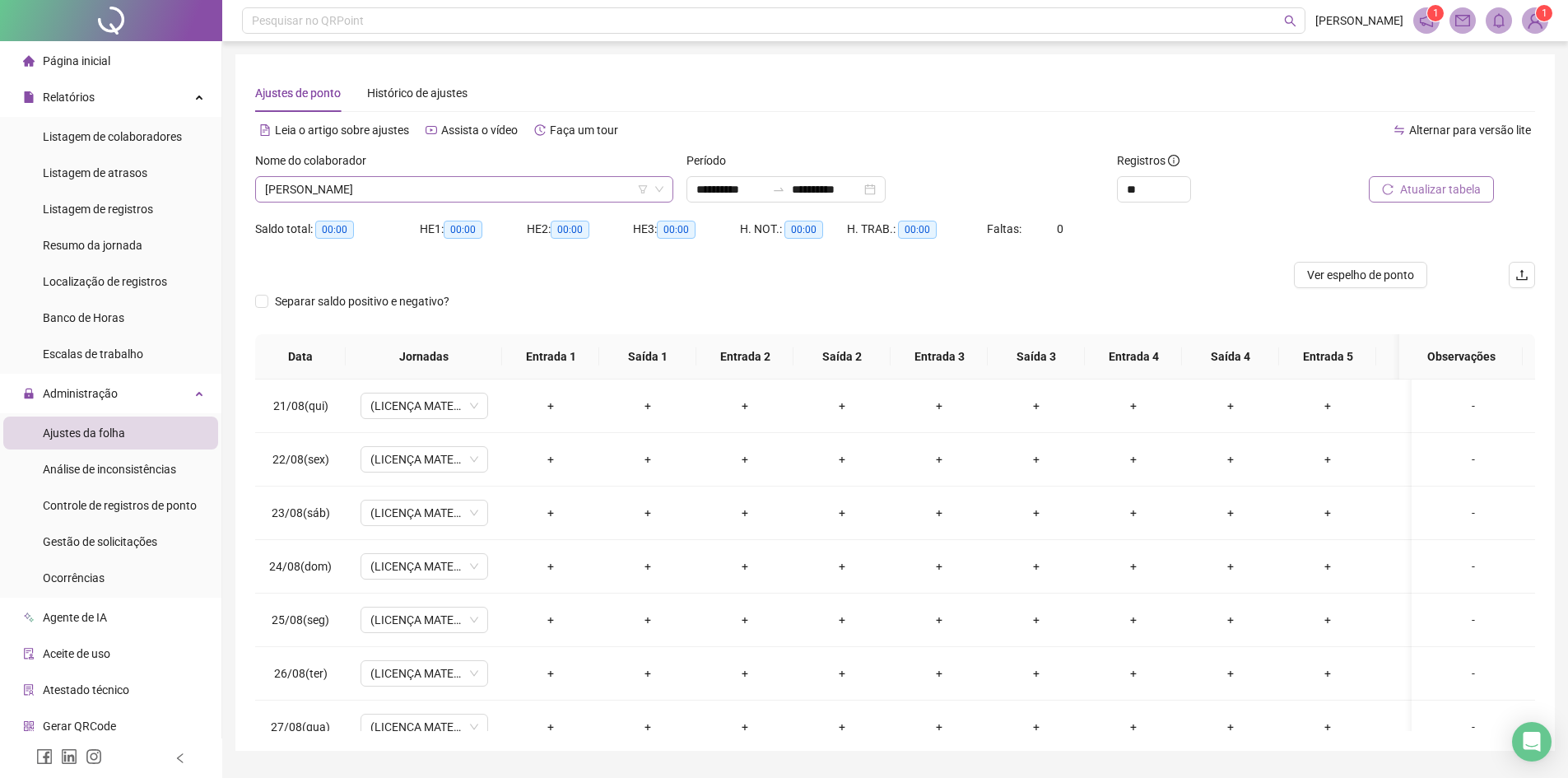
click at [364, 182] on span "[PERSON_NAME]" at bounding box center [464, 190] width 398 height 25
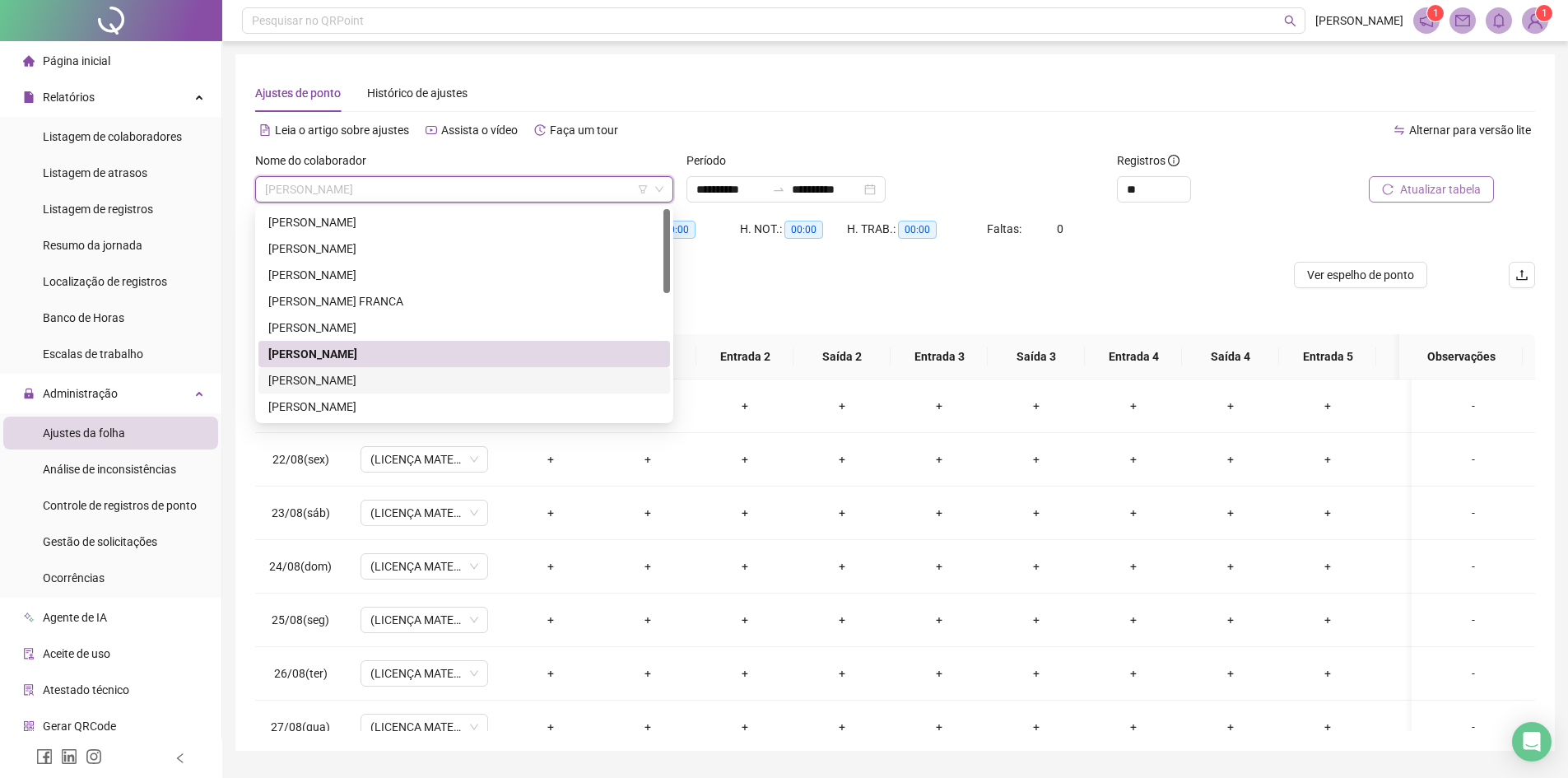
click at [328, 389] on div "[PERSON_NAME]" at bounding box center [464, 381] width 412 height 27
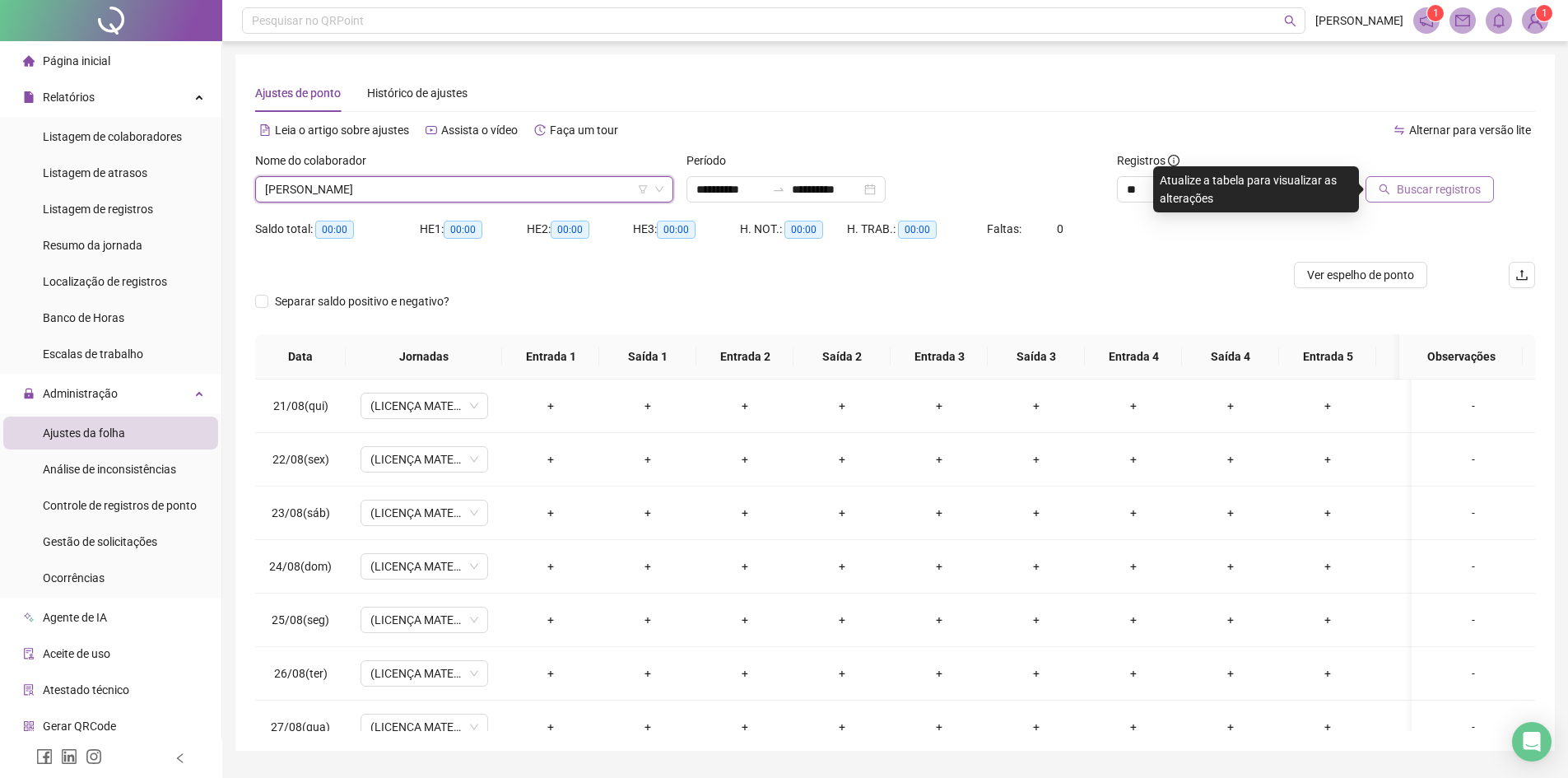
click at [1428, 192] on span "Buscar registros" at bounding box center [1439, 189] width 84 height 18
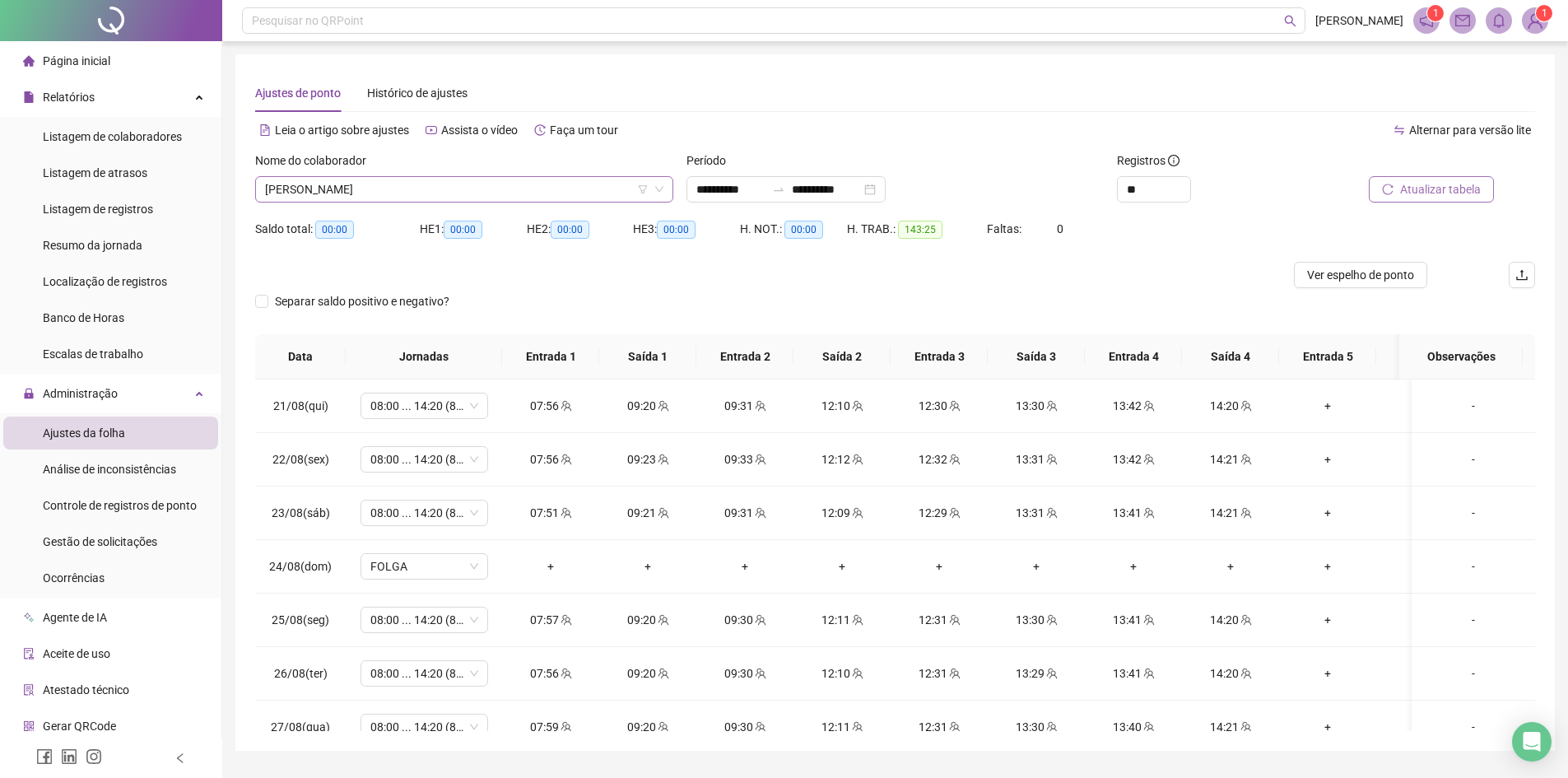
click at [364, 198] on span "[PERSON_NAME]" at bounding box center [464, 190] width 398 height 25
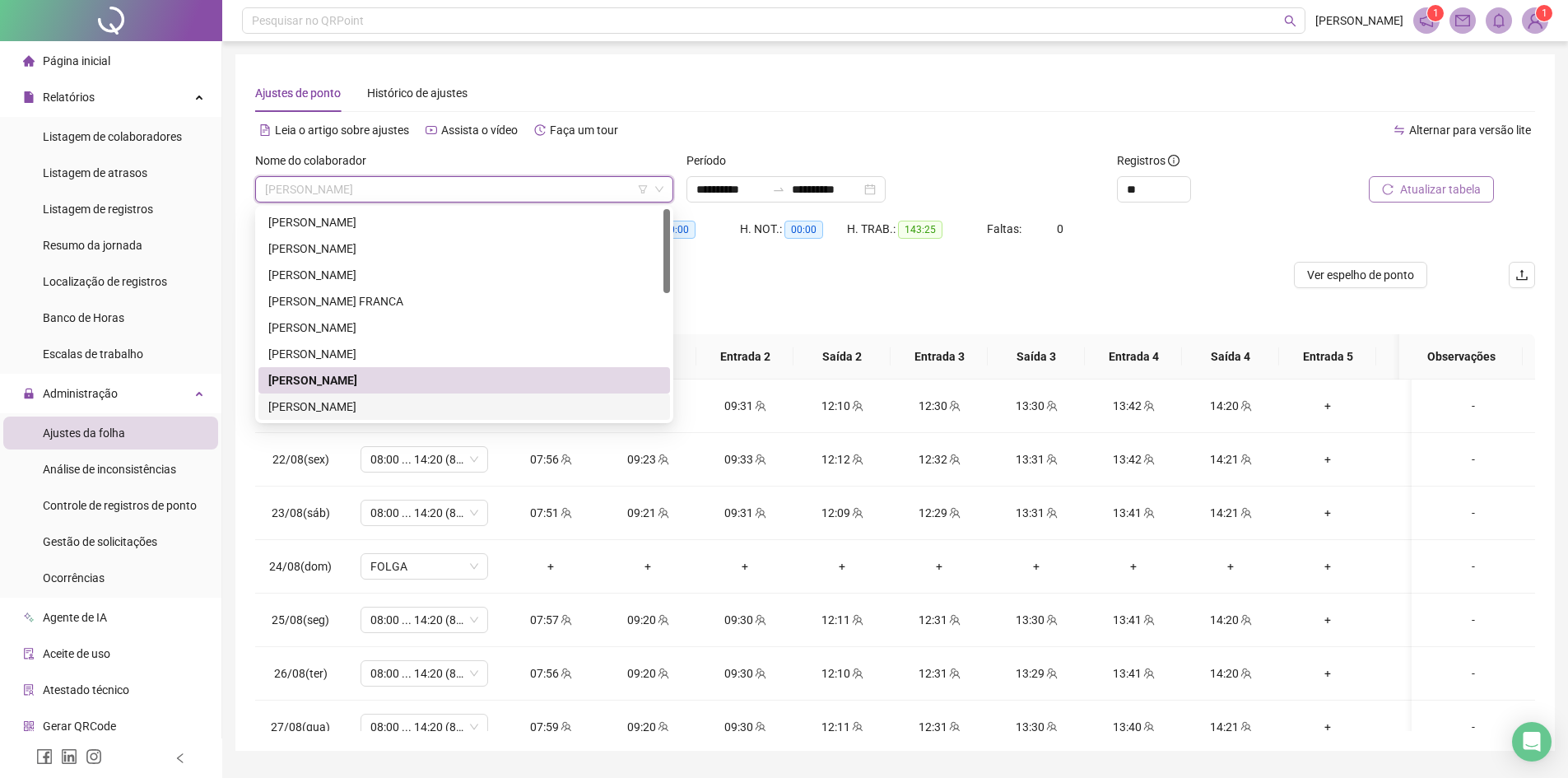
drag, startPoint x: 301, startPoint y: 411, endPoint x: 312, endPoint y: 409, distance: 11.2
click at [302, 411] on div "[PERSON_NAME]" at bounding box center [464, 406] width 392 height 18
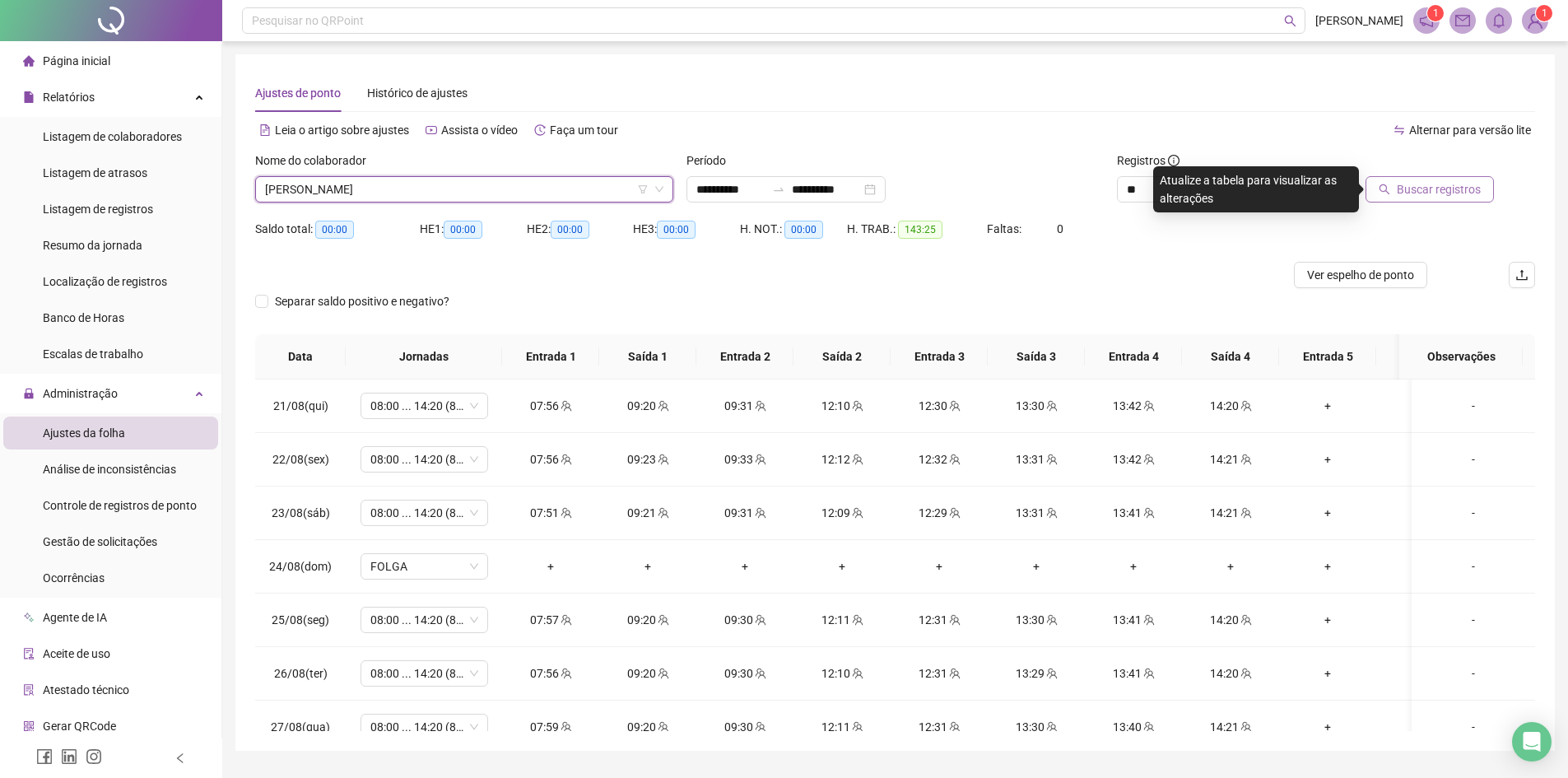
drag, startPoint x: 1449, startPoint y: 185, endPoint x: 1448, endPoint y: 200, distance: 15.0
click at [1449, 184] on span "Buscar registros" at bounding box center [1439, 189] width 84 height 18
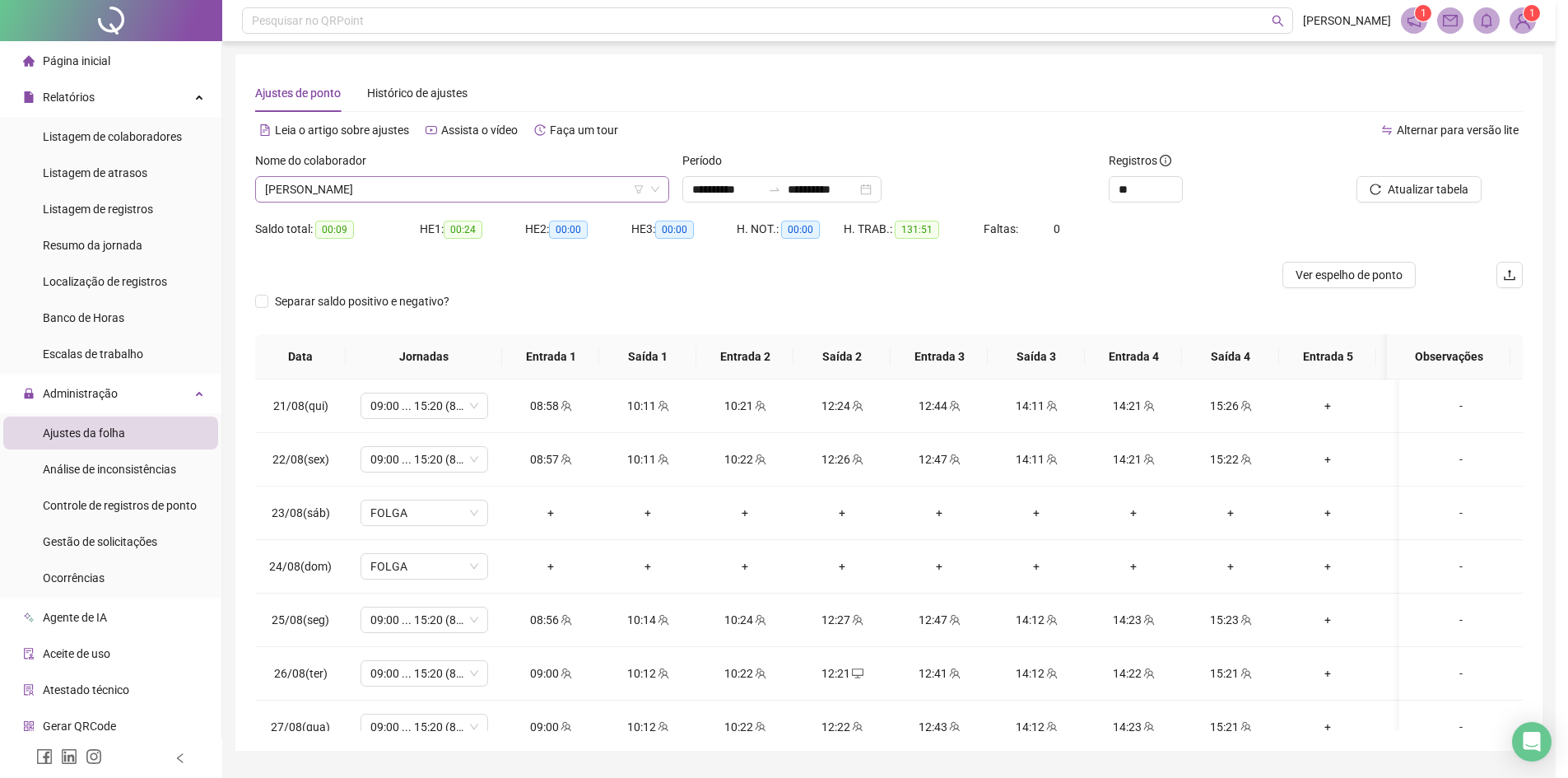
click at [388, 184] on span "[PERSON_NAME]" at bounding box center [462, 190] width 394 height 25
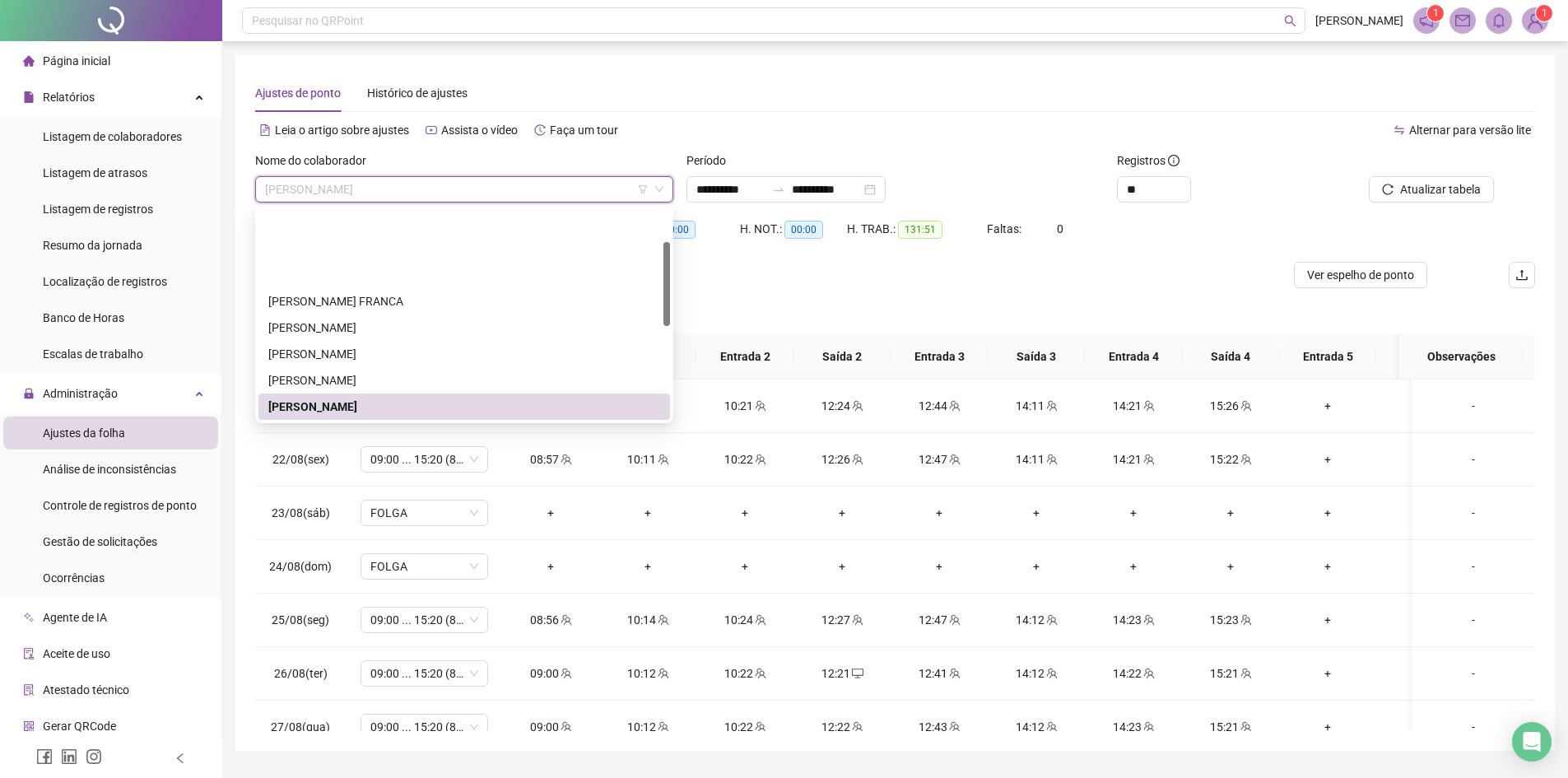
scroll to position [82, 0]
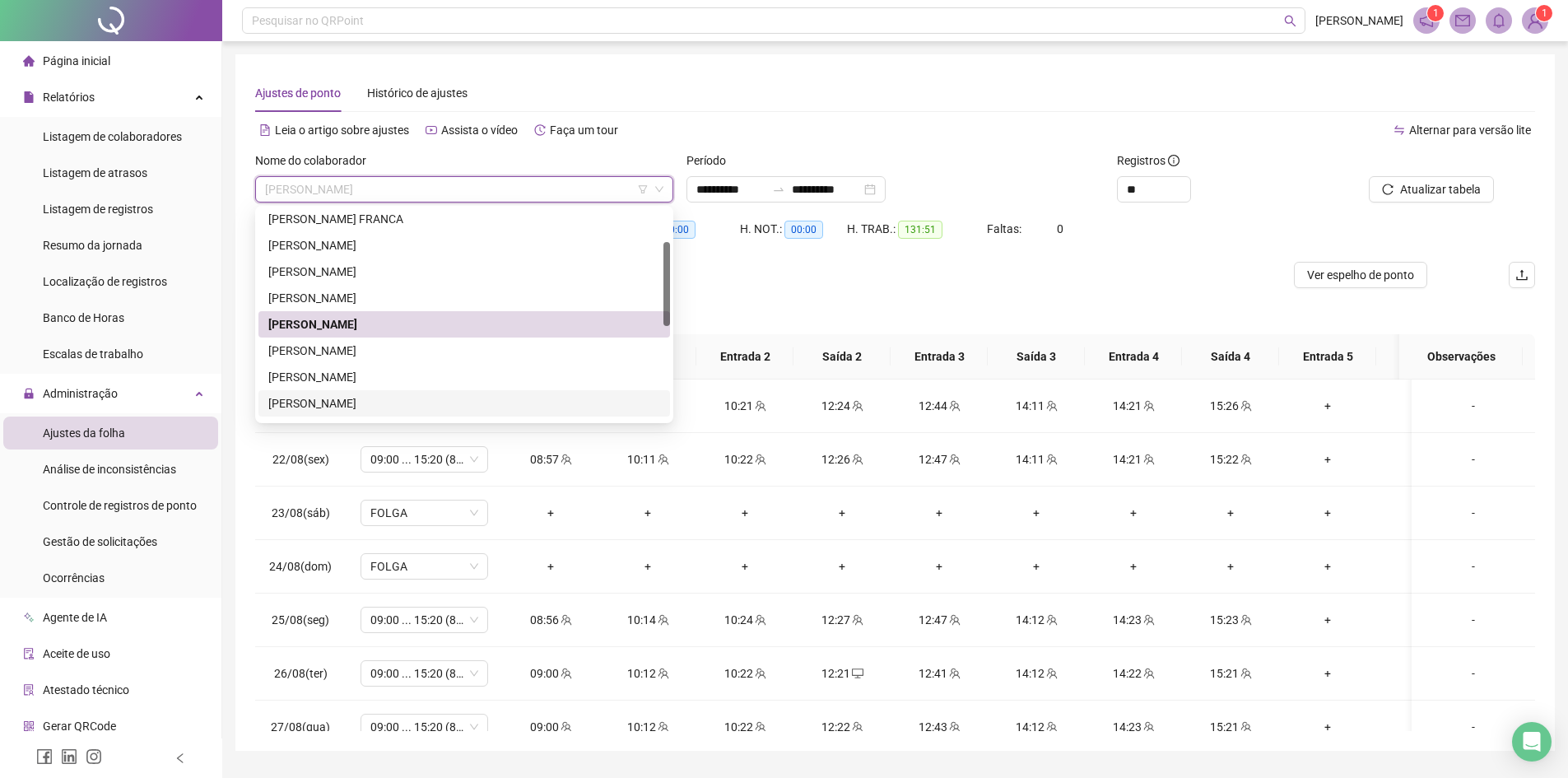
click at [345, 348] on div "[PERSON_NAME]" at bounding box center [464, 350] width 392 height 18
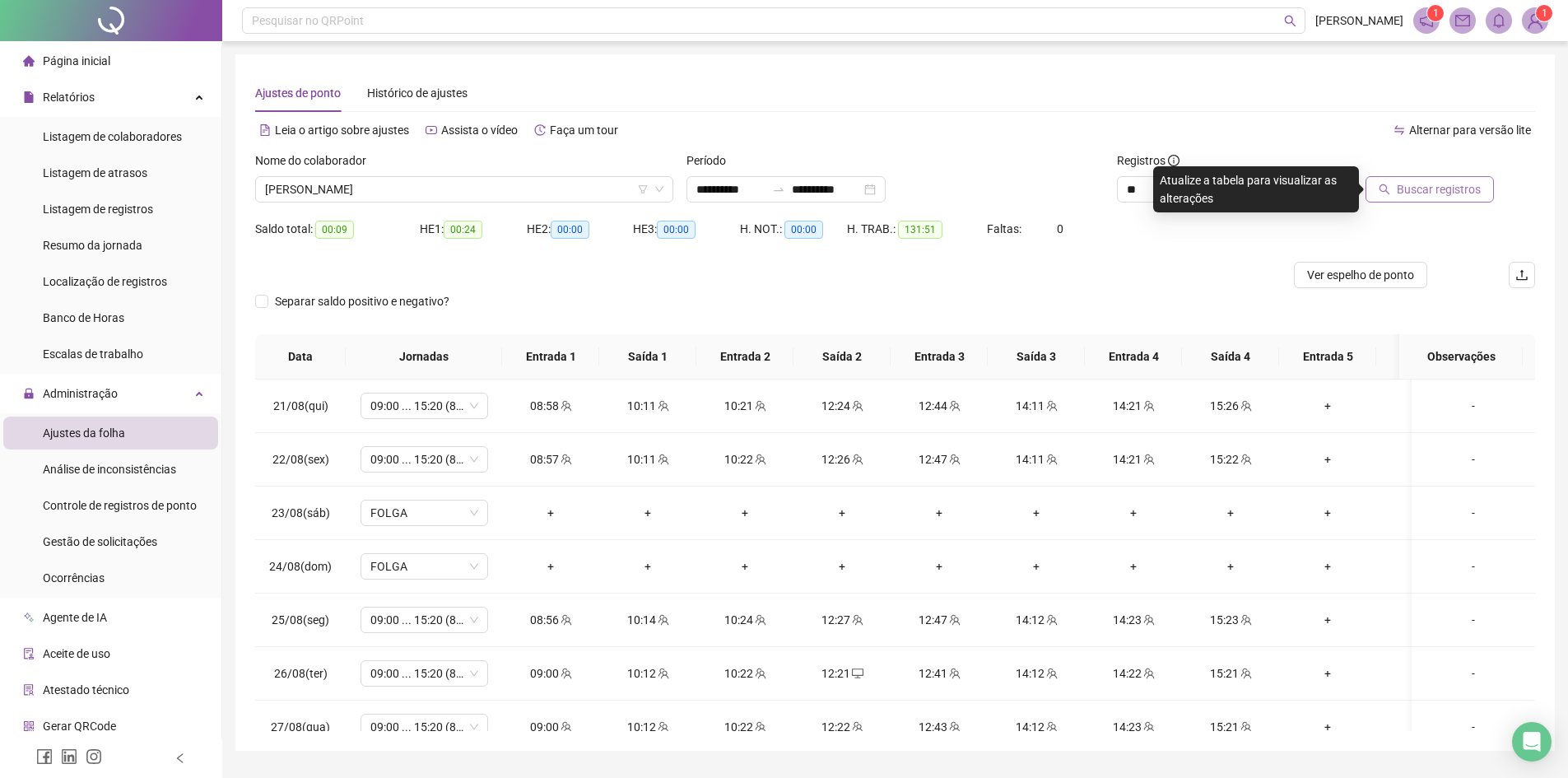
click at [1414, 196] on span "Buscar registros" at bounding box center [1439, 189] width 84 height 18
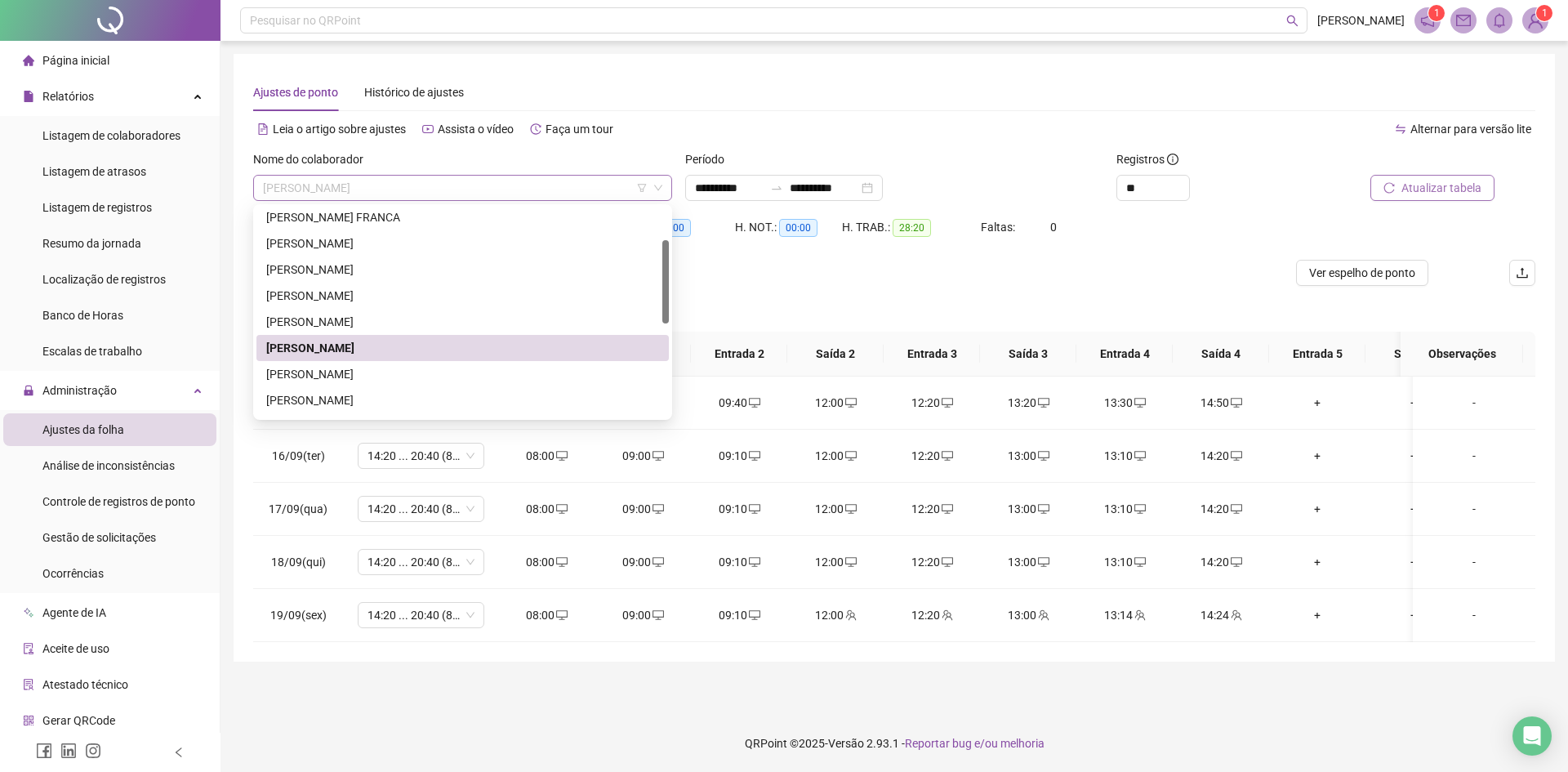
click at [312, 187] on span "[PERSON_NAME]" at bounding box center [463, 188] width 400 height 25
click at [294, 378] on div "[PERSON_NAME]" at bounding box center [463, 374] width 393 height 18
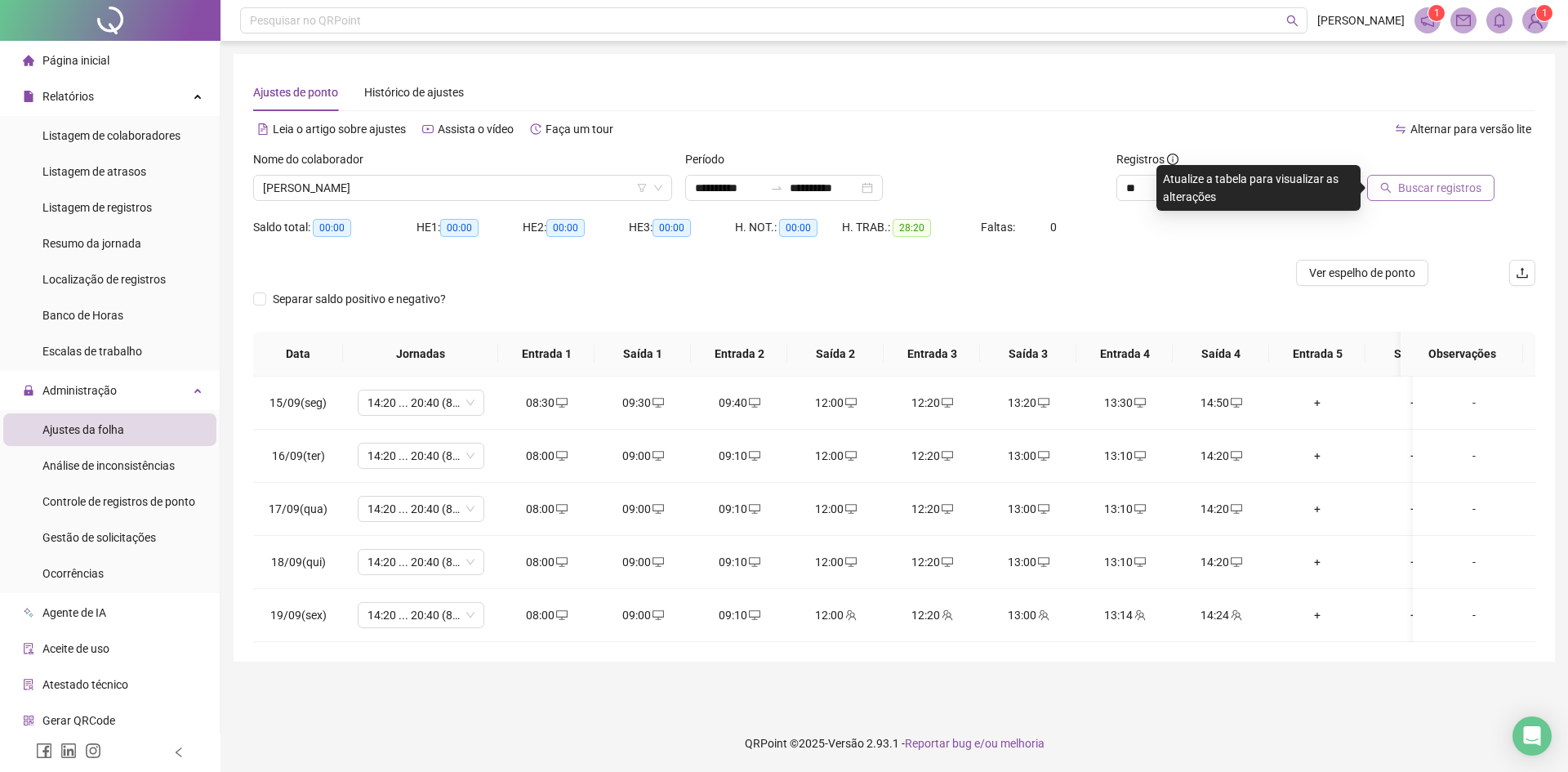
click at [1403, 189] on span "Buscar registros" at bounding box center [1440, 187] width 83 height 18
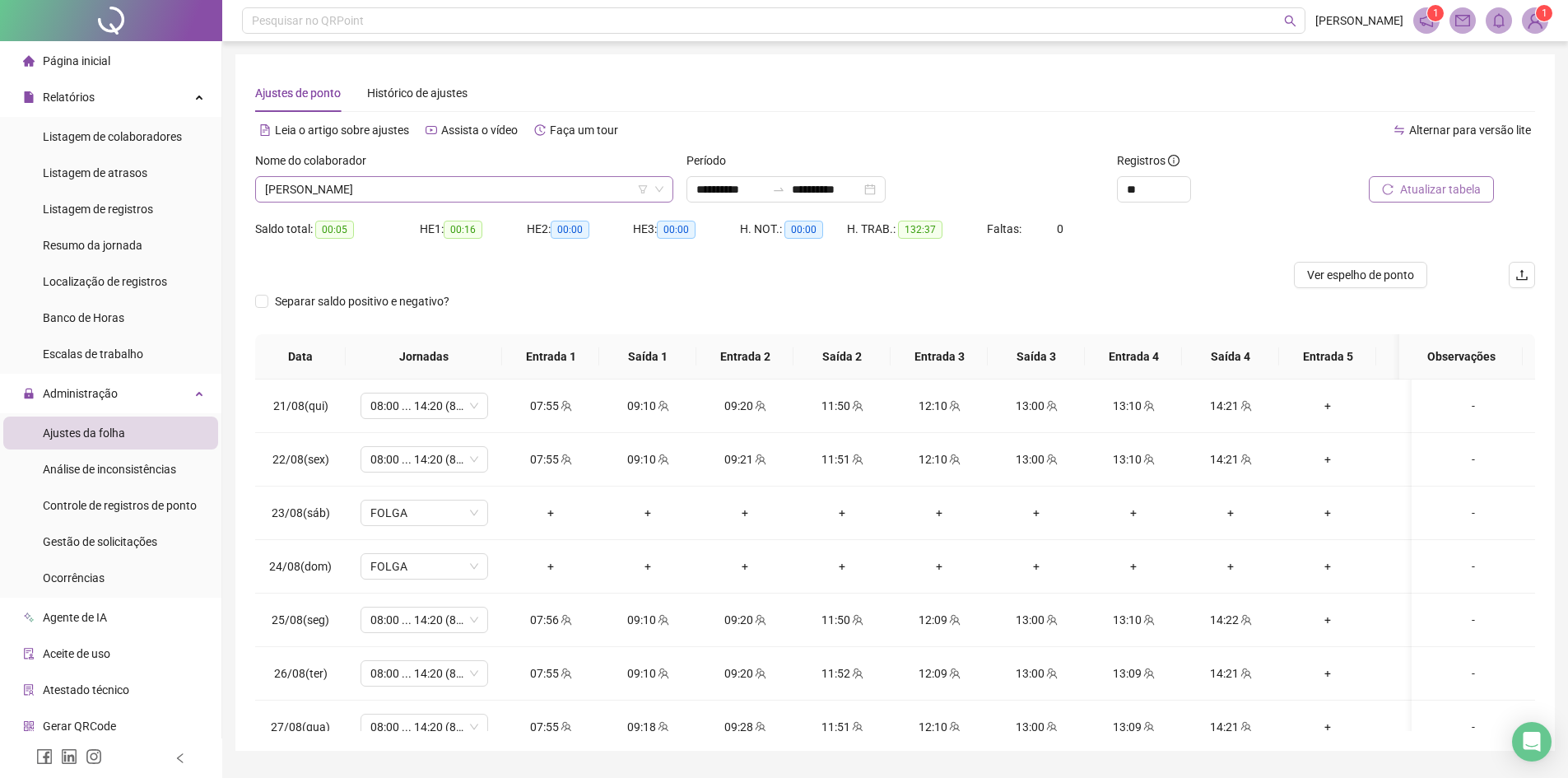
click at [420, 192] on span "[PERSON_NAME]" at bounding box center [464, 190] width 398 height 25
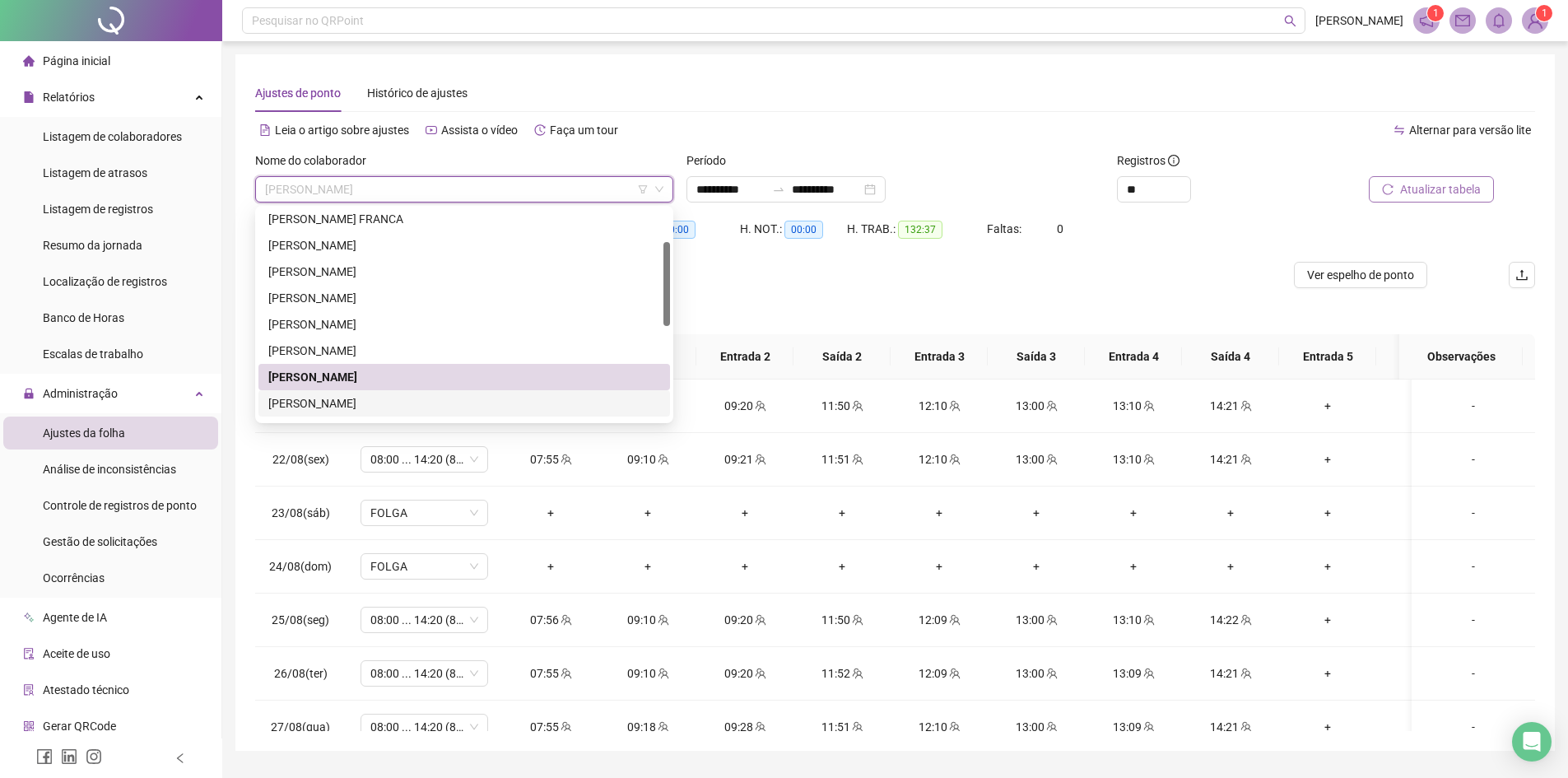
click at [332, 401] on div "[PERSON_NAME]" at bounding box center [464, 403] width 392 height 18
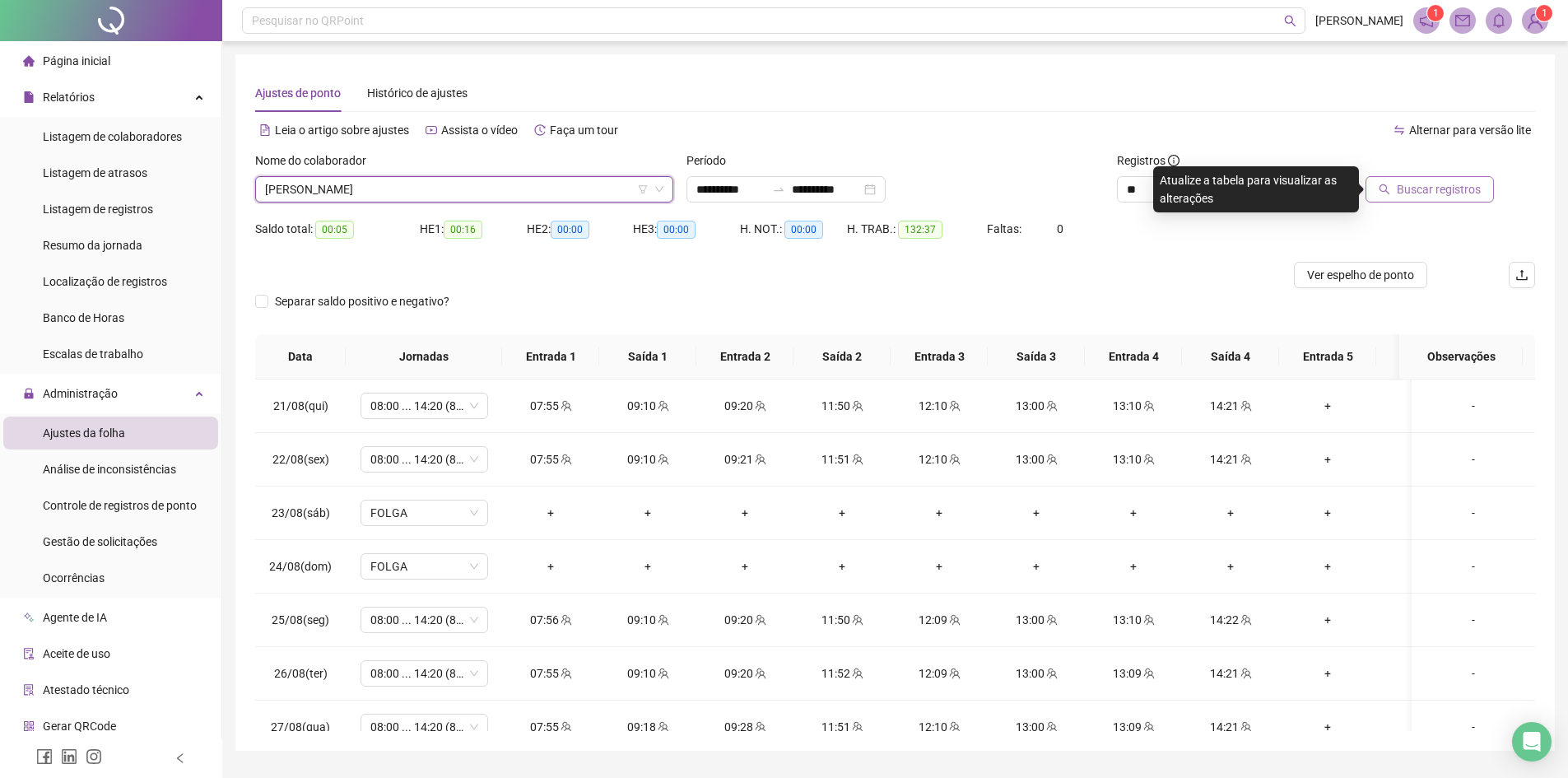
click at [1453, 190] on span "Buscar registros" at bounding box center [1439, 189] width 84 height 18
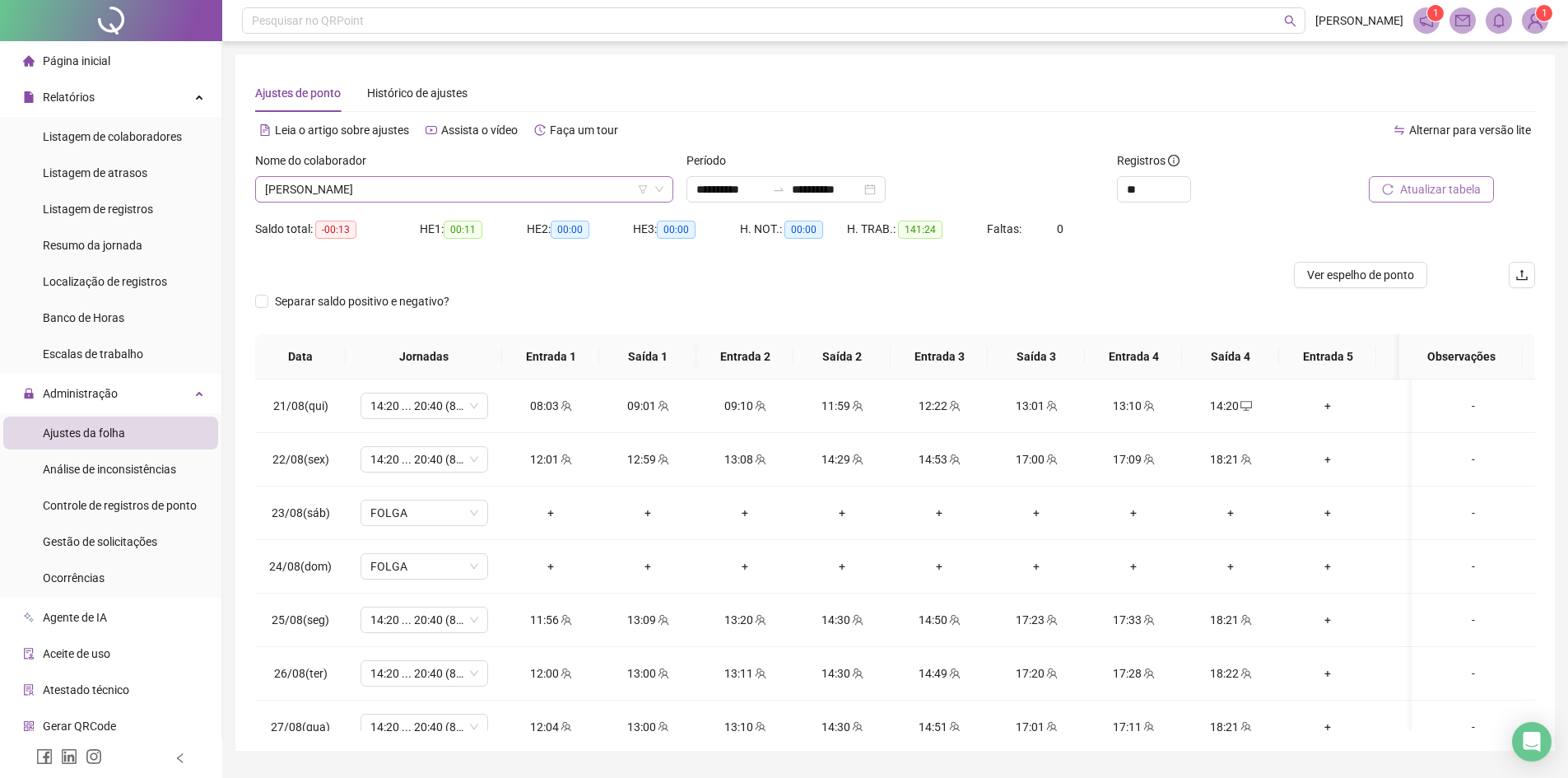
click at [355, 183] on span "[PERSON_NAME]" at bounding box center [464, 190] width 398 height 25
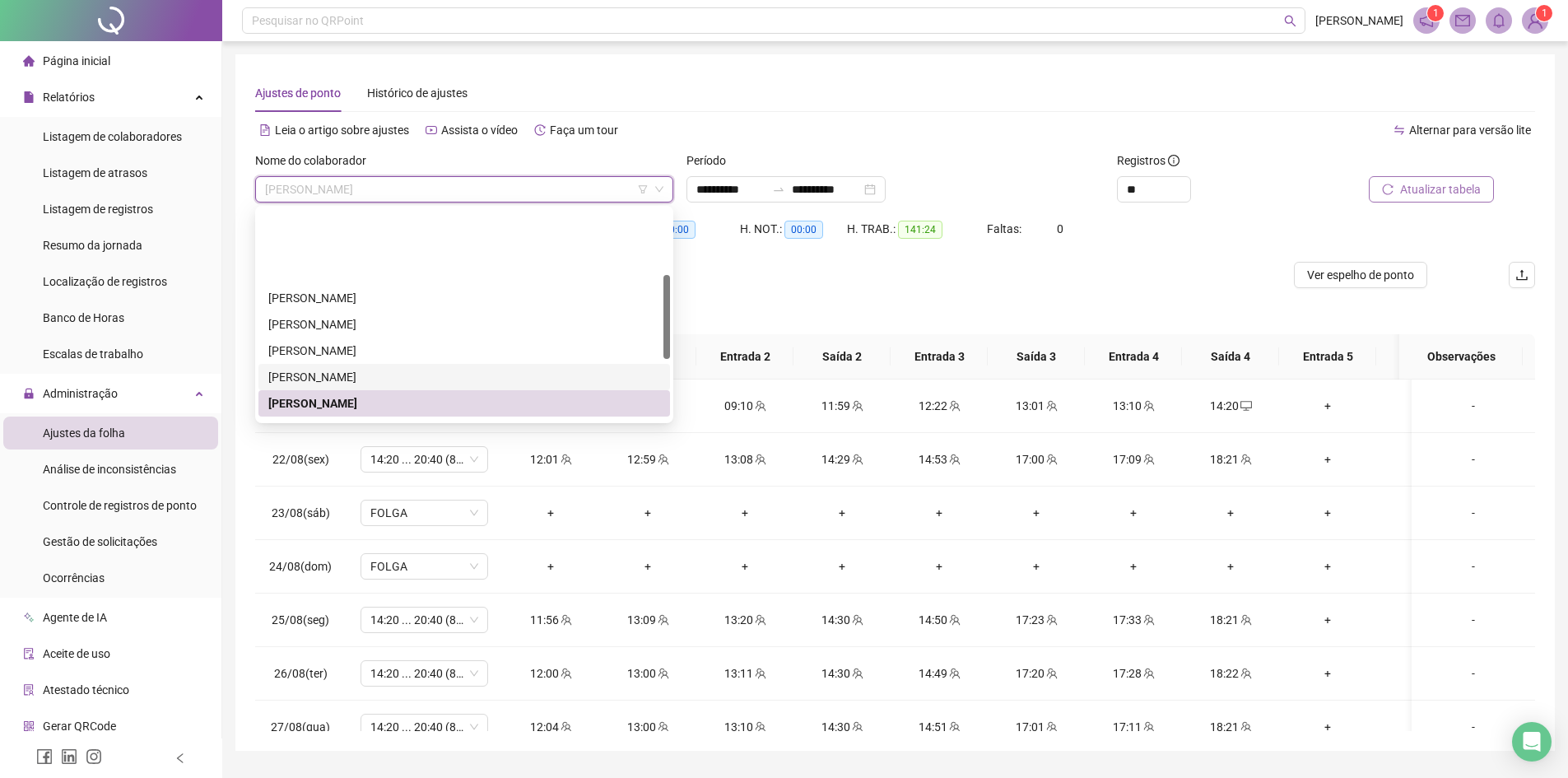
scroll to position [165, 0]
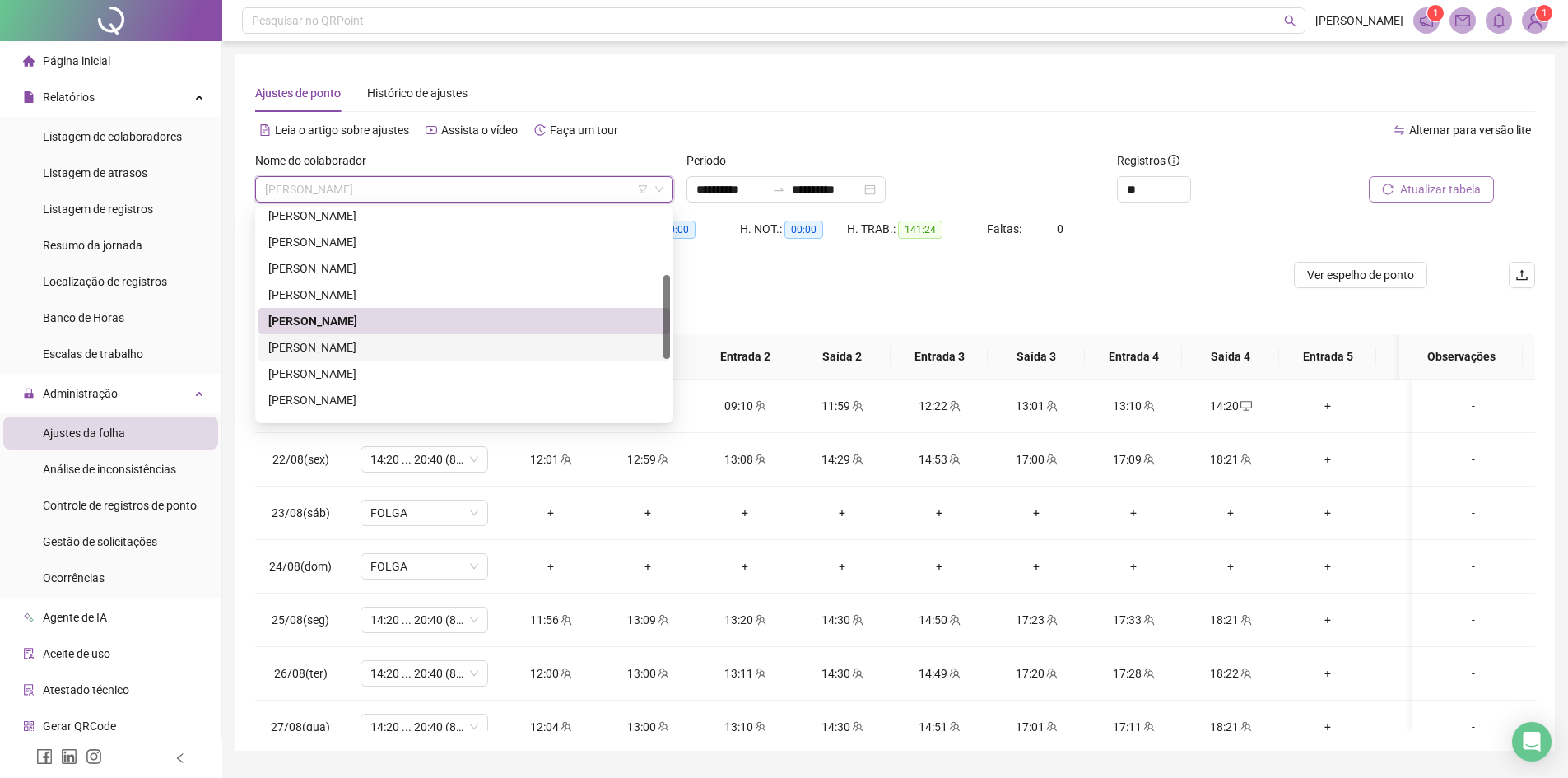
click at [321, 340] on div "[PERSON_NAME]" at bounding box center [464, 348] width 392 height 18
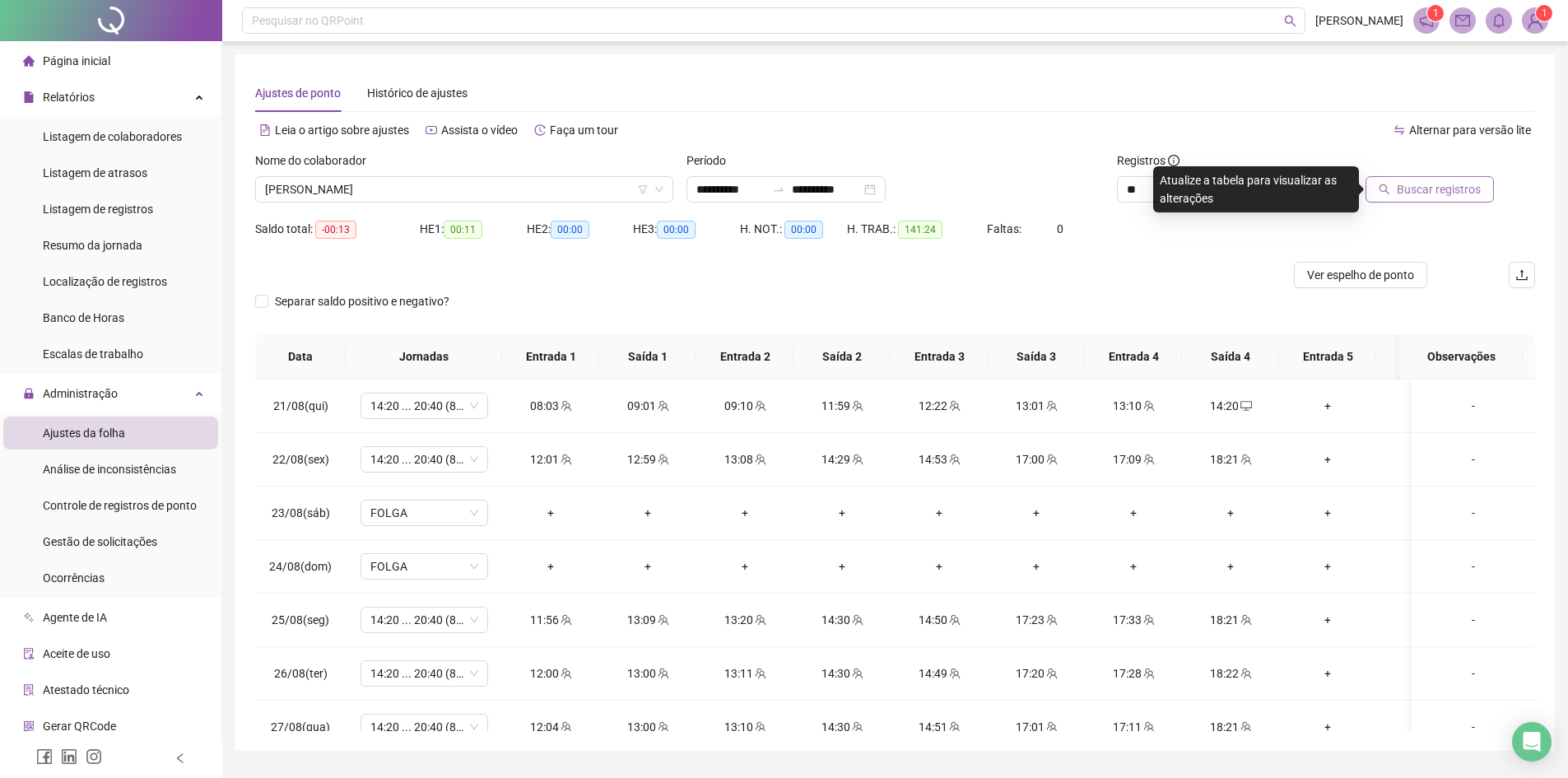
click at [1441, 182] on span "Buscar registros" at bounding box center [1439, 189] width 84 height 18
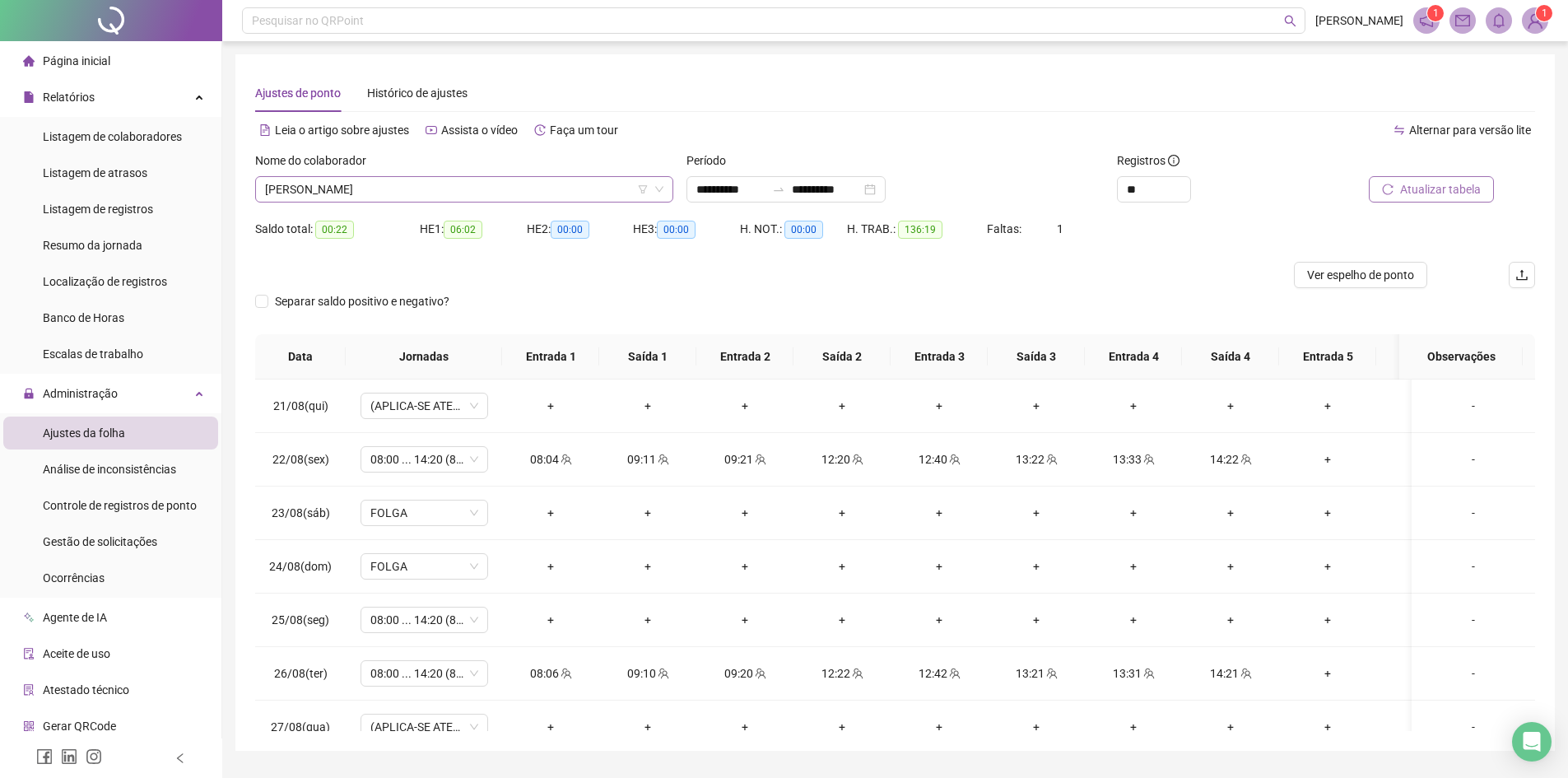
click at [401, 194] on span "[PERSON_NAME]" at bounding box center [464, 190] width 398 height 25
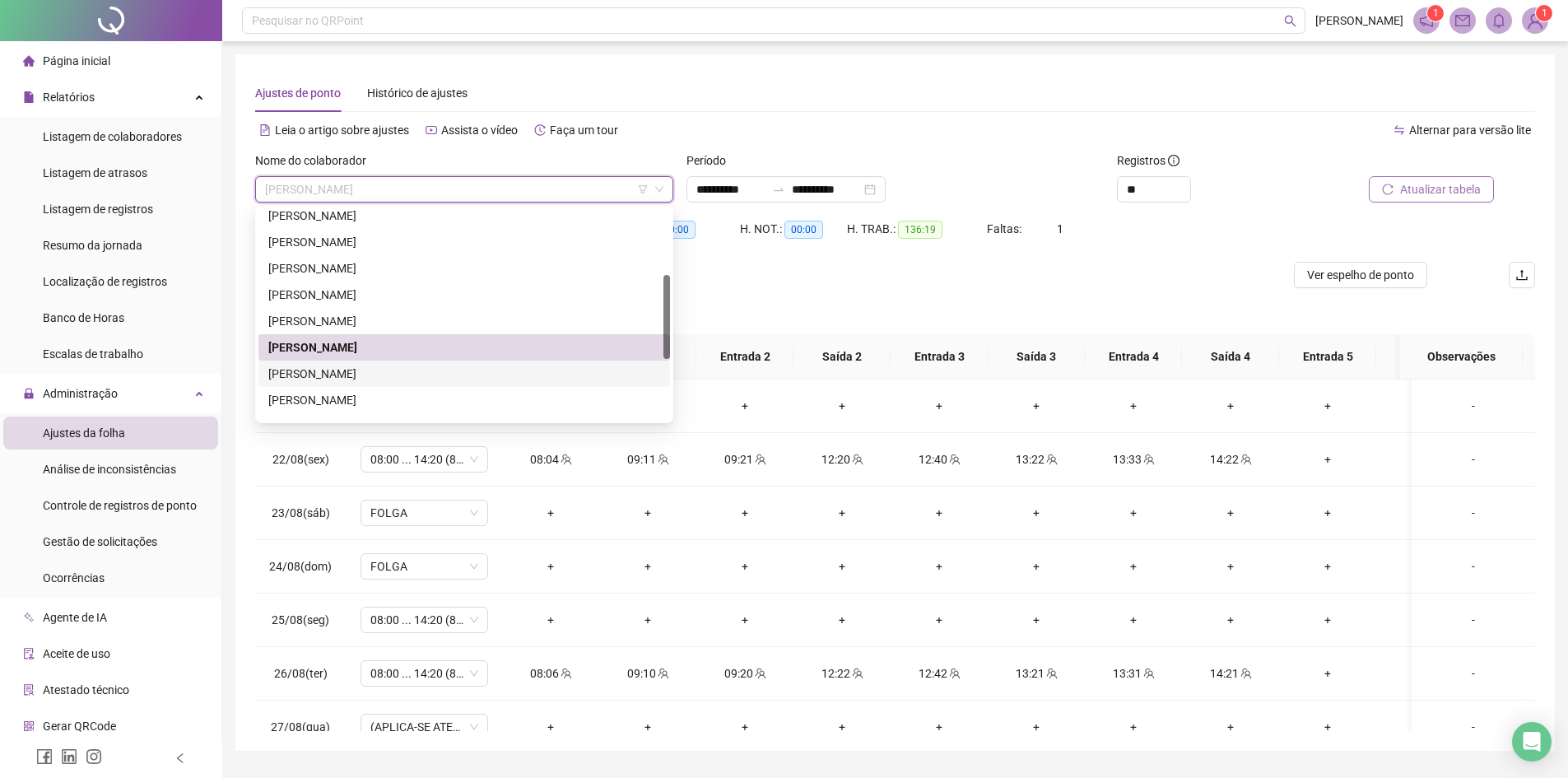
click at [324, 376] on div "[PERSON_NAME]" at bounding box center [464, 373] width 392 height 18
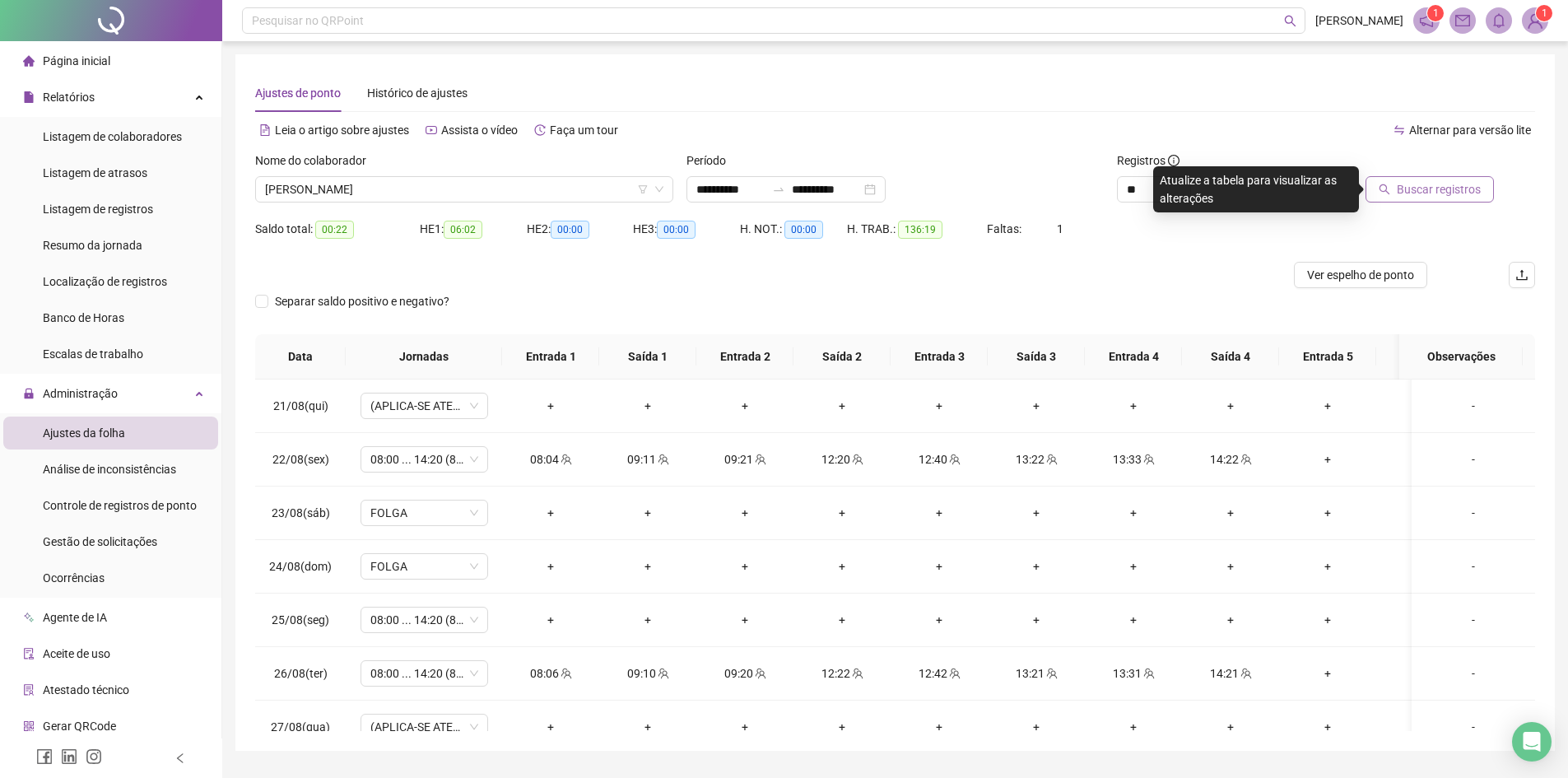
click at [1463, 188] on span "Buscar registros" at bounding box center [1439, 189] width 84 height 18
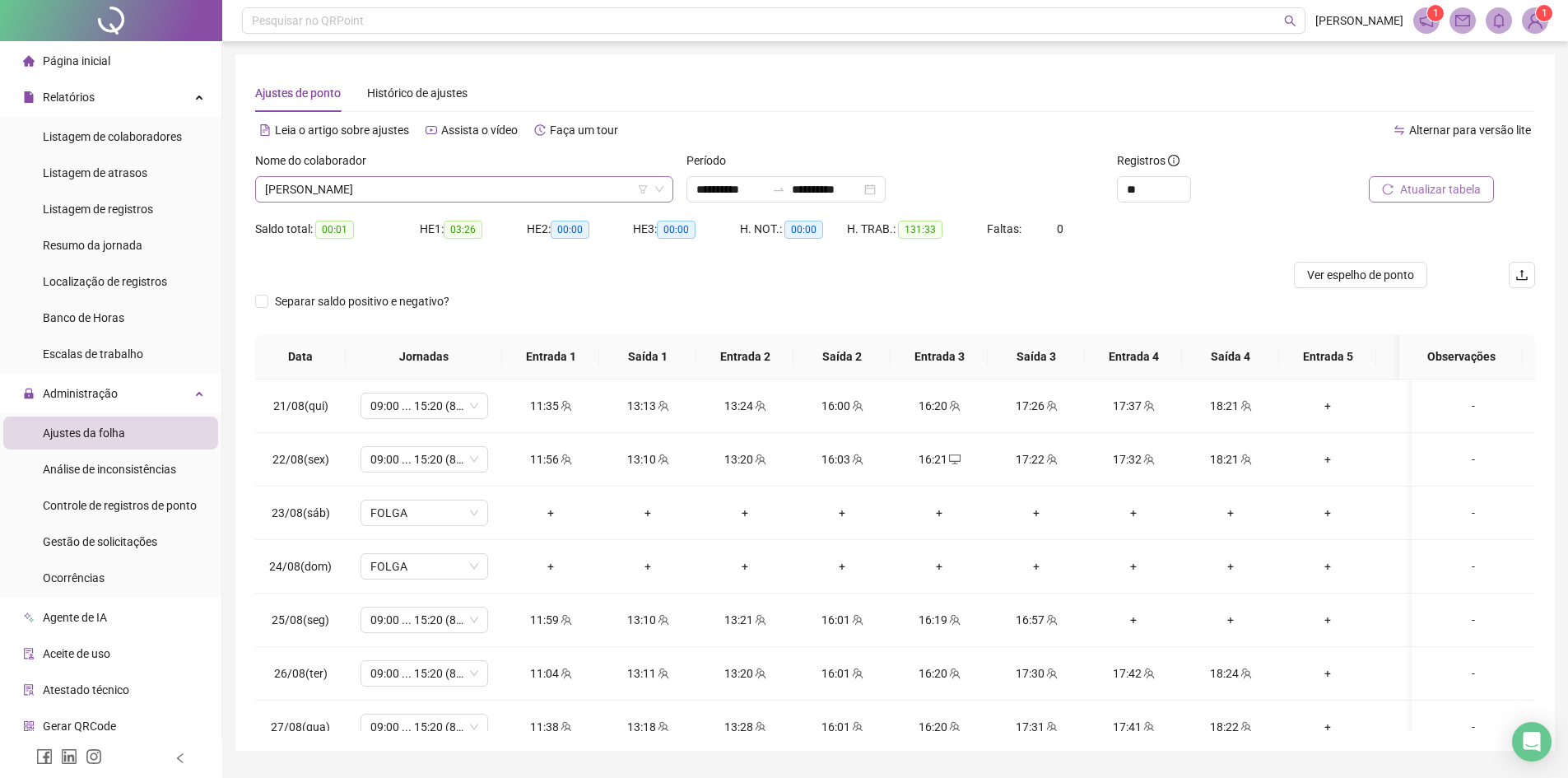
click at [319, 194] on span "[PERSON_NAME]" at bounding box center [464, 190] width 398 height 25
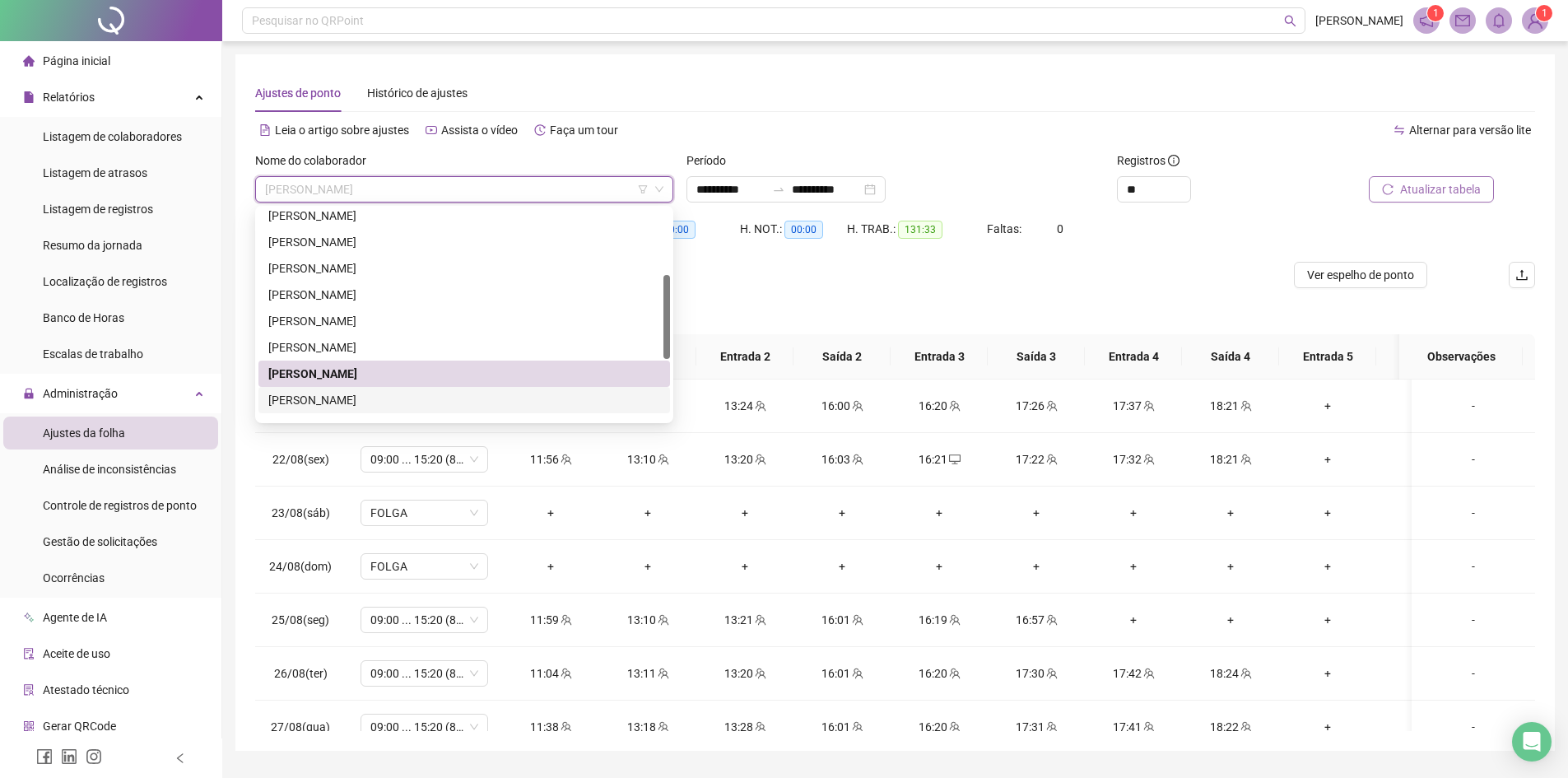
click at [304, 404] on div "[PERSON_NAME]" at bounding box center [464, 400] width 392 height 18
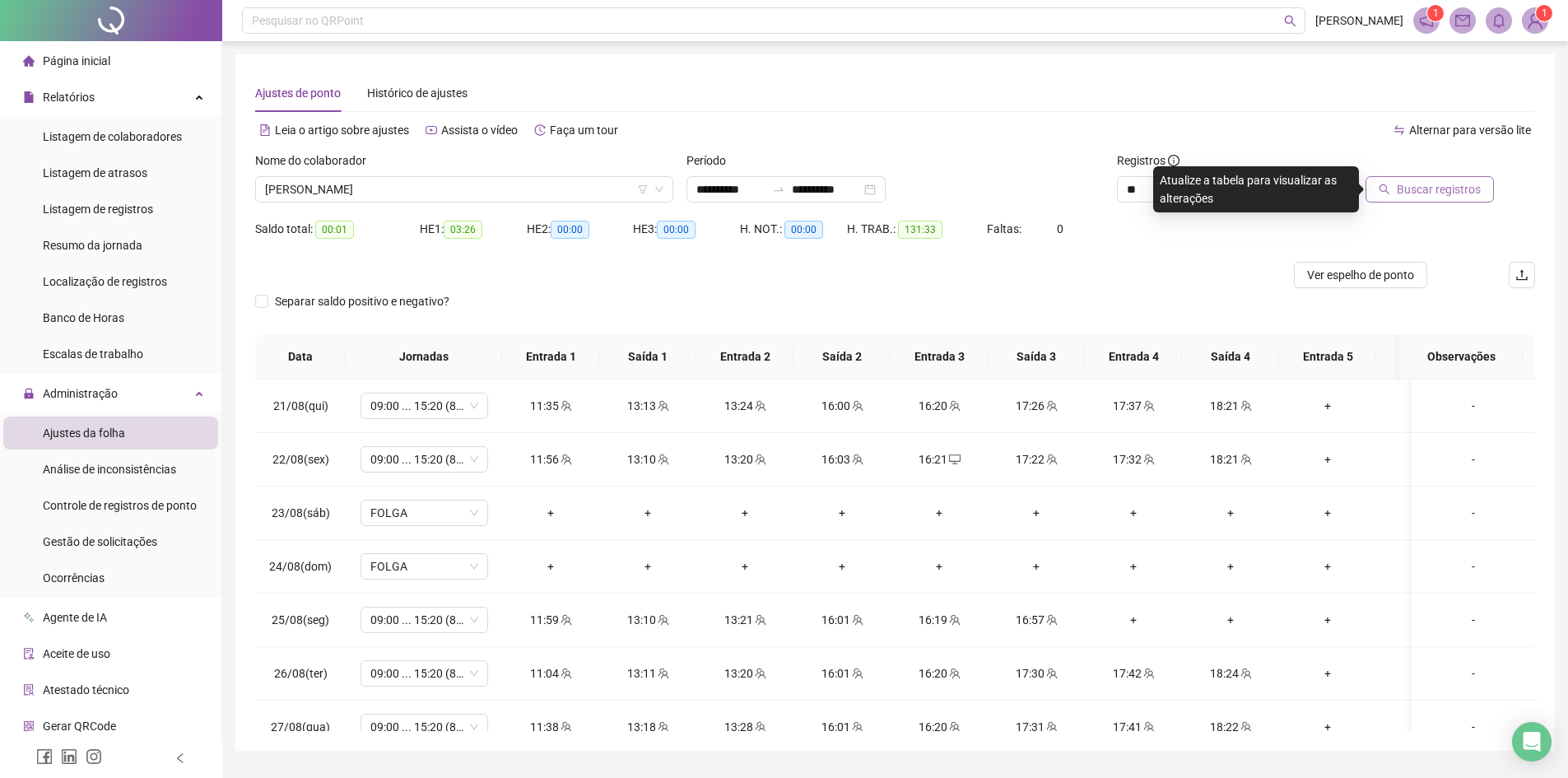
click at [1443, 179] on button "Buscar registros" at bounding box center [1430, 190] width 128 height 27
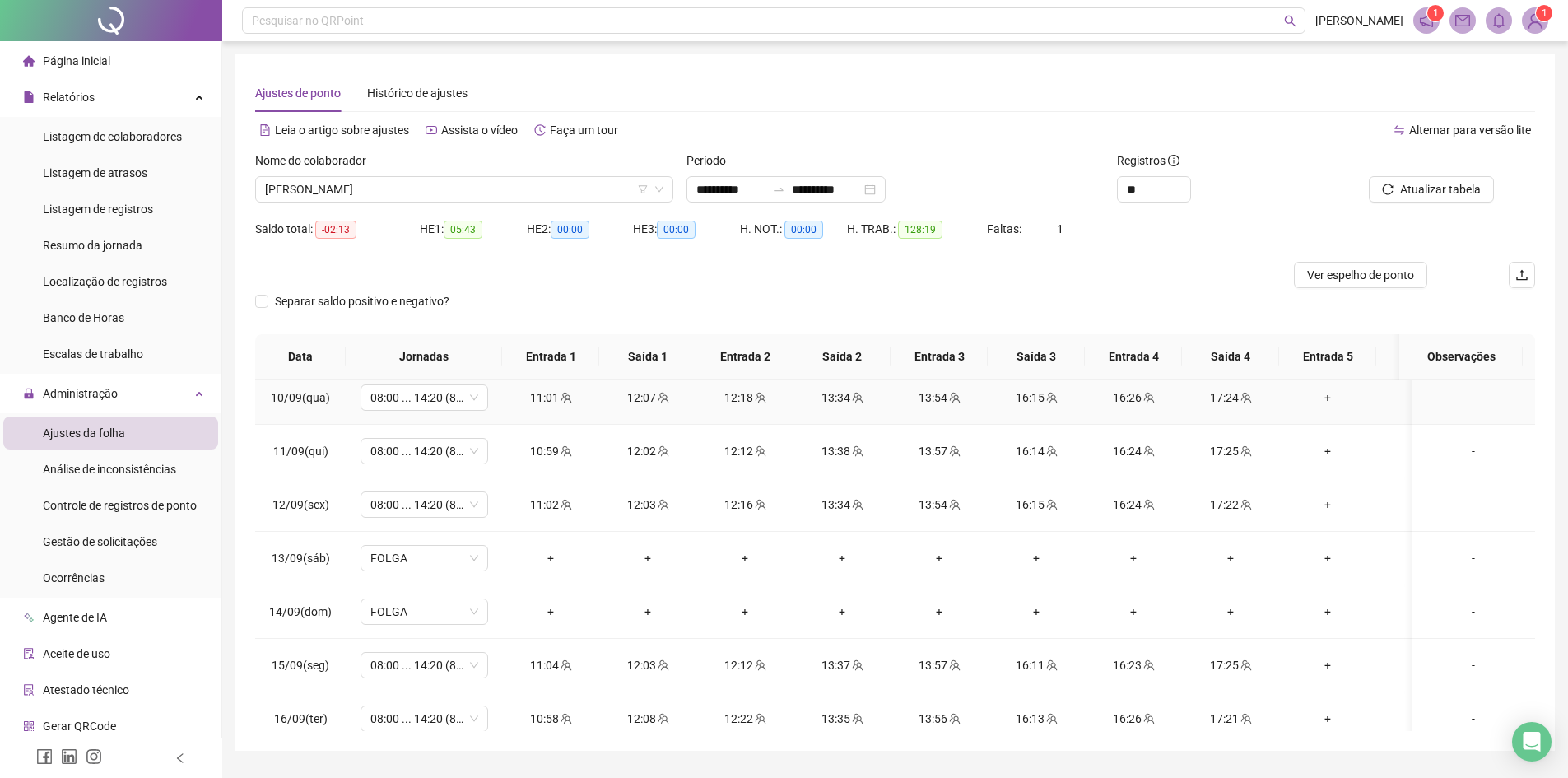
scroll to position [1265, 0]
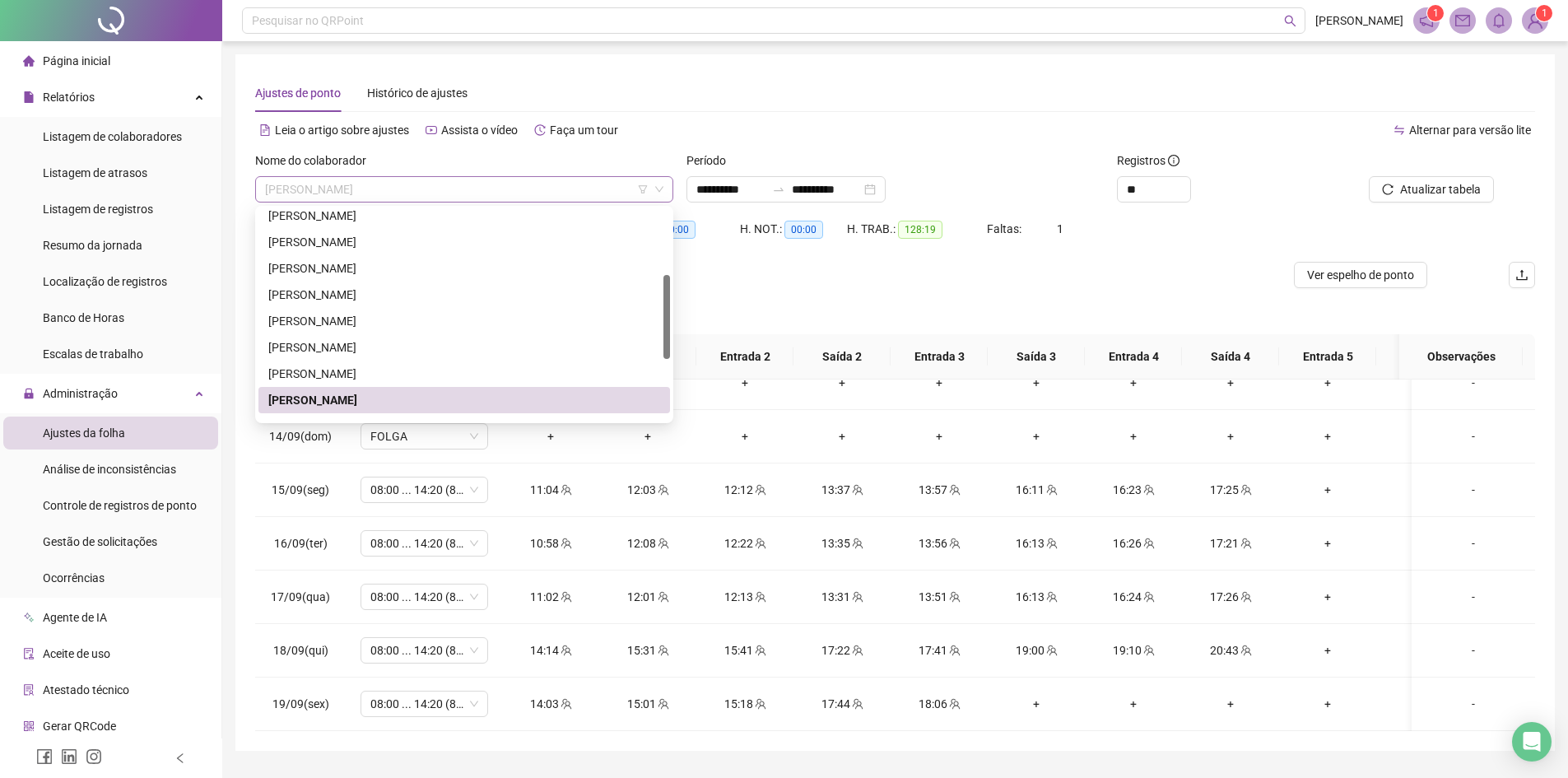
click at [384, 184] on span "[PERSON_NAME]" at bounding box center [464, 190] width 398 height 25
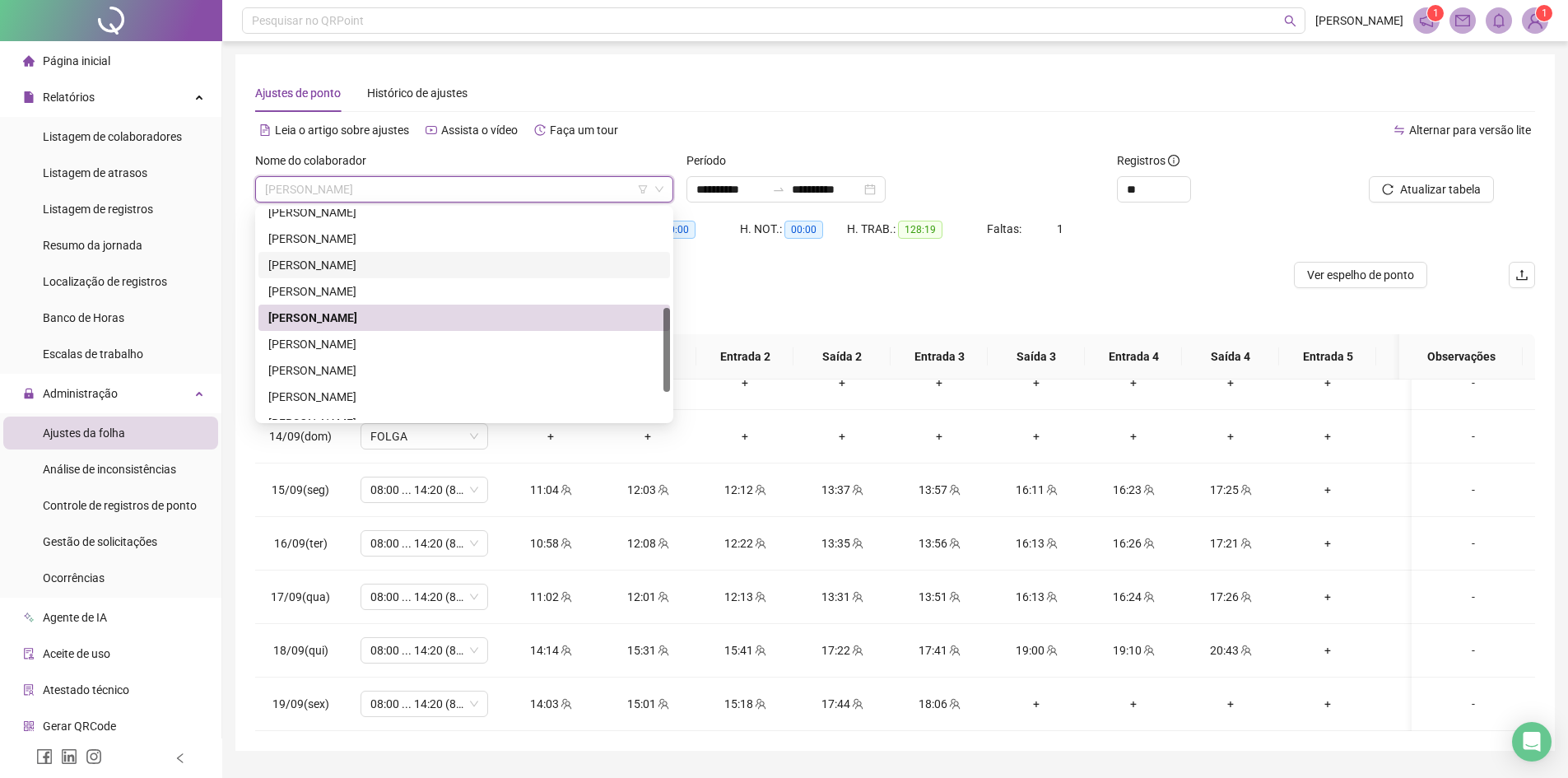
click at [348, 344] on div "[PERSON_NAME]" at bounding box center [464, 344] width 392 height 18
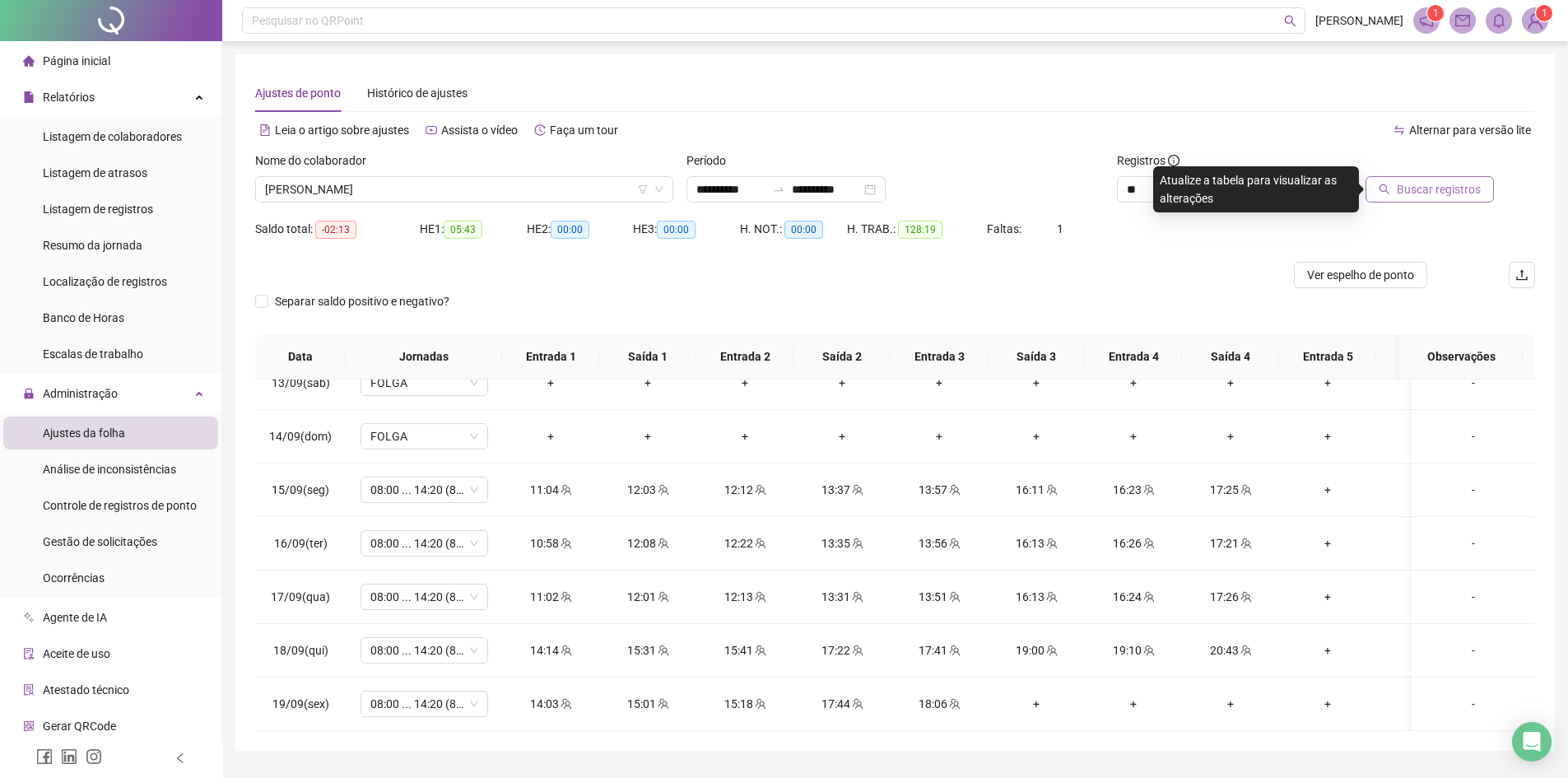
click at [1433, 193] on span "Buscar registros" at bounding box center [1439, 189] width 84 height 18
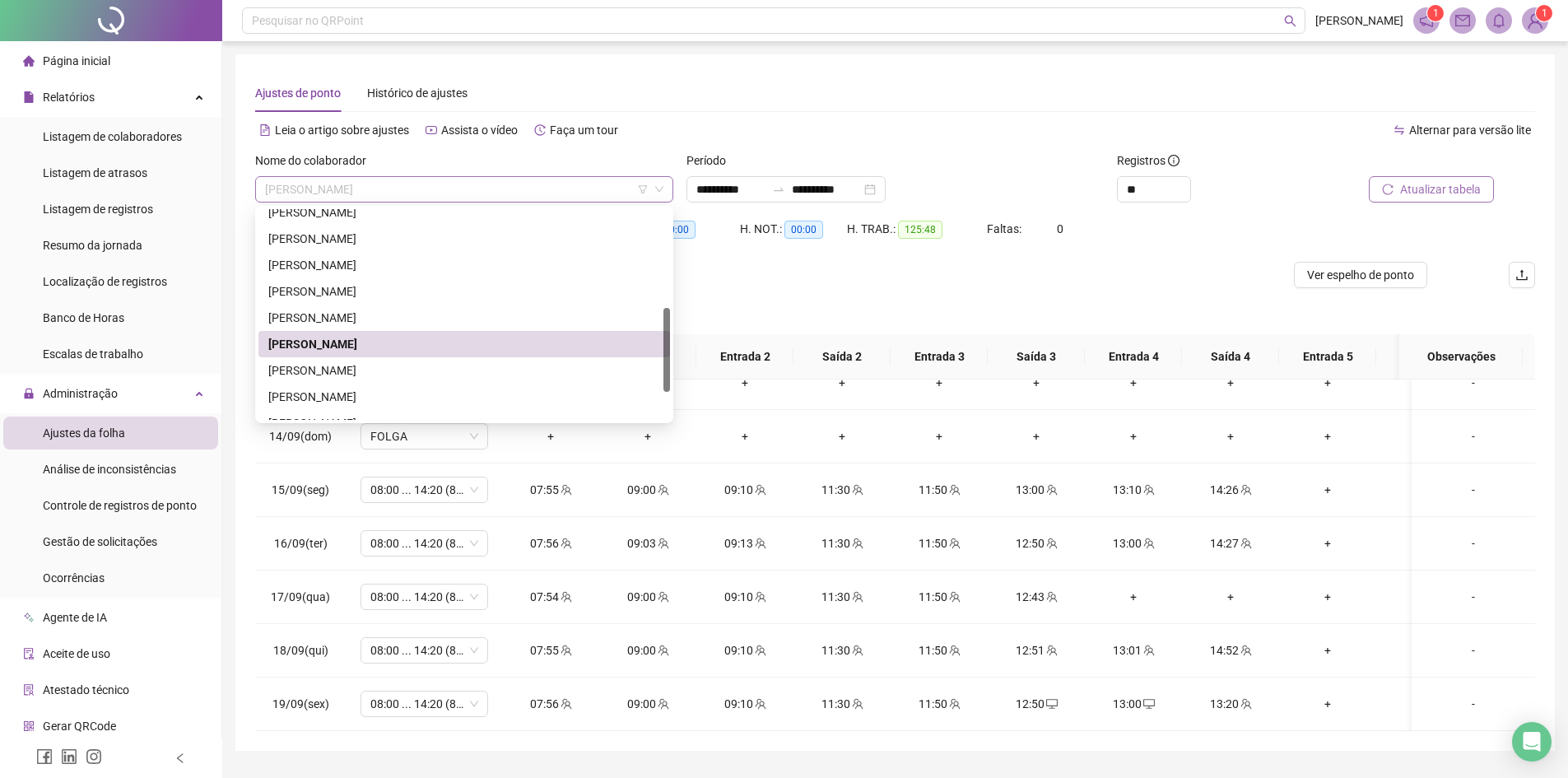
click at [340, 196] on span "[PERSON_NAME]" at bounding box center [464, 190] width 398 height 25
click at [336, 365] on div "[PERSON_NAME]" at bounding box center [464, 370] width 392 height 18
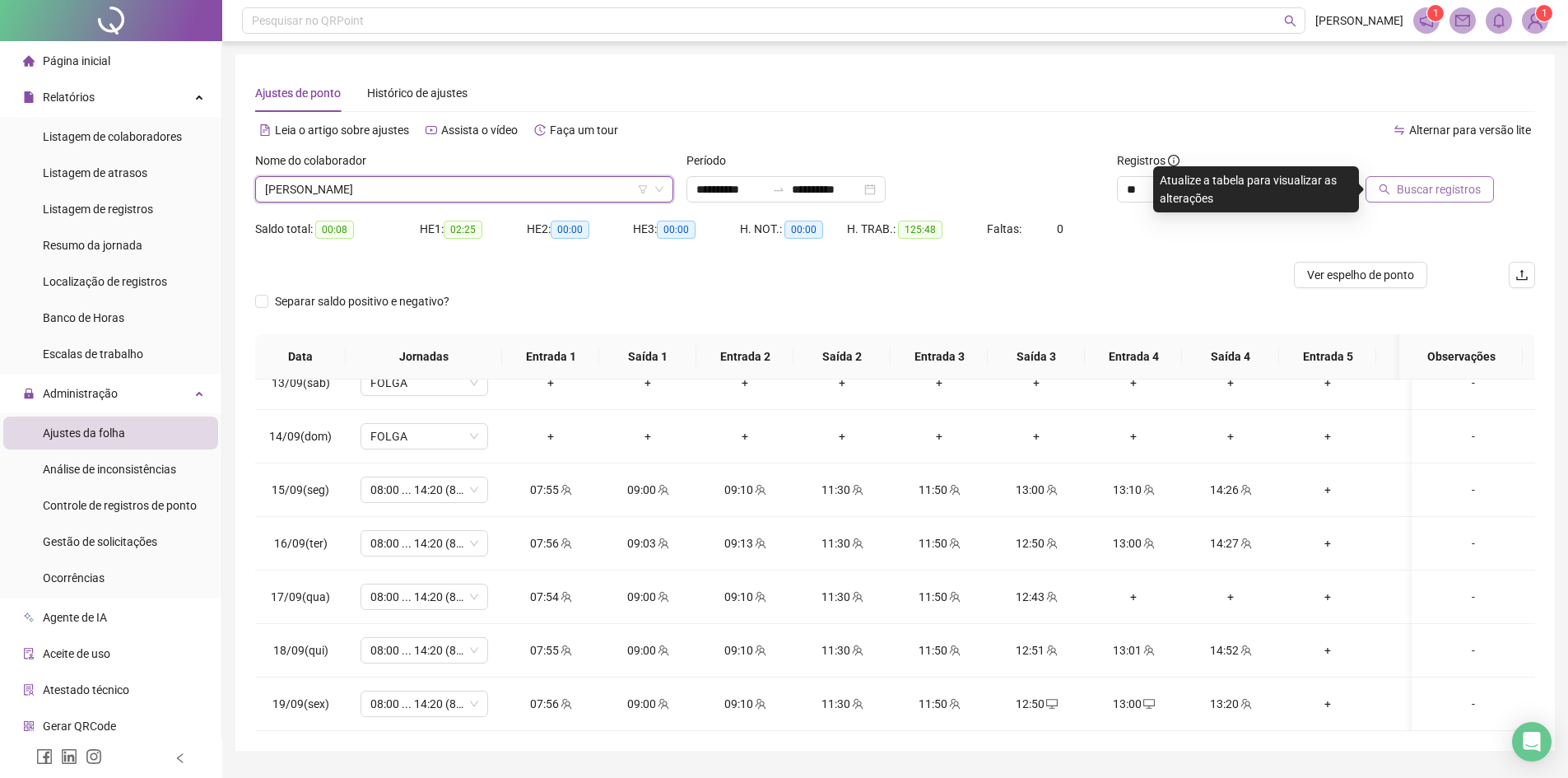
drag, startPoint x: 1444, startPoint y: 196, endPoint x: 1438, endPoint y: 208, distance: 13.4
click at [1442, 196] on span "Buscar registros" at bounding box center [1439, 189] width 84 height 18
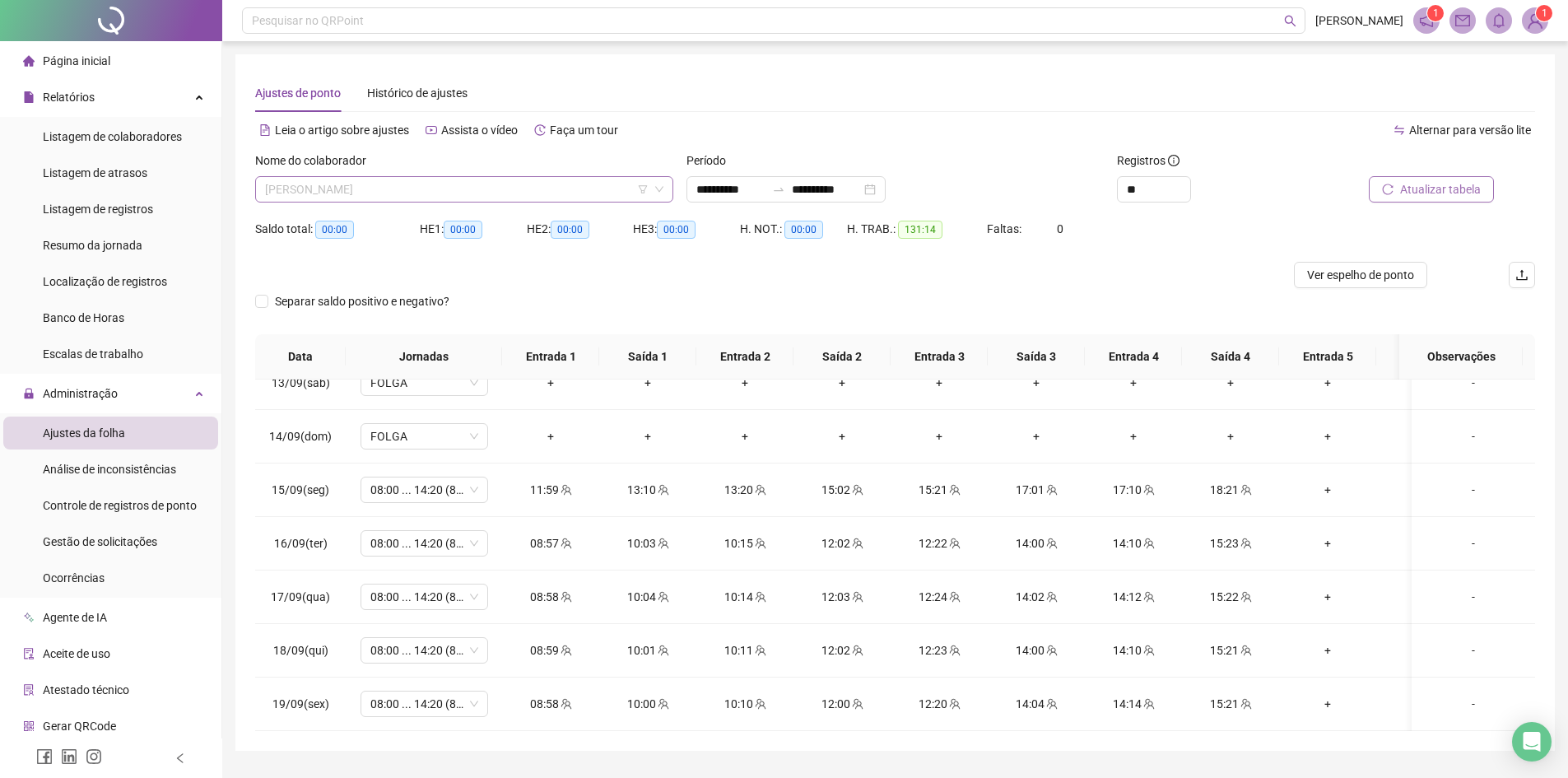
click at [332, 183] on span "[PERSON_NAME]" at bounding box center [464, 190] width 398 height 25
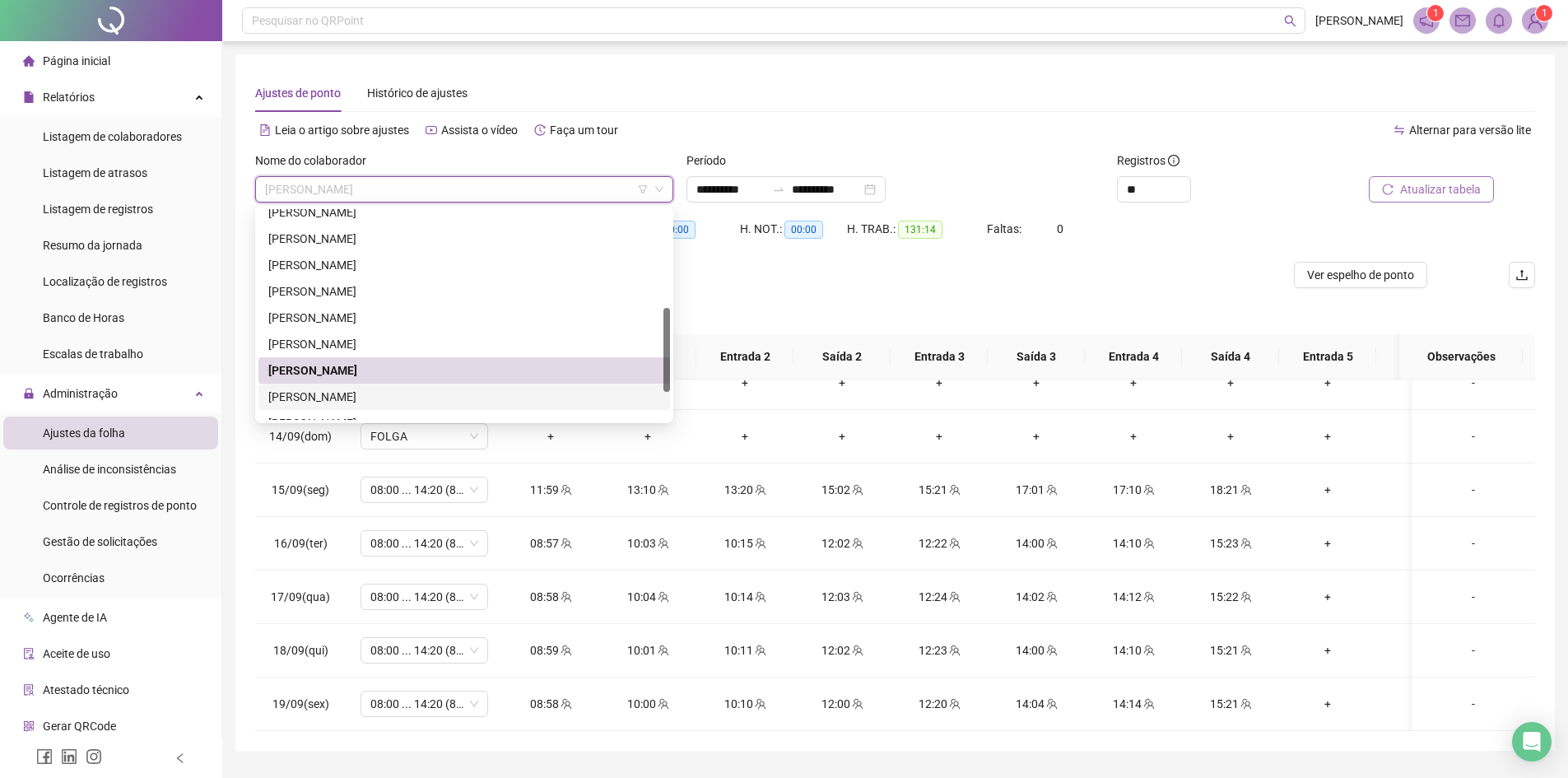
click at [325, 404] on div "[PERSON_NAME]" at bounding box center [464, 397] width 392 height 18
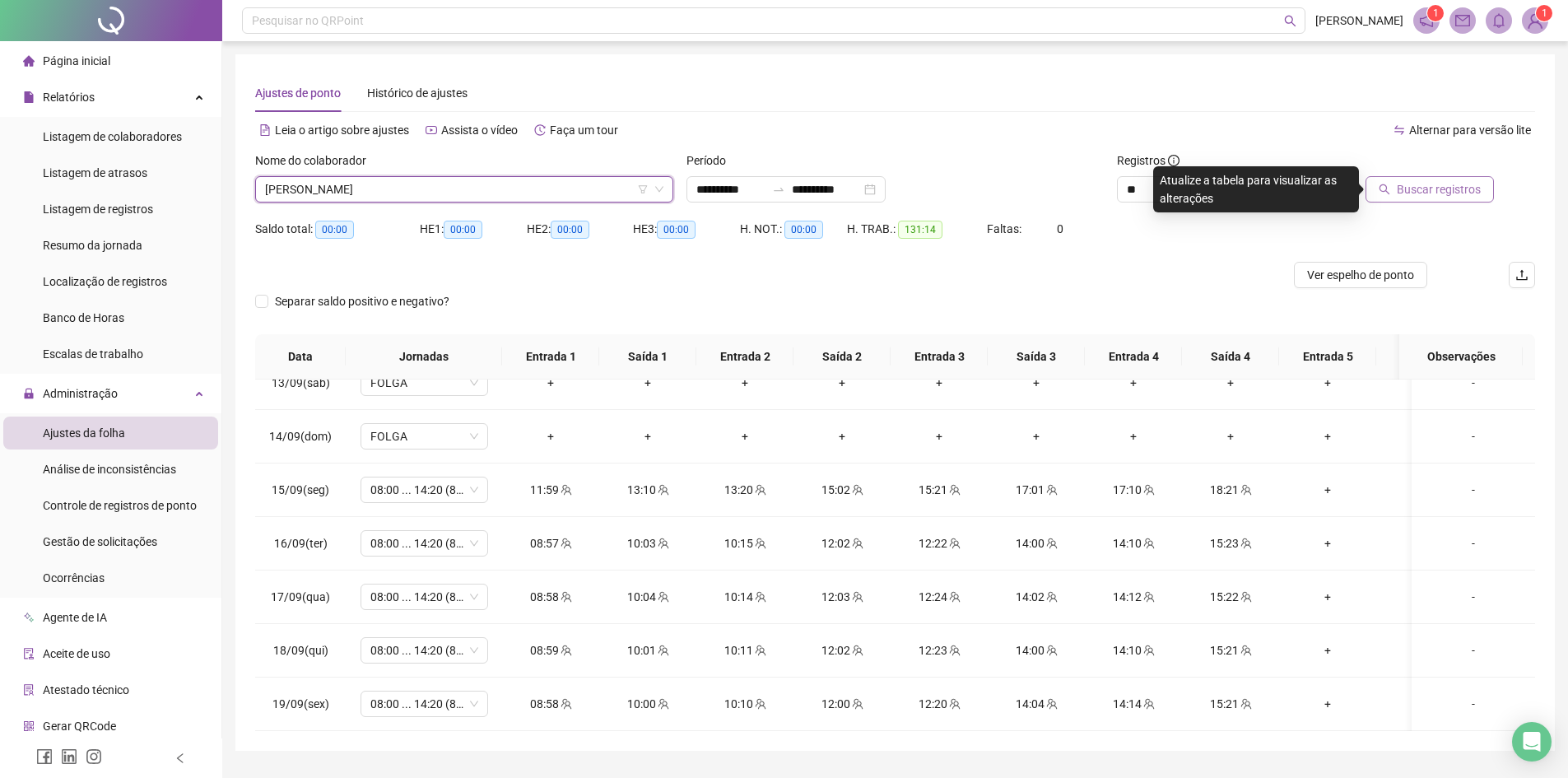
click at [1441, 192] on span "Buscar registros" at bounding box center [1439, 189] width 84 height 18
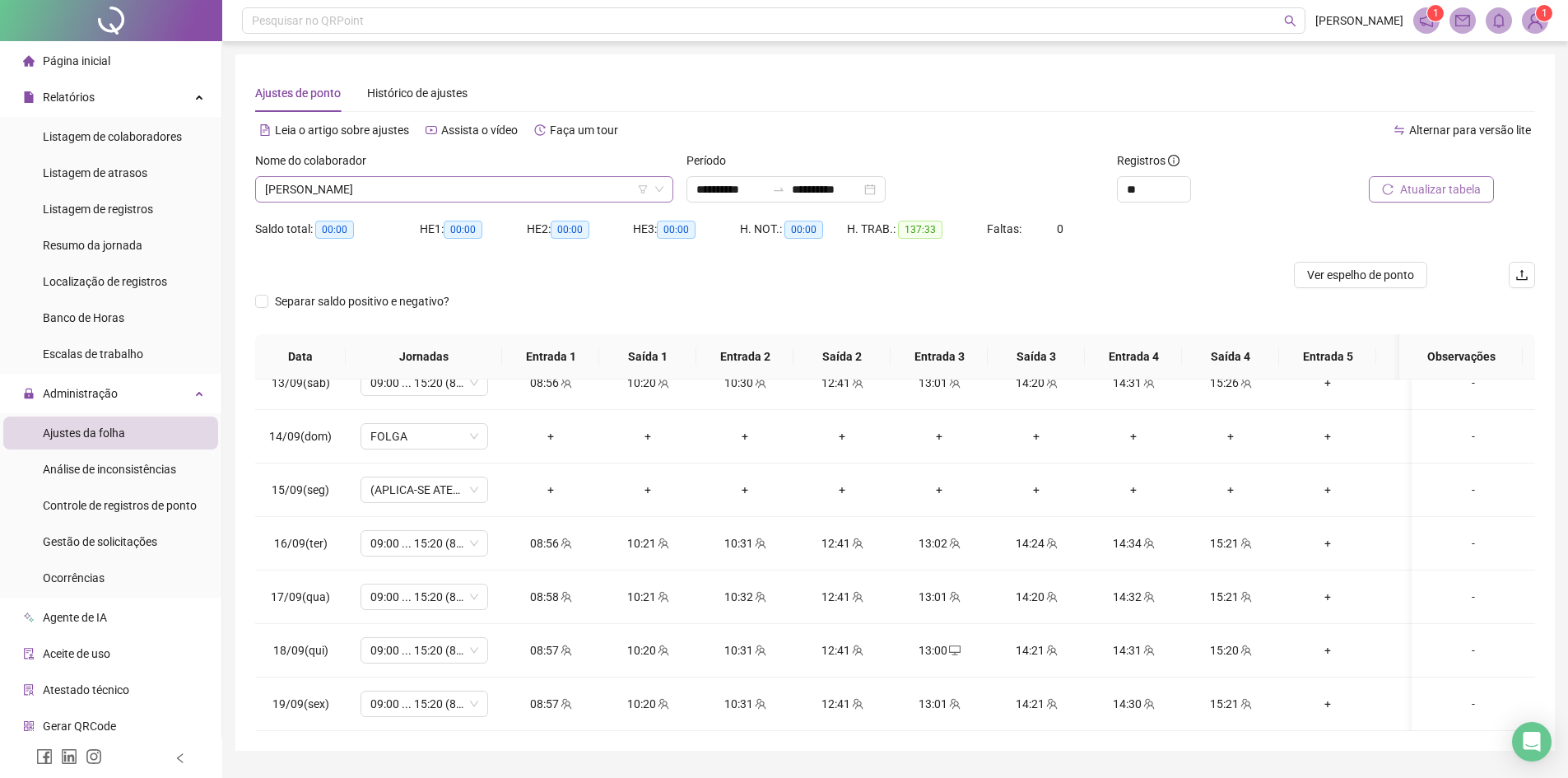
click at [404, 184] on span "[PERSON_NAME]" at bounding box center [464, 190] width 398 height 25
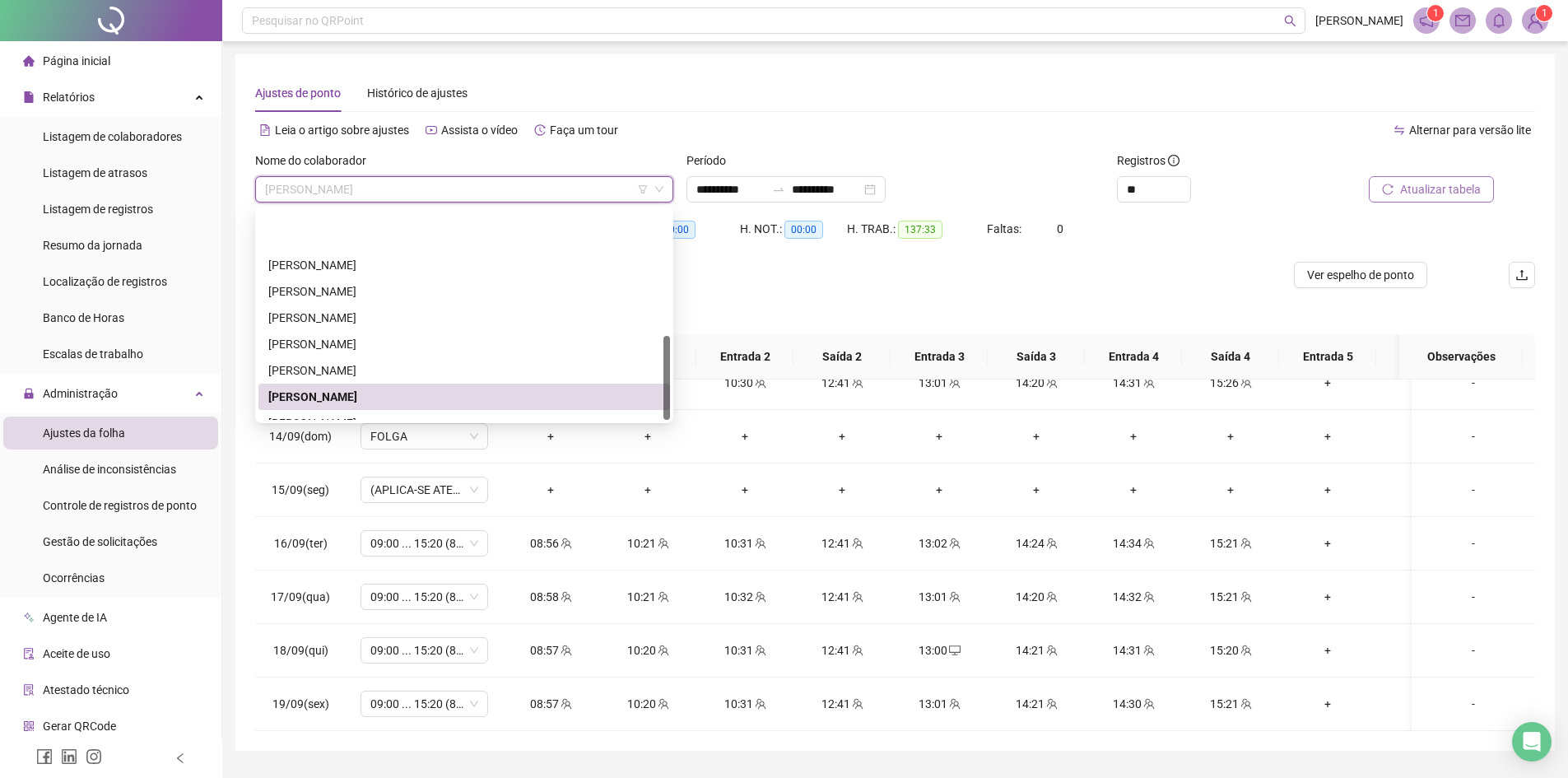
scroll to position [316, 0]
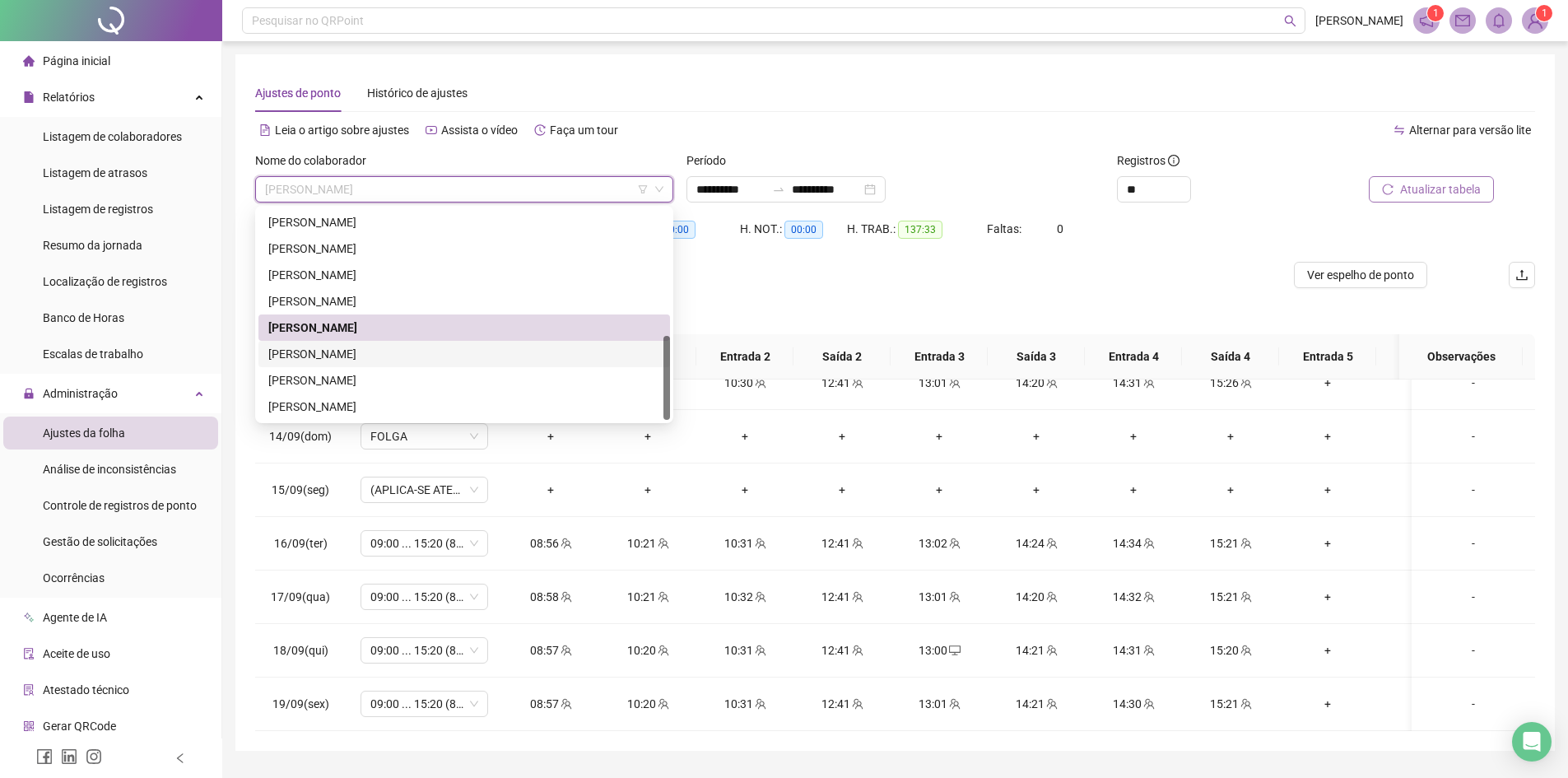
click at [304, 356] on div "[PERSON_NAME]" at bounding box center [464, 354] width 392 height 18
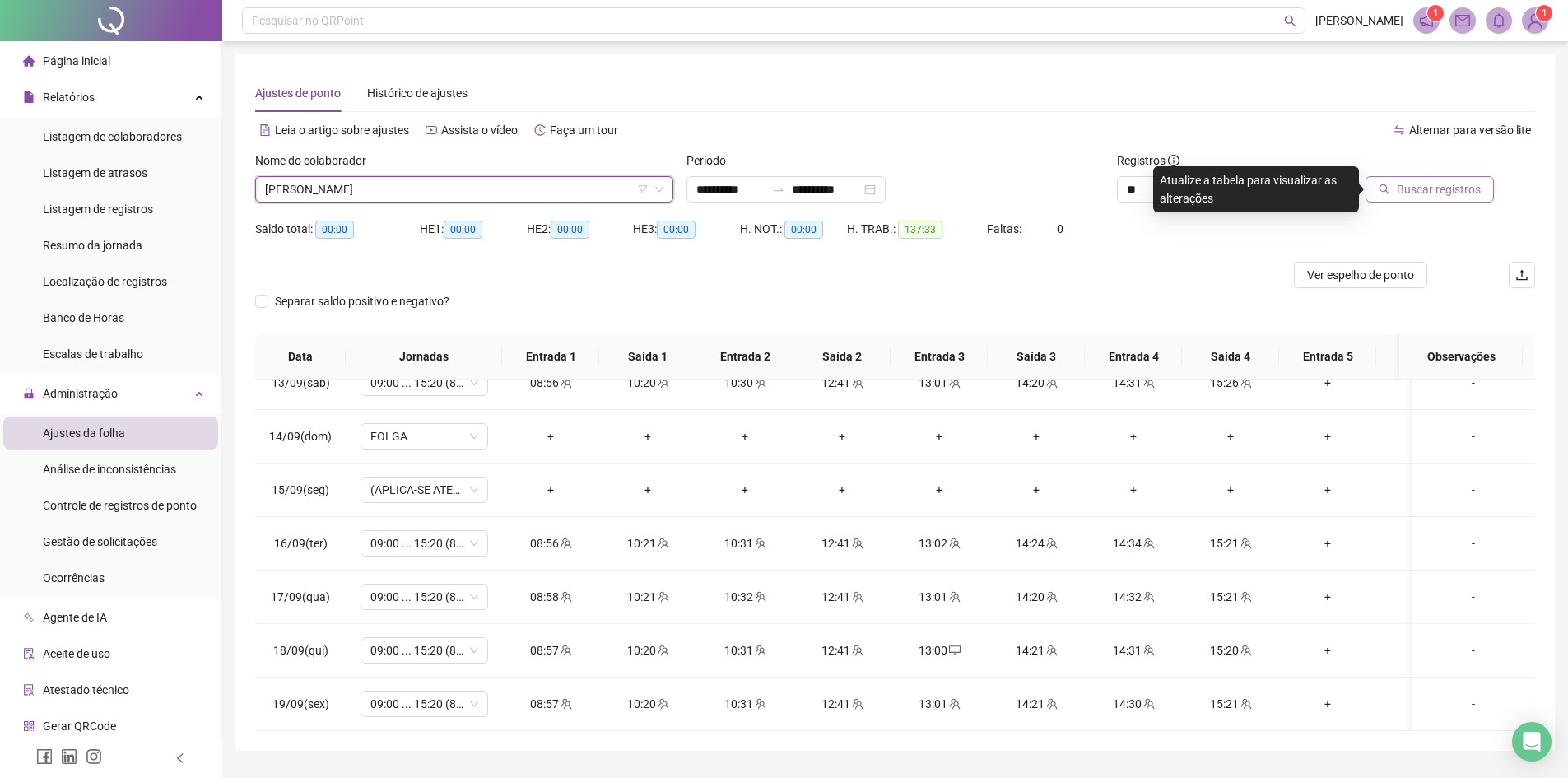
click at [1434, 190] on span "Buscar registros" at bounding box center [1439, 189] width 84 height 18
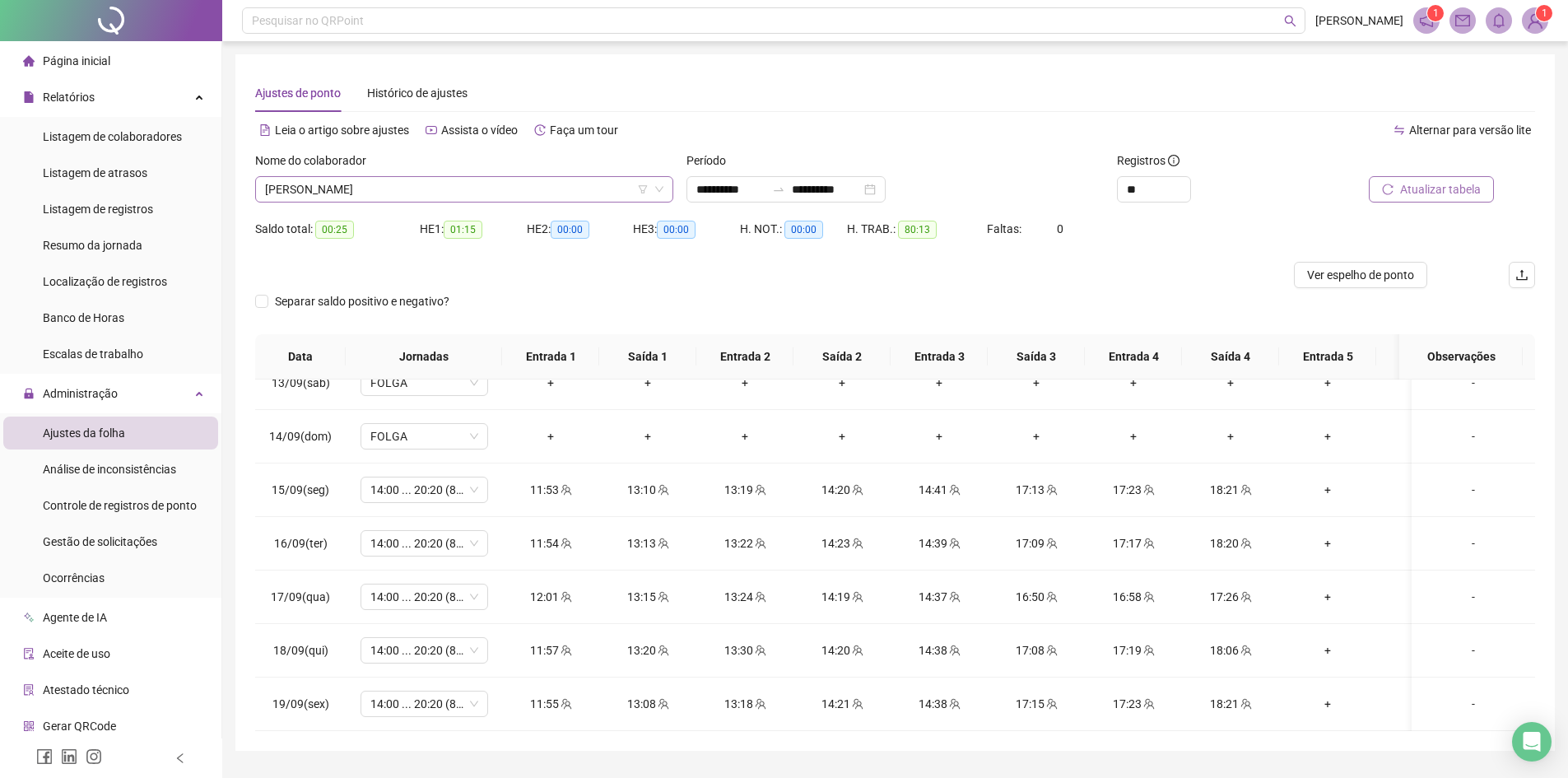
click at [368, 185] on span "[PERSON_NAME]" at bounding box center [464, 190] width 398 height 25
click at [791, 288] on div "Separar saldo positivo e negativo?" at bounding box center [895, 311] width 1280 height 46
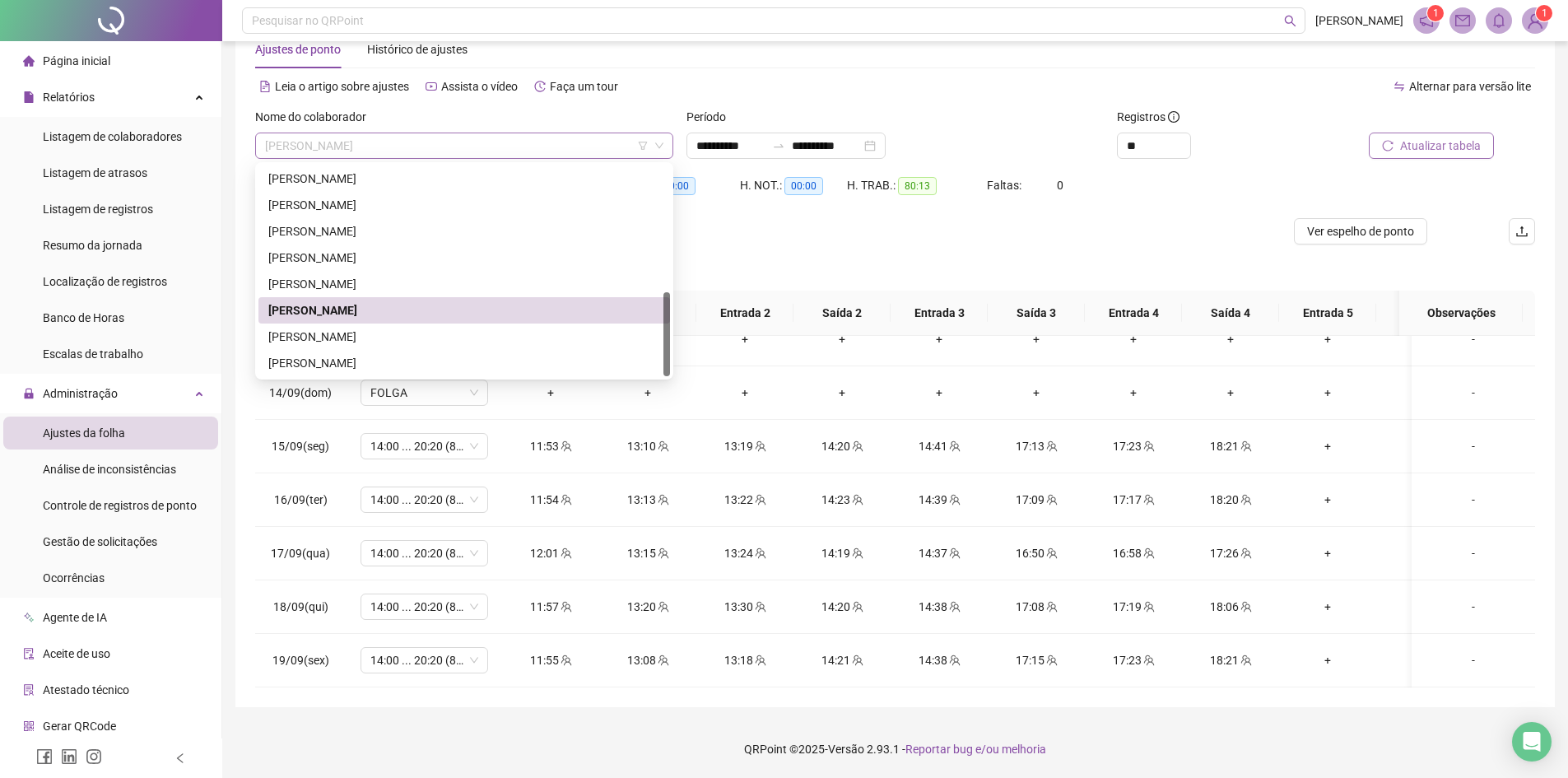
click at [361, 139] on span "[PERSON_NAME]" at bounding box center [464, 146] width 398 height 25
click at [306, 336] on div "[PERSON_NAME]" at bounding box center [464, 337] width 392 height 18
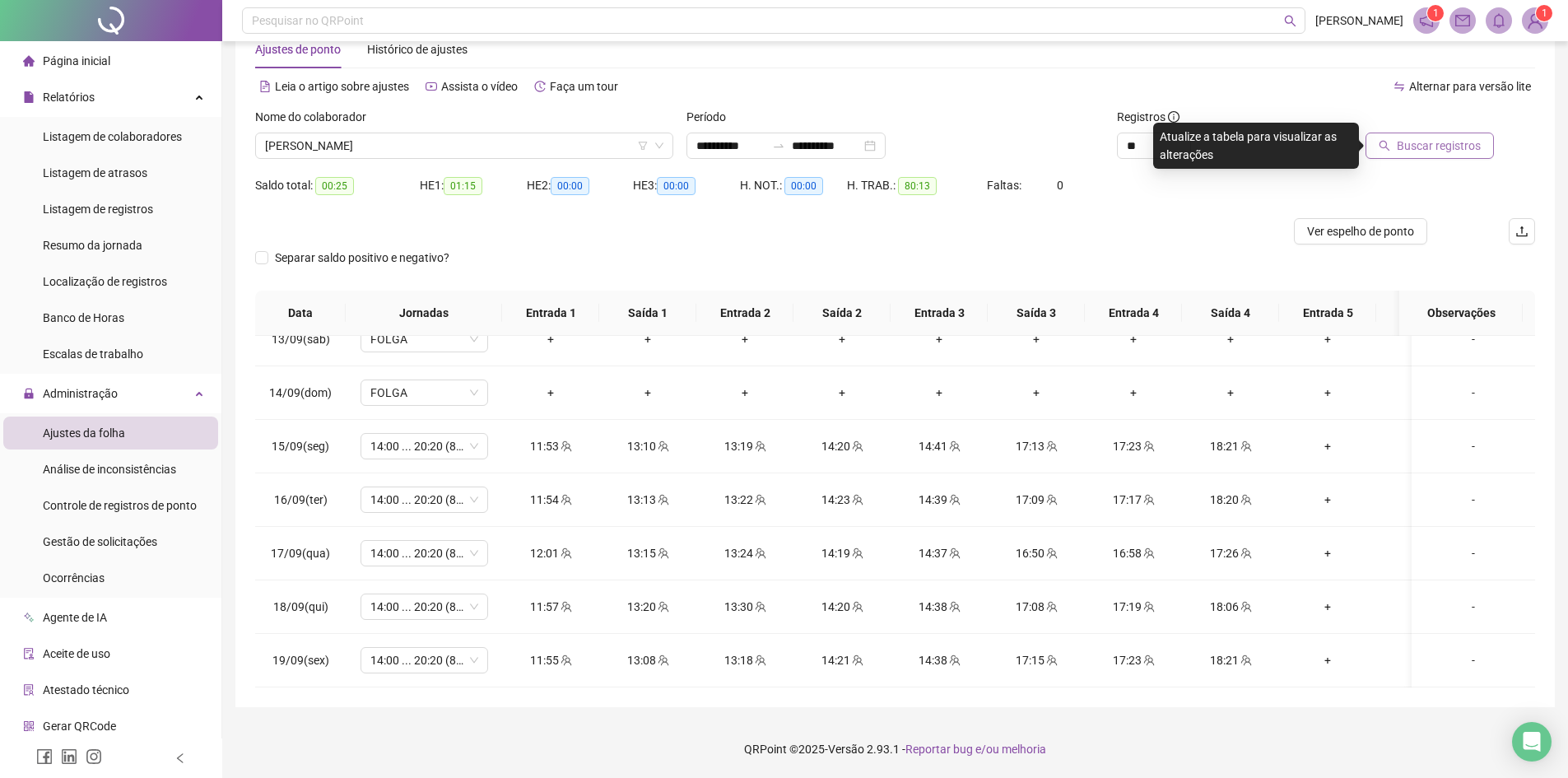
click at [1417, 146] on span "Buscar registros" at bounding box center [1439, 145] width 84 height 18
click at [351, 141] on span "[PERSON_NAME]" at bounding box center [464, 146] width 398 height 25
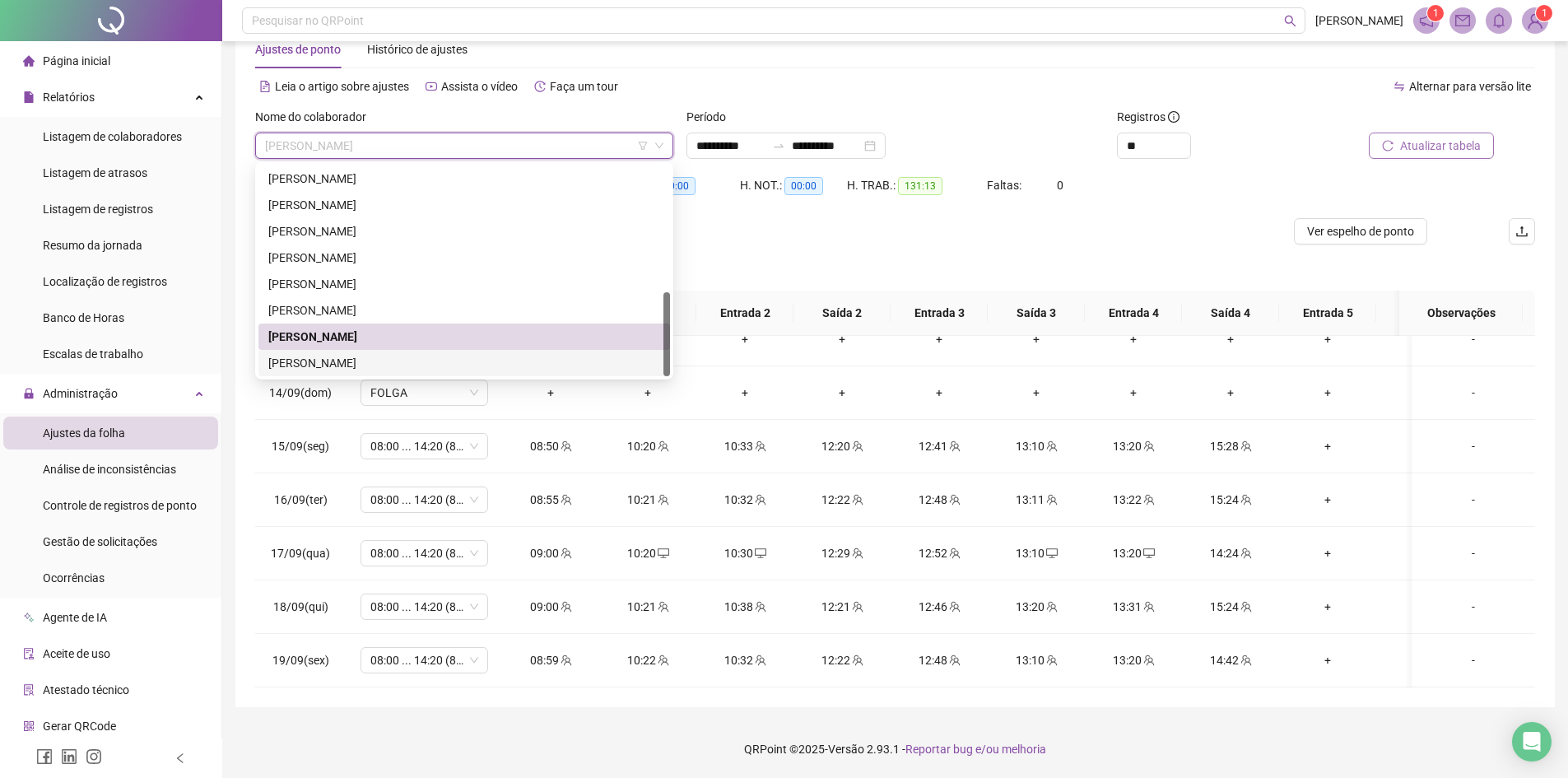
click at [329, 361] on div "[PERSON_NAME]" at bounding box center [464, 363] width 392 height 18
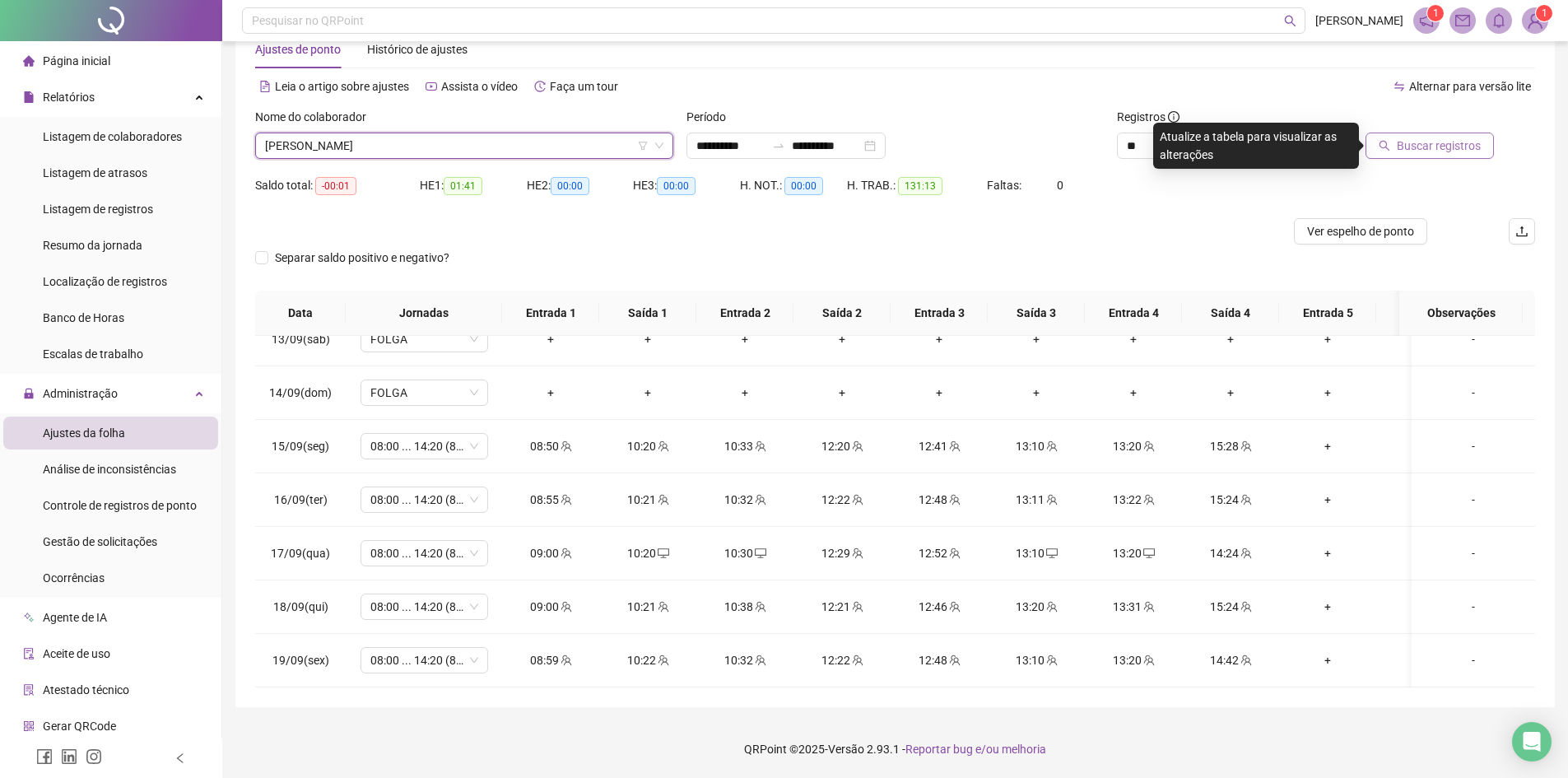
click at [1446, 141] on span "Buscar registros" at bounding box center [1439, 145] width 84 height 18
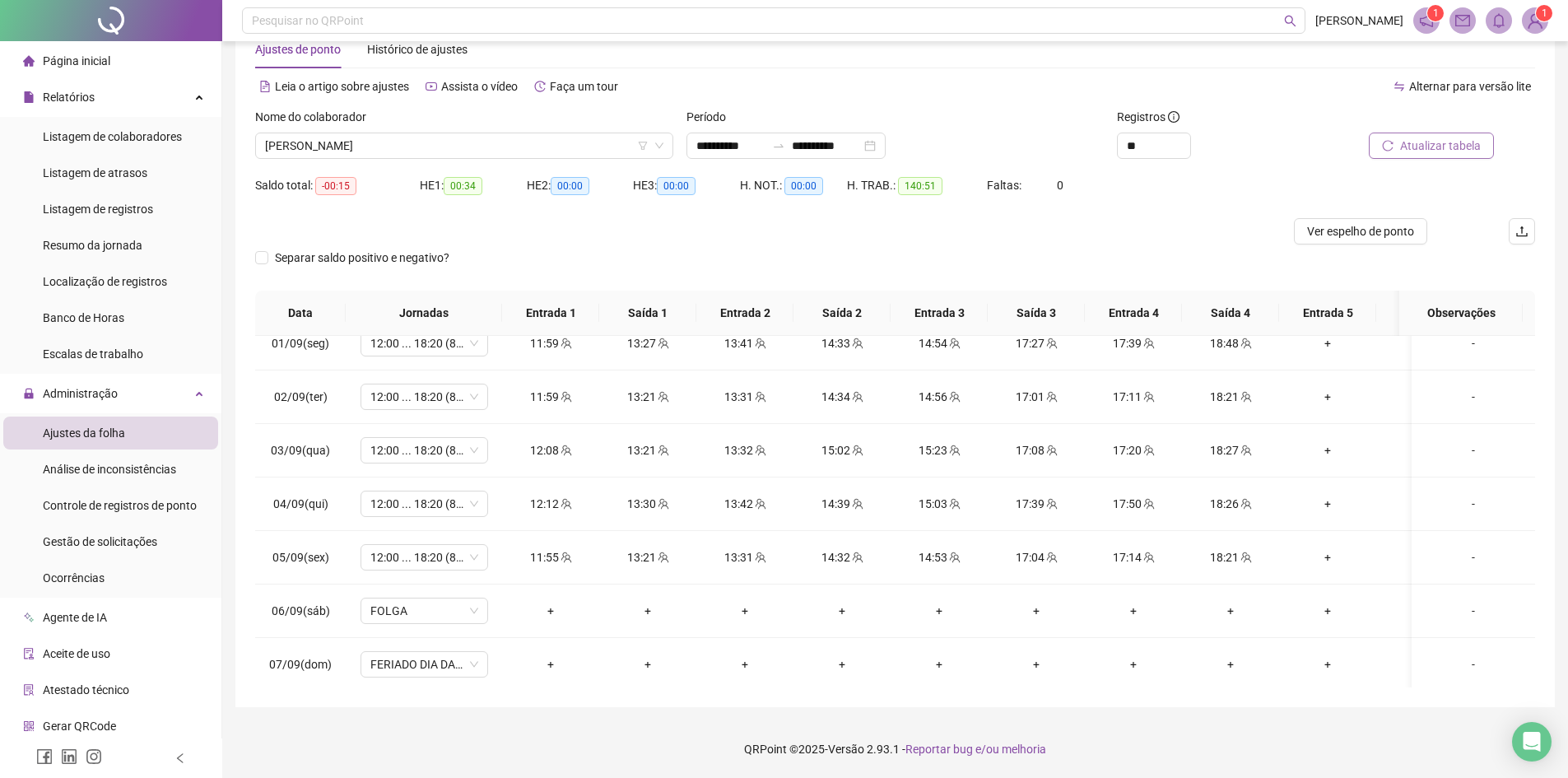
scroll to position [0, 0]
